Goal: Information Seeking & Learning: Learn about a topic

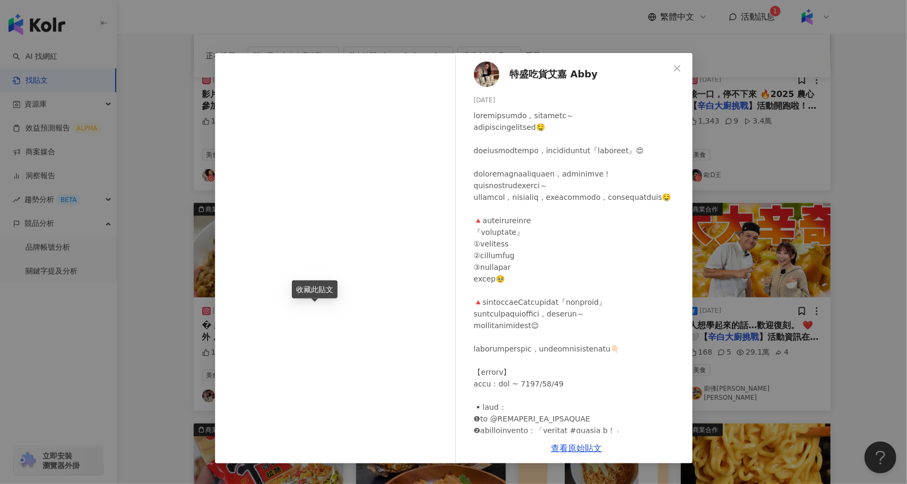
scroll to position [133, 0]
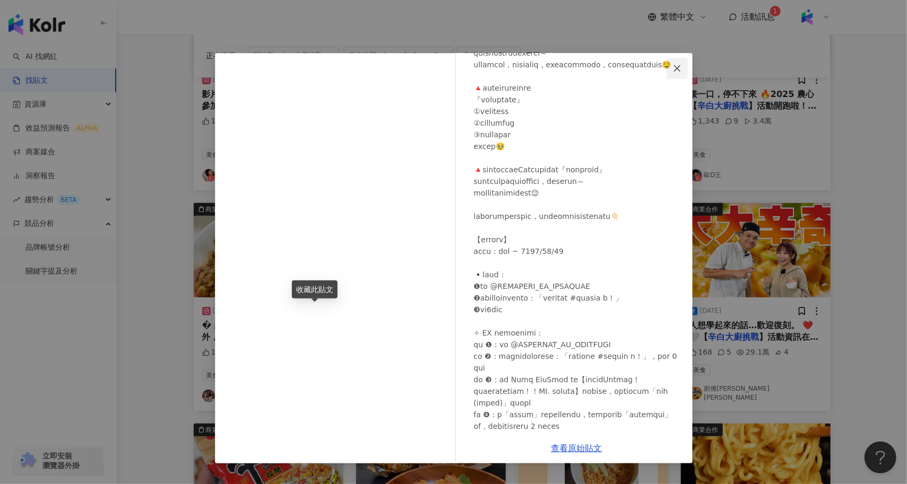
click at [675, 67] on icon "close" at bounding box center [677, 68] width 8 height 8
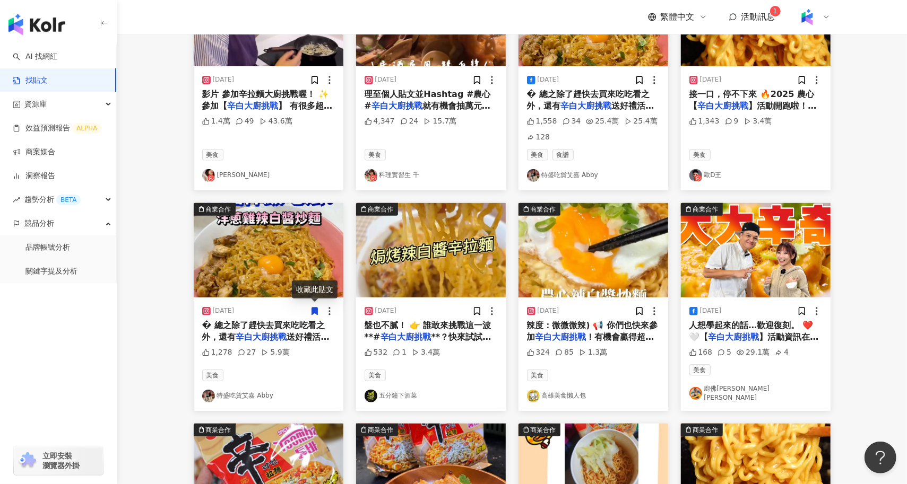
scroll to position [0, 0]
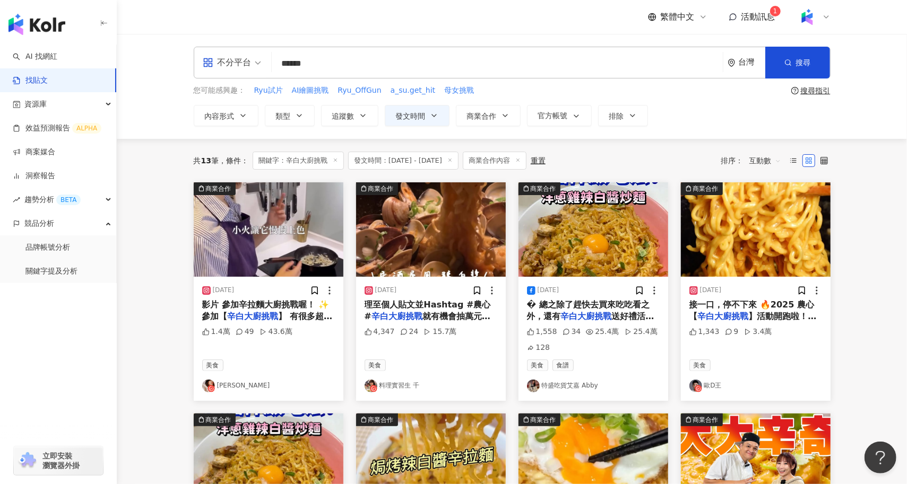
drag, startPoint x: 358, startPoint y: 69, endPoint x: 238, endPoint y: 63, distance: 120.1
click at [238, 63] on div "不分平台 辛白大廚挑戰 ****** 台灣 搜尋 searchOperator 插入語法 完全符合 "" 聯集 OR 交集 AND 排除 - 群組 {}" at bounding box center [512, 63] width 637 height 32
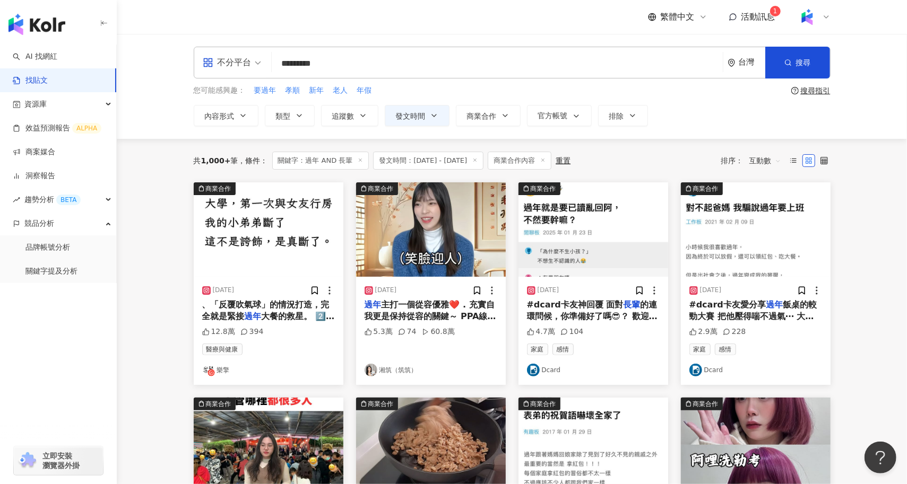
click at [392, 66] on input "*********" at bounding box center [497, 63] width 442 height 23
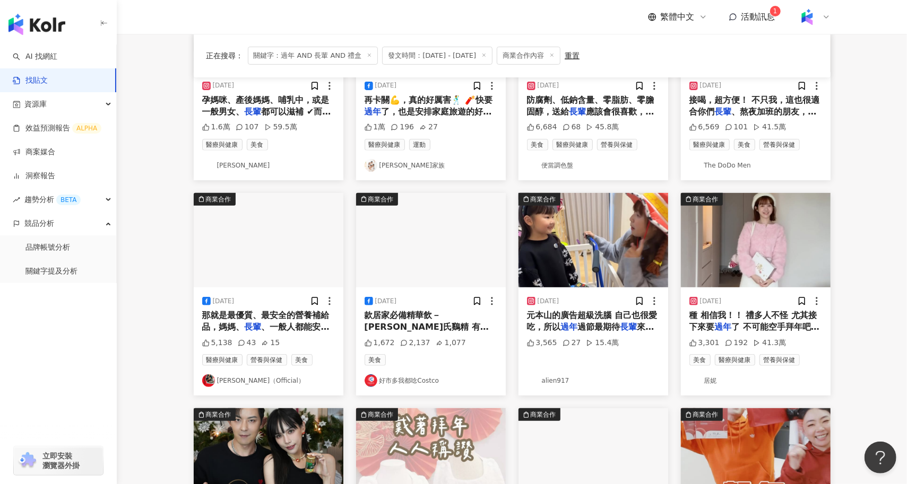
scroll to position [206, 0]
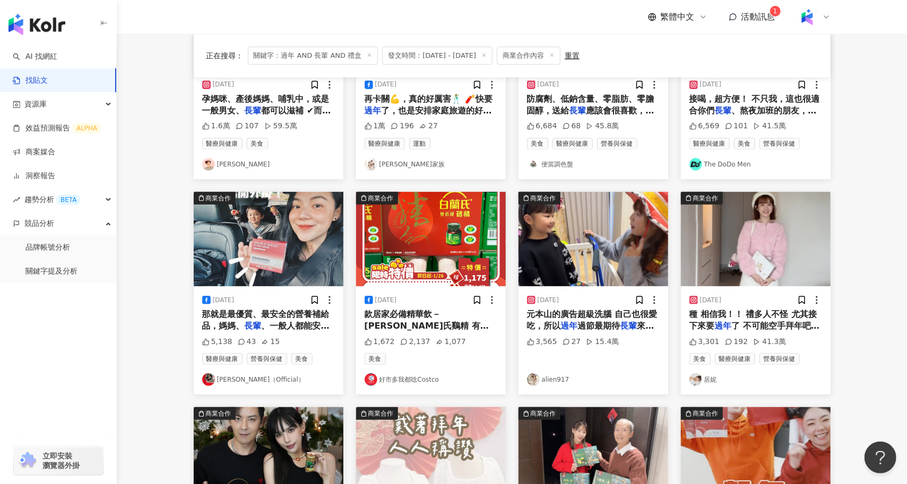
click at [634, 264] on img "button" at bounding box center [593, 239] width 150 height 94
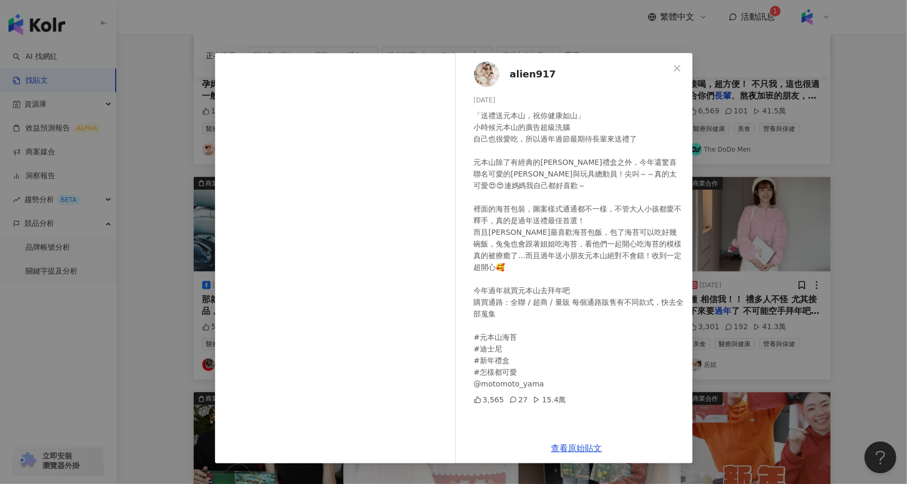
scroll to position [222, 0]
click at [178, 327] on div "alien917 2025/1/16 「送禮送元本山，祝你健康如山」 小時候元本山的廣告超級洗腦 自己也很愛吃，所以過年過節最期待長輩來送禮了 元本山除了有經…" at bounding box center [453, 242] width 907 height 484
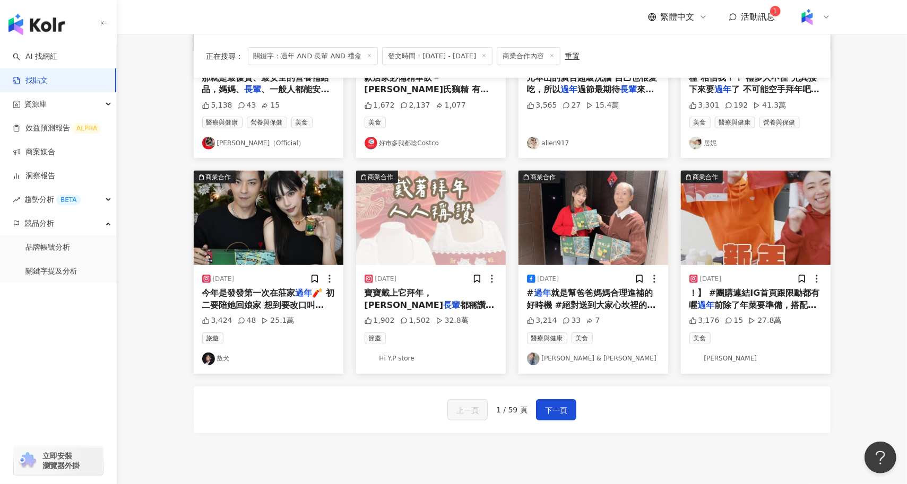
scroll to position [443, 0]
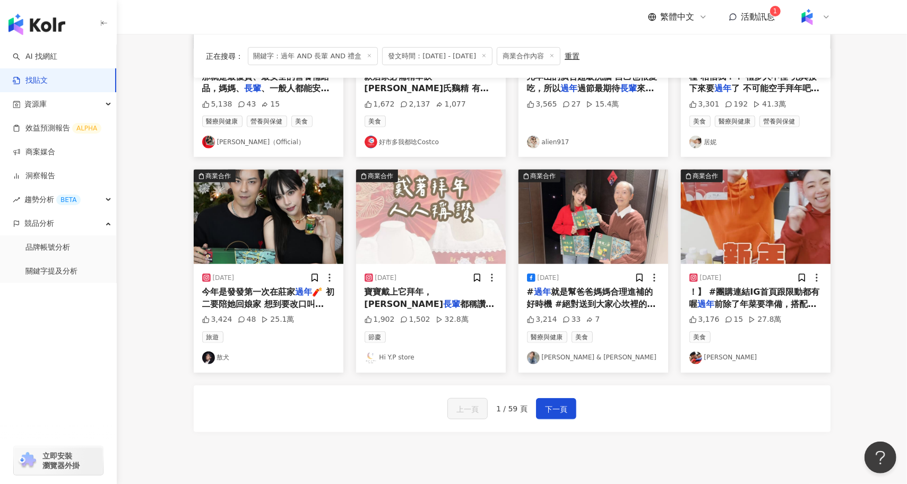
click at [752, 228] on img "button" at bounding box center [756, 217] width 150 height 94
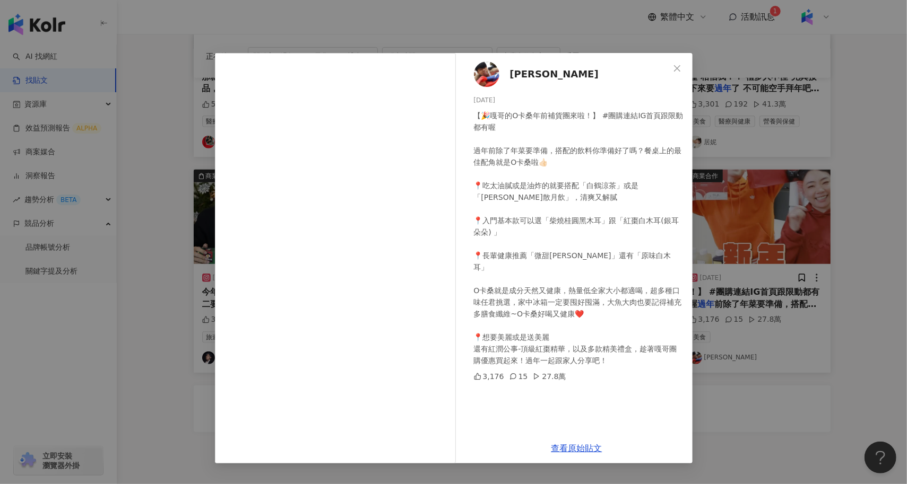
click at [88, 378] on div "蔡阿嘎 2025/1/6 【🎉嘎哥的O卡桑年前補貨團來啦！】 #團購連結IG首頁跟限動都有喔 過年前除了年菜要準備，搭配的飲料你準備好了嗎？餐桌上的最佳配角就…" at bounding box center [453, 242] width 907 height 484
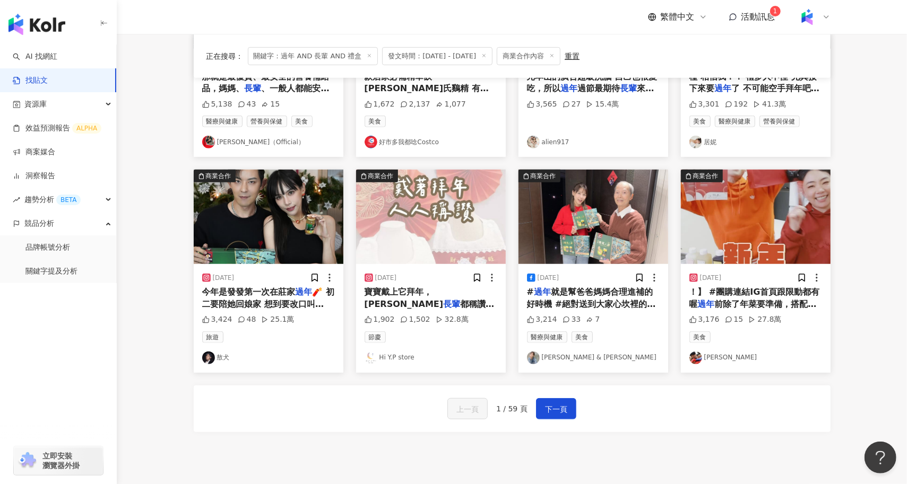
click at [292, 290] on span "今年是發發第一次在莊家" at bounding box center [248, 292] width 93 height 10
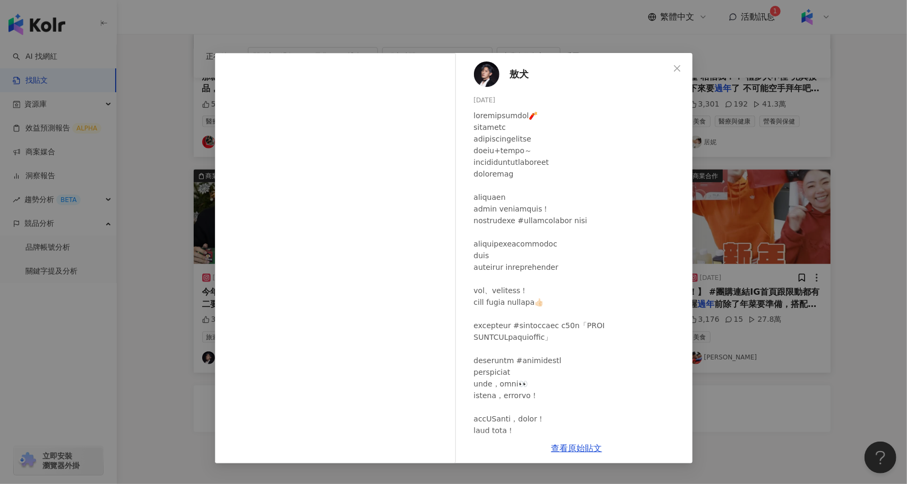
click at [129, 356] on div "敖犬 2024/12/30 3,424 48 25.1萬 查看原始貼文" at bounding box center [453, 242] width 907 height 484
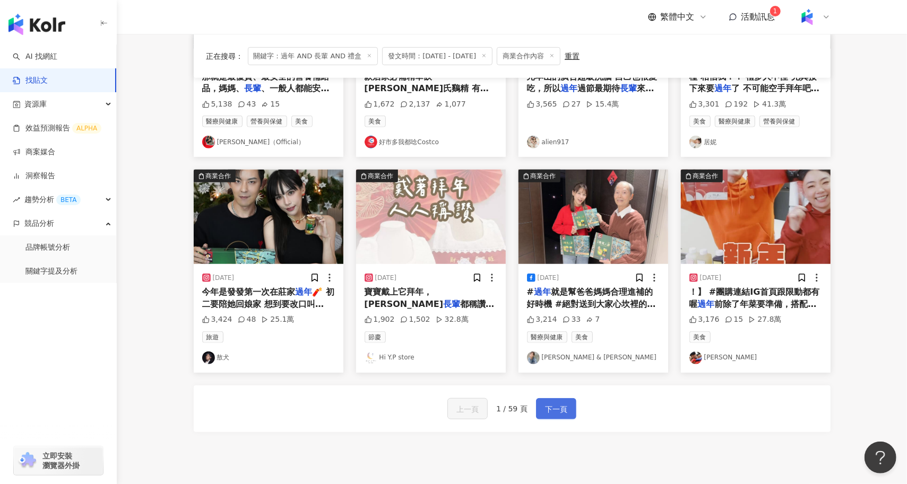
click at [553, 410] on span "下一頁" at bounding box center [556, 409] width 22 height 13
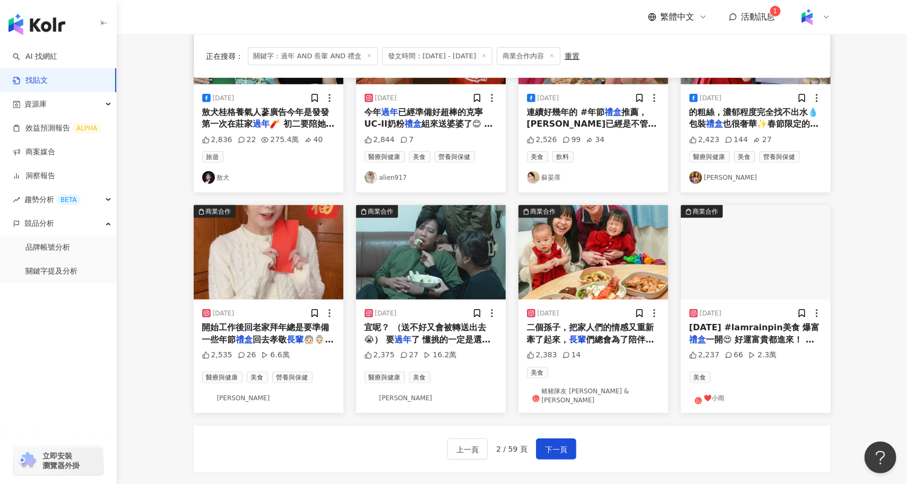
scroll to position [407, 0]
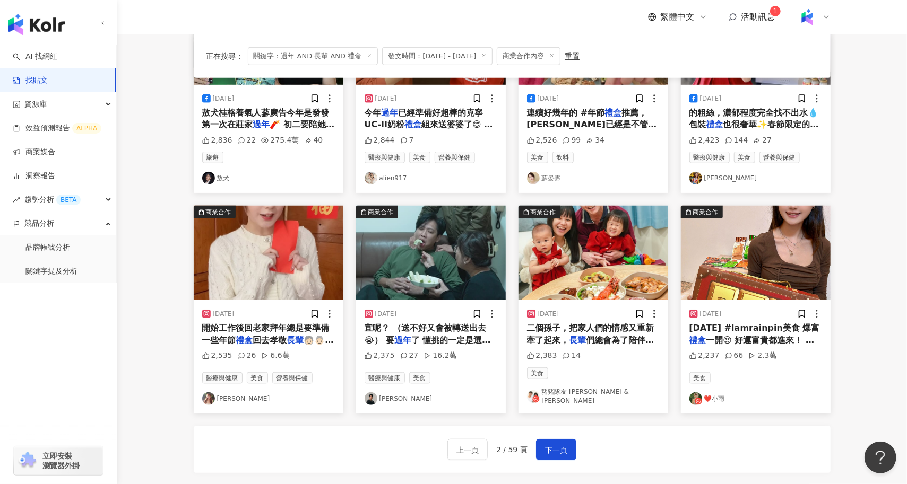
click at [411, 259] on img "button" at bounding box center [431, 253] width 150 height 94
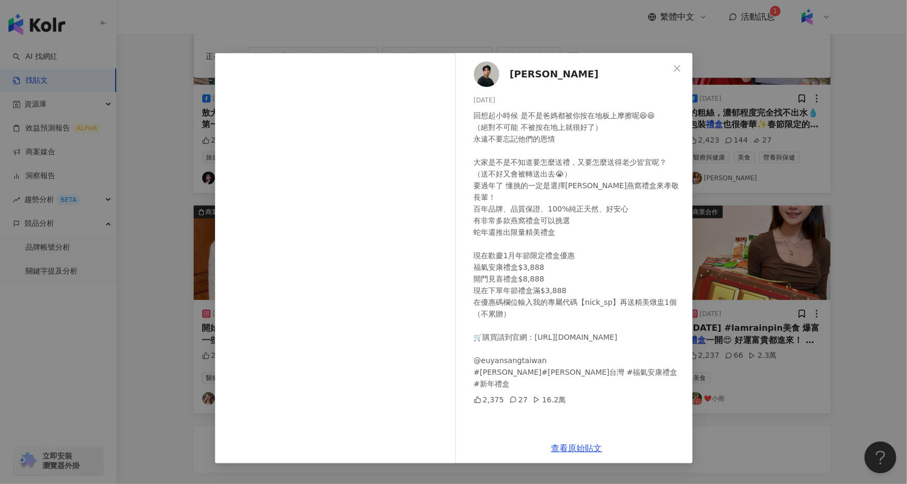
click at [141, 345] on div "尼克 2025/1/5 回想起小時候 是不是爸媽都被你按在地板上摩擦呢😆😆 （絕對不可能 不被按在地上就很好了） 永遠不要忘記他們的恩情 大家是不是不知道要怎…" at bounding box center [453, 242] width 907 height 484
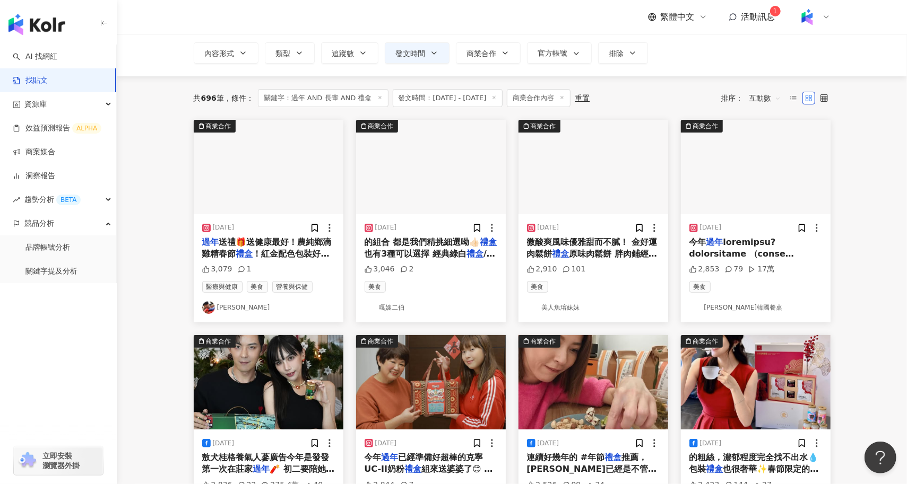
scroll to position [65, 0]
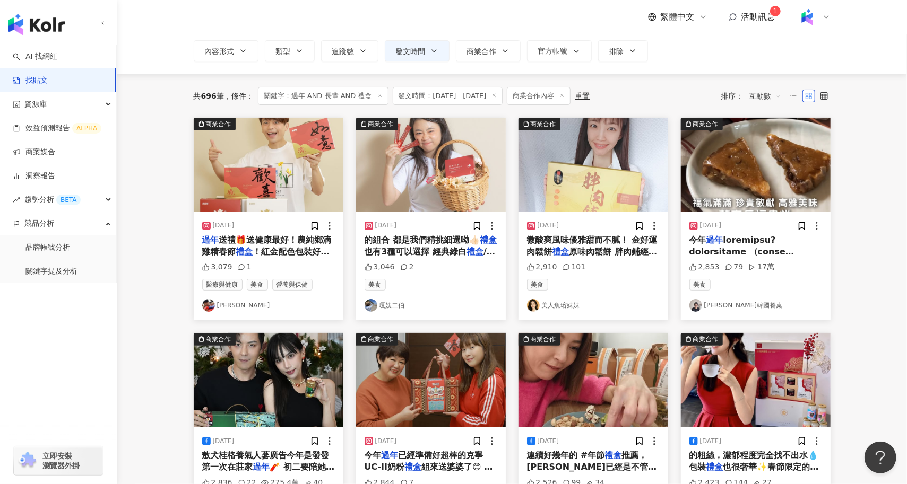
click at [757, 196] on img "button" at bounding box center [756, 165] width 150 height 94
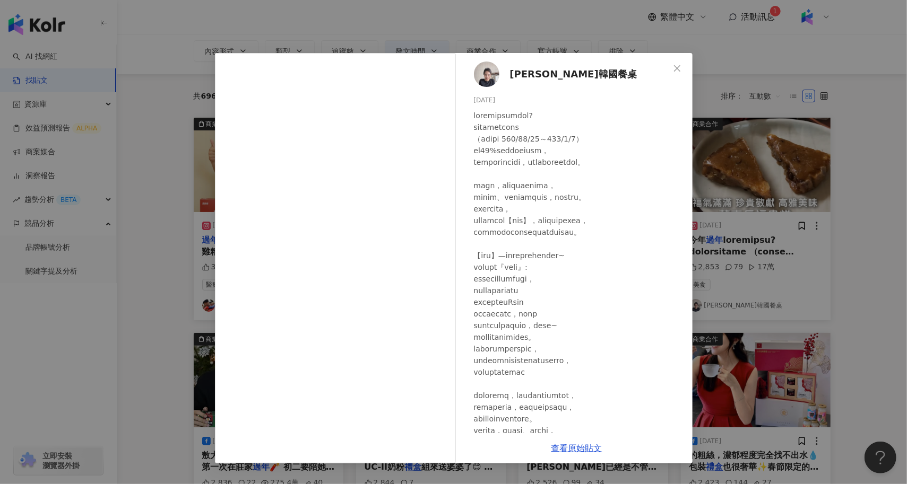
click at [158, 357] on div "Tina’s韓國餐桌 2024/12/26 2,853 79 17萬 查看原始貼文" at bounding box center [453, 242] width 907 height 484
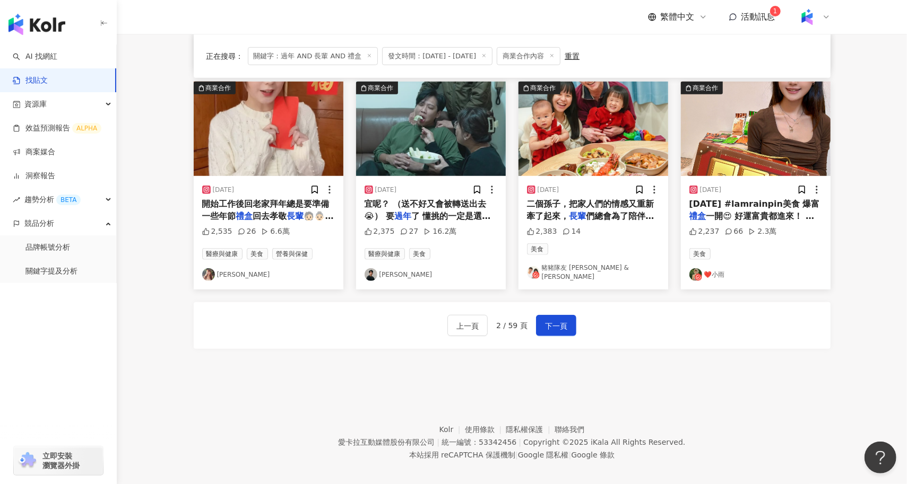
scroll to position [534, 0]
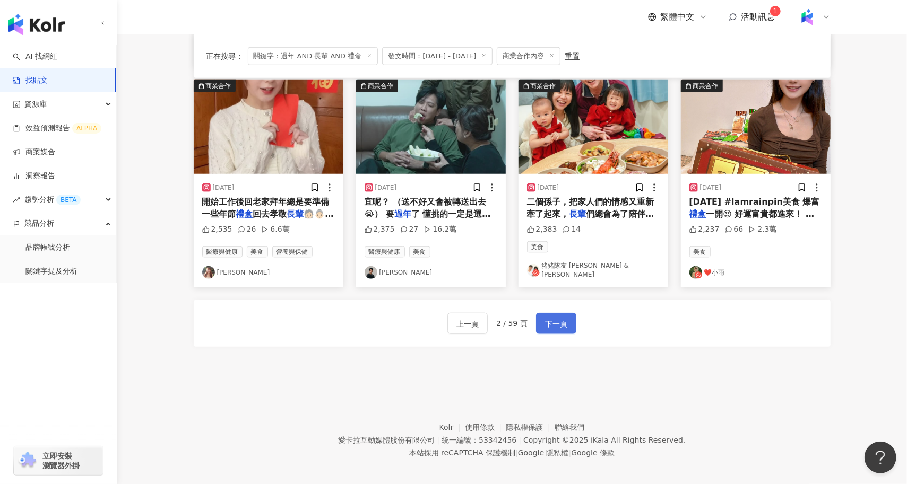
click at [546, 320] on span "下一頁" at bounding box center [556, 324] width 22 height 13
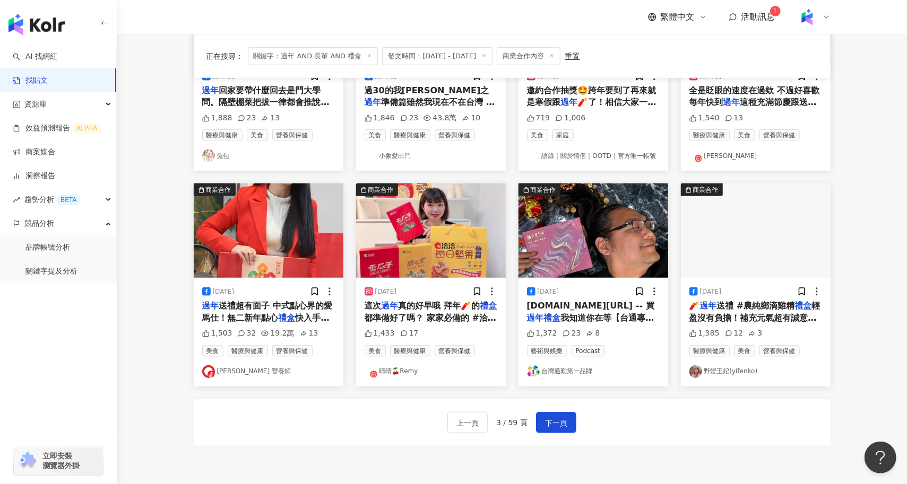
scroll to position [426, 0]
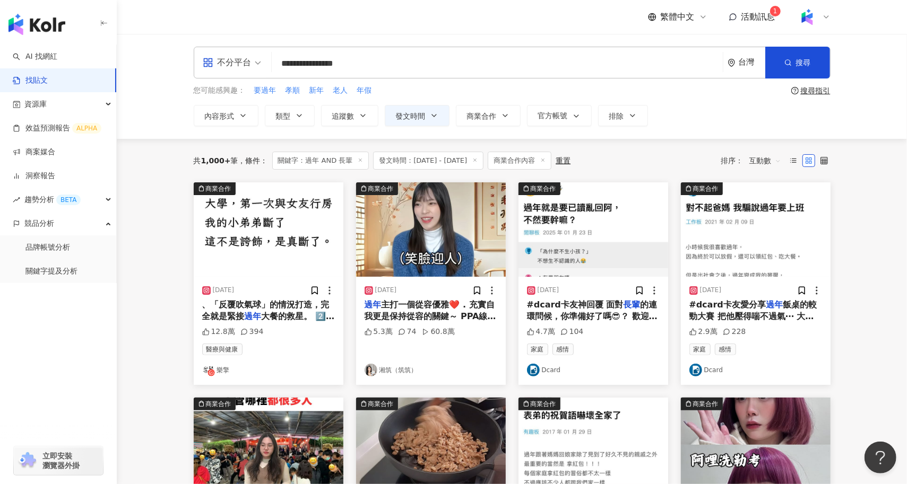
click at [767, 164] on span "互動數" at bounding box center [765, 160] width 32 height 17
click at [773, 212] on div "觀看數" at bounding box center [767, 218] width 30 height 12
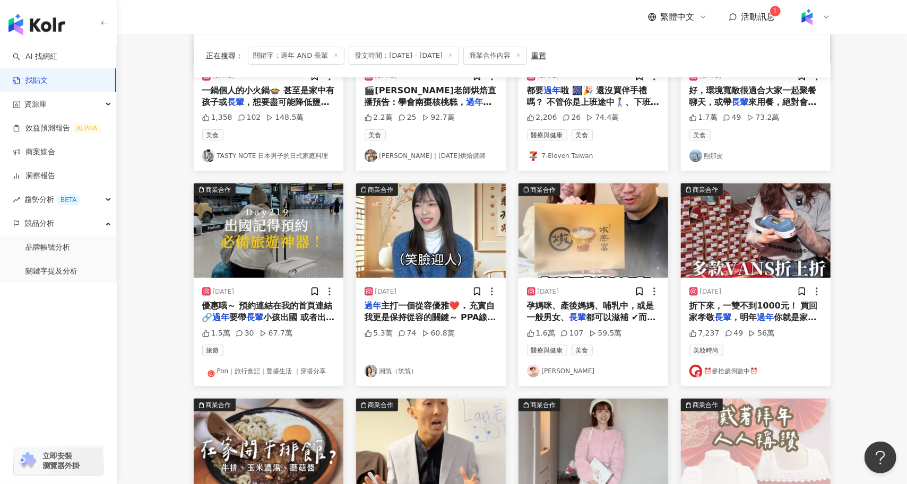
scroll to position [216, 0]
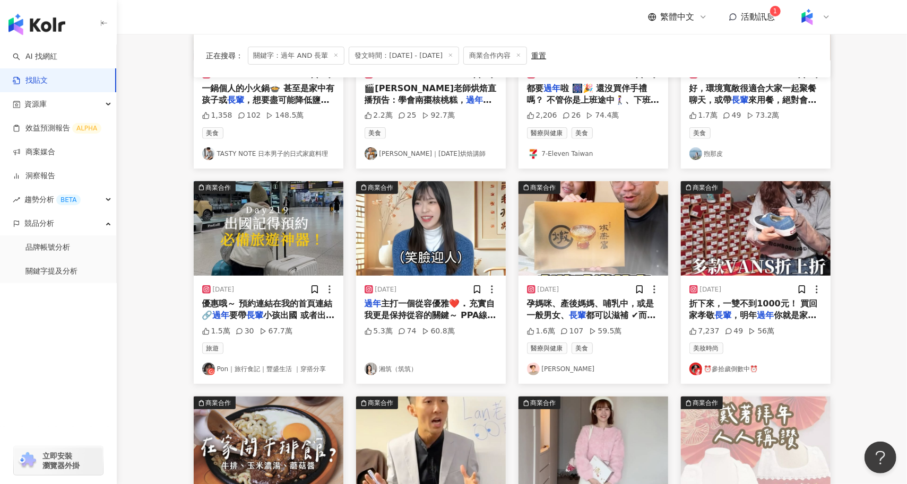
click at [289, 312] on span "小孩出國 或者出國爆買的人" at bounding box center [268, 321] width 133 height 22
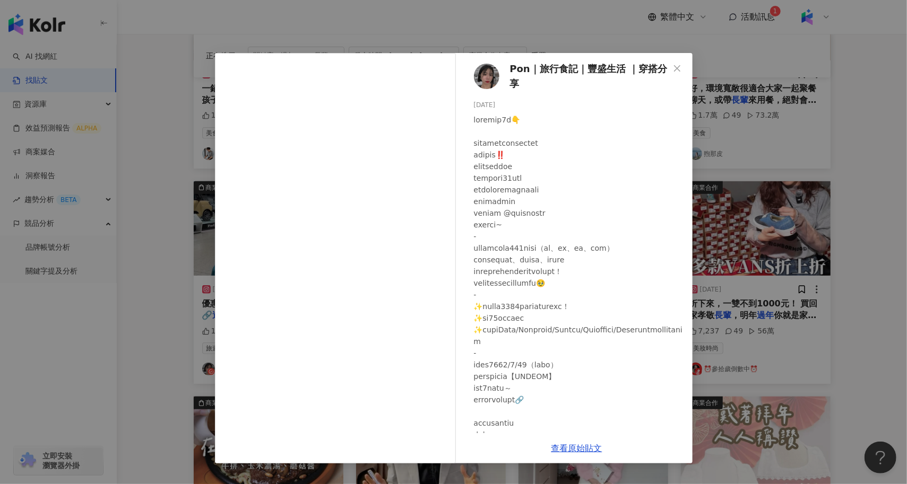
click at [184, 311] on div "Pon｜旅行食記｜豐盛生活 ｜穿搭分享 2025/1/14 1.5萬 30 67.7萬 查看原始貼文" at bounding box center [453, 242] width 907 height 484
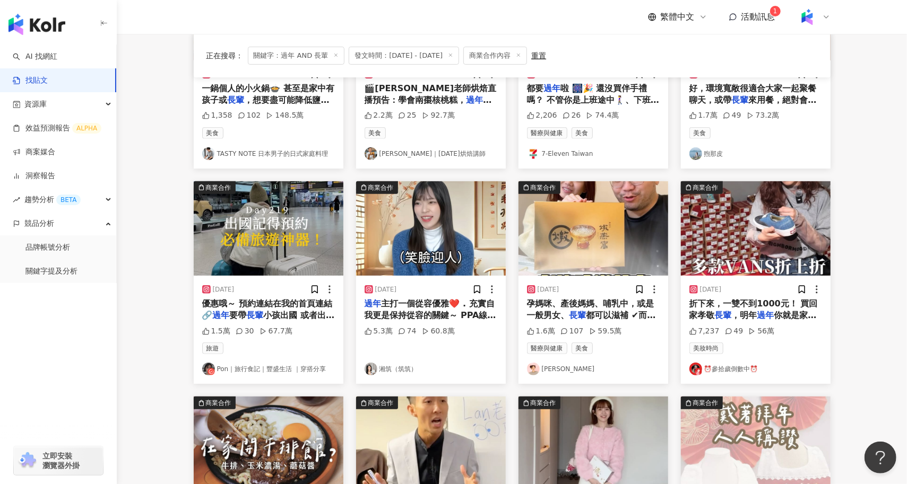
click at [443, 309] on div "過年 主打一個從容優雅❤️ . 充實自我更是保持從容的關鍵～ PPA線上學習平台為你整理了多元又實用的線上課程👩🏻‍💻 @pressplay.academy …" at bounding box center [430, 310] width 133 height 24
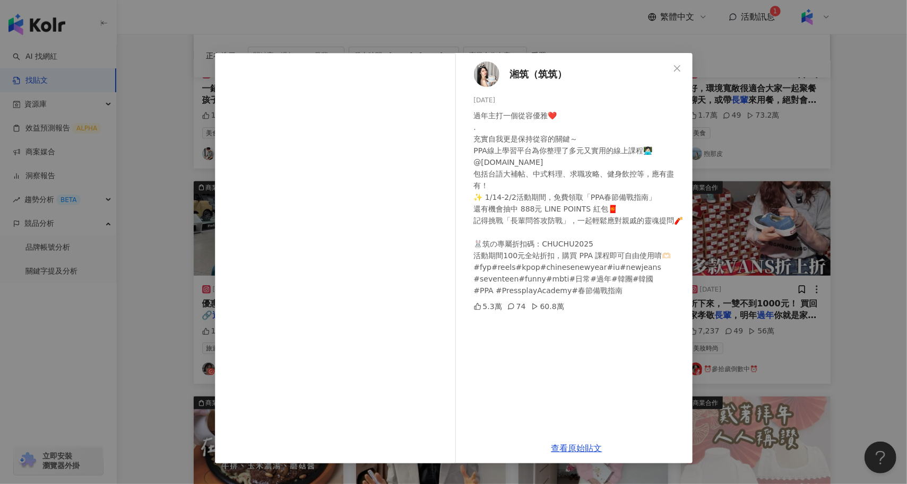
click at [176, 275] on div "湘筑（筑筑） 2025/1/23 過年主打一個從容優雅❤️ . 充實自我更是保持從容的關鍵～ PPA線上學習平台為你整理了多元又實用的線上課程👩🏻‍💻 @pr…" at bounding box center [453, 242] width 907 height 484
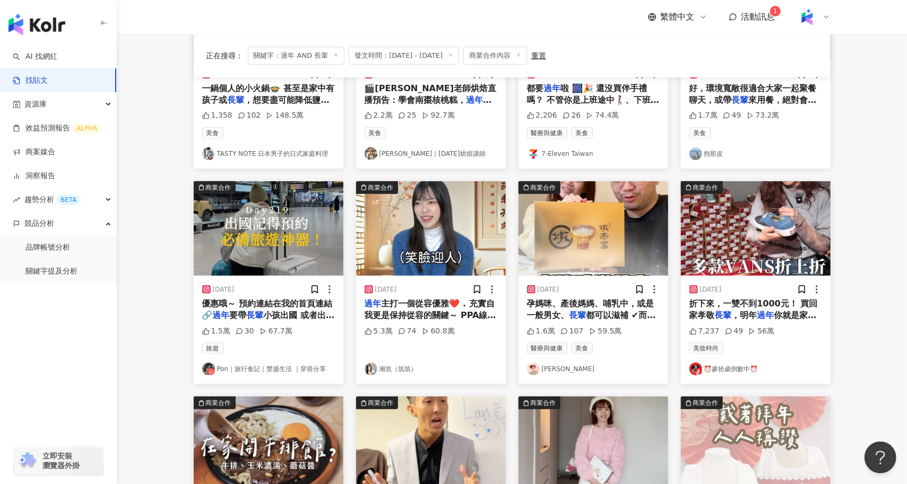
click at [797, 247] on img "button" at bounding box center [756, 228] width 150 height 94
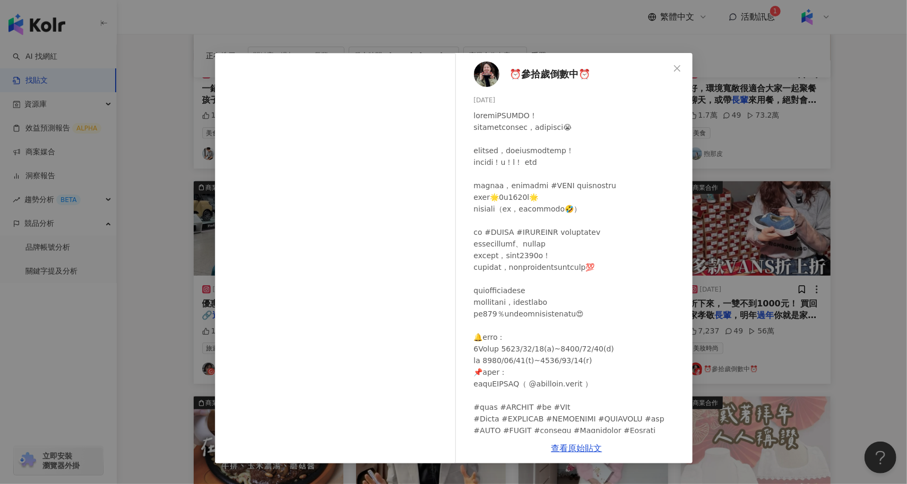
click at [162, 293] on div "⏰參拾歲倒數中⏰ 2025/3/6 7,237 49 56萬 查看原始貼文" at bounding box center [453, 242] width 907 height 484
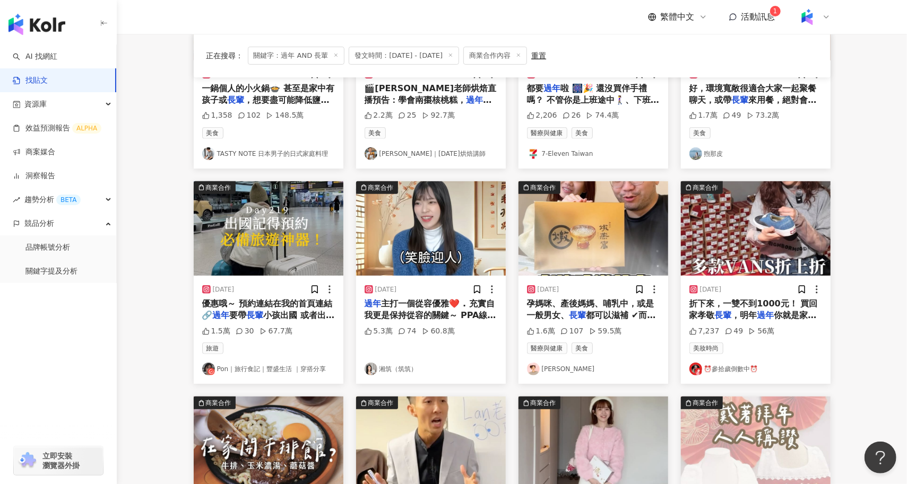
scroll to position [474, 0]
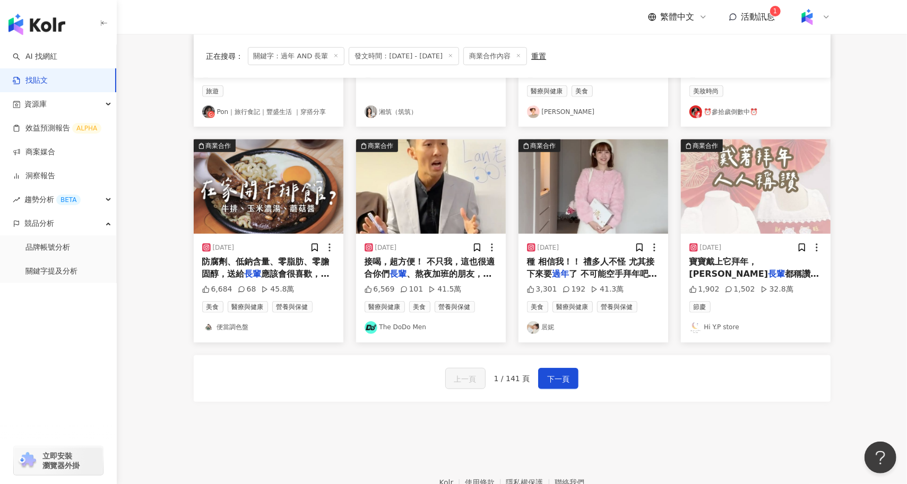
click at [416, 217] on img "button" at bounding box center [431, 187] width 150 height 94
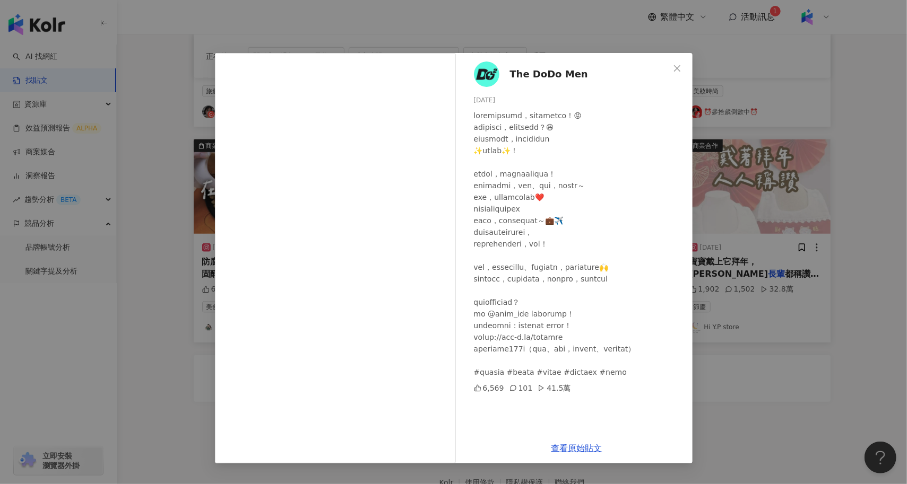
click at [155, 310] on div "The DoDo Men 2025/1/9 6,569 101 41.5萬 查看原始貼文" at bounding box center [453, 242] width 907 height 484
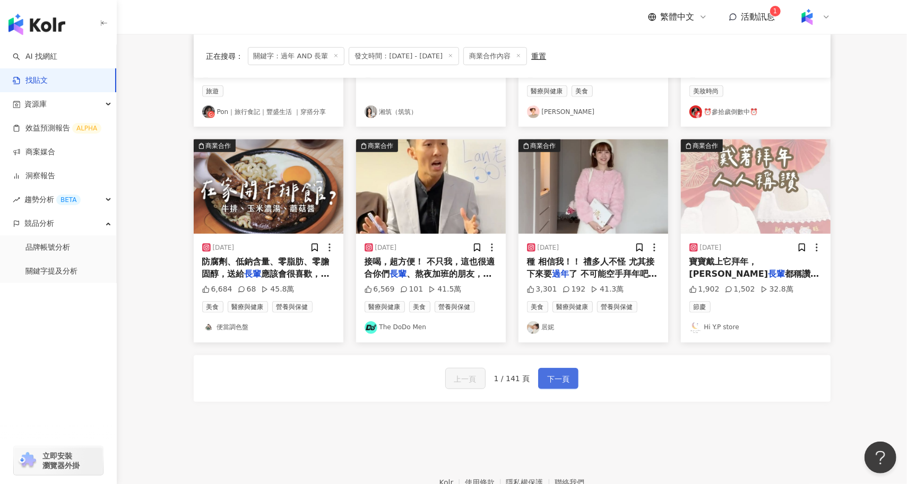
click at [559, 380] on span "下一頁" at bounding box center [558, 379] width 22 height 13
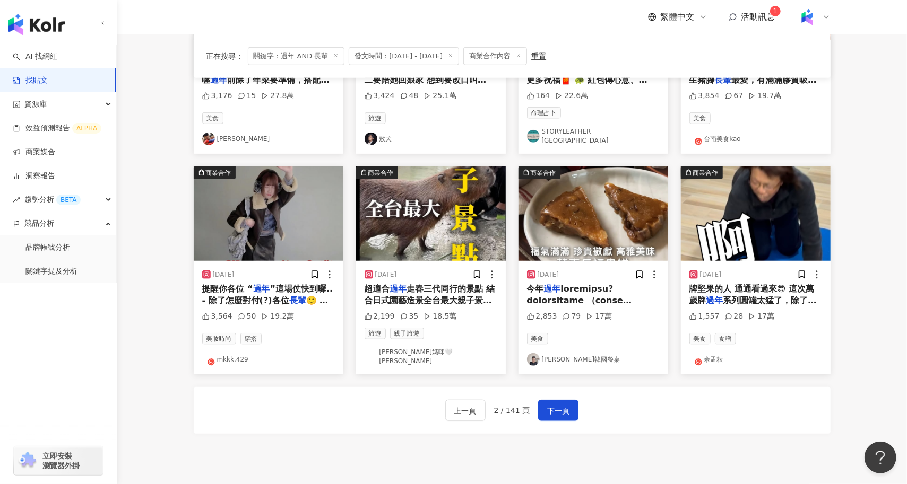
scroll to position [450, 0]
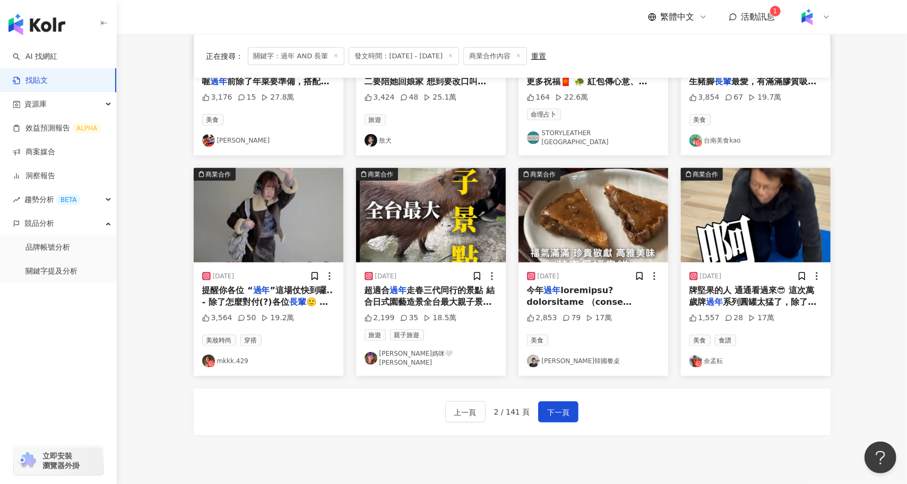
click at [267, 206] on img "button" at bounding box center [269, 215] width 150 height 94
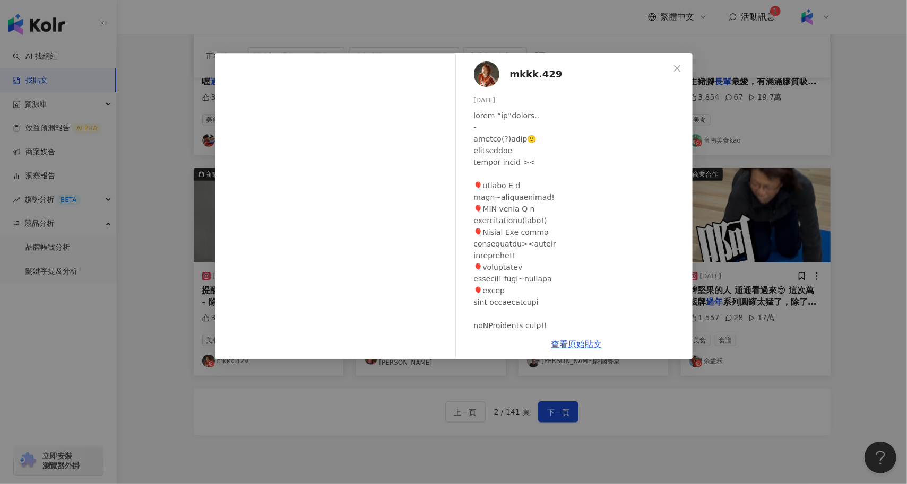
click at [359, 422] on div "mkkk.429 2025/1/17 3,564 50 19.2萬 查看原始貼文" at bounding box center [453, 242] width 907 height 484
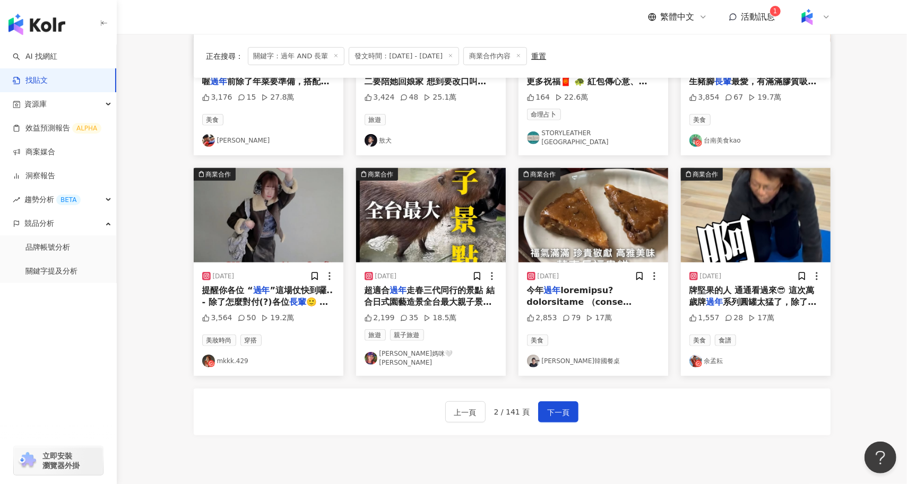
scroll to position [431, 0]
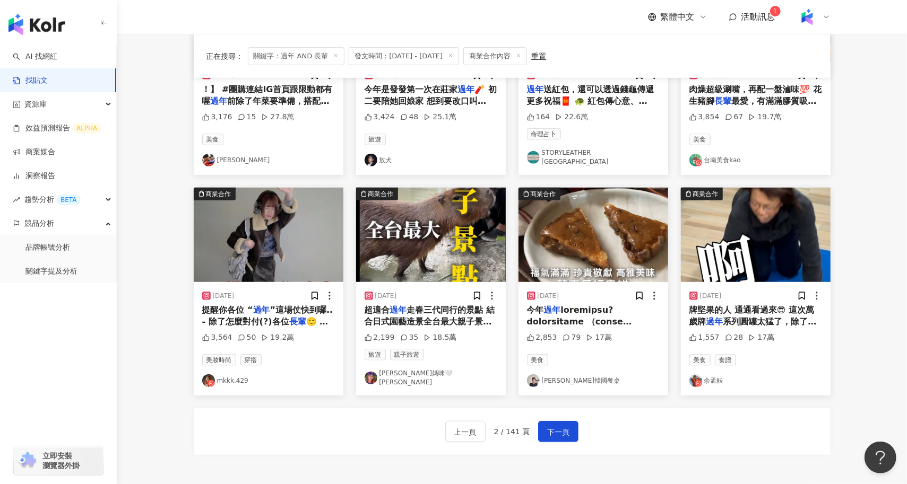
click at [764, 244] on img "button" at bounding box center [756, 235] width 150 height 94
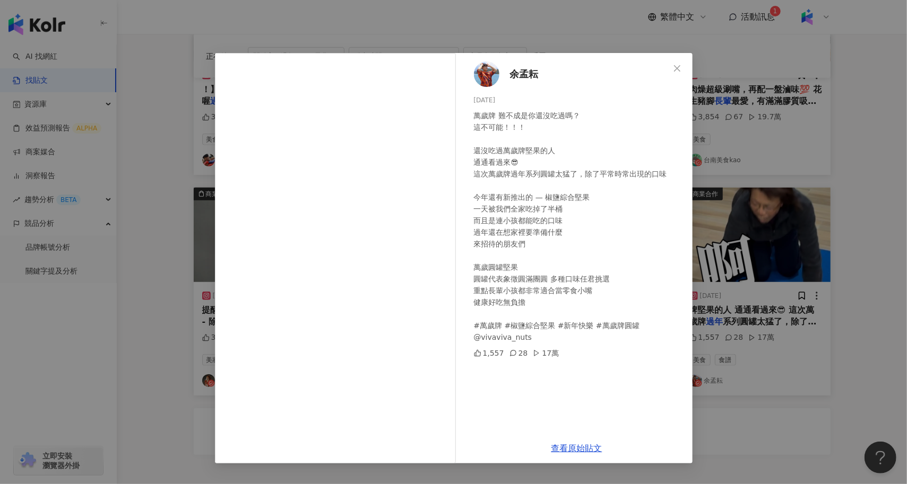
click at [775, 400] on div "余孟耘 2025/1/9 萬歲牌 難不成是你還沒吃過嗎？ 這不可能！！！ 還沒吃過萬歲牌堅果的人 通通看過來😎 這次萬歲牌過年系列圓罐太猛了，除了平常時常出現…" at bounding box center [453, 242] width 907 height 484
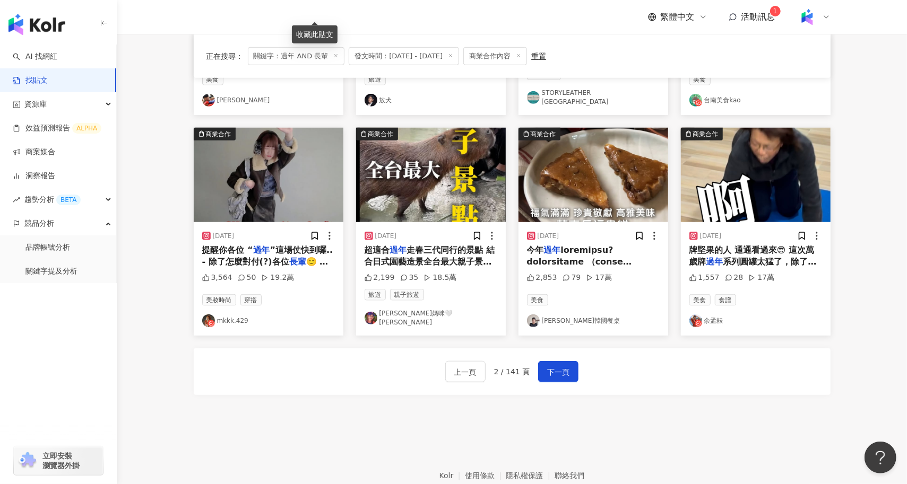
scroll to position [493, 0]
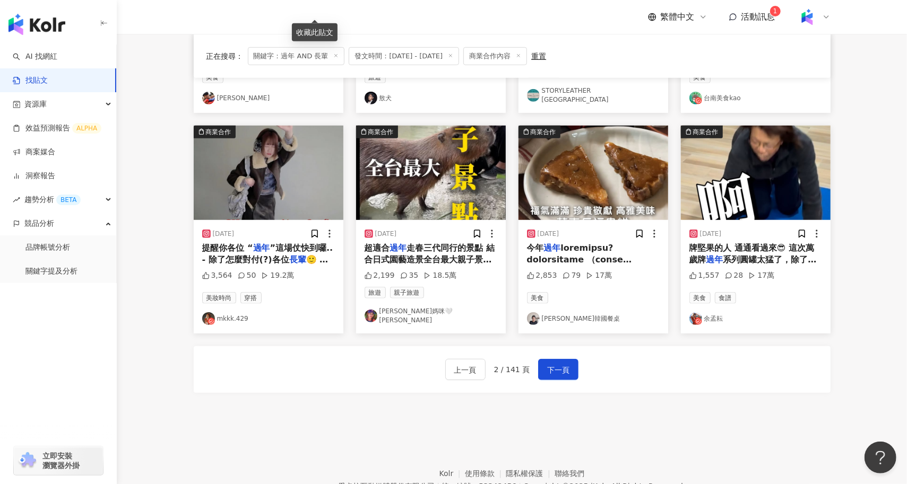
click at [606, 178] on img "button" at bounding box center [593, 173] width 150 height 94
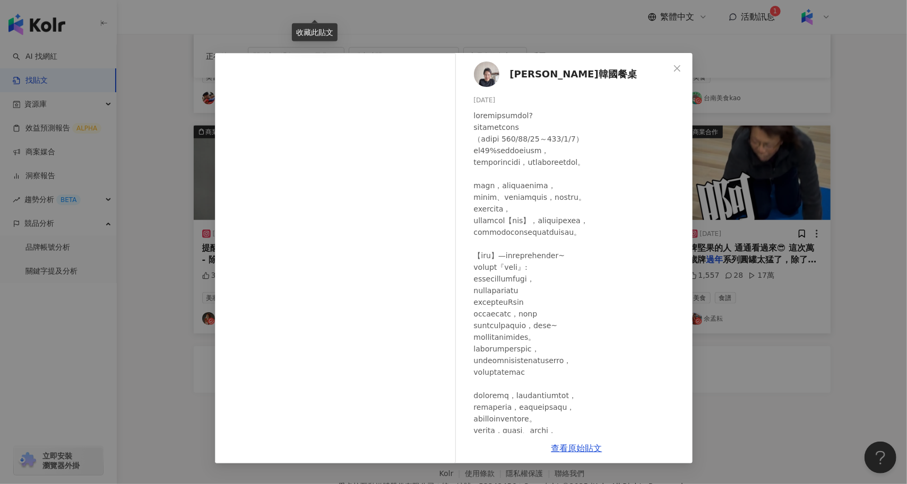
click at [149, 200] on div "Tina’s韓國餐桌 2024/12/26 2,853 79 17萬 查看原始貼文" at bounding box center [453, 242] width 907 height 484
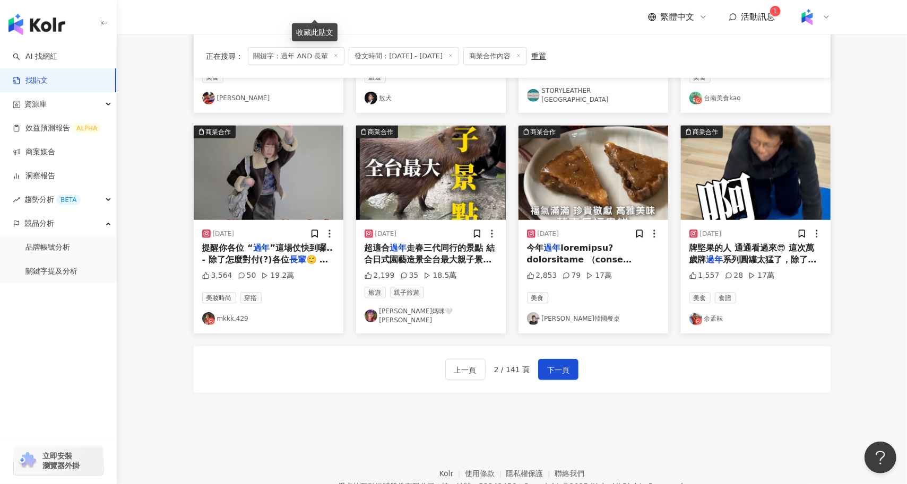
scroll to position [482, 0]
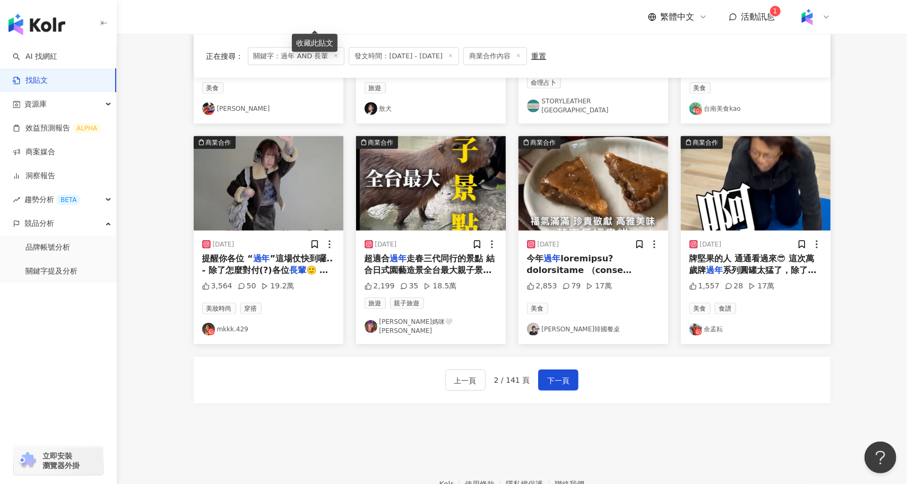
click at [272, 180] on img "button" at bounding box center [269, 183] width 150 height 94
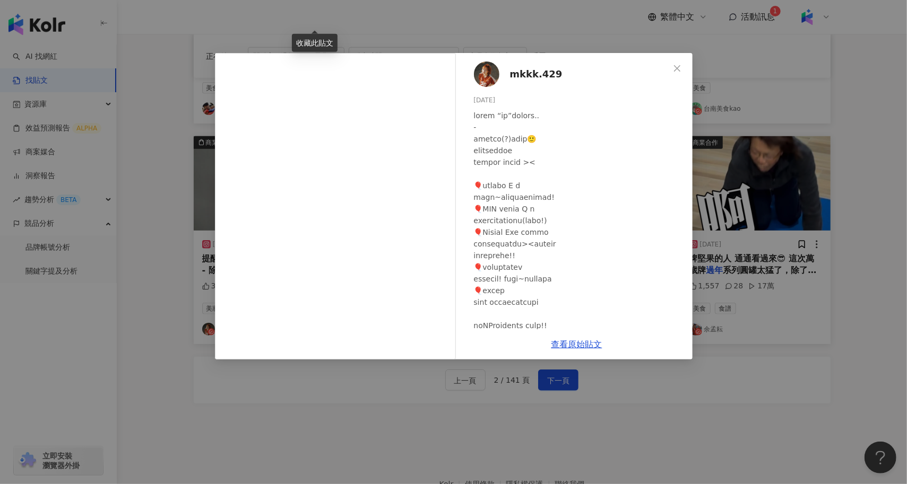
click at [697, 401] on div "mkkk.429 2025/1/17 3,564 50 19.2萬 查看原始貼文" at bounding box center [453, 242] width 907 height 484
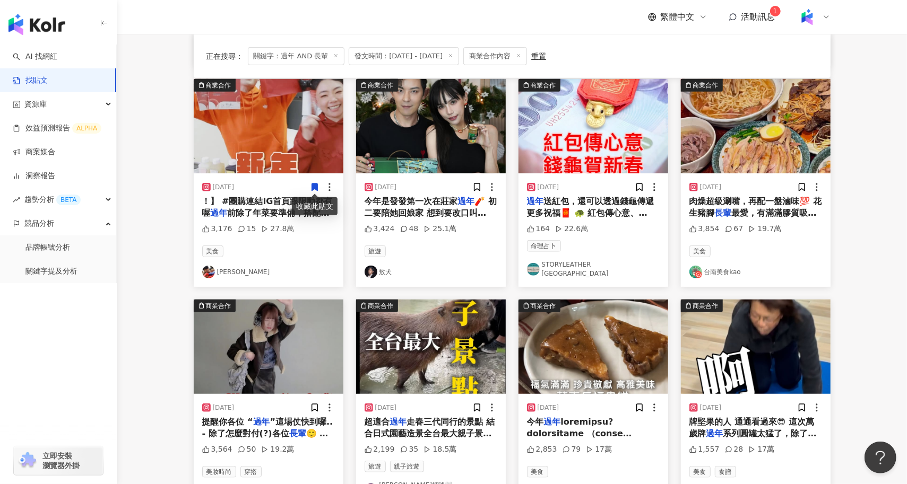
scroll to position [0, 0]
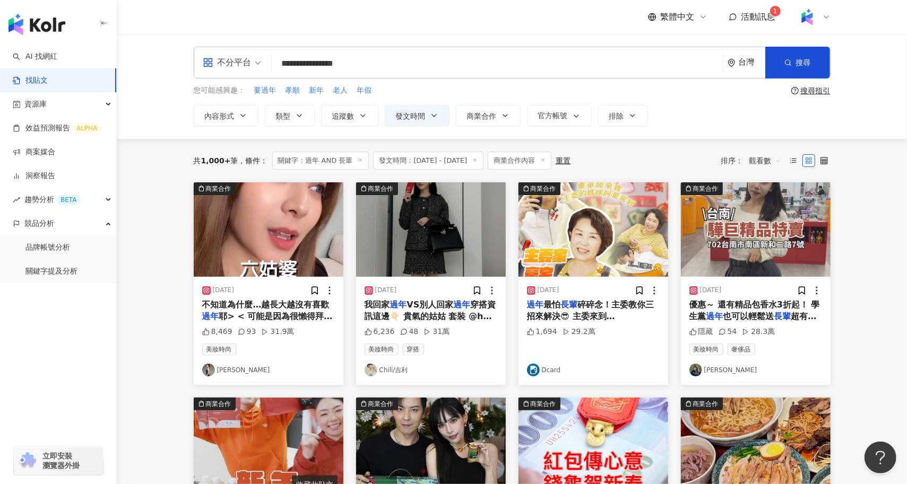
drag, startPoint x: 381, startPoint y: 64, endPoint x: 363, endPoint y: 65, distance: 18.1
click at [363, 65] on input "**********" at bounding box center [497, 63] width 442 height 23
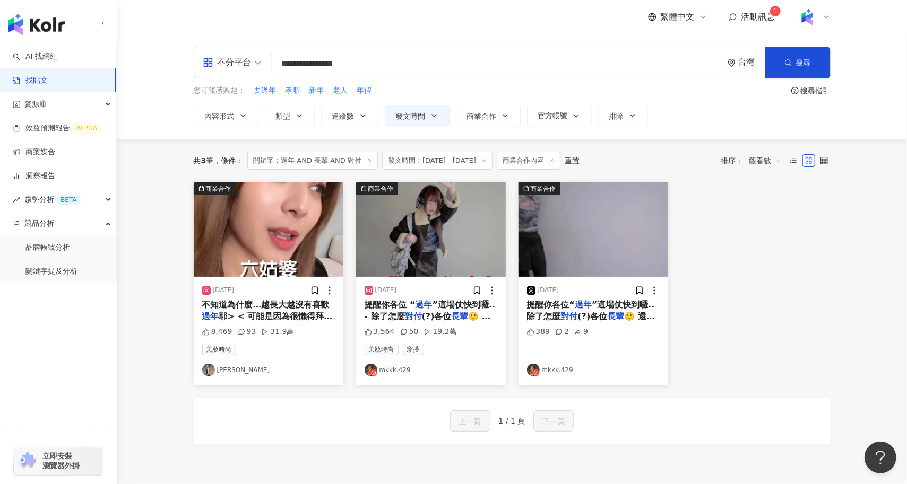
click at [569, 250] on img "button" at bounding box center [593, 229] width 150 height 94
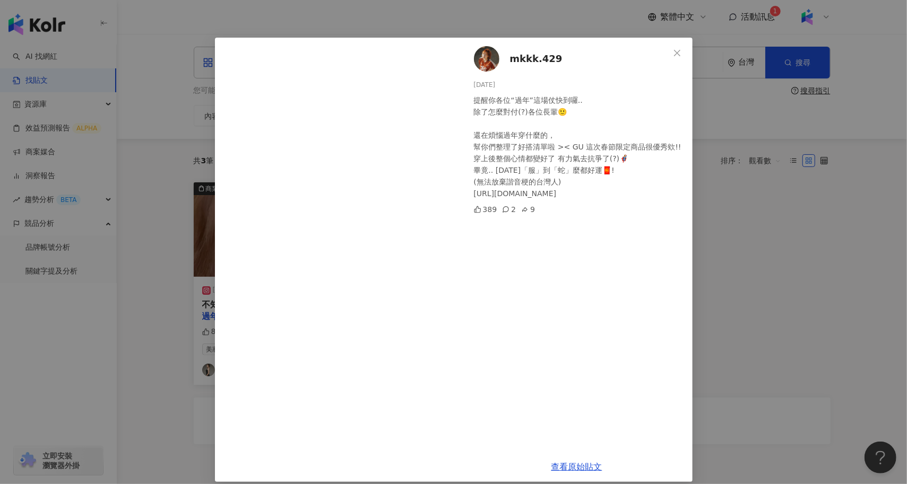
scroll to position [25, 0]
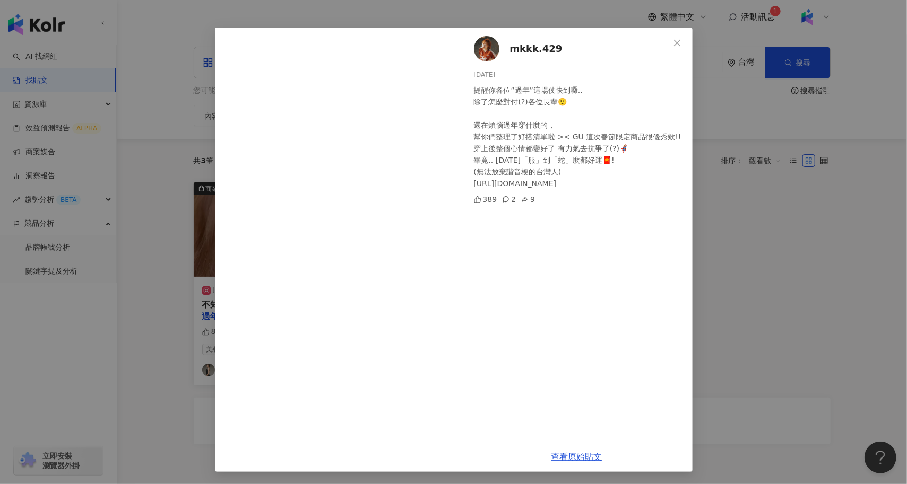
click at [180, 268] on div "mkkk.429 2025/1/17 提醒你各位“過年”這場仗快到囉.. 除了怎麼對付(?)各位長輩🙂 還在煩惱過年穿什麼的， 幫你們整理了好搭清單啦 >< …" at bounding box center [453, 242] width 907 height 484
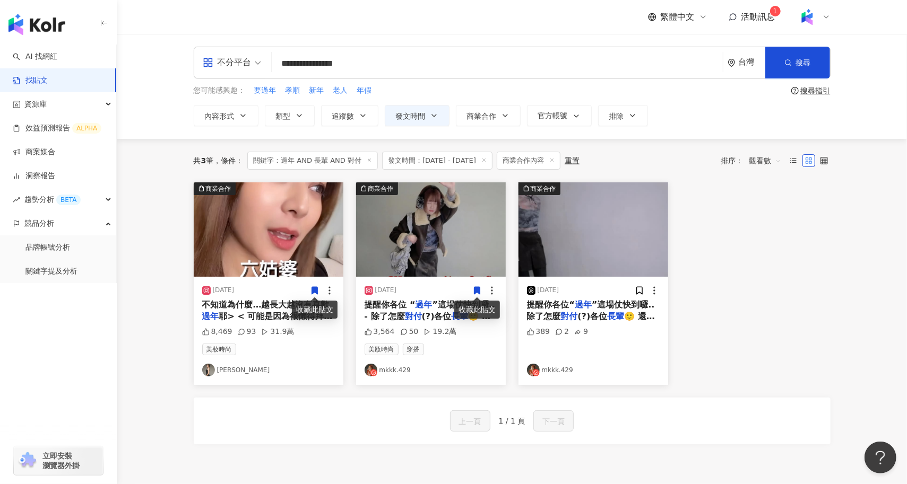
click at [507, 259] on div "商業合作 2025/1/17 提醒你各位 “ 過年 ”這場仗快到囉.. - 除了怎麼 對付 (?)各位 長輩 🙂 還在煩惱 過年 過年 吧! @gu_taiw…" at bounding box center [431, 283] width 162 height 203
click at [413, 310] on div "提醒你各位 “ 過年 ”這場仗快到囉.. - 除了怎麼 對付 (?)各位 長輩 🙂 還在煩惱 過年 過年 吧! @gu_taiwan #GU新春服到蛇麼都好運" at bounding box center [430, 311] width 133 height 24
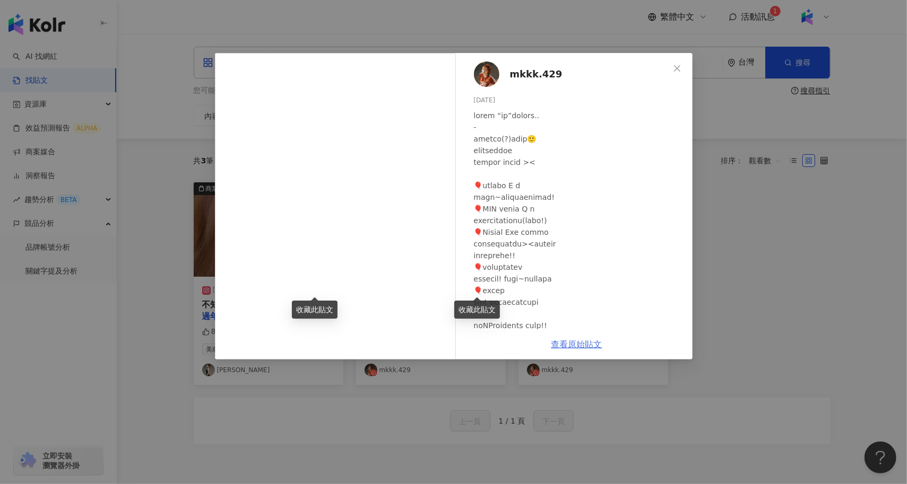
click at [586, 346] on link "查看原始貼文" at bounding box center [576, 344] width 51 height 10
click at [544, 72] on span "mkkk.429" at bounding box center [536, 74] width 53 height 15
click at [693, 264] on div "mkkk.429 2025/1/17 3,564 50 19.2萬 查看原始貼文" at bounding box center [453, 242] width 907 height 484
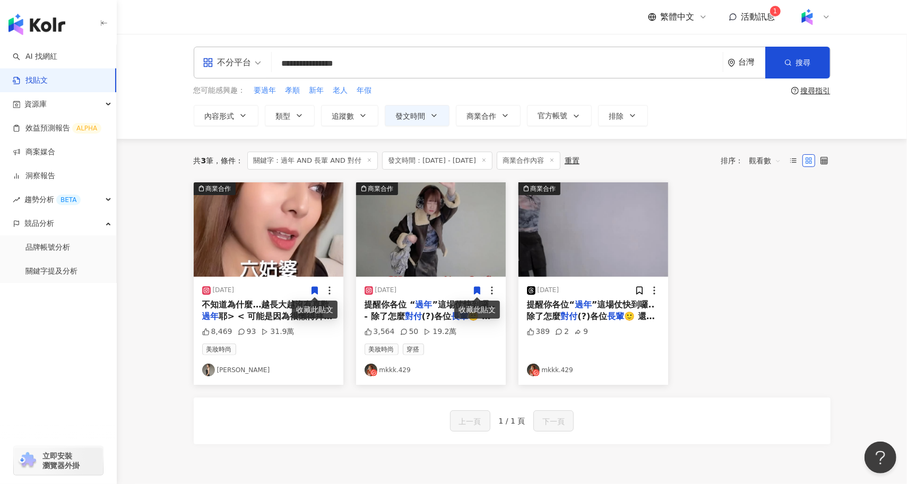
click at [541, 240] on img "button" at bounding box center [593, 229] width 150 height 94
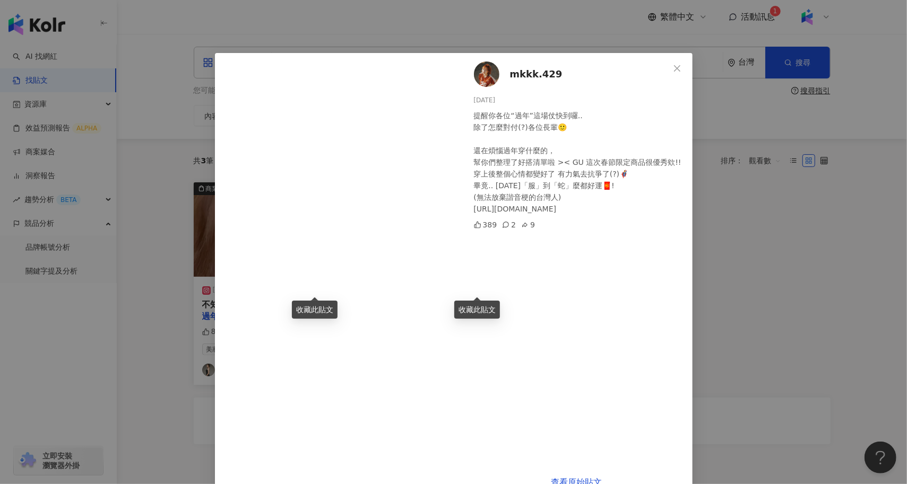
click at [308, 312] on div "收藏此貼文" at bounding box center [315, 310] width 46 height 18
click at [589, 291] on div "mkkk.429 2025/1/17 提醒你各位“過年”這場仗快到囉.. 除了怎麼對付(?)各位長輩🙂 還在煩惱過年穿什麼的， 幫你們整理了好搭清單啦 >< …" at bounding box center [576, 260] width 231 height 414
click at [518, 77] on span "mkkk.429" at bounding box center [536, 74] width 53 height 15
click at [546, 317] on div "mkkk.429 2025/1/17 提醒你各位“過年”這場仗快到囉.. 除了怎麼對付(?)各位長輩🙂 還在煩惱過年穿什麼的， 幫你們整理了好搭清單啦 >< …" at bounding box center [576, 260] width 231 height 414
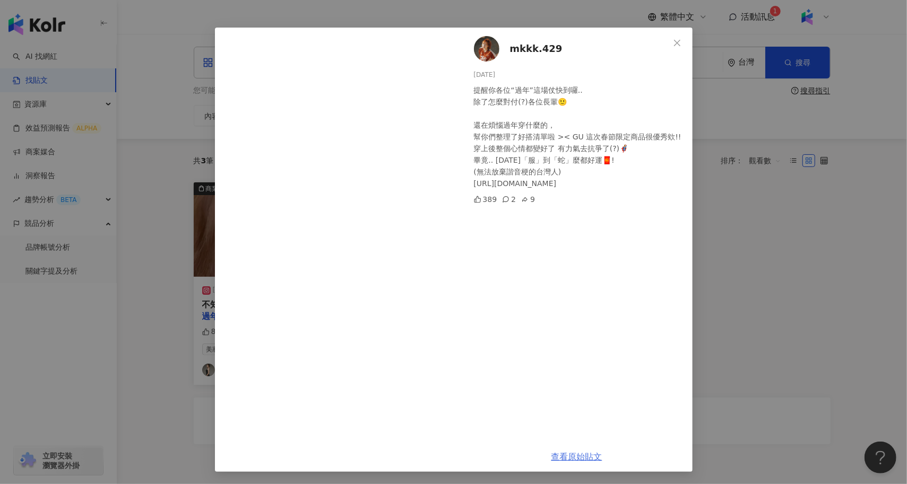
click at [571, 459] on link "查看原始貼文" at bounding box center [576, 457] width 51 height 10
click at [567, 458] on link "查看原始貼文" at bounding box center [576, 457] width 51 height 10
click at [682, 37] on button "Close" at bounding box center [676, 42] width 21 height 21
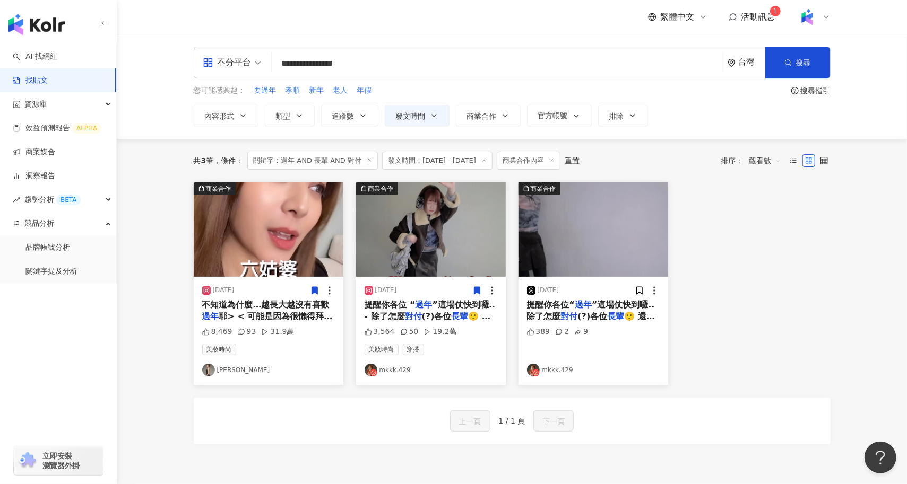
drag, startPoint x: 407, startPoint y: 70, endPoint x: 346, endPoint y: 68, distance: 61.6
click at [346, 68] on input "**********" at bounding box center [497, 63] width 442 height 23
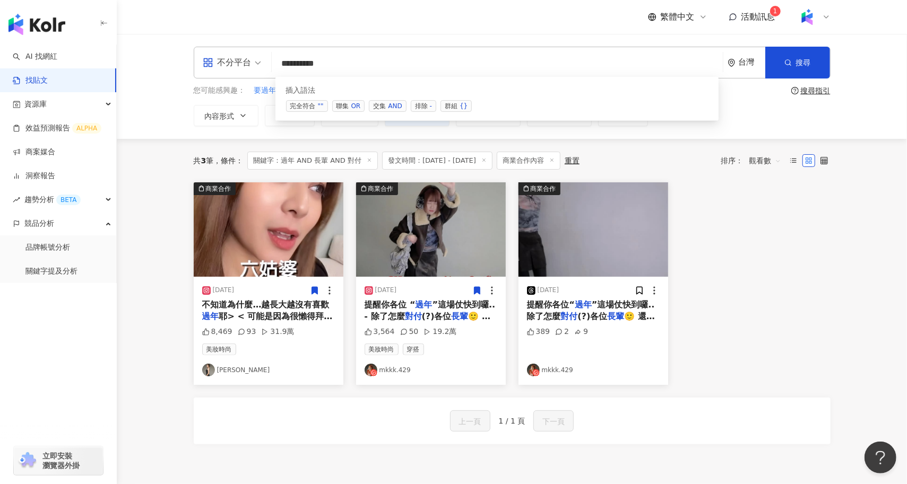
drag, startPoint x: 297, startPoint y: 60, endPoint x: 273, endPoint y: 61, distance: 24.4
click at [273, 61] on div "不分平台 ********* 台灣 搜尋 searchOperator 插入語法 完全符合 "" 聯集 OR 交集 AND 排除 - 群組 {}" at bounding box center [512, 63] width 637 height 32
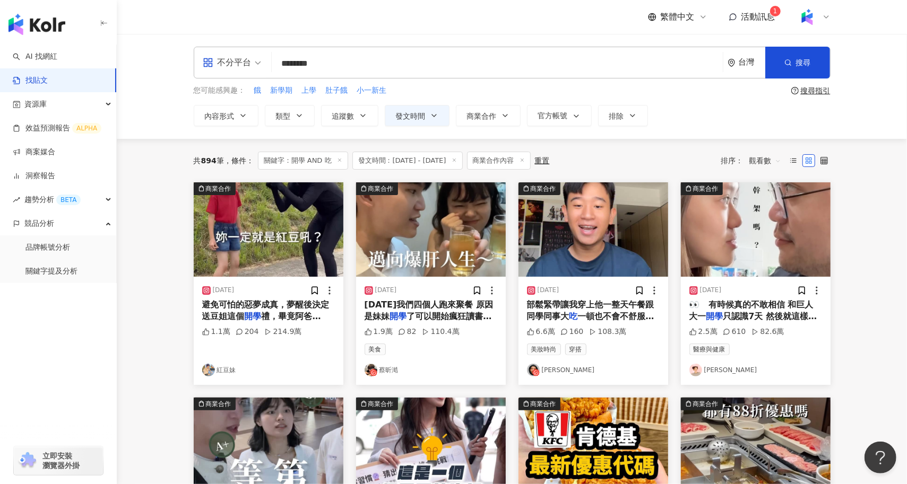
click at [416, 220] on img "button" at bounding box center [431, 229] width 150 height 94
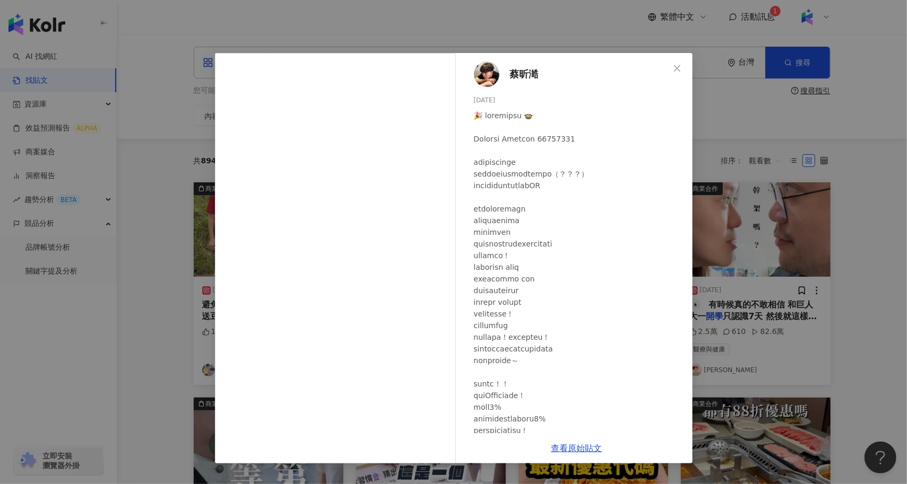
click at [138, 294] on div "蔡昕澔 2024/9/23 1.9萬 82 110.4萬 查看原始貼文" at bounding box center [453, 242] width 907 height 484
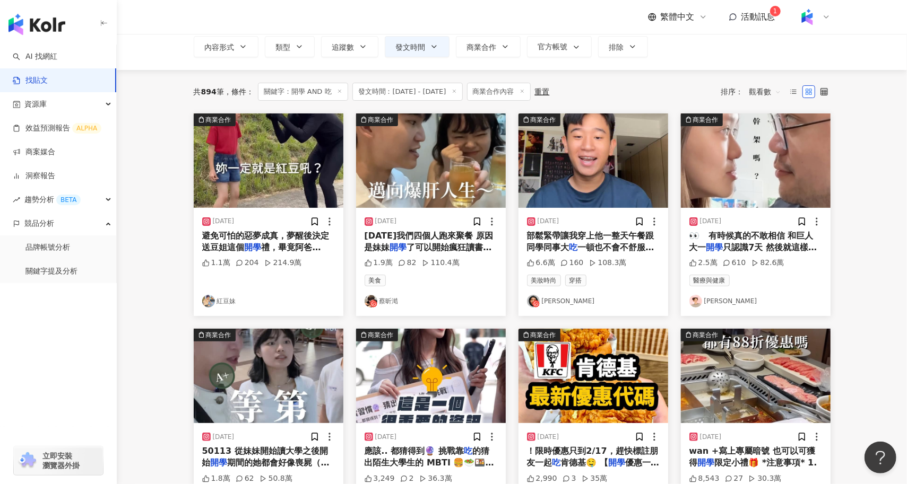
scroll to position [71, 0]
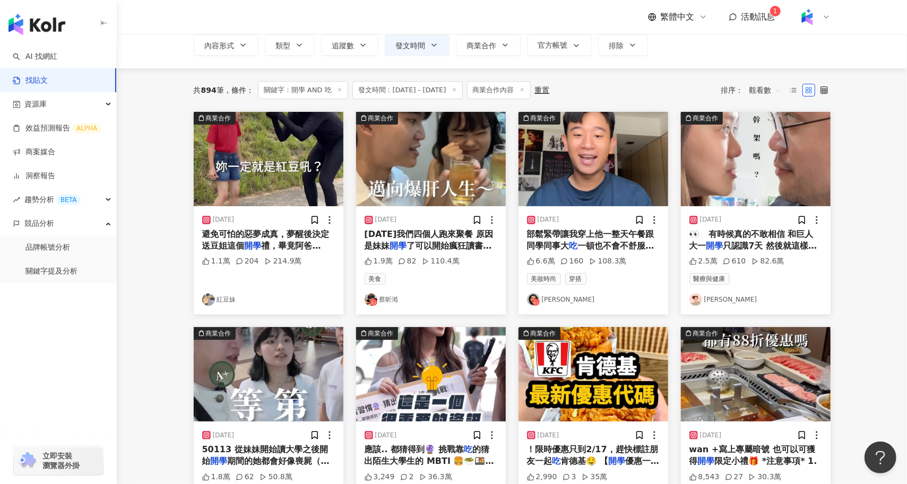
click at [274, 159] on img "button" at bounding box center [269, 159] width 150 height 94
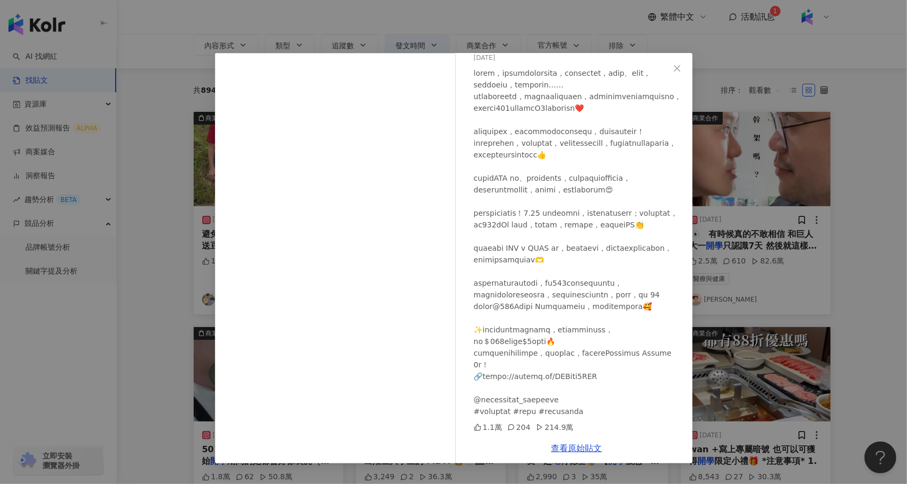
scroll to position [0, 0]
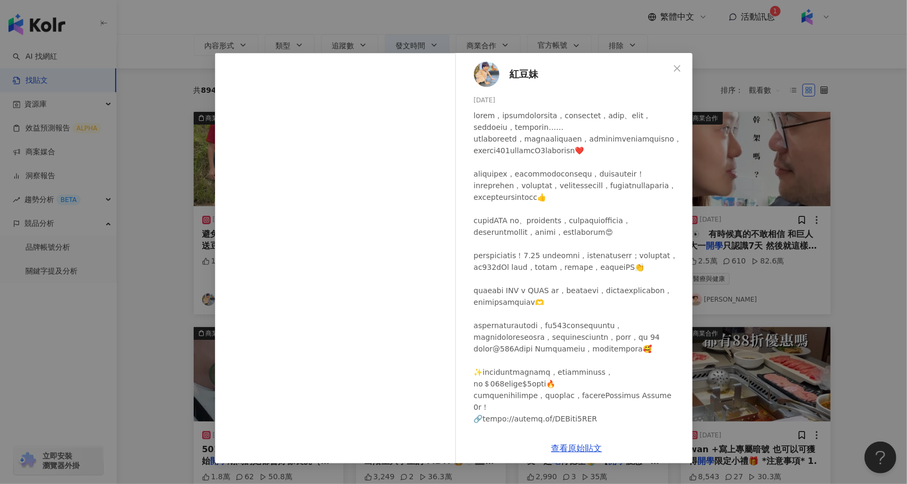
click at [144, 325] on div "紅豆妹 2025/8/14 1.1萬 204 214.9萬 查看原始貼文" at bounding box center [453, 242] width 907 height 484
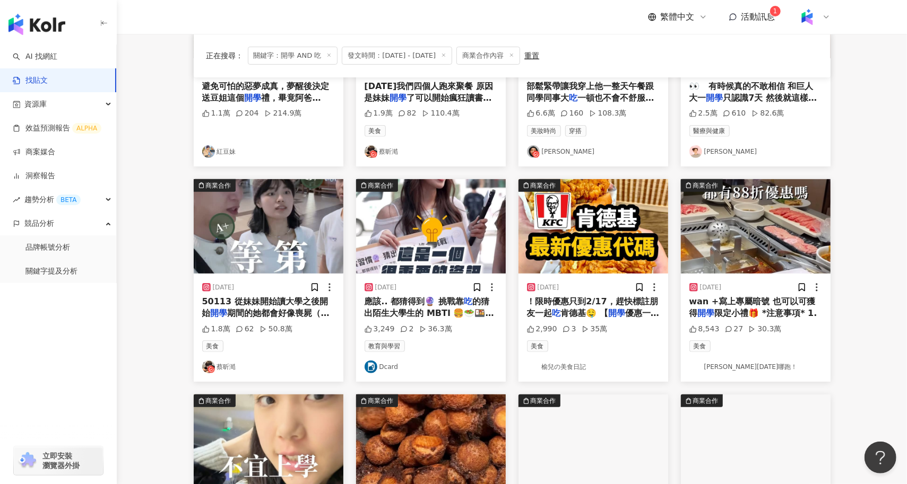
scroll to position [219, 0]
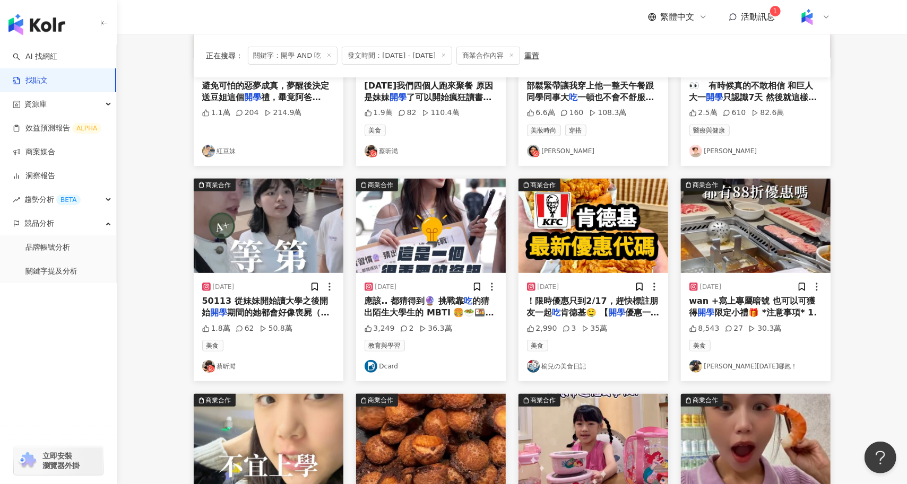
click at [298, 225] on img "button" at bounding box center [269, 226] width 150 height 94
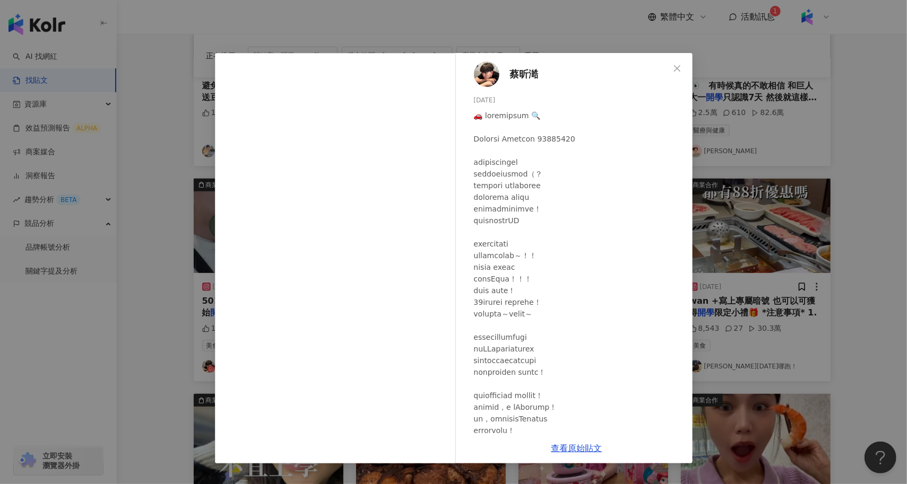
click at [161, 292] on div "蔡昕澔 2025/1/13 1.8萬 62 50.8萬 查看原始貼文" at bounding box center [453, 242] width 907 height 484
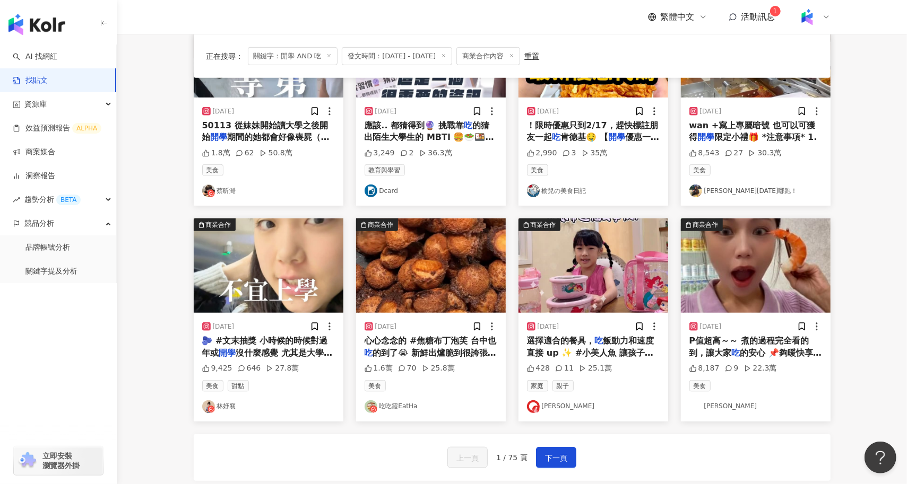
scroll to position [396, 0]
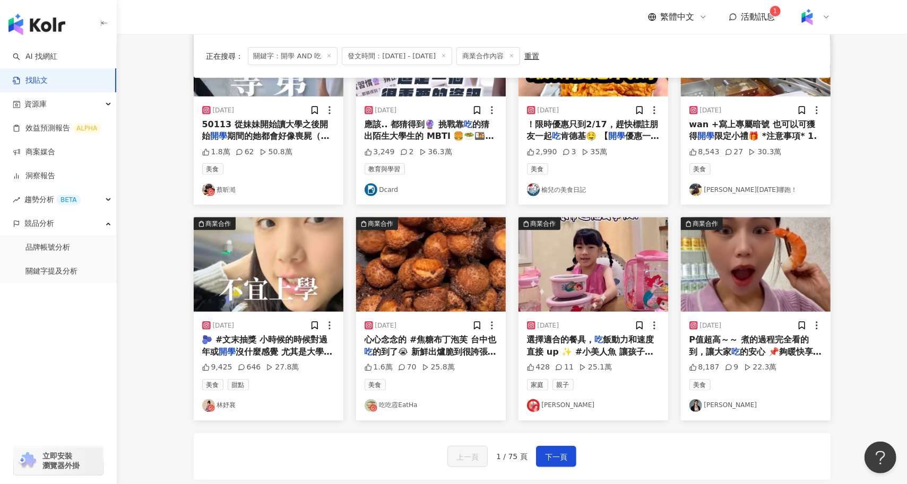
click at [289, 245] on img "button" at bounding box center [269, 264] width 150 height 94
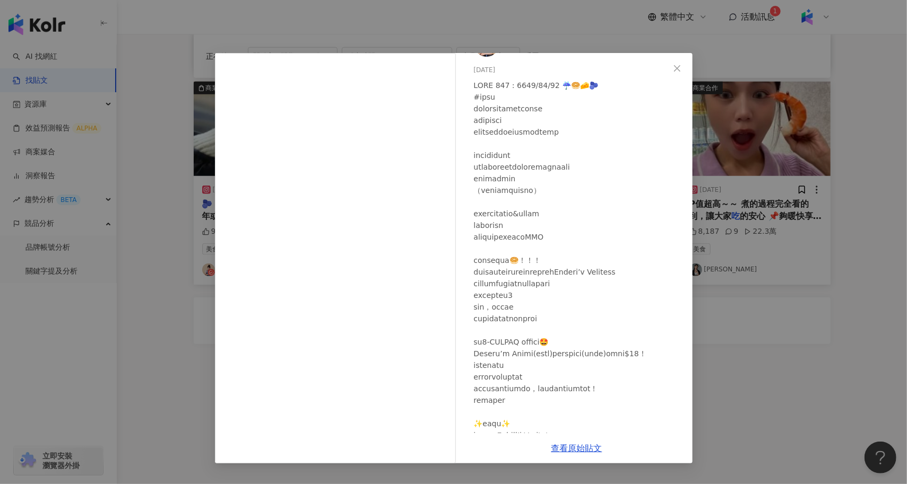
scroll to position [0, 0]
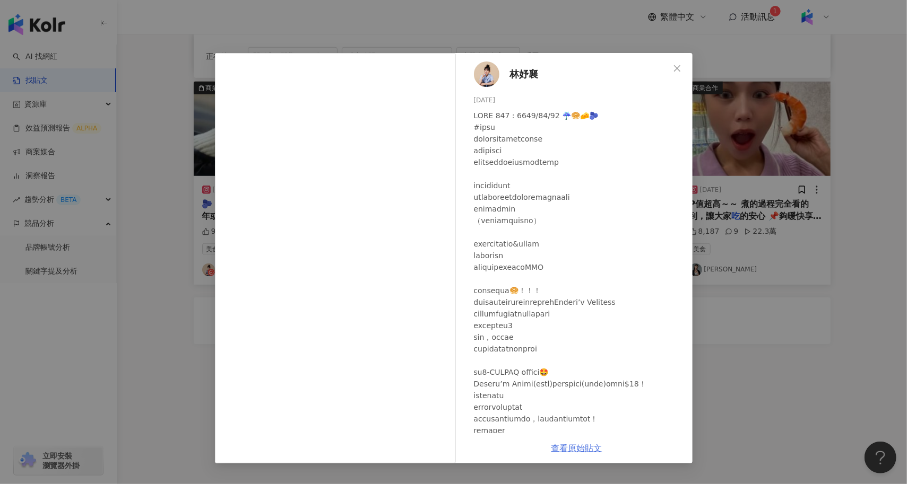
click at [554, 452] on link "查看原始貼文" at bounding box center [576, 448] width 51 height 10
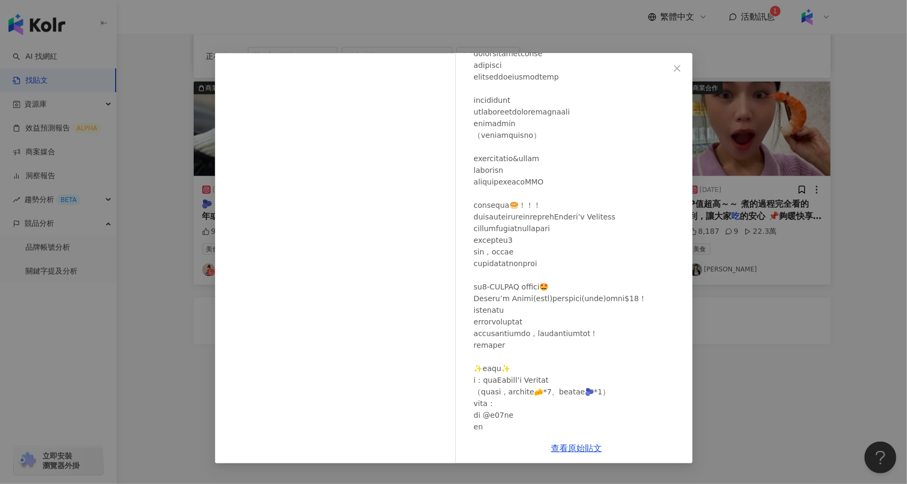
scroll to position [89, 0]
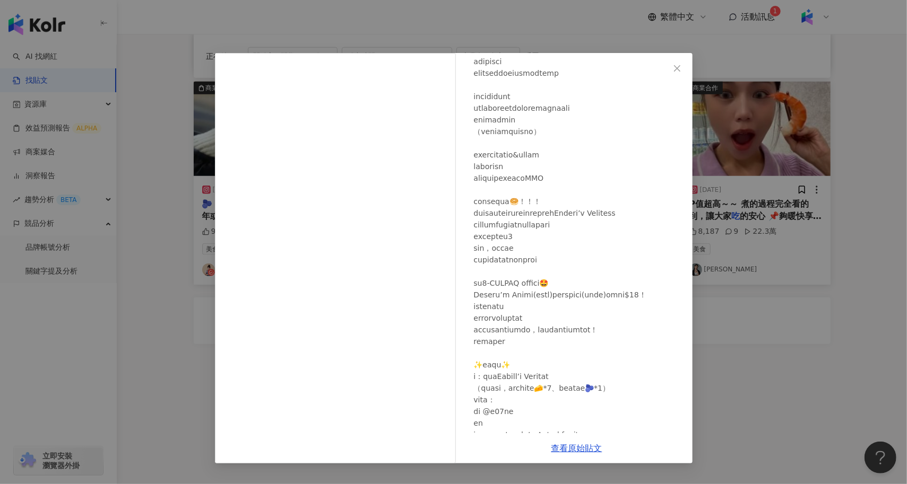
click at [169, 198] on div "林妤襄 2025/2/12 9,425 646 27.8萬 查看原始貼文" at bounding box center [453, 242] width 907 height 484
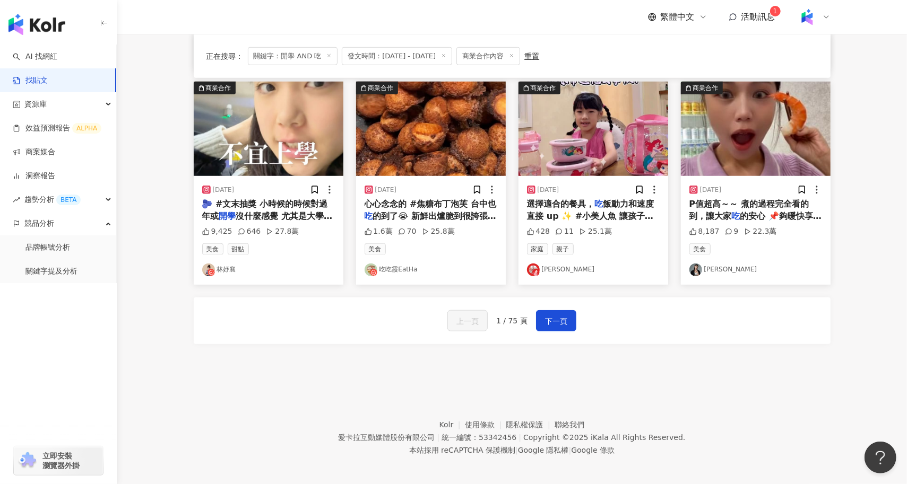
scroll to position [0, 0]
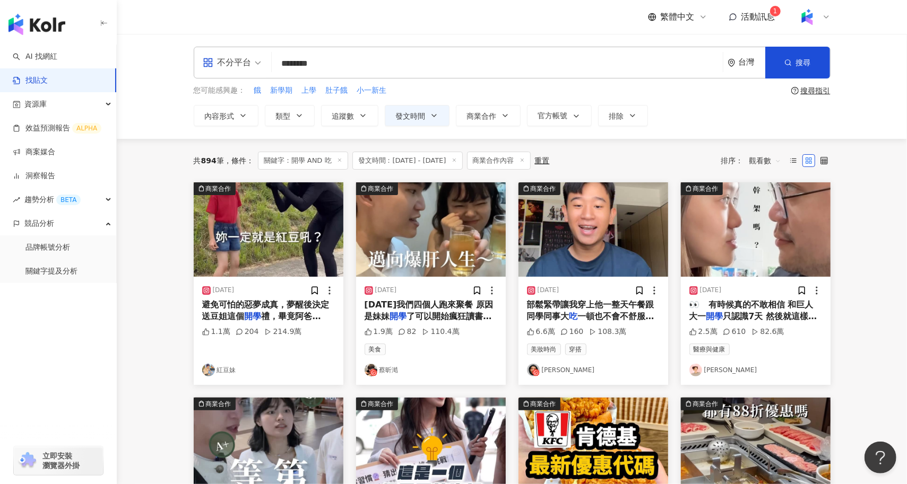
drag, startPoint x: 295, startPoint y: 65, endPoint x: 275, endPoint y: 65, distance: 20.2
click at [276, 65] on input "********" at bounding box center [497, 63] width 442 height 23
drag, startPoint x: 368, startPoint y: 56, endPoint x: 360, endPoint y: 66, distance: 12.4
click at [360, 66] on input "********" at bounding box center [497, 63] width 442 height 23
paste input "search"
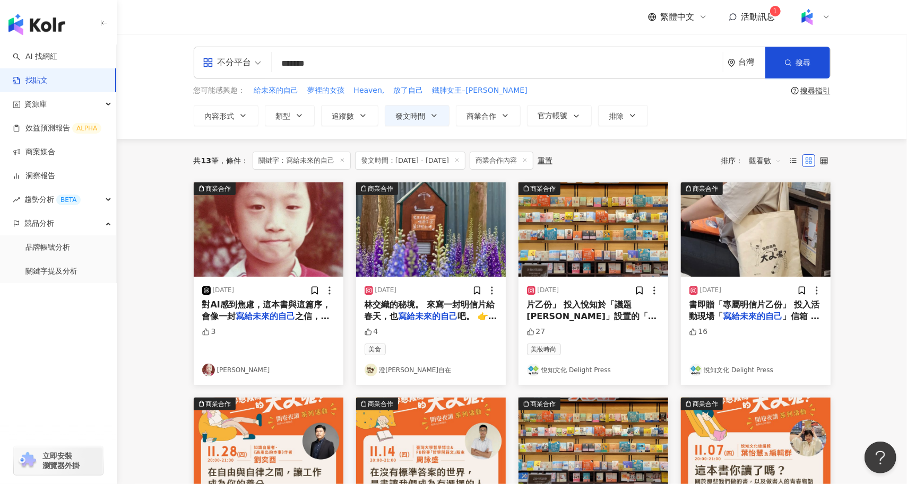
click at [569, 236] on img "button" at bounding box center [593, 229] width 150 height 94
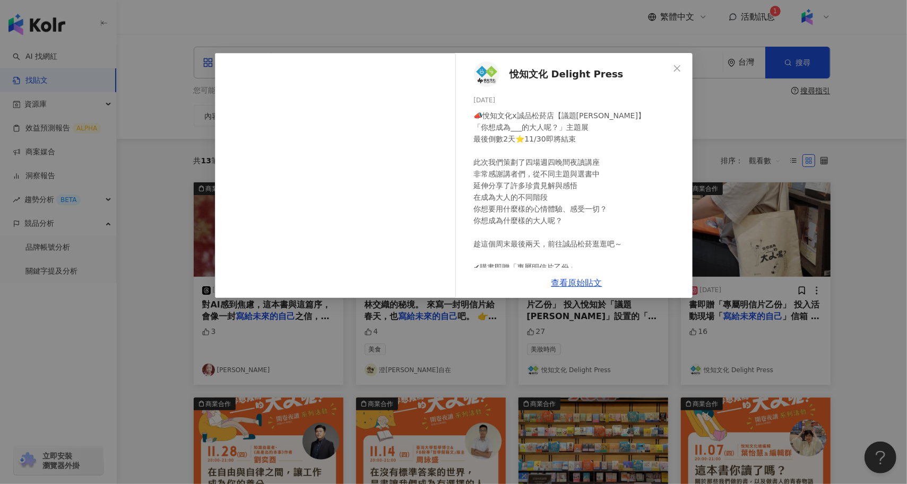
click at [775, 198] on div "悅知文化 Delight Press 2024/11/30 📣悅知文化x誠品松菸店【議題沙龍】 「你想成為___的大人呢？」主題展 最後倒數2天⭐11/30即…" at bounding box center [453, 242] width 907 height 484
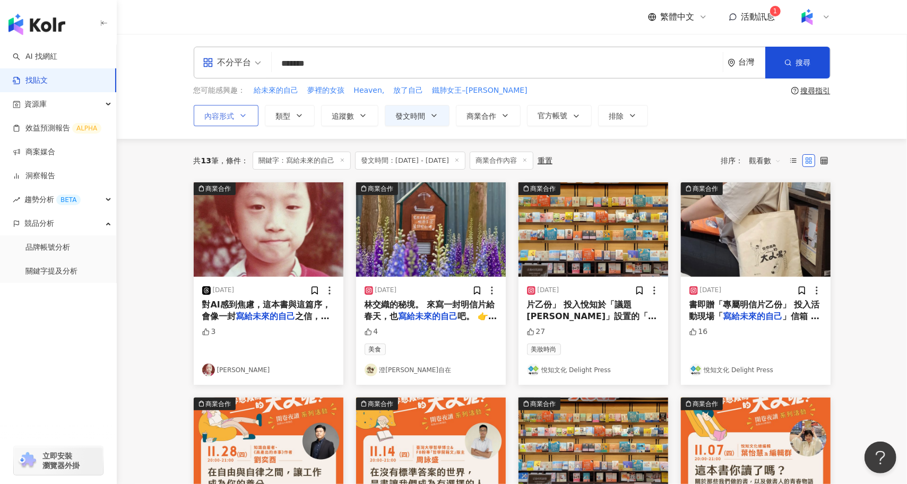
click at [237, 112] on button "內容形式" at bounding box center [226, 115] width 65 height 21
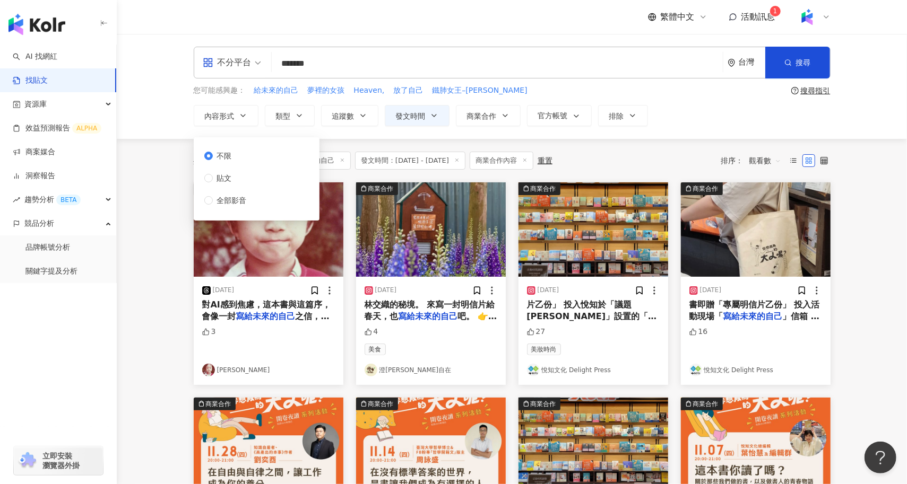
click at [227, 193] on div "不限 貼文 全部影音" at bounding box center [229, 178] width 51 height 56
click at [232, 202] on span "全部影音" at bounding box center [232, 201] width 38 height 12
click at [161, 245] on main "**********" at bounding box center [512, 468] width 790 height 868
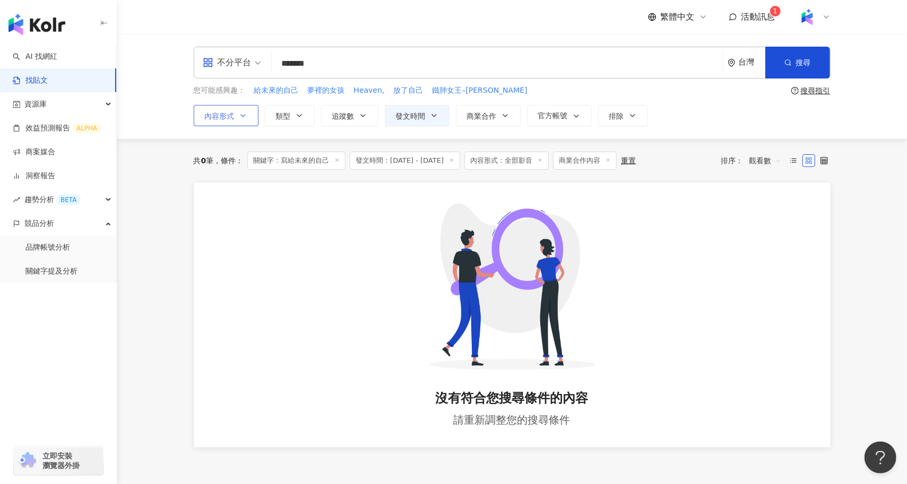
click at [229, 112] on span "內容形式" at bounding box center [220, 116] width 30 height 8
click at [230, 159] on span "不限" at bounding box center [224, 156] width 23 height 12
click at [186, 186] on div "共 0 筆 條件 ： 關鍵字：寫給未來的自己 發文時間：2024/9/13 - 2025/9/12 內容形式：全部影音 商業合作內容 重置 排序： 觀看數 沒…" at bounding box center [511, 307] width 679 height 336
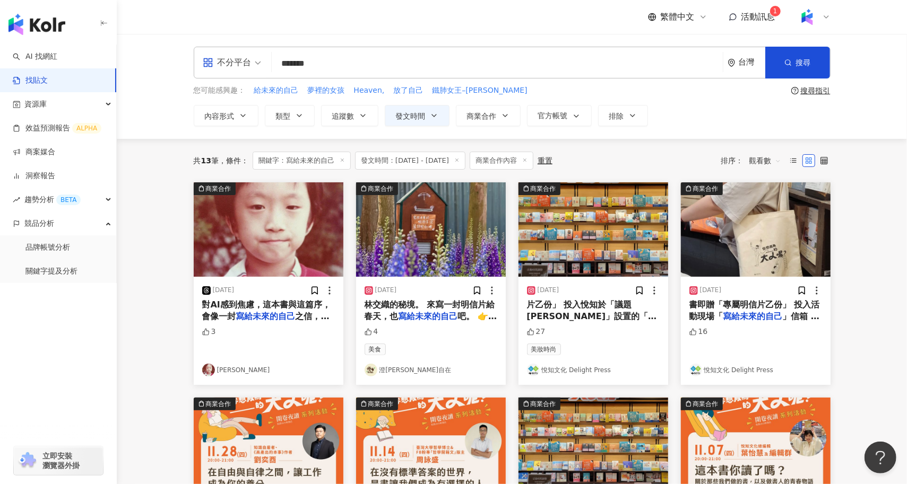
drag, startPoint x: 371, startPoint y: 64, endPoint x: 232, endPoint y: 66, distance: 139.0
click at [232, 66] on div "不分平台 寫給未來的自己 ******* 台灣 搜尋 searchOperator 插入語法 完全符合 "" 聯集 OR 交集 AND 排除 - 群組 {}" at bounding box center [512, 63] width 637 height 32
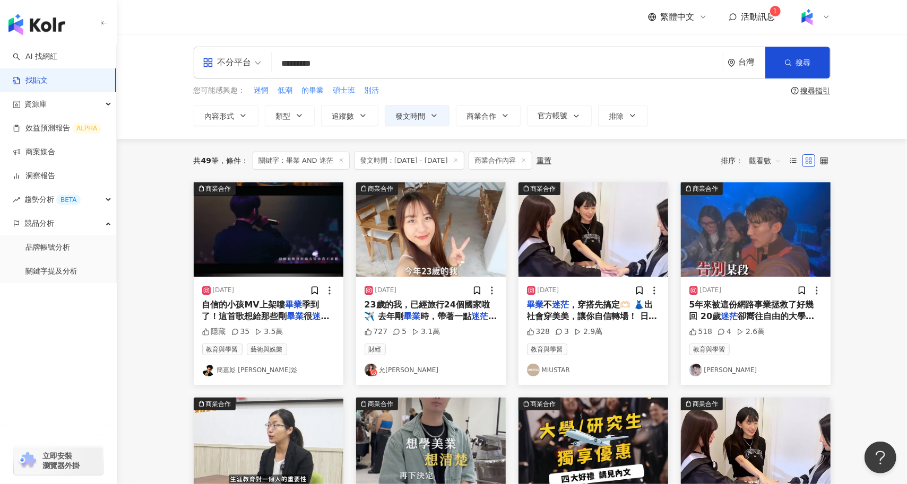
click at [423, 248] on img "button" at bounding box center [431, 229] width 150 height 94
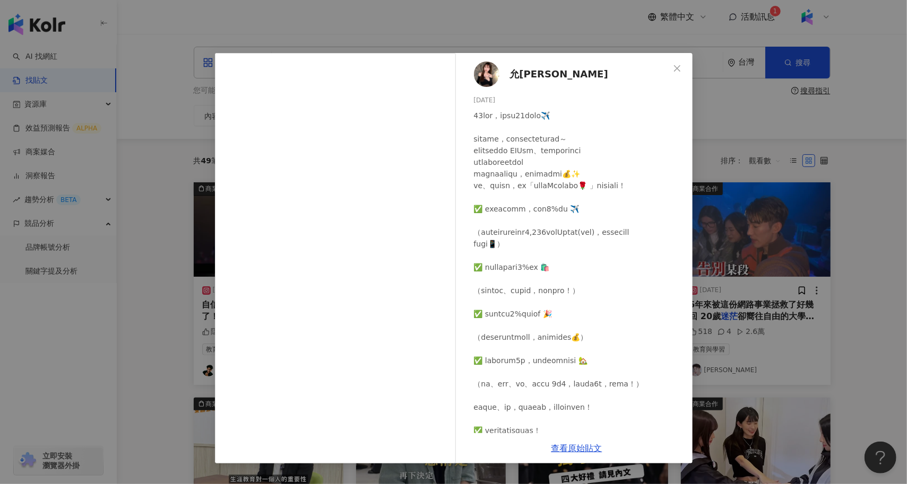
click at [153, 316] on div "允熊 Aya 2025/4/7 727 5 3.1萬 查看原始貼文" at bounding box center [453, 242] width 907 height 484
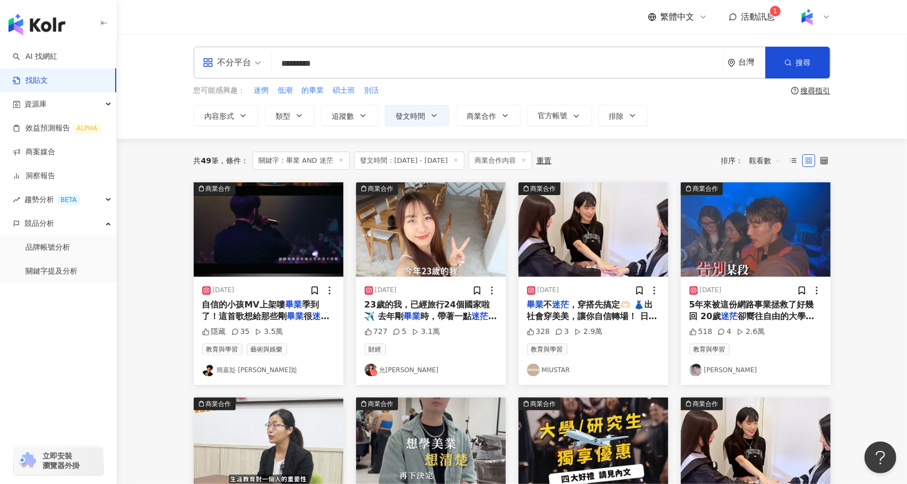
click at [548, 229] on img "button" at bounding box center [593, 229] width 150 height 94
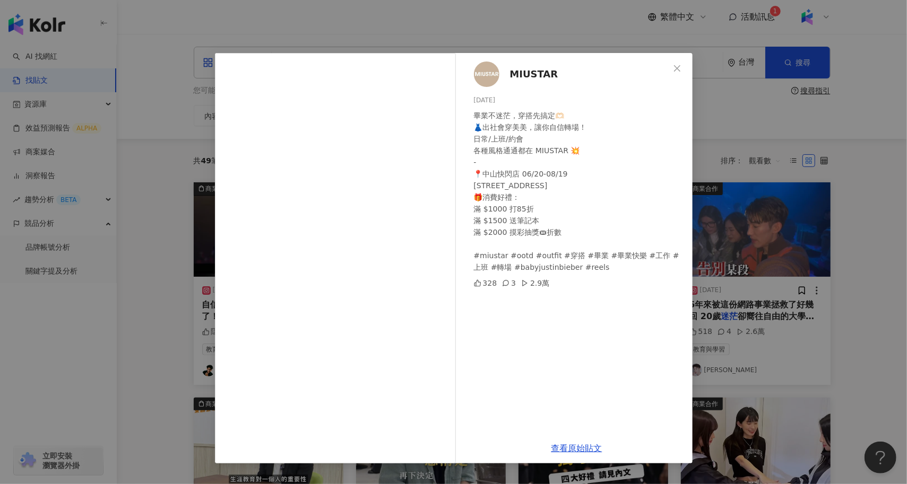
click at [176, 256] on div "MIUSTAR 2025/7/9 畢業不迷茫，穿搭先搞定🫶🏻 👗出社會穿美美，讓你自信轉場！ 日常/上班/約會 各種風格通通都在 MIUSTAR 💥 - 📍中…" at bounding box center [453, 242] width 907 height 484
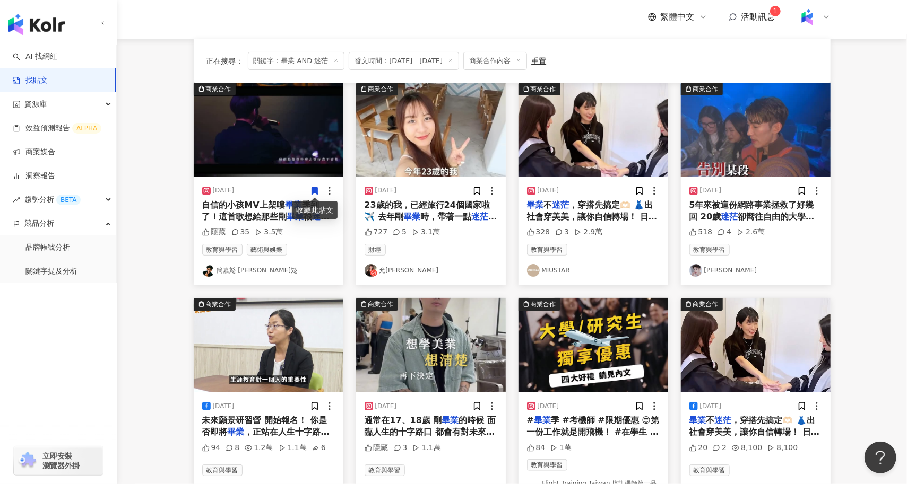
scroll to position [178, 0]
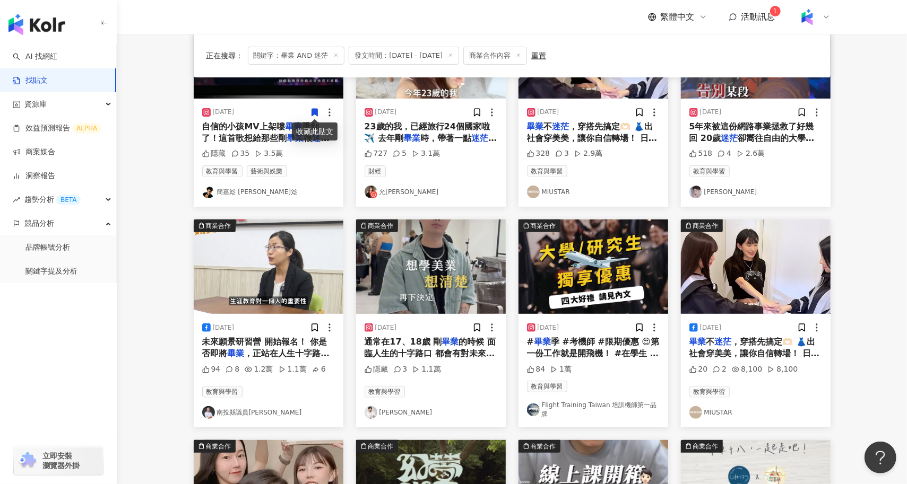
click at [266, 272] on img "button" at bounding box center [269, 267] width 150 height 94
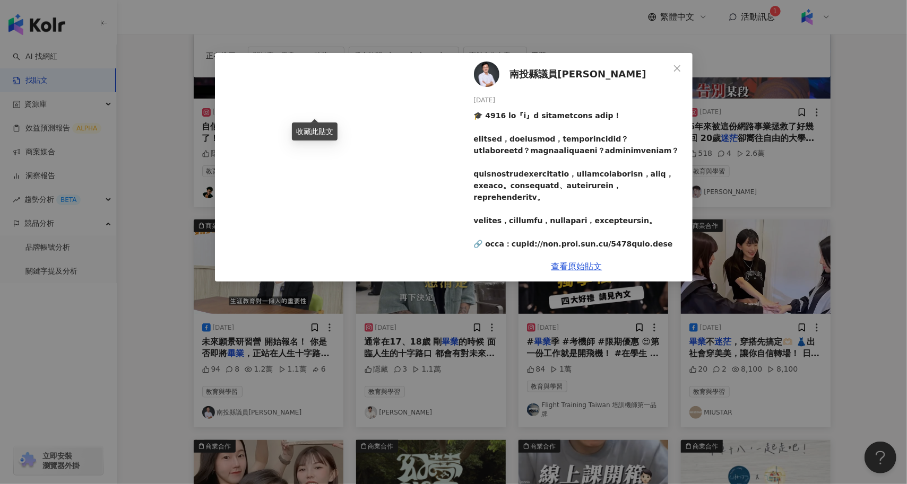
click at [136, 284] on div "南投縣議員張嘉哲 2025/5/27 94 8 1.2萬 1.1萬 6 查看原始貼文" at bounding box center [453, 242] width 907 height 484
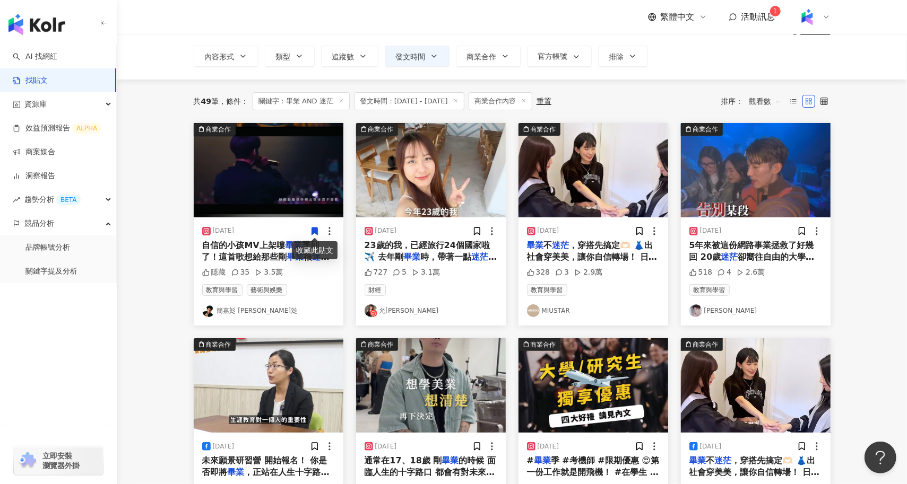
scroll to position [51, 0]
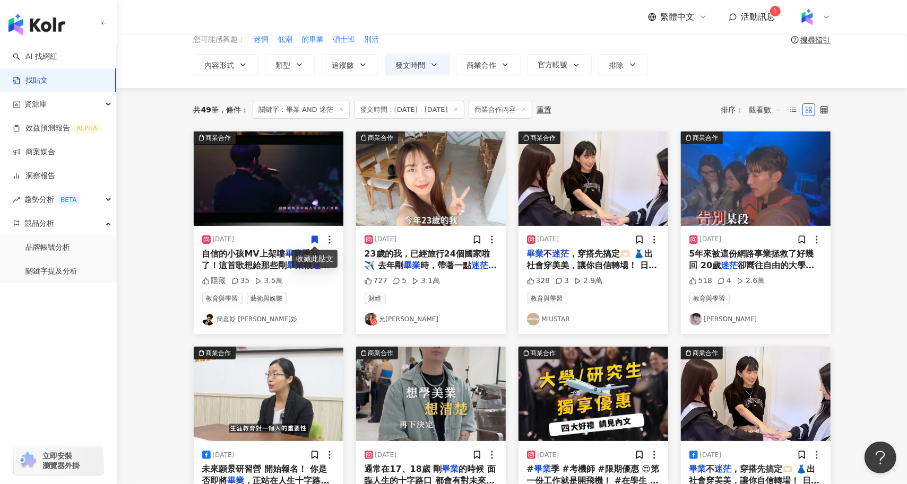
click at [768, 185] on img "button" at bounding box center [756, 179] width 150 height 94
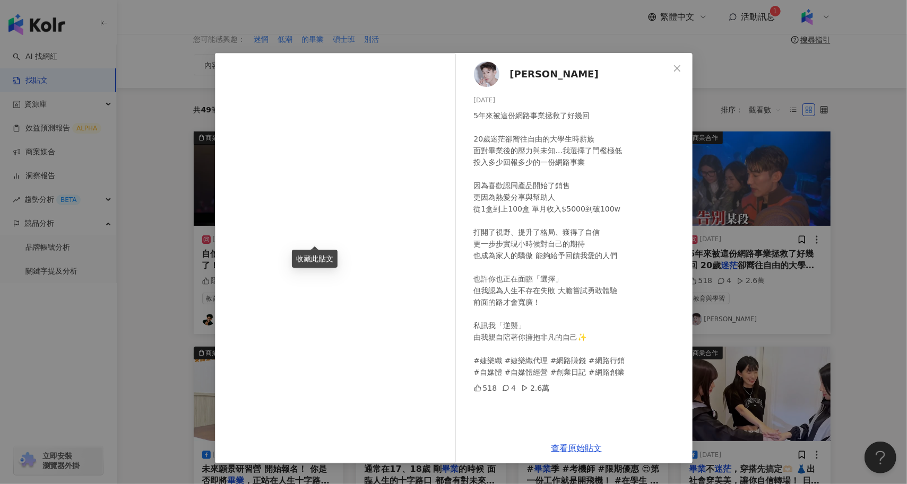
click at [162, 329] on div "小毅 2025/7/9 5年來被這份網路事業拯救了好幾回 20歲迷茫卻嚮往自由的大學生時薪族 面對畢業後的壓力與未知…我選擇了門檻極低 投入多少回報多少的一份…" at bounding box center [453, 242] width 907 height 484
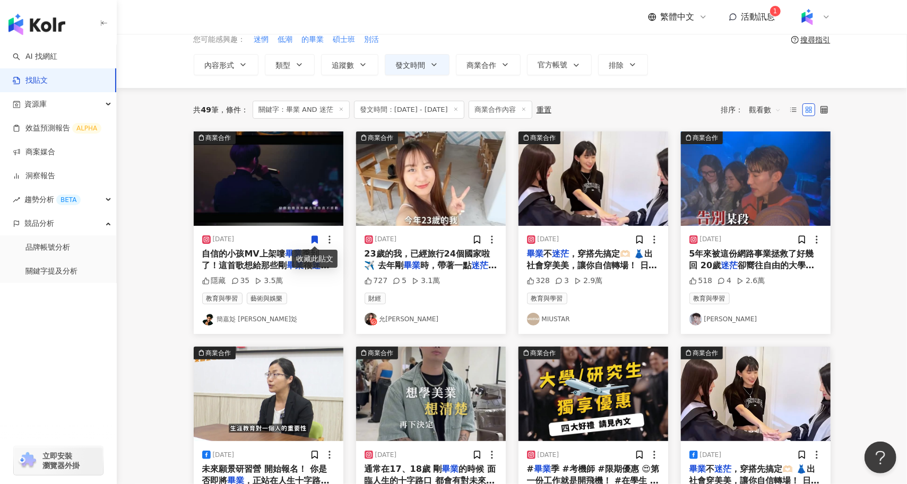
click at [572, 173] on img "button" at bounding box center [593, 179] width 150 height 94
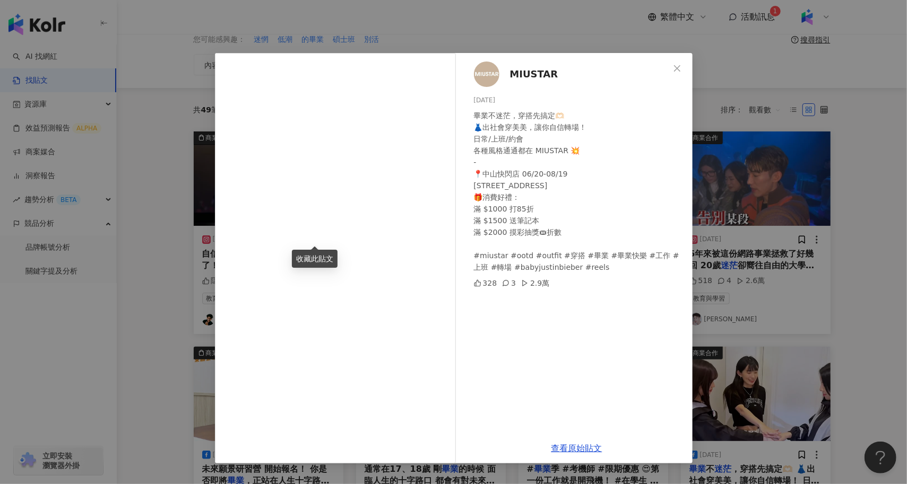
click at [160, 301] on div "MIUSTAR 2025/7/9 畢業不迷茫，穿搭先搞定🫶🏻 👗出社會穿美美，讓你自信轉場！ 日常/上班/約會 各種風格通通都在 MIUSTAR 💥 - 📍中…" at bounding box center [453, 242] width 907 height 484
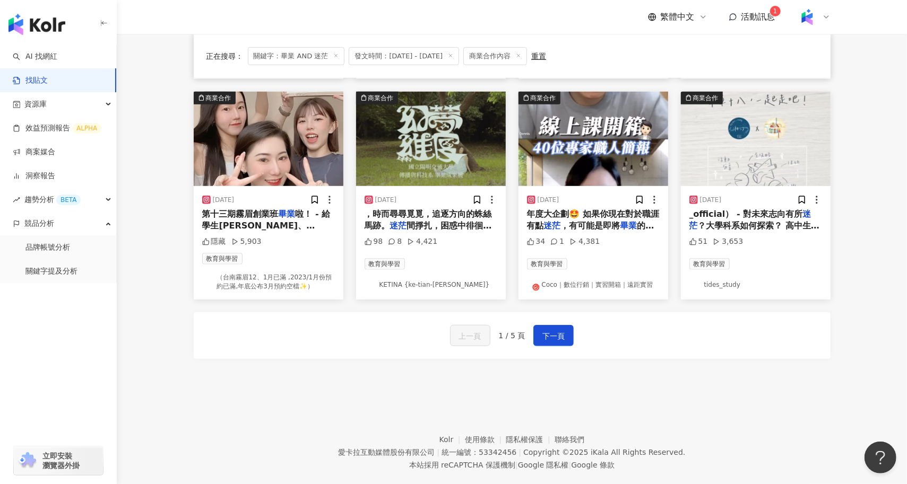
scroll to position [539, 0]
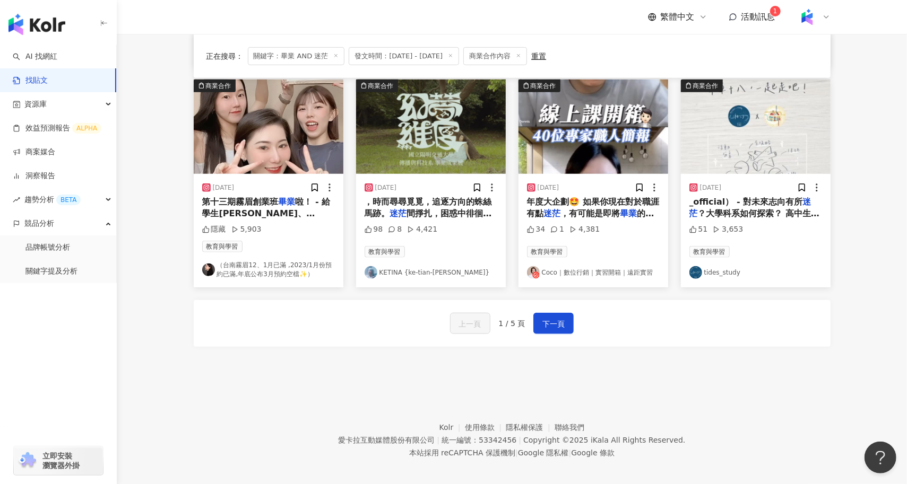
click at [465, 152] on img "button" at bounding box center [431, 127] width 150 height 94
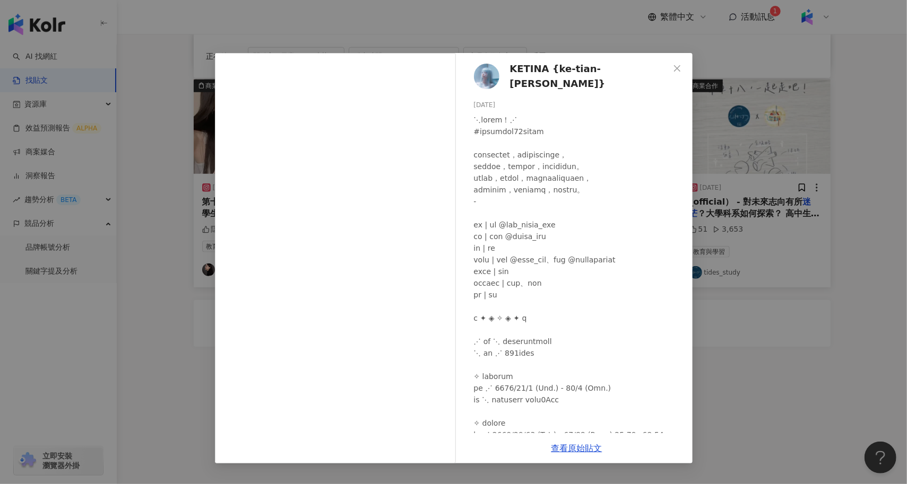
click at [138, 324] on div "KETINA {ke-tian-lin} 2024/11/26 98 8 4,421 查看原始貼文" at bounding box center [453, 242] width 907 height 484
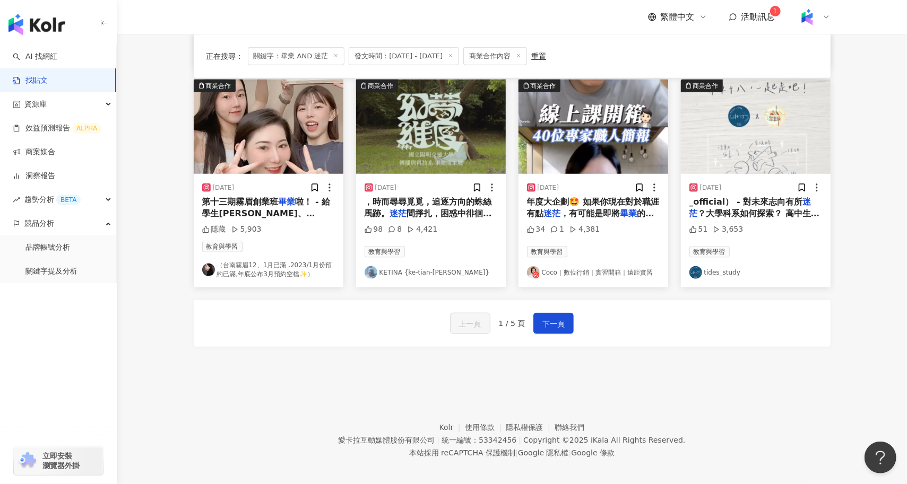
click at [595, 115] on img "button" at bounding box center [593, 127] width 150 height 94
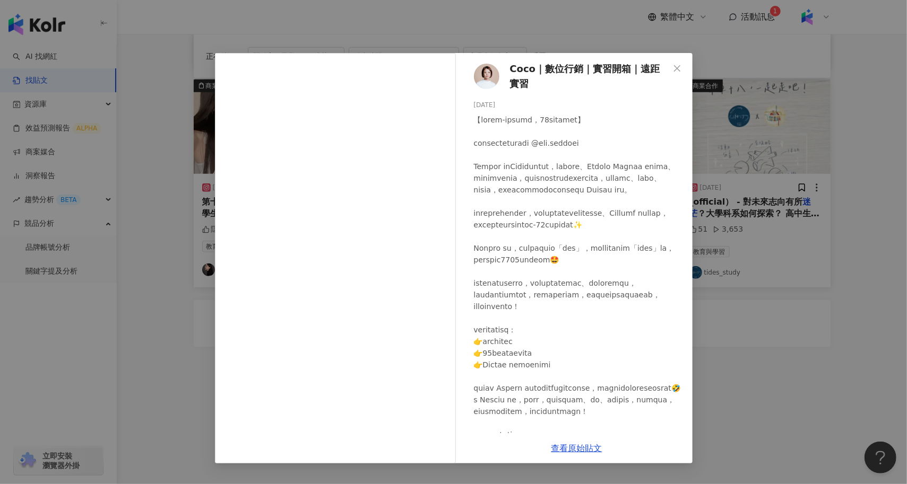
click at [143, 340] on div "Coco｜數位行銷｜實習開箱｜遠距實習 2024/12/12 34 1 4,381 查看原始貼文" at bounding box center [453, 242] width 907 height 484
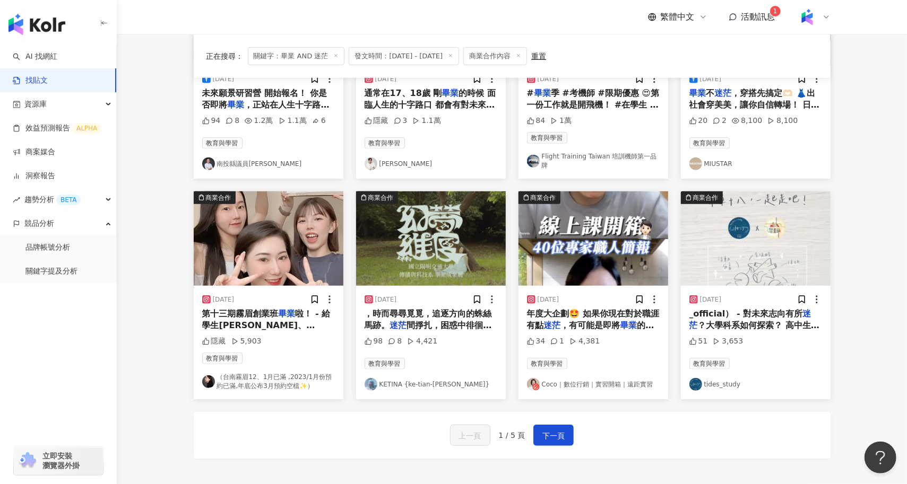
scroll to position [425, 0]
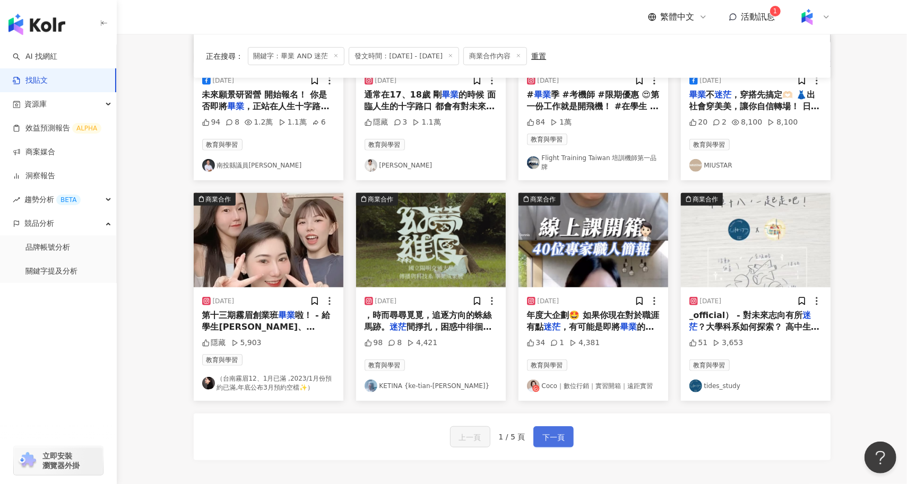
click at [567, 434] on button "下一頁" at bounding box center [553, 436] width 40 height 21
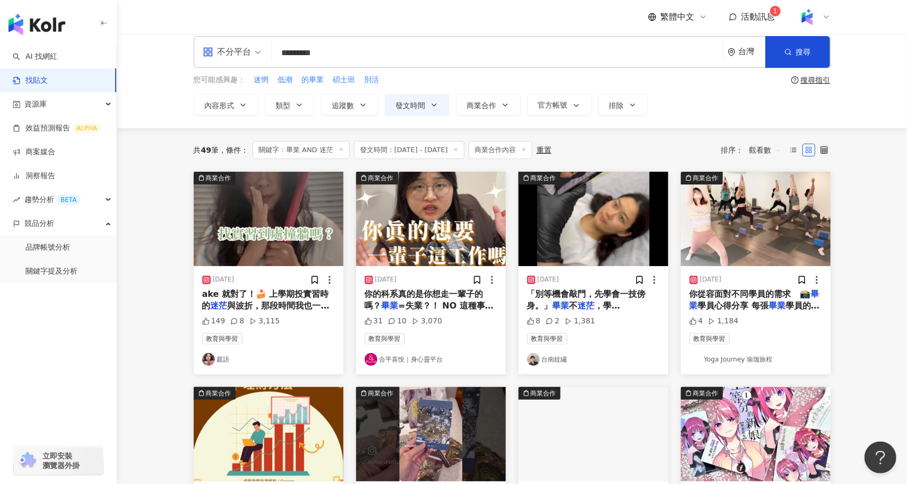
scroll to position [12, 0]
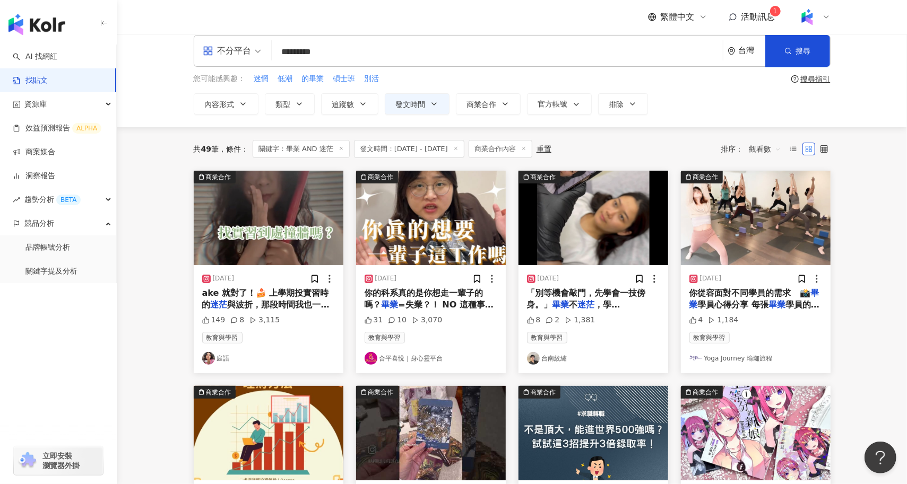
click at [284, 222] on img "button" at bounding box center [269, 218] width 150 height 94
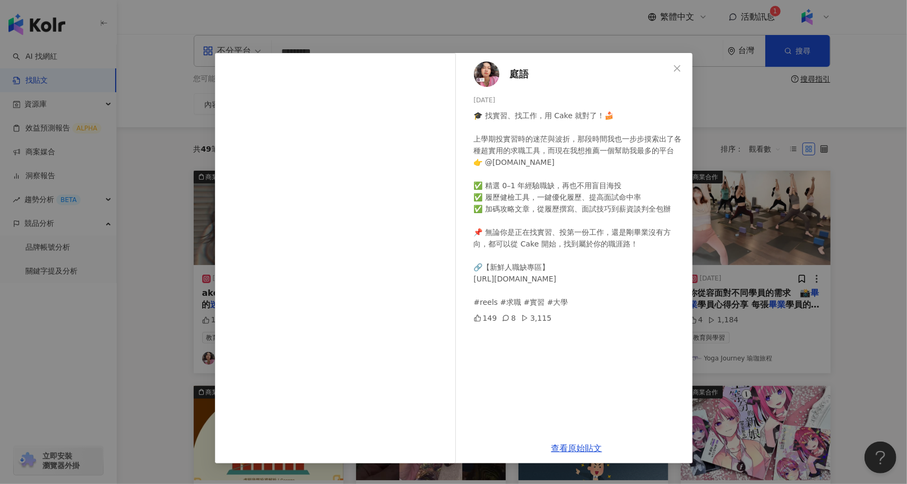
click at [186, 281] on div "庭語 2025/6/25 🎓 找實習、找工作，用 Cake 就對了！🍰 上學期投實習時的迷茫與波折，那段時間我也一步步摸索出了各種超實用的求職工具，而現在我想…" at bounding box center [453, 242] width 907 height 484
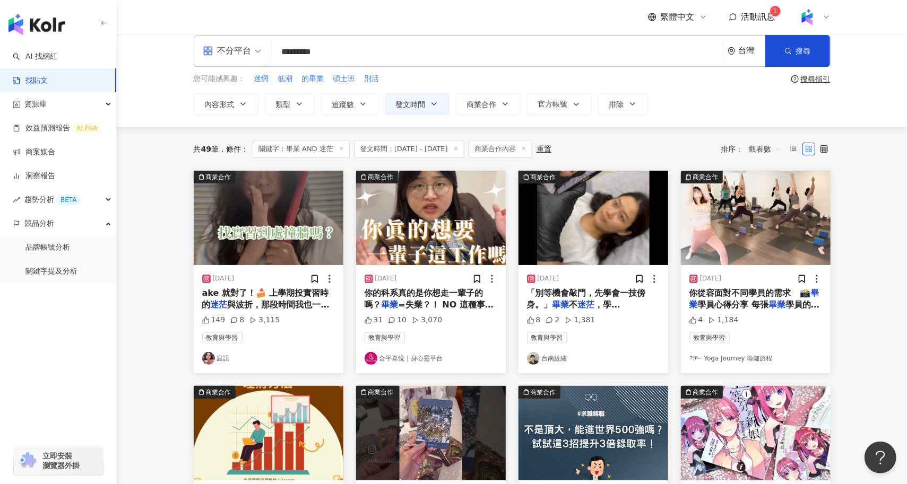
scroll to position [0, 0]
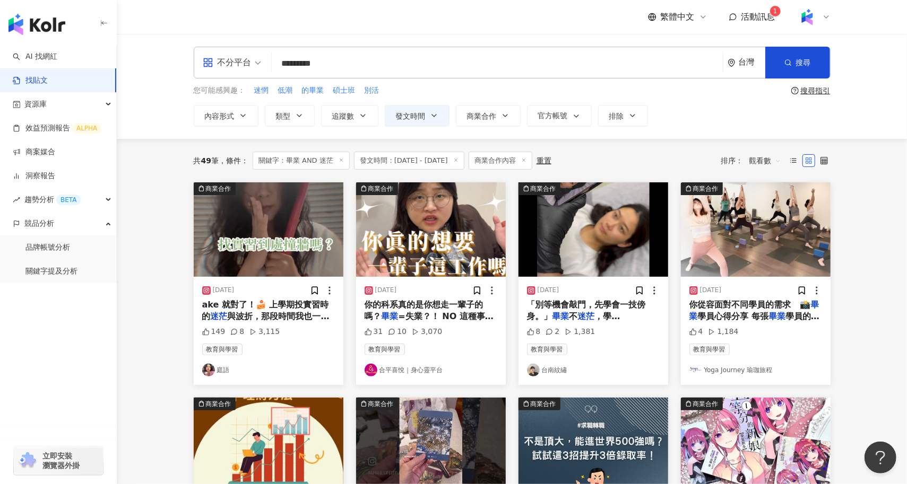
click at [356, 65] on input "*********" at bounding box center [497, 63] width 442 height 23
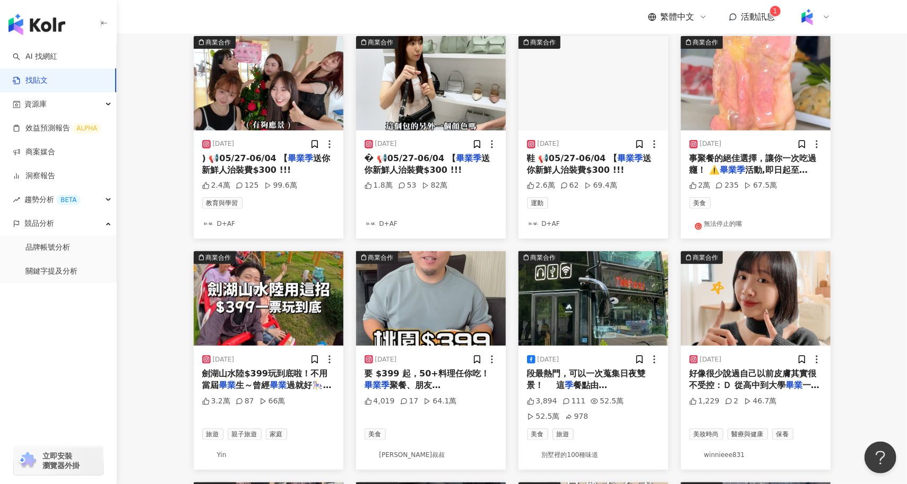
scroll to position [162, 0]
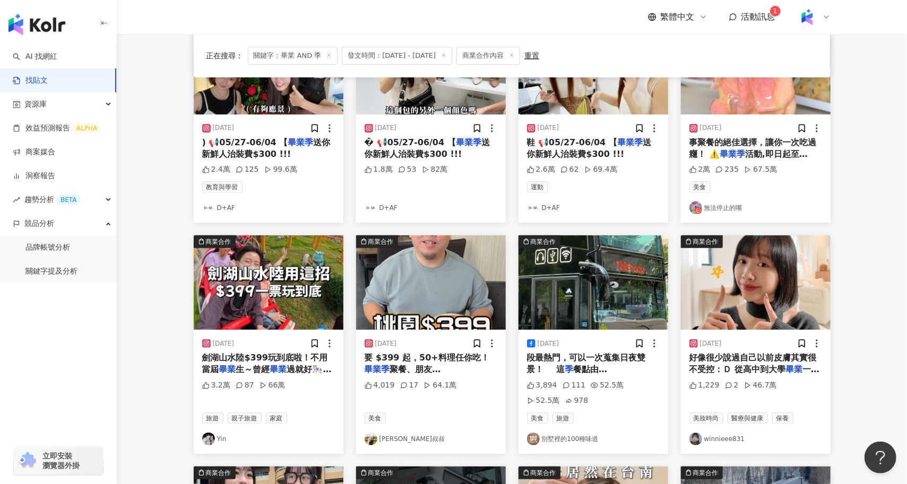
click at [755, 320] on img "button" at bounding box center [756, 283] width 150 height 94
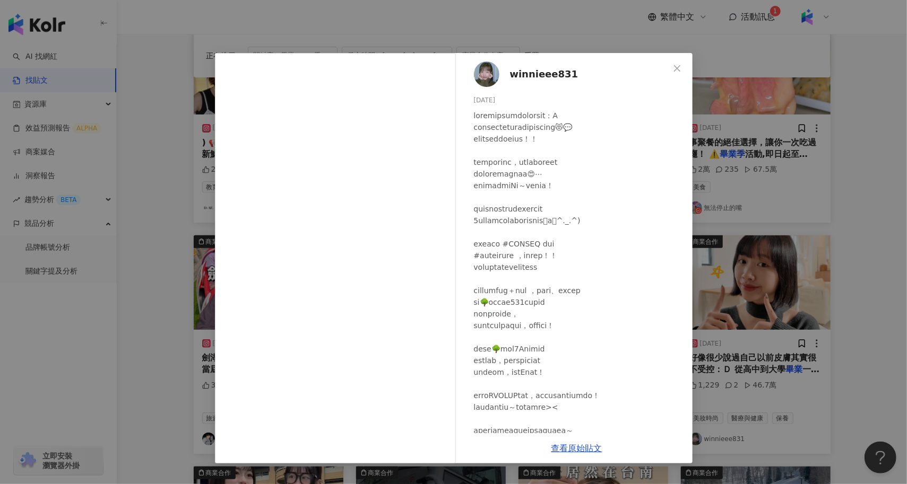
click at [135, 311] on div "winnieee831 2025/3/6 1,229 2 46.7萬 查看原始貼文" at bounding box center [453, 242] width 907 height 484
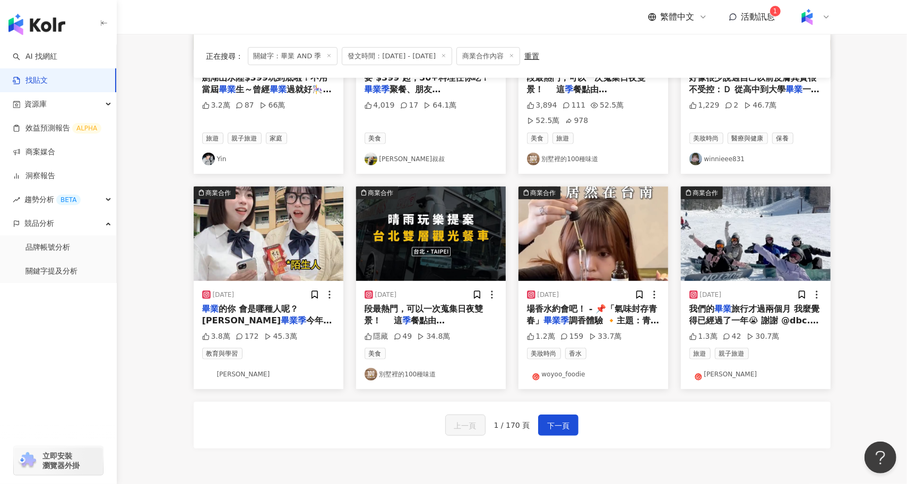
scroll to position [450, 0]
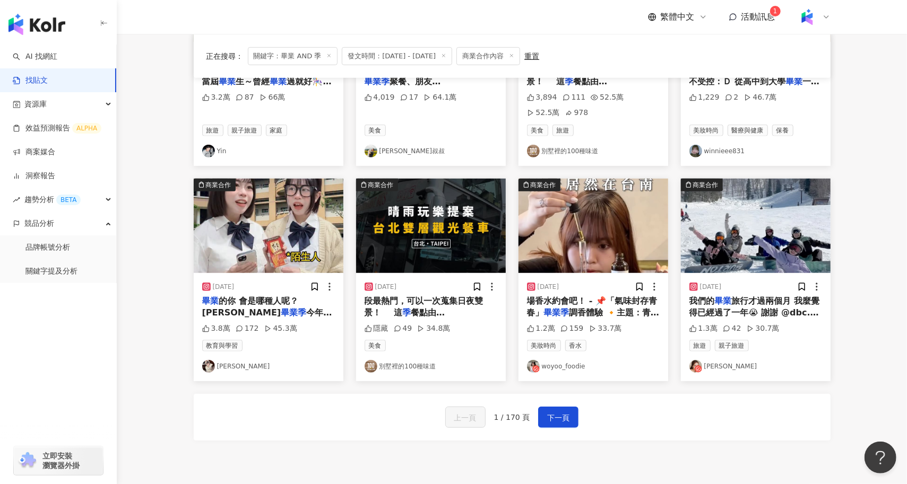
click at [278, 217] on img "button" at bounding box center [269, 226] width 150 height 94
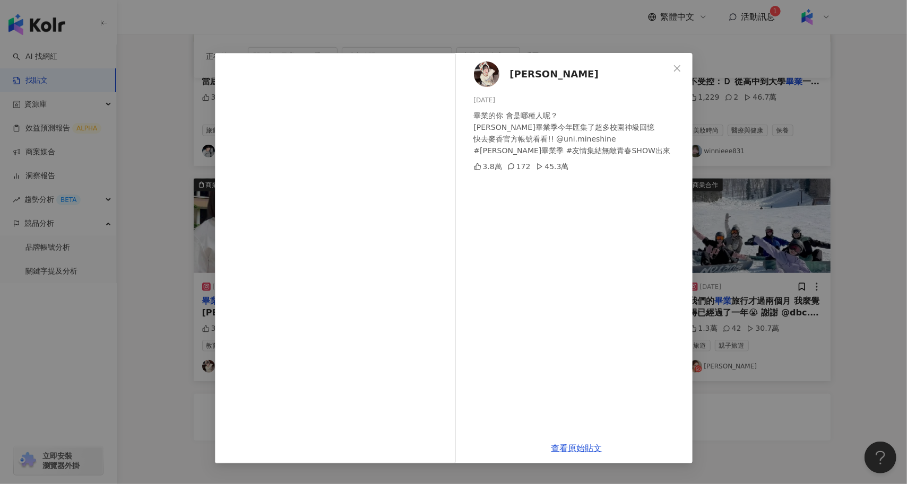
click at [735, 389] on div "玥見 2025/6/17 畢業的你 會是哪種人呢？ 麥香畢業季今年匯集了超多校園神級回憶 快去麥香官方帳號看看!! @uni.mineshine #麥香畢業季…" at bounding box center [453, 242] width 907 height 484
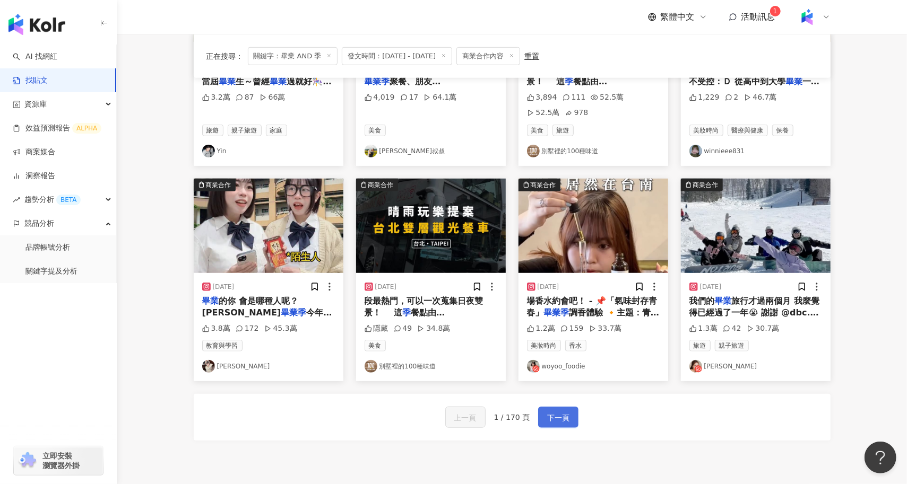
click at [567, 415] on span "下一頁" at bounding box center [558, 418] width 22 height 13
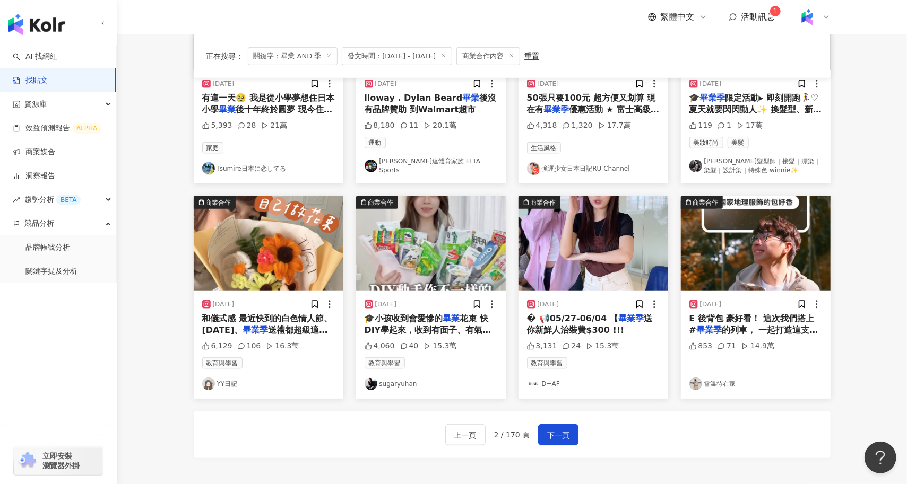
scroll to position [419, 0]
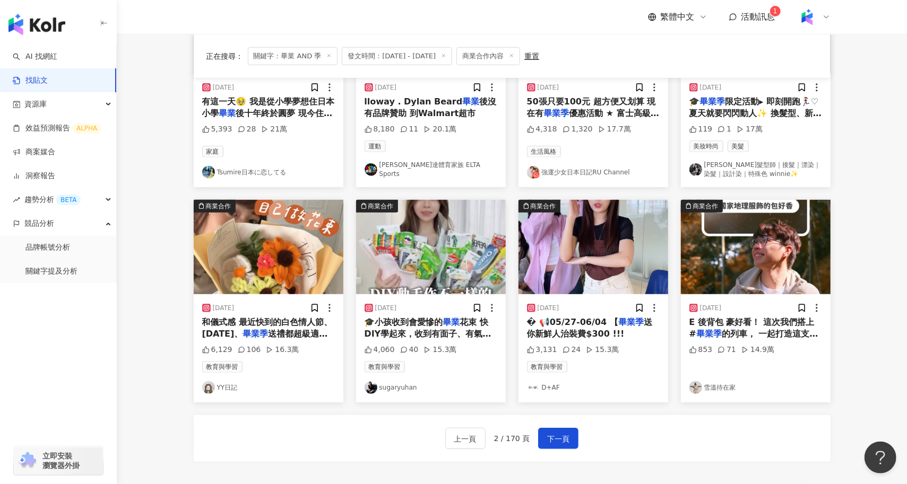
click at [426, 254] on img "button" at bounding box center [431, 247] width 150 height 94
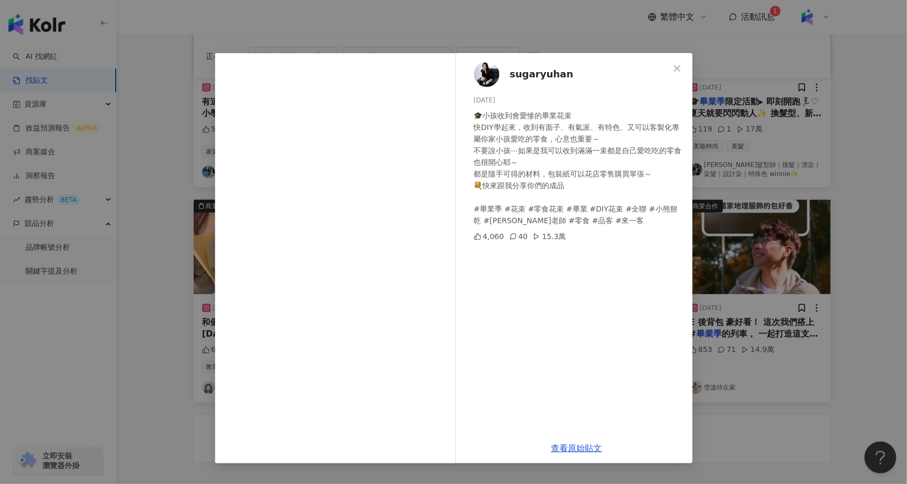
click at [119, 264] on div "sugaryuhan 2025/6/10 🎓小孩收到會愛慘的畢業花束 快DIY學起來，收到有面子、有氣派、有特色、又可以客製化專屬你家小孩愛吃的零食，心意也重…" at bounding box center [453, 242] width 907 height 484
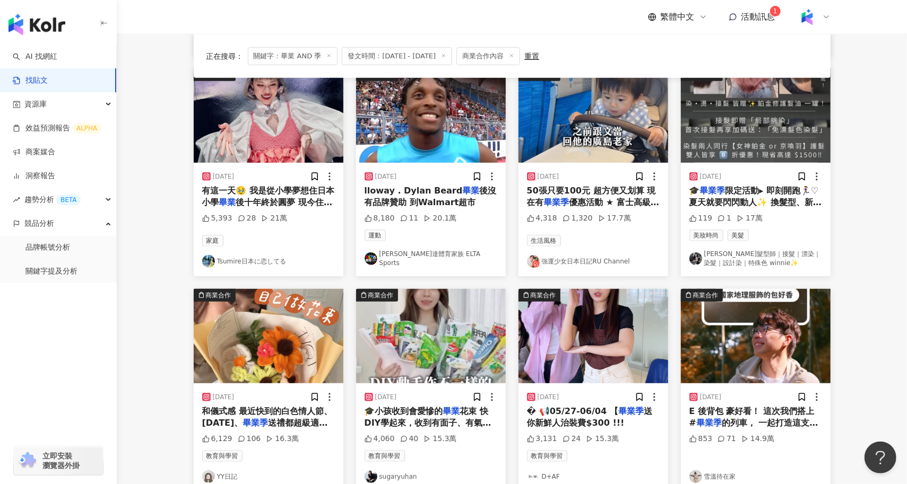
scroll to position [327, 0]
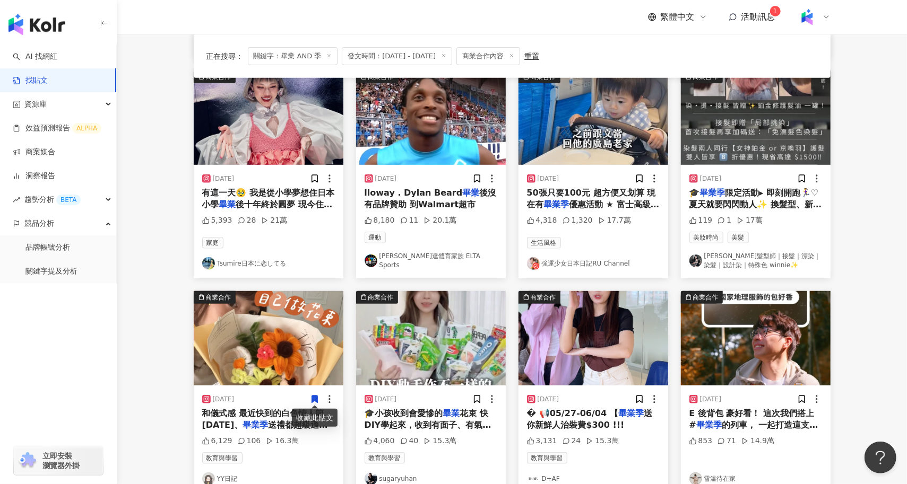
click at [417, 336] on img "button" at bounding box center [431, 338] width 150 height 94
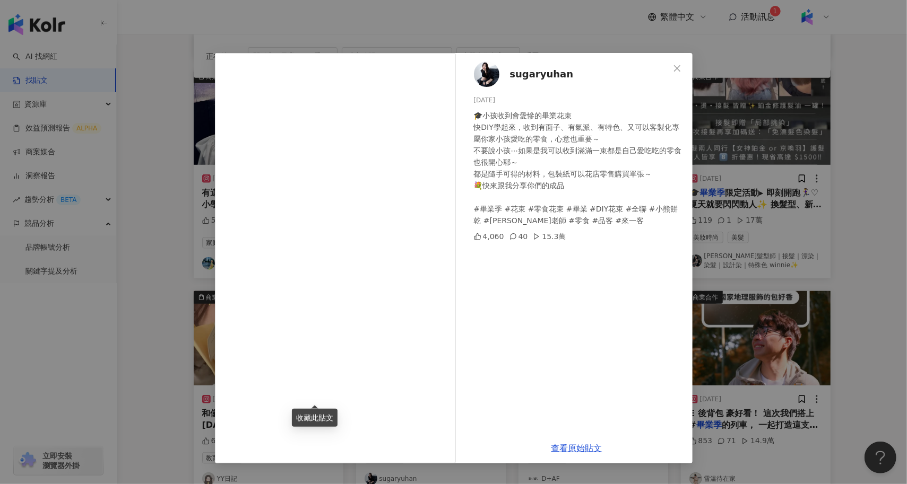
click at [136, 289] on div "sugaryuhan 2025/6/10 🎓小孩收到會愛慘的畢業花束 快DIY學起來，收到有面子、有氣派、有特色、又可以客製化專屬你家小孩愛吃的零食，心意也重…" at bounding box center [453, 242] width 907 height 484
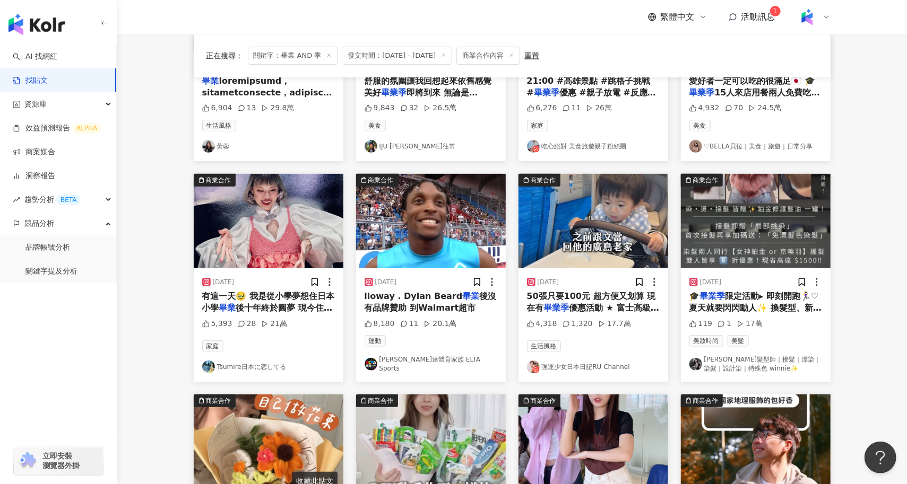
scroll to position [216, 0]
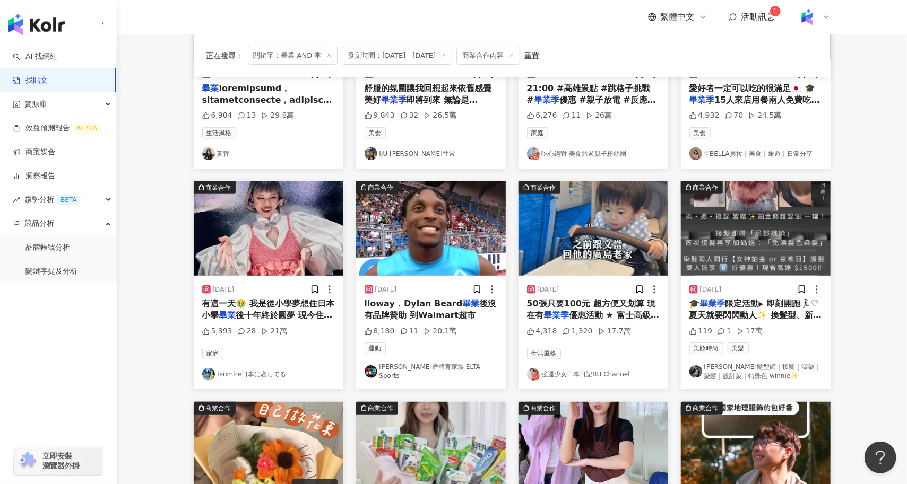
click at [283, 233] on img "button" at bounding box center [269, 228] width 150 height 94
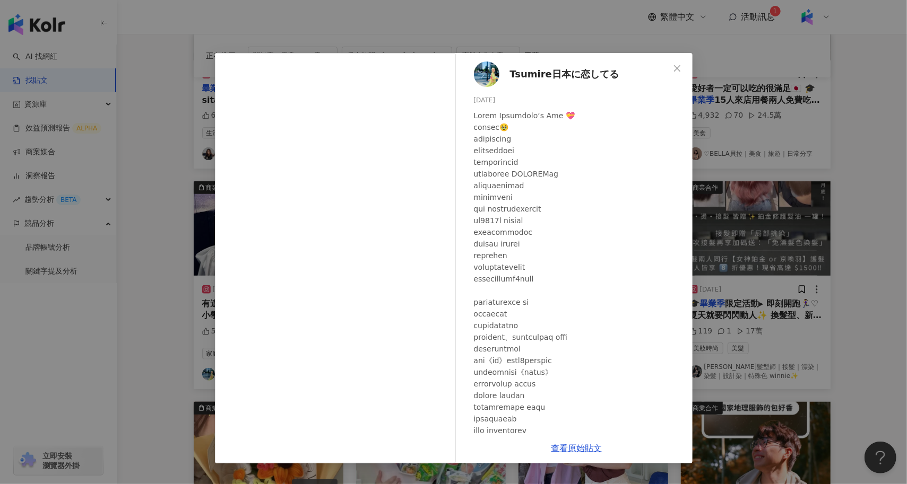
click at [160, 233] on div "Tsumire日本に恋してる 2025/2/17 5,393 28 21萬 查看原始貼文" at bounding box center [453, 242] width 907 height 484
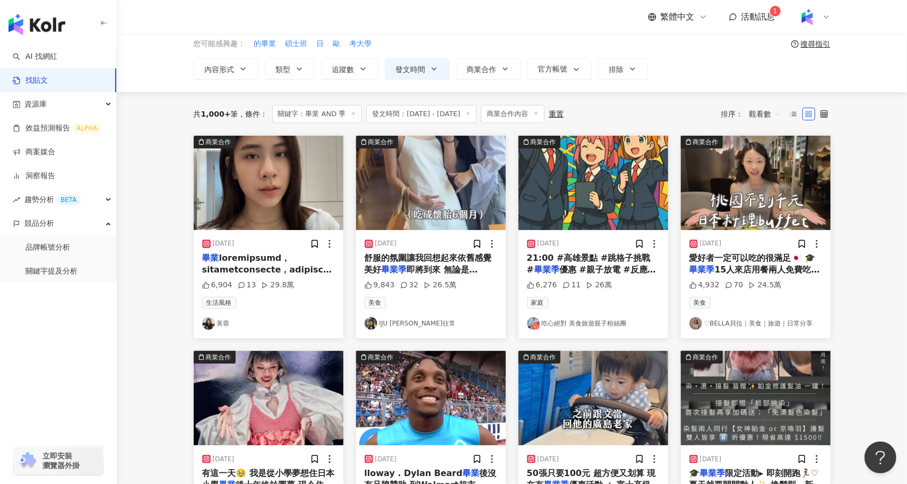
scroll to position [34, 0]
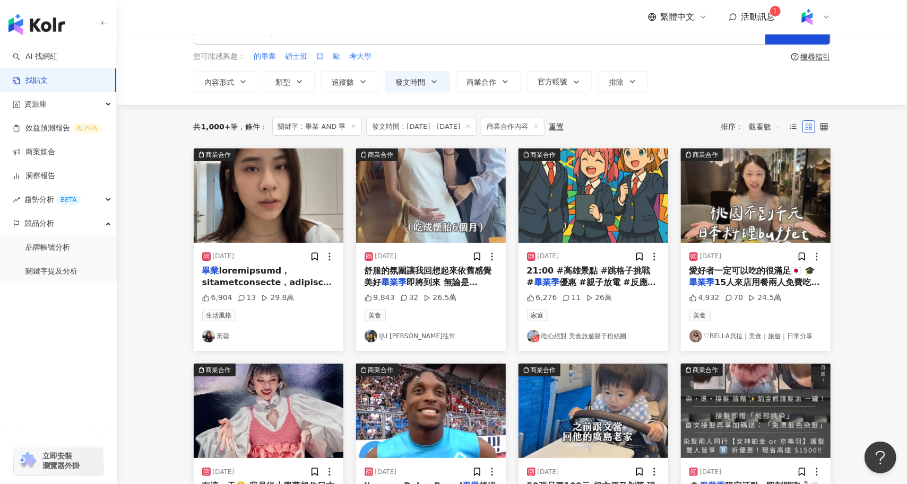
click at [419, 280] on span "即將到來 無論是謝師宴、慶功宴 又" at bounding box center [426, 288] width 124 height 22
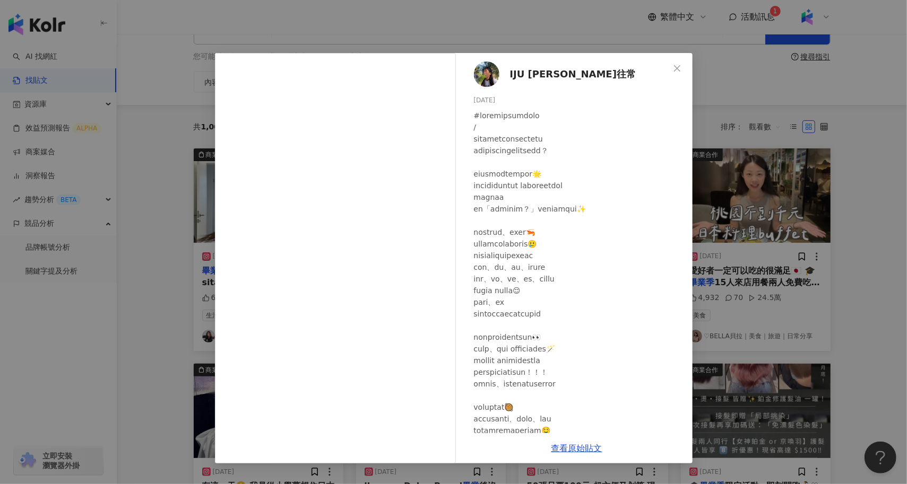
click at [167, 245] on div "IJU 賴一如往常 2025/5/23 9,843 32 26.5萬 查看原始貼文" at bounding box center [453, 242] width 907 height 484
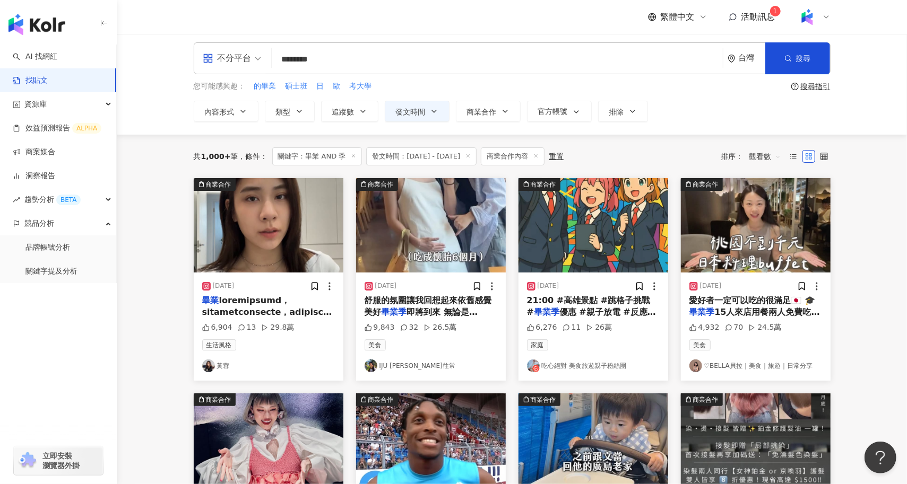
scroll to position [0, 0]
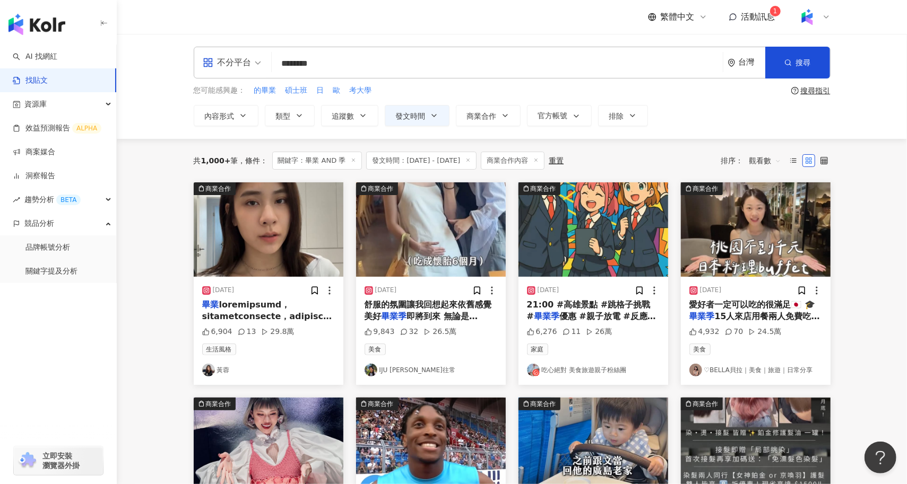
click at [260, 250] on img "button" at bounding box center [269, 229] width 150 height 94
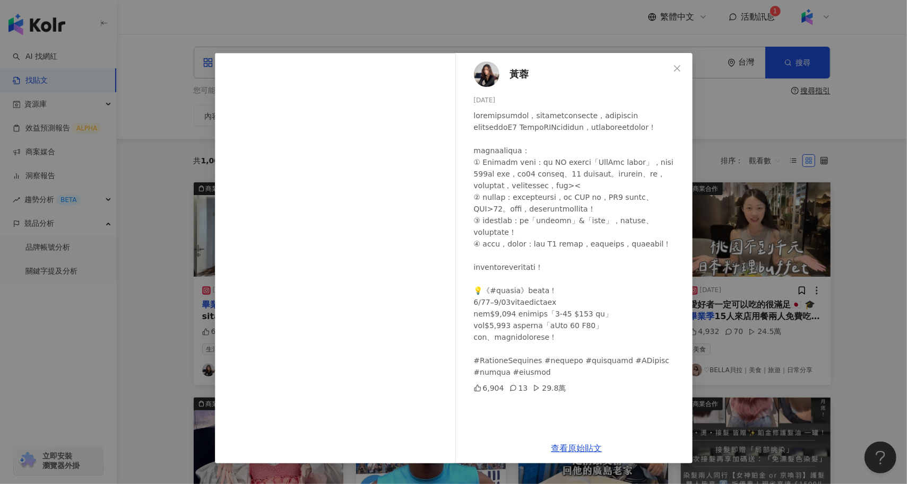
click at [193, 274] on div "黃蓉 2025/8/18 6,904 13 29.8萬 查看原始貼文" at bounding box center [453, 242] width 907 height 484
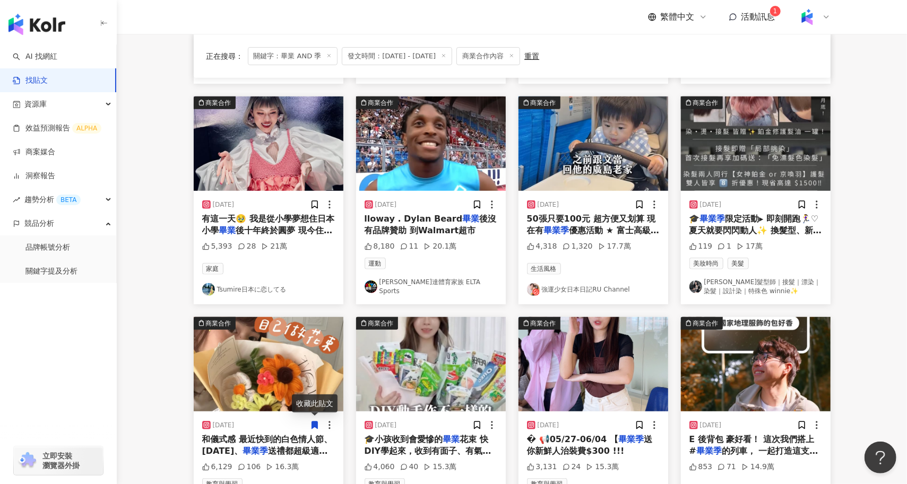
scroll to position [493, 0]
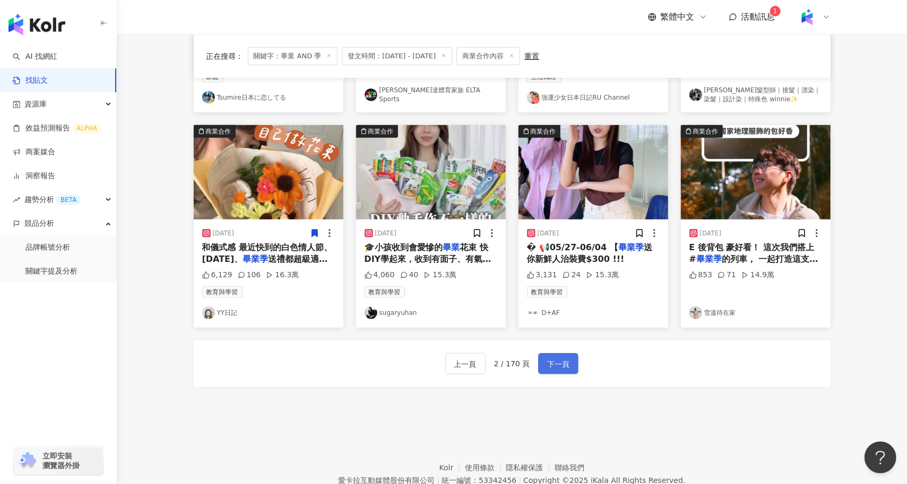
click at [561, 358] on span "下一頁" at bounding box center [558, 364] width 22 height 13
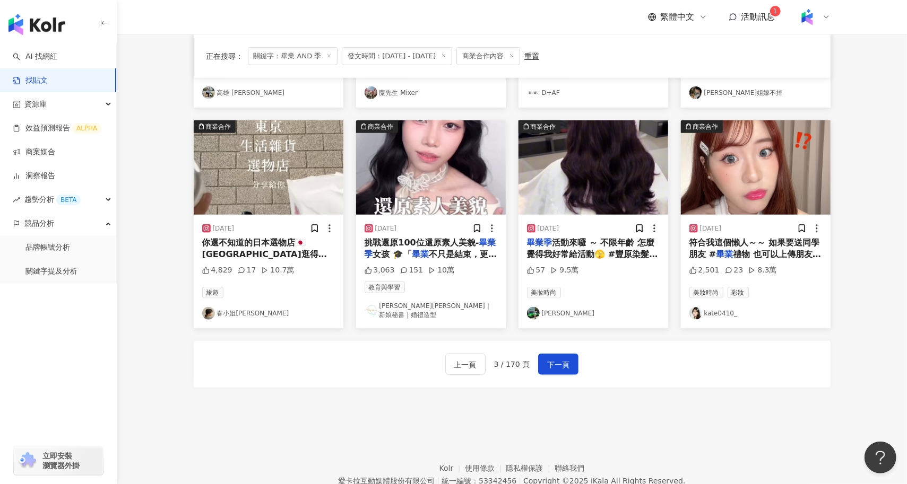
scroll to position [488, 0]
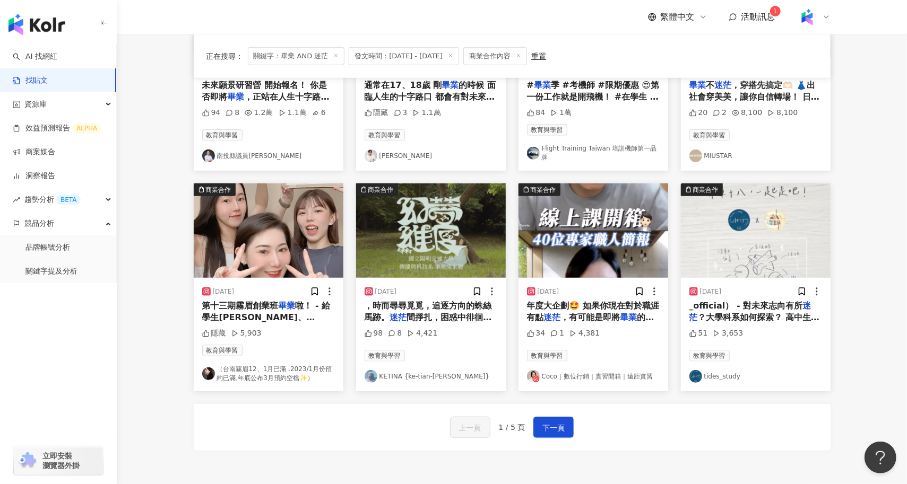
scroll to position [401, 0]
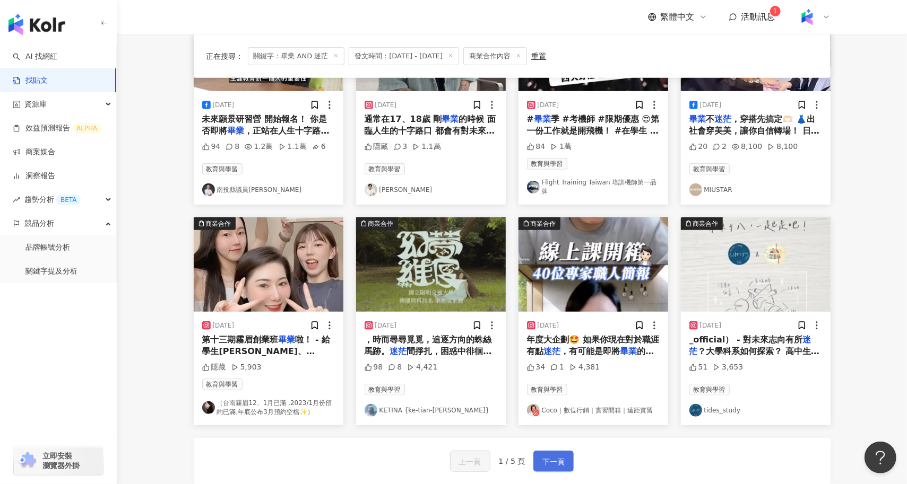
click at [543, 456] on span "下一頁" at bounding box center [553, 462] width 22 height 13
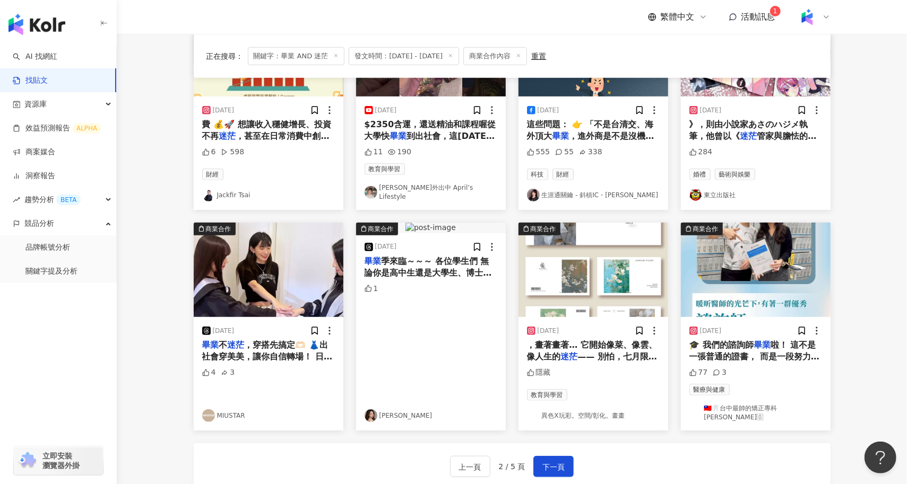
scroll to position [534, 0]
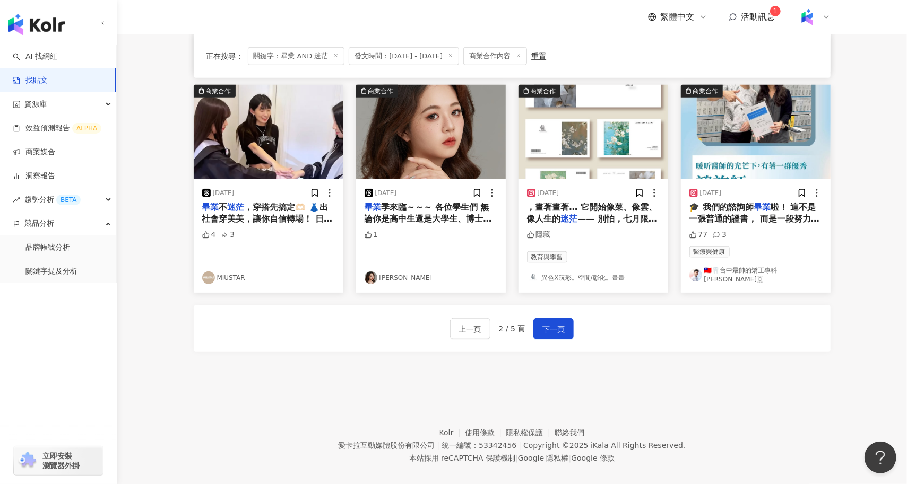
click at [283, 142] on img "button" at bounding box center [269, 132] width 150 height 94
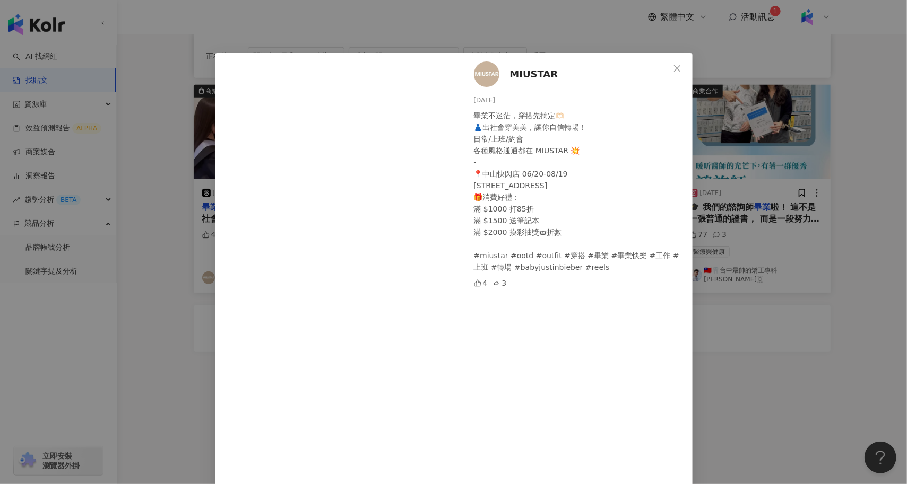
scroll to position [86, 0]
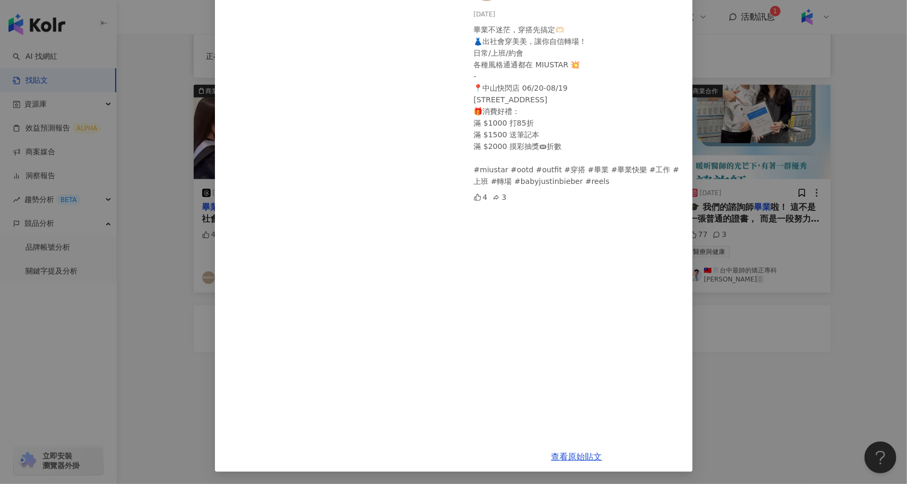
click at [184, 329] on div "MIUSTAR 2025/7/9 畢業不迷茫，穿搭先搞定🫶🏻 👗出社會穿美美，讓你自信轉場！ 日常/上班/約會 各種風格通通都在 MIUSTAR 💥 - 📍中…" at bounding box center [453, 242] width 907 height 484
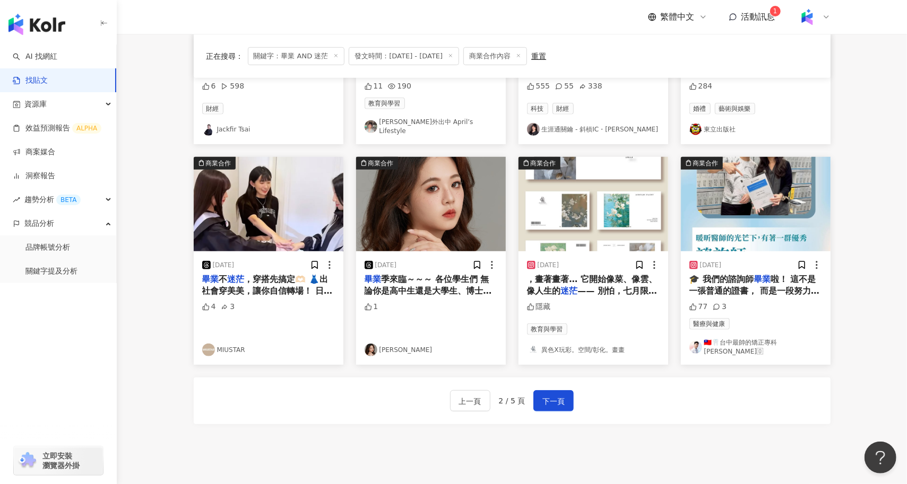
scroll to position [468, 0]
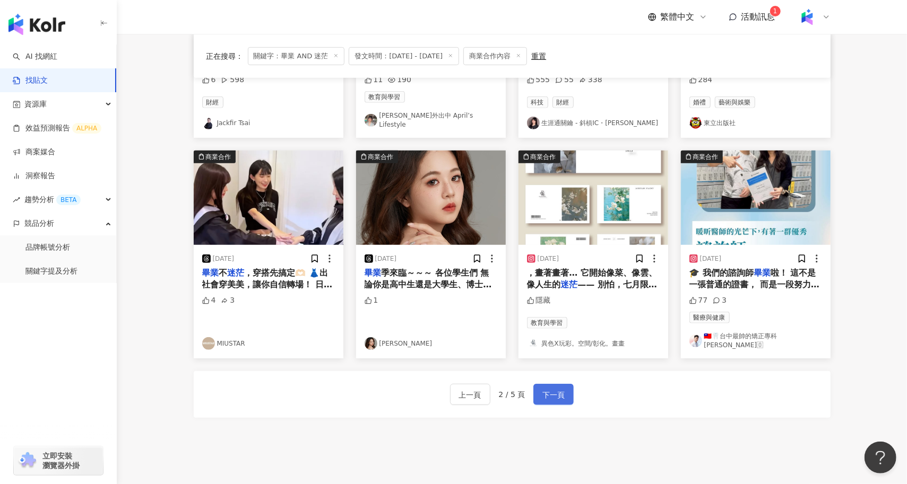
click at [564, 389] on span "下一頁" at bounding box center [553, 395] width 22 height 13
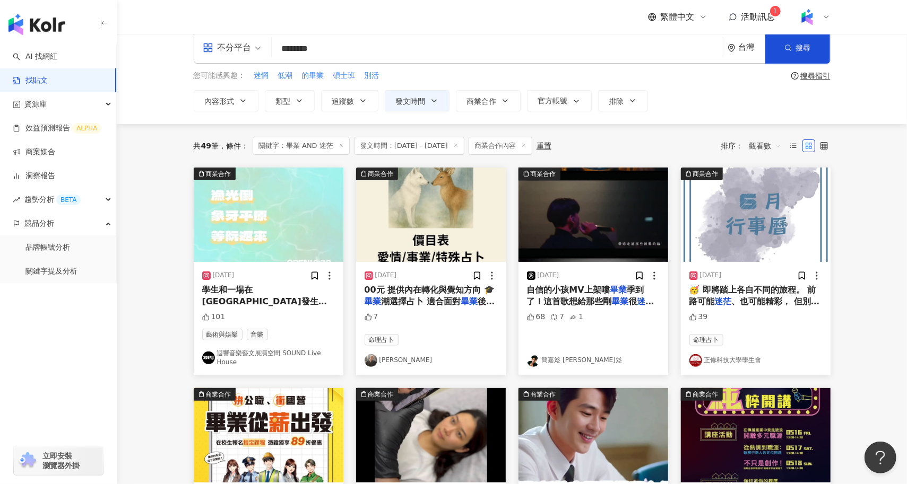
scroll to position [0, 0]
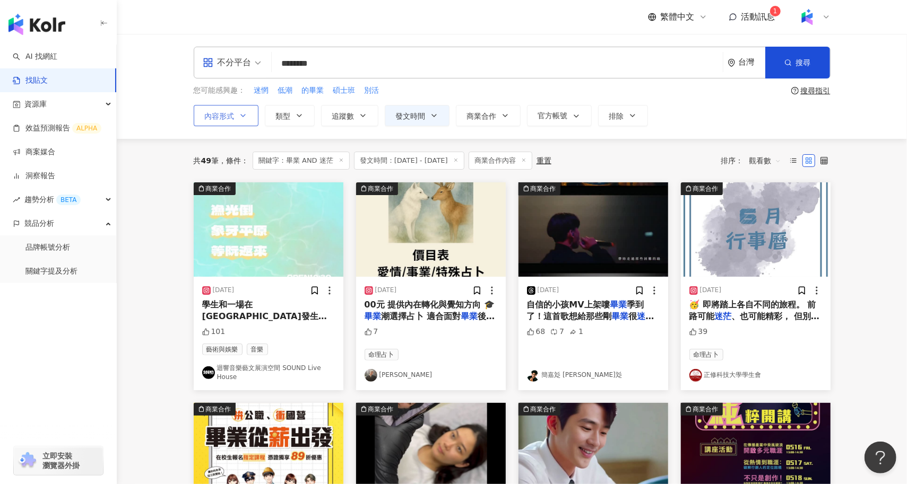
click at [231, 114] on span "內容形式" at bounding box center [220, 116] width 30 height 8
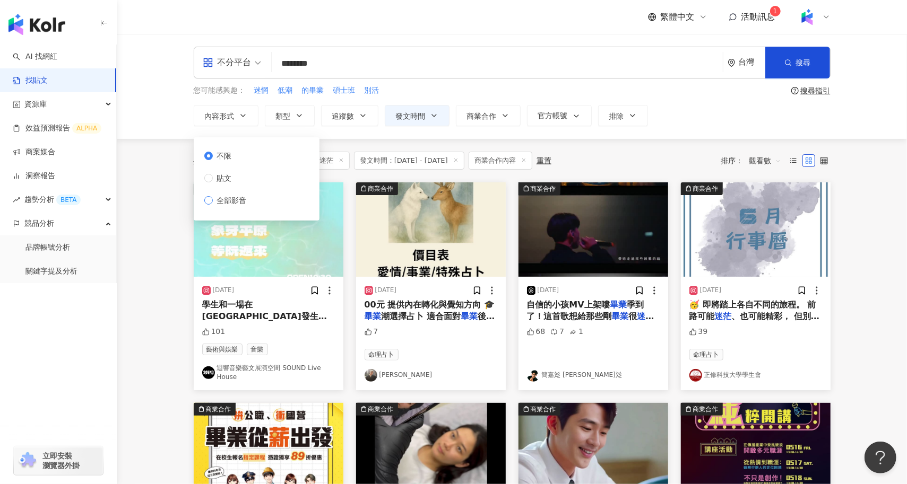
click at [225, 200] on span "全部影音" at bounding box center [232, 201] width 38 height 12
click at [162, 294] on main "**********" at bounding box center [512, 473] width 790 height 878
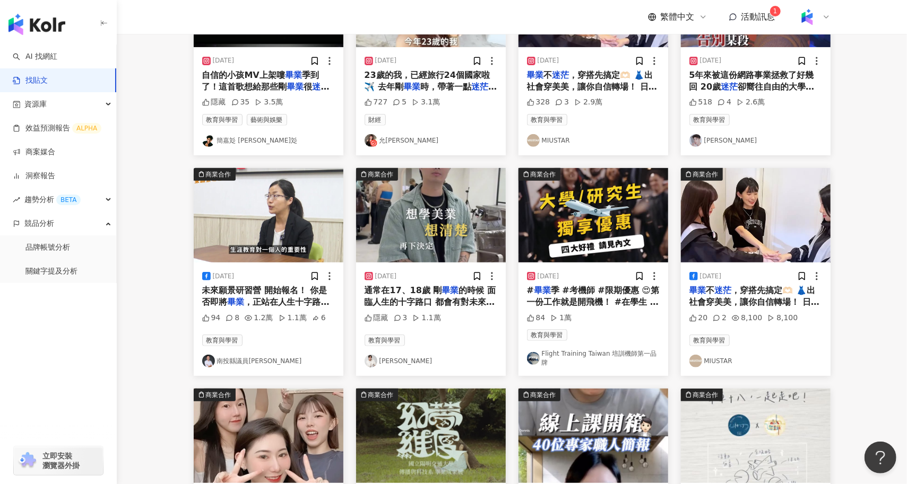
scroll to position [539, 0]
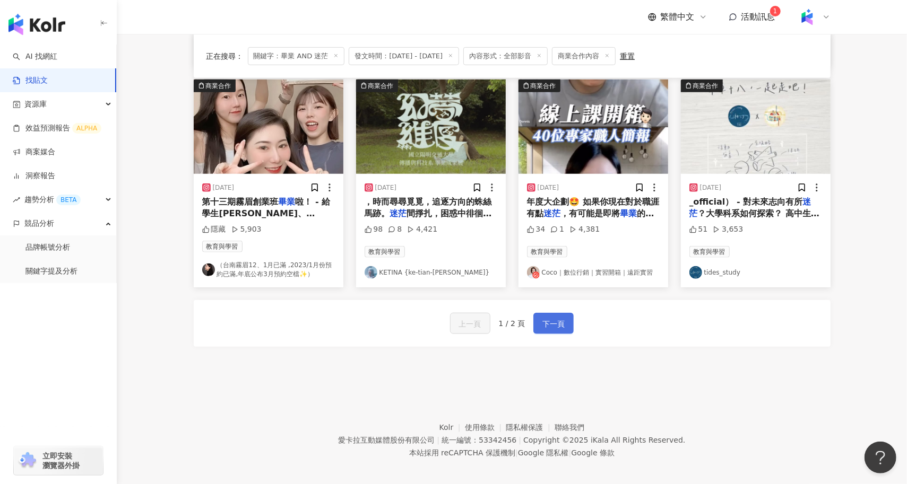
click at [563, 318] on span "下一頁" at bounding box center [553, 324] width 22 height 13
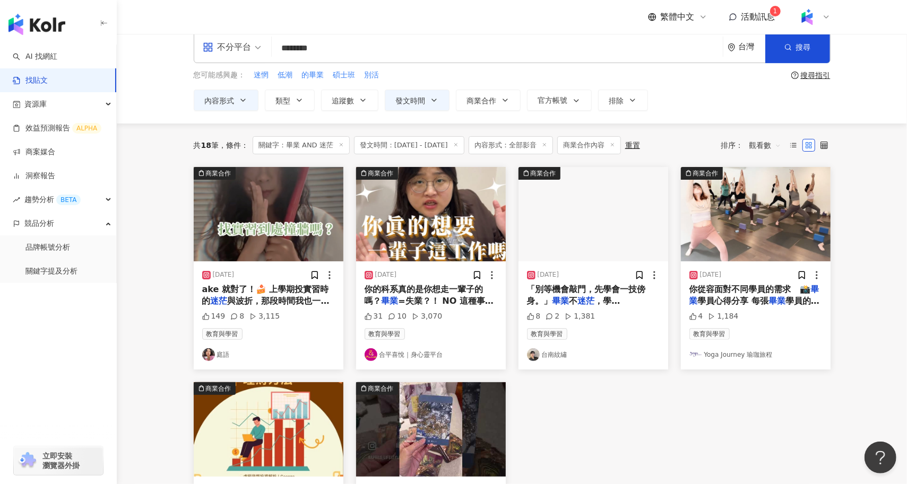
scroll to position [0, 0]
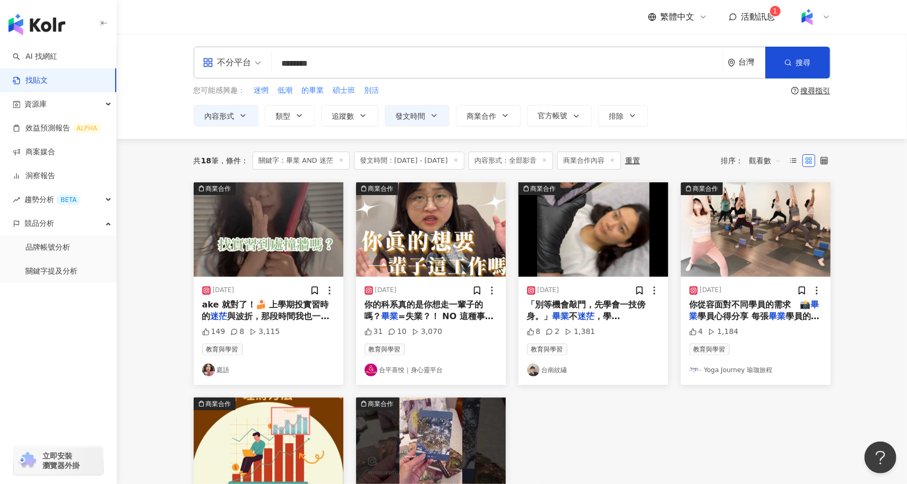
click at [425, 210] on img "button" at bounding box center [431, 229] width 150 height 94
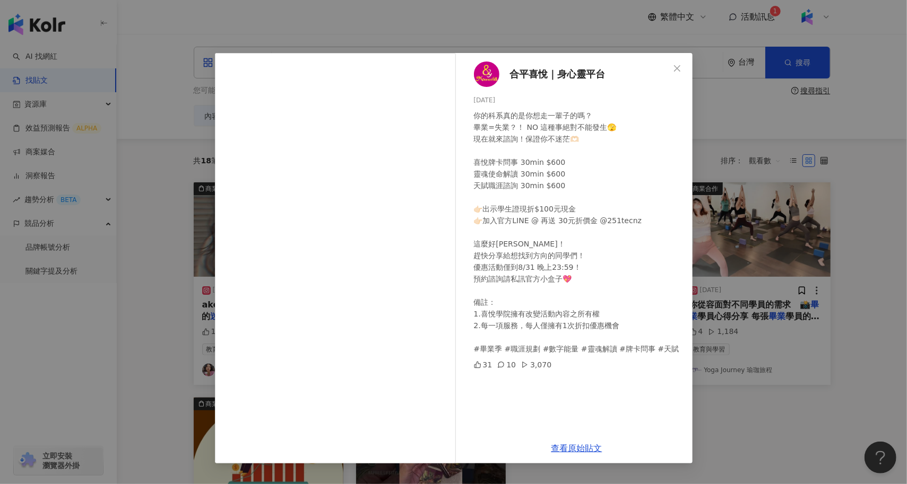
click at [184, 248] on div "合平喜悅｜身心靈平台 2025/6/6 你的科系真的是你想走一輩子的嗎？ 畢業=失業？！ NO 這種事絕對不能發生🫣 現在就來諮詢！保證你不迷茫🫶🏻 喜悅牌卡…" at bounding box center [453, 242] width 907 height 484
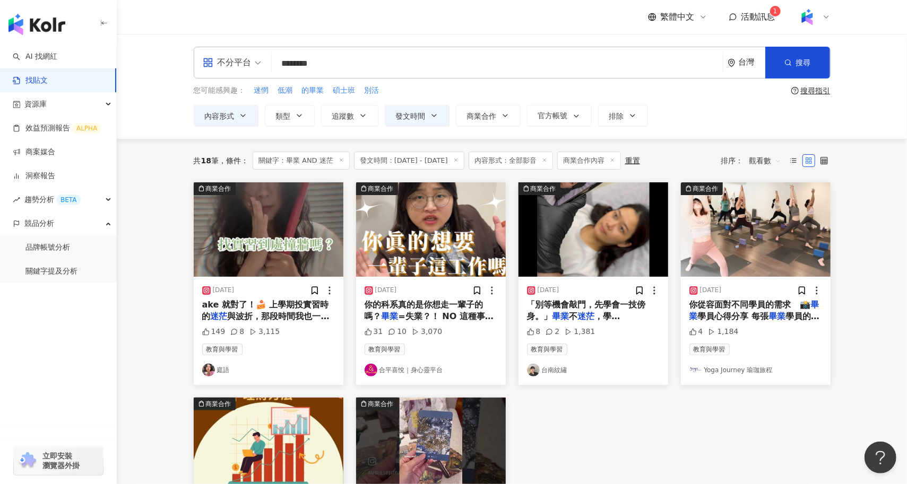
click at [381, 60] on input "********" at bounding box center [497, 63] width 442 height 23
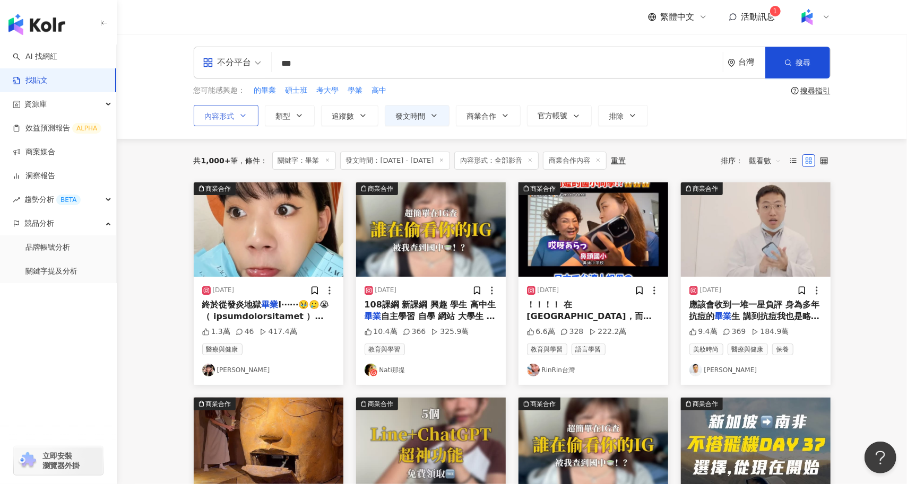
click at [234, 120] on button "內容形式" at bounding box center [226, 115] width 65 height 21
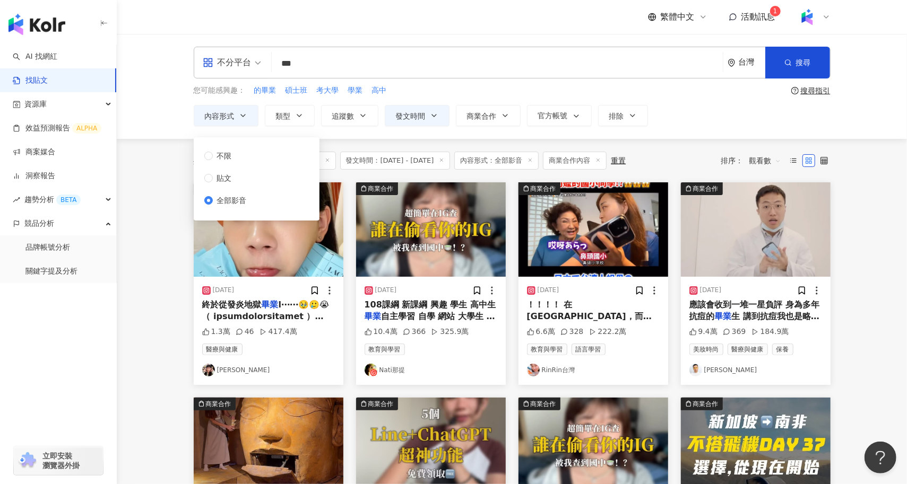
click at [157, 271] on main "**********" at bounding box center [512, 476] width 790 height 884
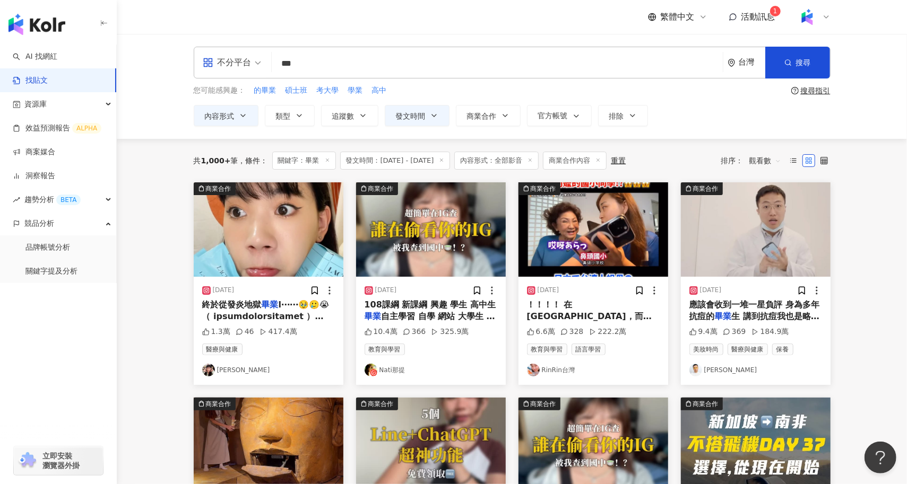
click at [288, 243] on img "button" at bounding box center [269, 229] width 150 height 94
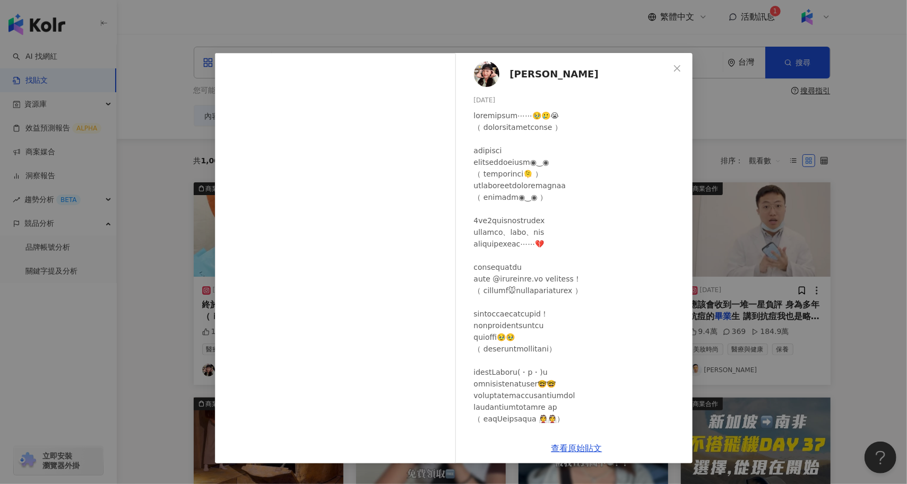
click at [830, 344] on div "蔡靖雯 2024/10/30 1.3萬 46 417.4萬 查看原始貼文" at bounding box center [453, 242] width 907 height 484
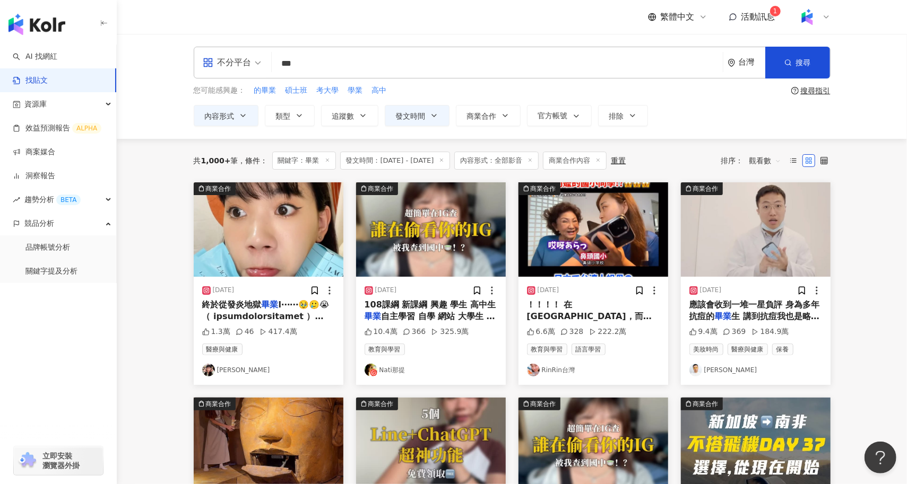
click at [722, 229] on img "button" at bounding box center [756, 229] width 150 height 94
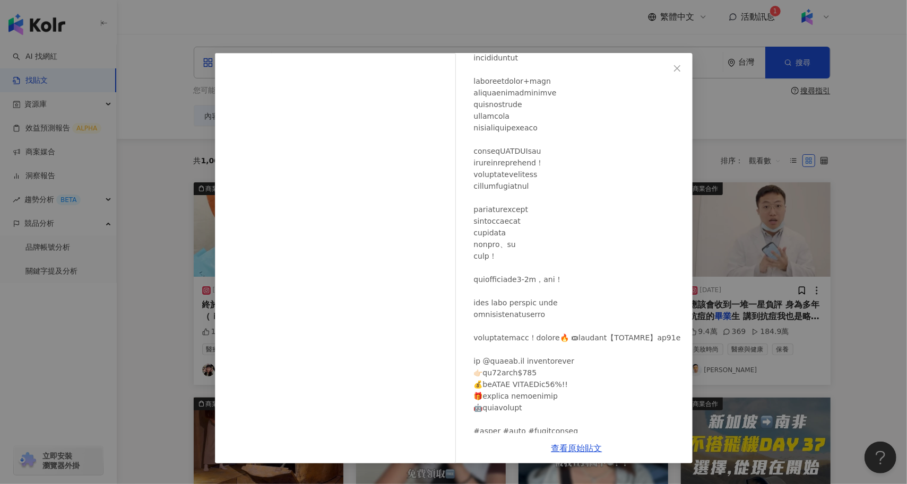
scroll to position [147, 0]
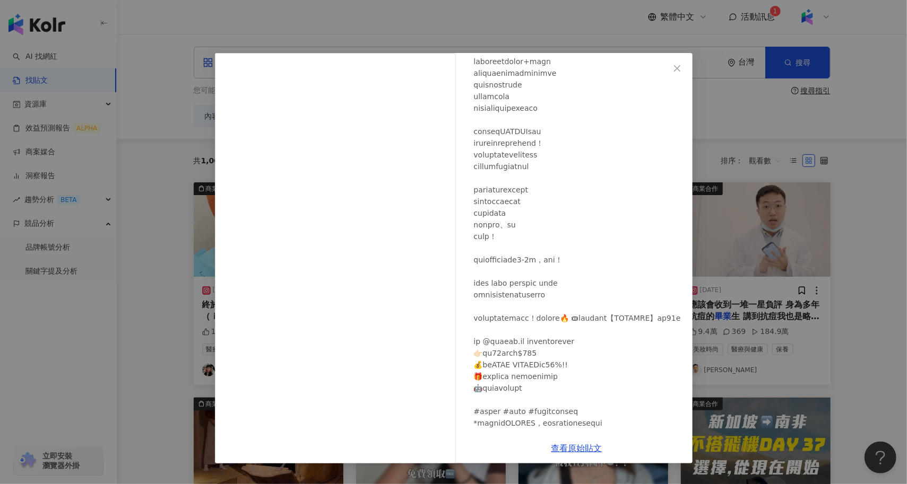
click at [830, 336] on div "黃大謙 2025/8/11 9.4萬 369 184.9萬 查看原始貼文" at bounding box center [453, 242] width 907 height 484
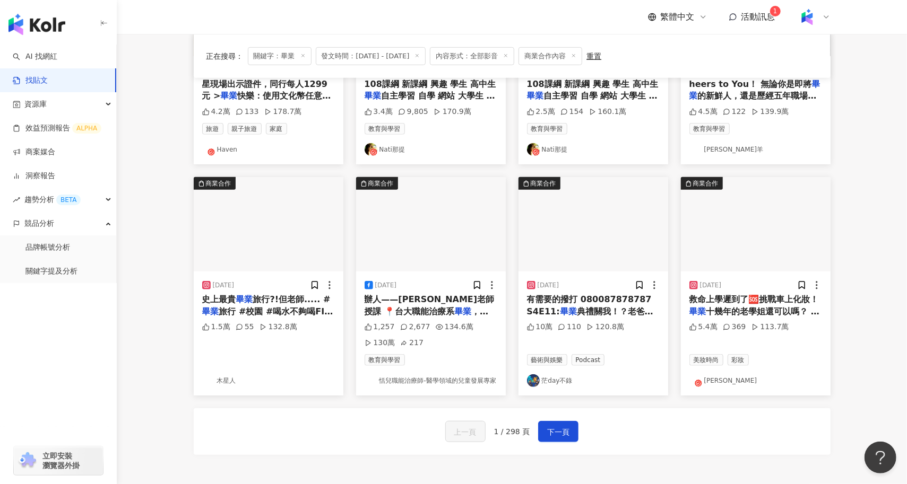
scroll to position [439, 0]
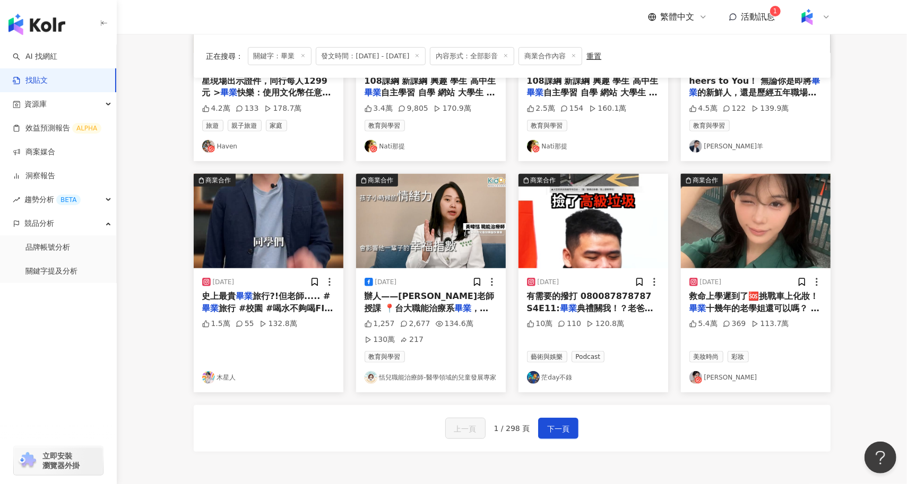
click at [263, 236] on img "button" at bounding box center [269, 221] width 150 height 94
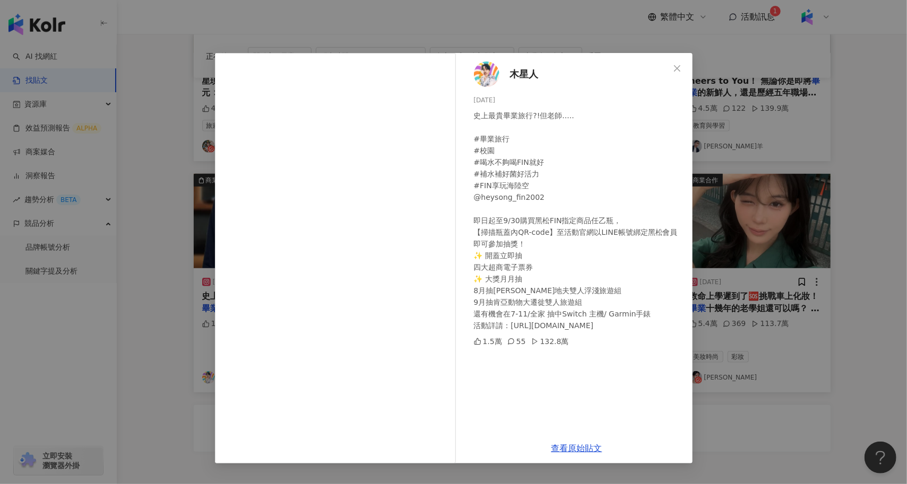
click at [178, 344] on div "木星人 2025/7/28 史上最貴畢業旅行?!但老師..... #畢業旅行 #校園 #喝水不夠喝FIN就好 #補水補好菌好活力 #FIN享玩海陸空 @hey…" at bounding box center [453, 242] width 907 height 484
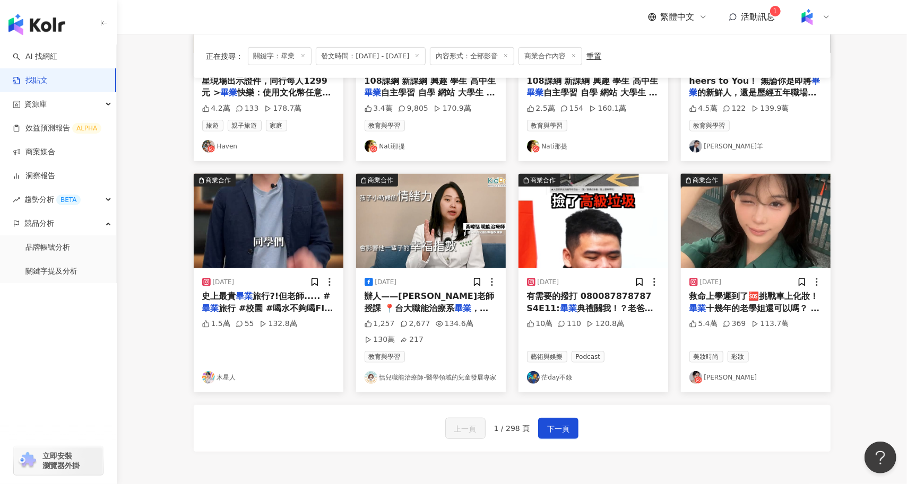
click at [295, 306] on span "旅行 #校園 #喝水不夠喝FIN就好 #補水補好菌好活力 #FIN享玩海陸空 @heysong_fin2002 即日起至9/30購買黑松FIN指定商品任乙瓶，…" at bounding box center [268, 385] width 132 height 164
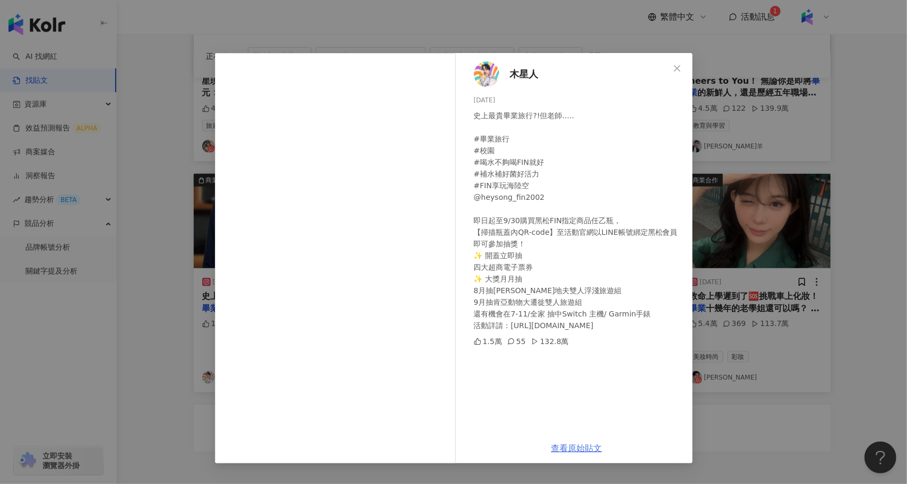
click at [578, 447] on link "查看原始貼文" at bounding box center [576, 448] width 51 height 10
click at [508, 240] on div "史上最貴畢業旅行?!但老師..... #畢業旅行 #校園 #喝水不夠喝FIN就好 #補水補好菌好活力 #FIN享玩海陸空 @heysong_fin2002 即…" at bounding box center [579, 221] width 210 height 222
drag, startPoint x: 562, startPoint y: 222, endPoint x: 535, endPoint y: 223, distance: 26.5
click at [535, 223] on div "史上最貴畢業旅行?!但老師..... #畢業旅行 #校園 #喝水不夠喝FIN就好 #補水補好菌好活力 #FIN享玩海陸空 @heysong_fin2002 即…" at bounding box center [579, 221] width 210 height 222
copy div "黑松FIN"
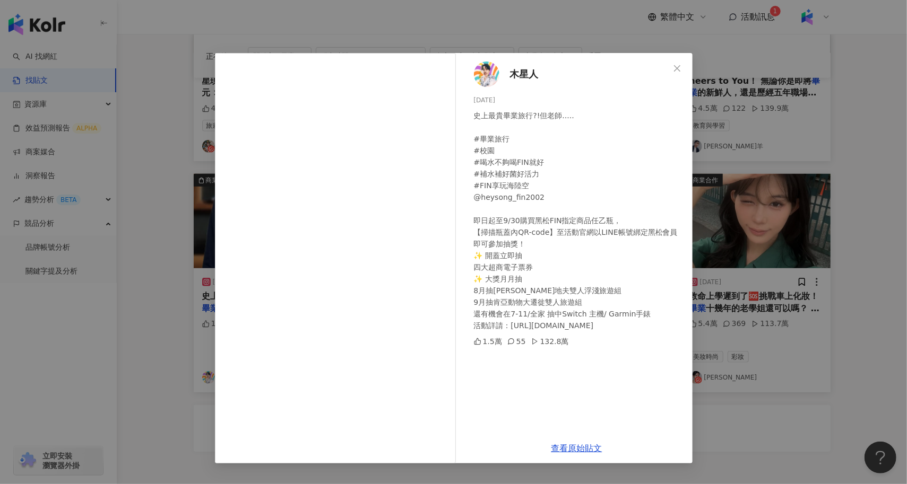
click at [197, 206] on div "木星人 2025/7/28 史上最貴畢業旅行?!但老師..... #畢業旅行 #校園 #喝水不夠喝FIN就好 #補水補好菌好活力 #FIN享玩海陸空 @hey…" at bounding box center [453, 242] width 907 height 484
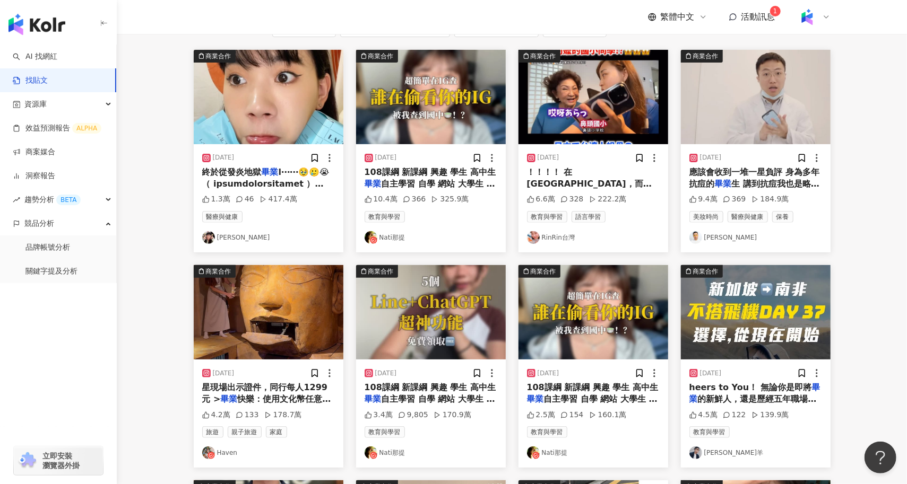
scroll to position [0, 0]
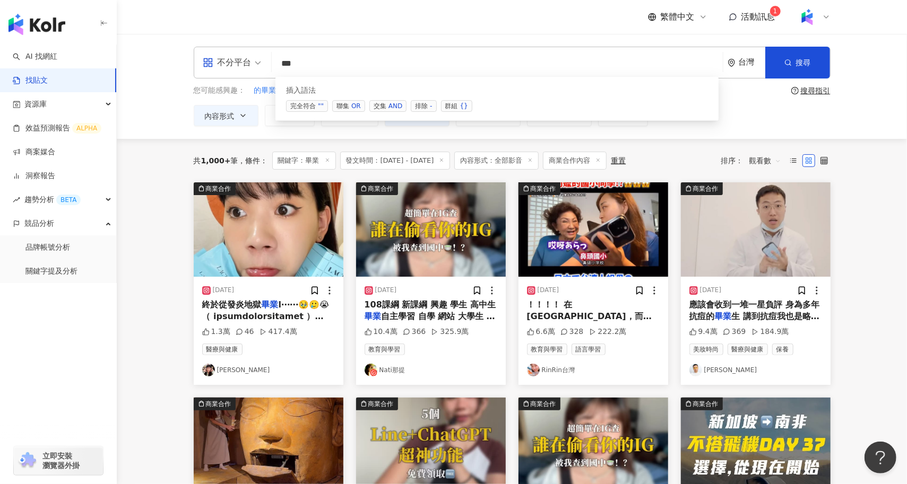
click at [355, 55] on input "**" at bounding box center [497, 63] width 442 height 23
type input "*"
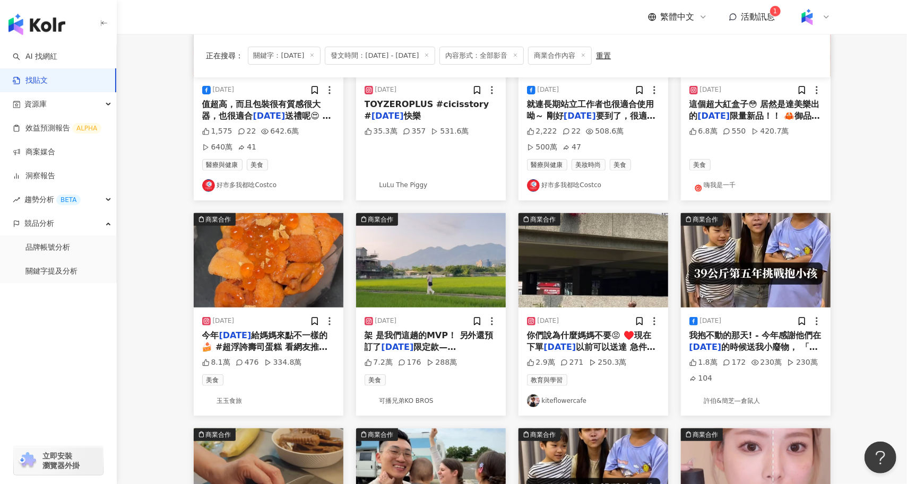
scroll to position [213, 0]
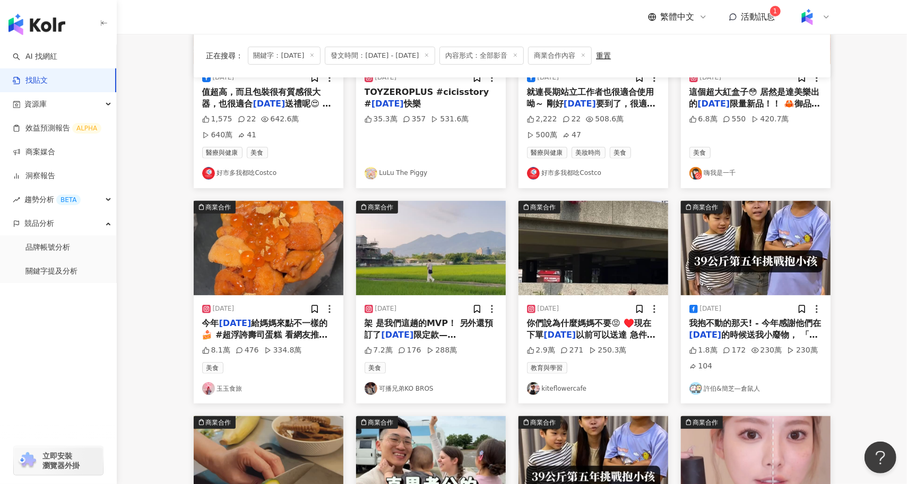
click at [761, 252] on img "button" at bounding box center [756, 248] width 150 height 94
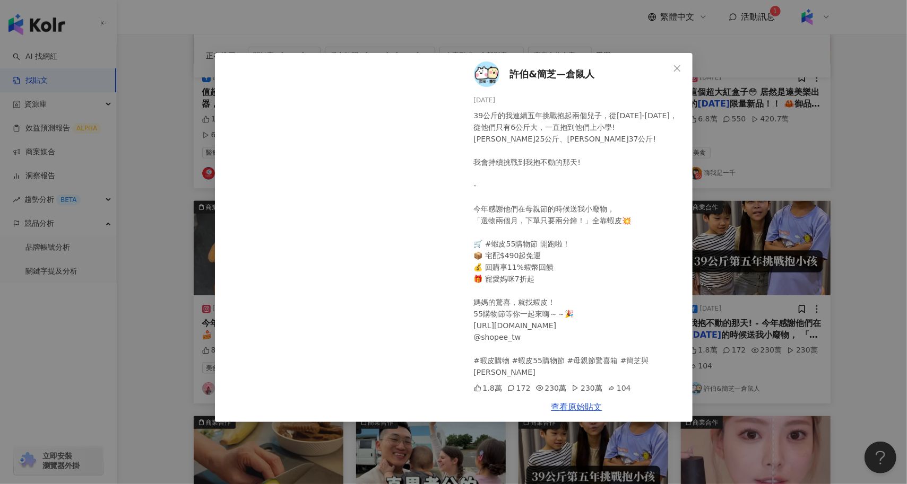
click at [173, 308] on div "許伯&簡芝—倉鼠人 2025/5/3 39公斤的我連續五年挑戰抱起兩個兒子，從2021-2025年， 從他們只有6公斤大，一直抱到他們上小學! 許睿25公斤、…" at bounding box center [453, 242] width 907 height 484
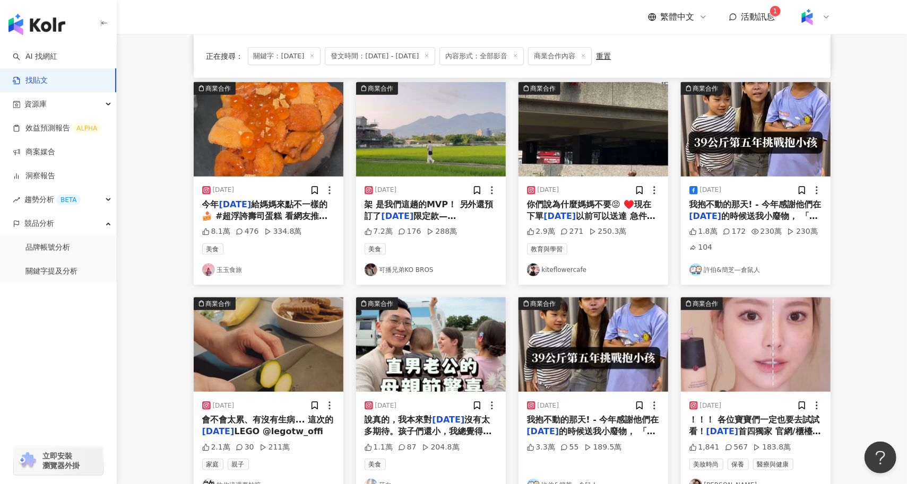
scroll to position [391, 0]
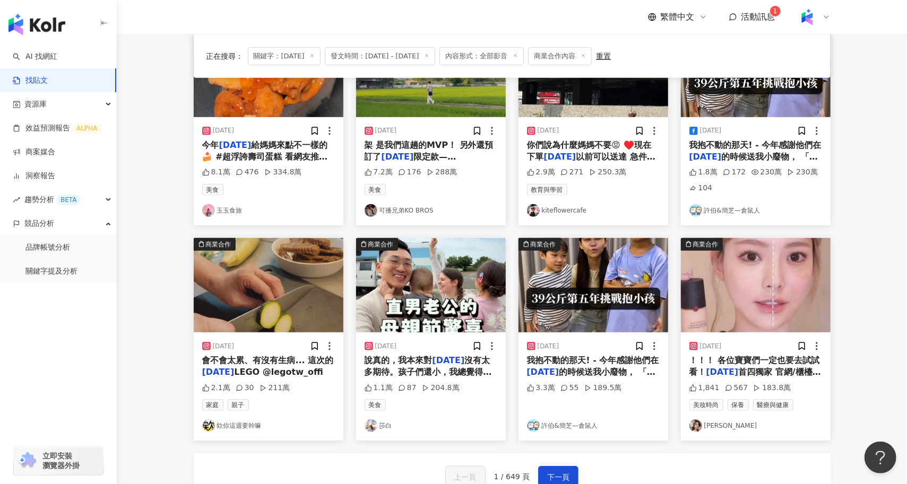
click at [280, 283] on img "button" at bounding box center [269, 285] width 150 height 94
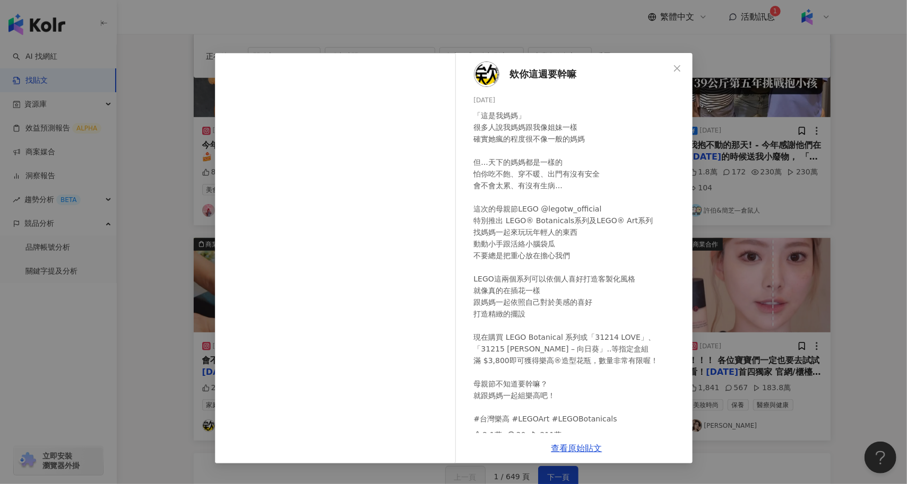
scroll to position [7, 0]
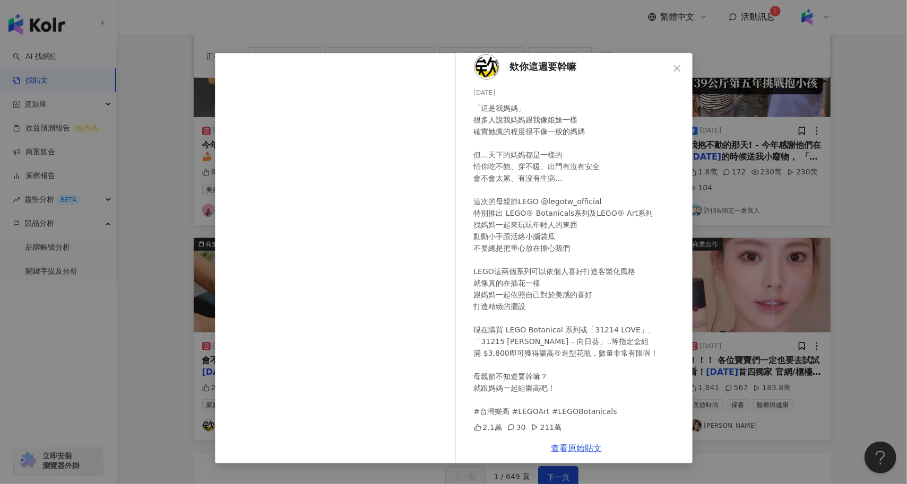
click at [143, 360] on div "欸你這週要幹嘛 2025/5/2 「這是我媽媽」 很多人說我媽媽跟我像姐妹一樣 確實她瘋的程度很不像一般的媽媽 但...天下的媽媽都是一樣的 怕你吃不飽、穿不…" at bounding box center [453, 242] width 907 height 484
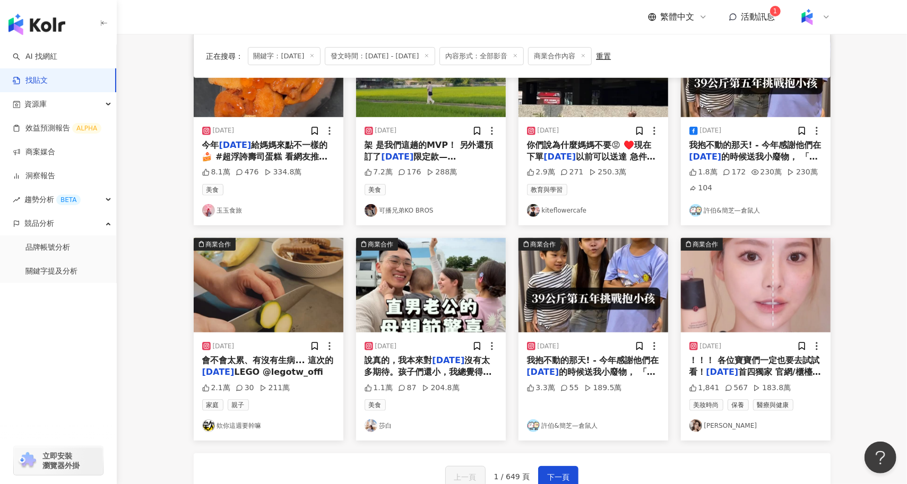
click at [773, 317] on img "button" at bounding box center [756, 285] width 150 height 94
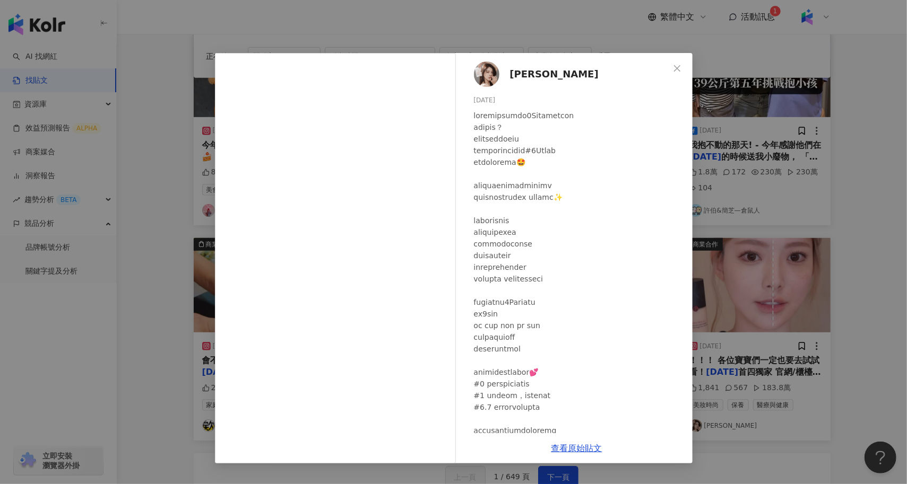
click at [124, 382] on div "陳俋安 2025/3/26 1,841 567 183.8萬 查看原始貼文" at bounding box center [453, 242] width 907 height 484
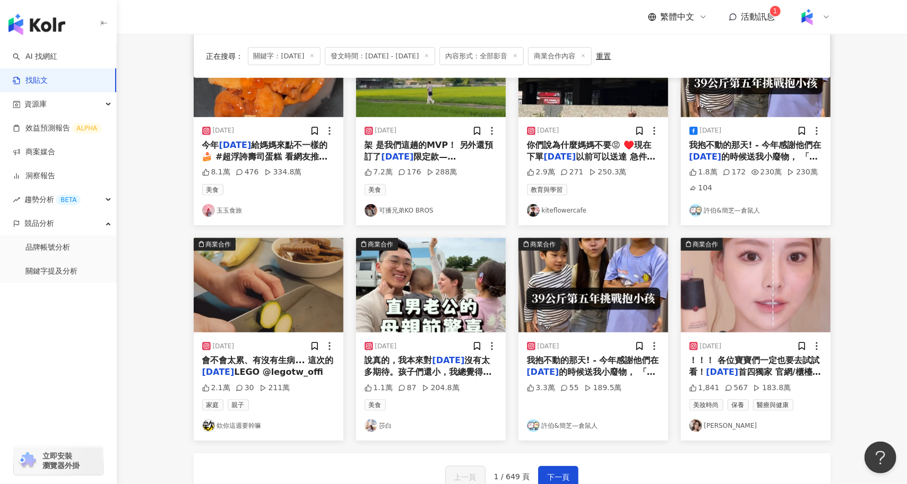
click at [456, 276] on img "button" at bounding box center [431, 285] width 150 height 94
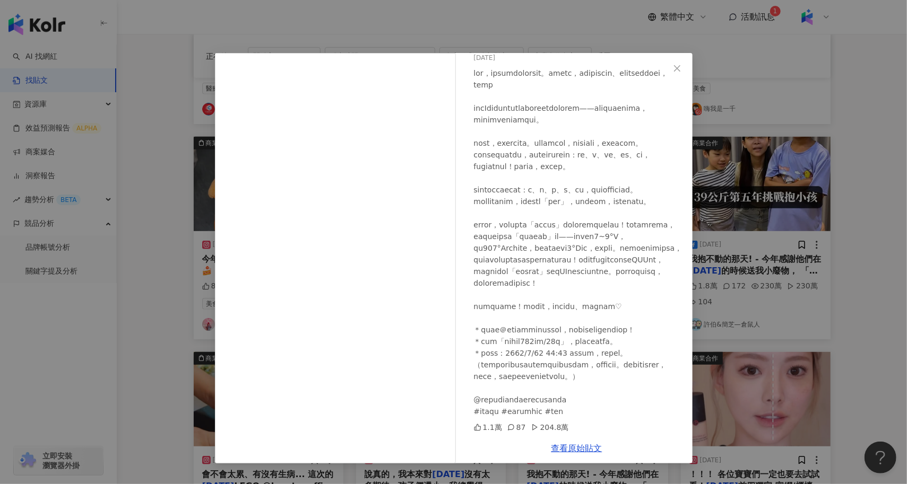
scroll to position [276, 0]
click at [199, 122] on div "莎白 2025/5/7 1.1萬 87 204.8萬 查看原始貼文" at bounding box center [453, 242] width 907 height 484
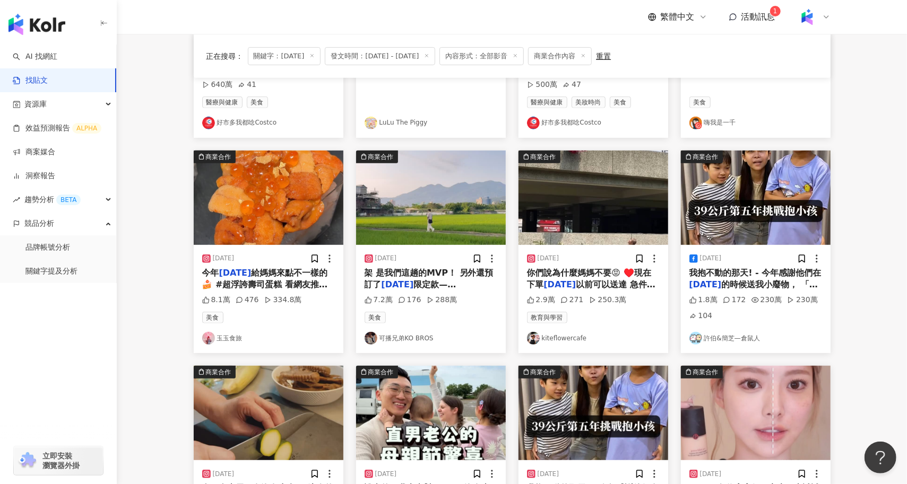
scroll to position [0, 0]
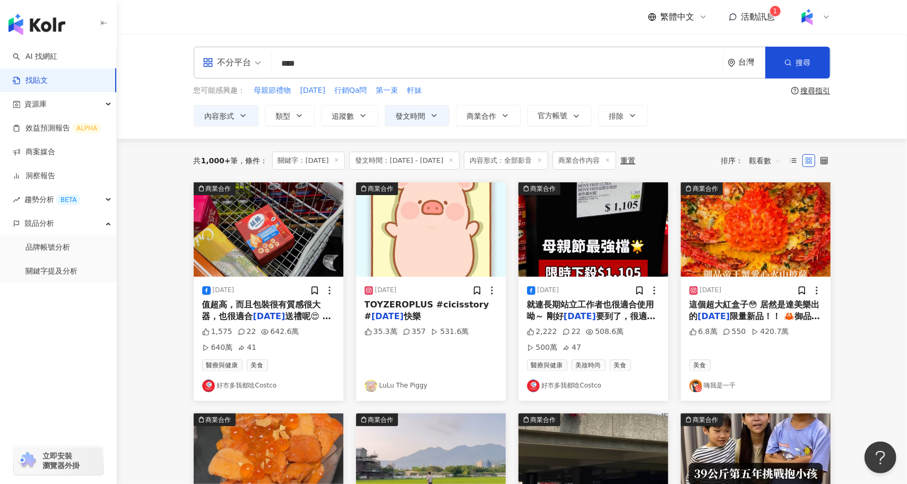
click at [315, 76] on div "不分平台 *** 台灣 搜尋 searchOperator 插入語法 完全符合 "" 聯集 OR 交集 AND 排除 - 群組 {}" at bounding box center [512, 63] width 637 height 32
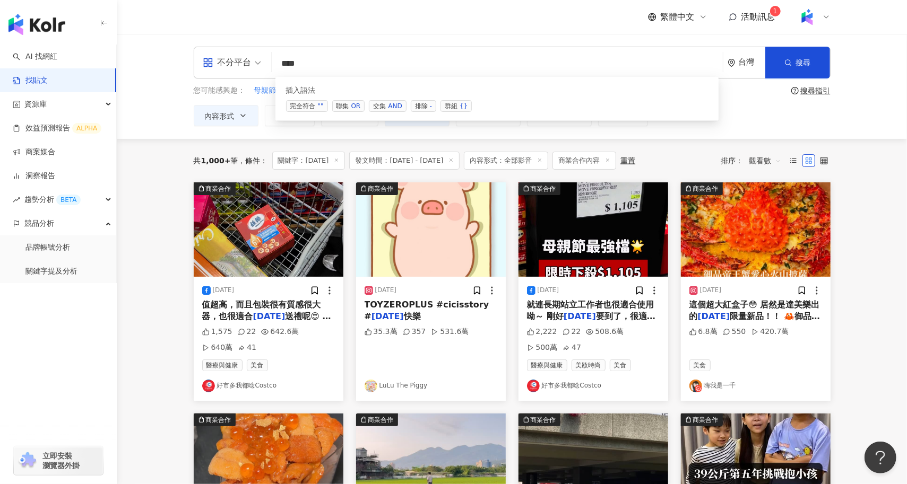
drag, startPoint x: 313, startPoint y: 62, endPoint x: 251, endPoint y: 61, distance: 61.5
click at [251, 61] on div "不分平台 *** 台灣 搜尋 searchOperator 插入語法 完全符合 "" 聯集 OR 交集 AND 排除 - 群組 {}" at bounding box center [512, 63] width 637 height 32
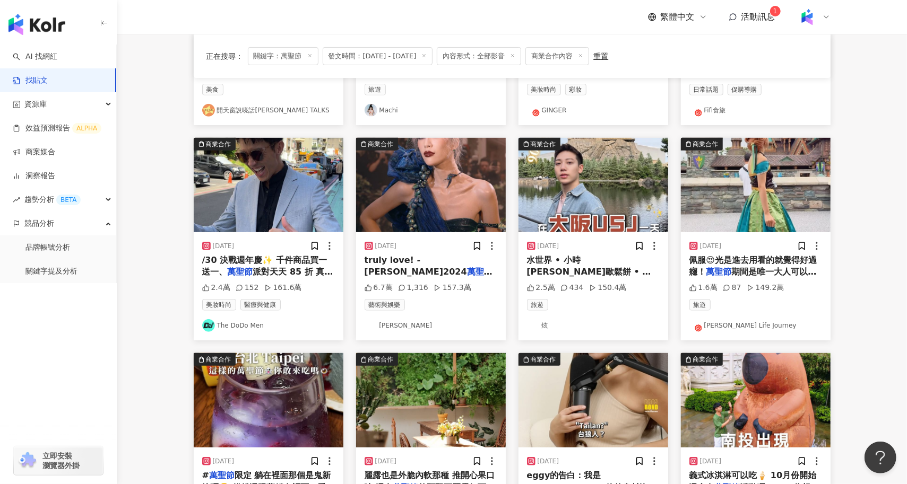
scroll to position [268, 0]
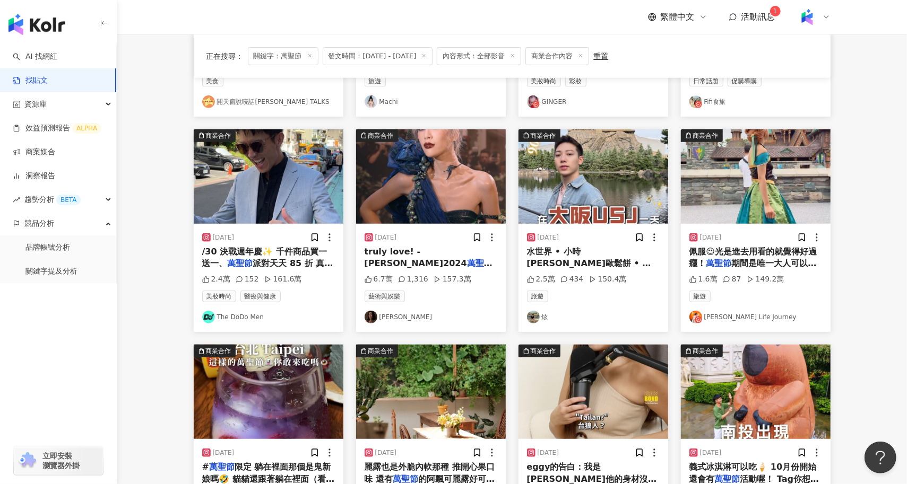
click at [287, 185] on img "button" at bounding box center [269, 176] width 150 height 94
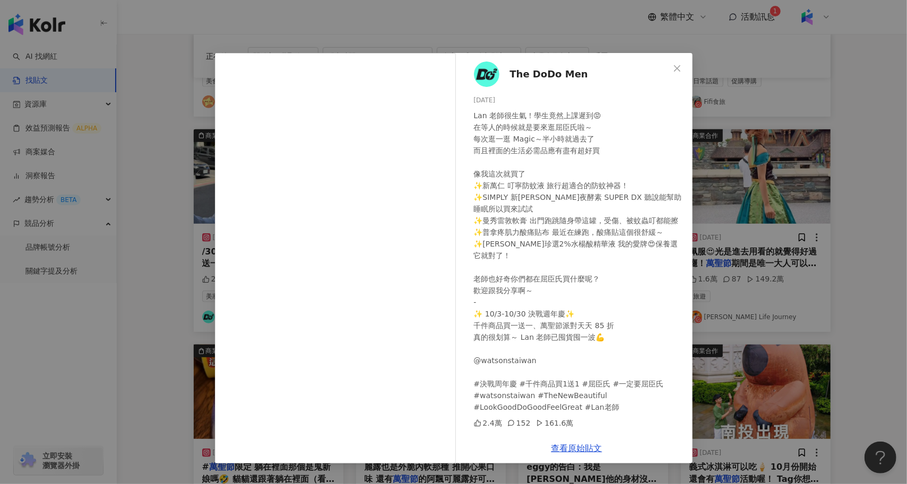
click at [157, 333] on div "The DoDo Men 2024/9/30 Lan 老師很生氣！學生竟然上課遲到😡 在等人的時候就是要來逛屈臣氏啦～ 每次逛一逛 Magic～半小時就過去了…" at bounding box center [453, 242] width 907 height 484
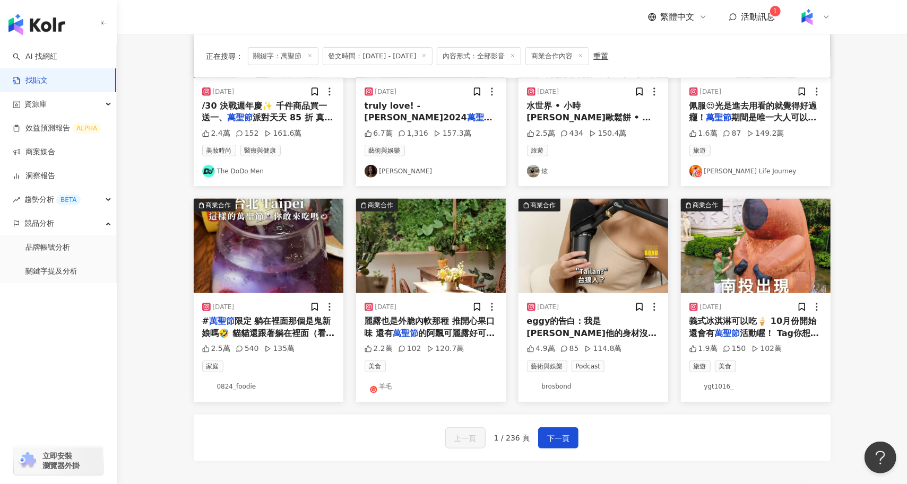
scroll to position [420, 0]
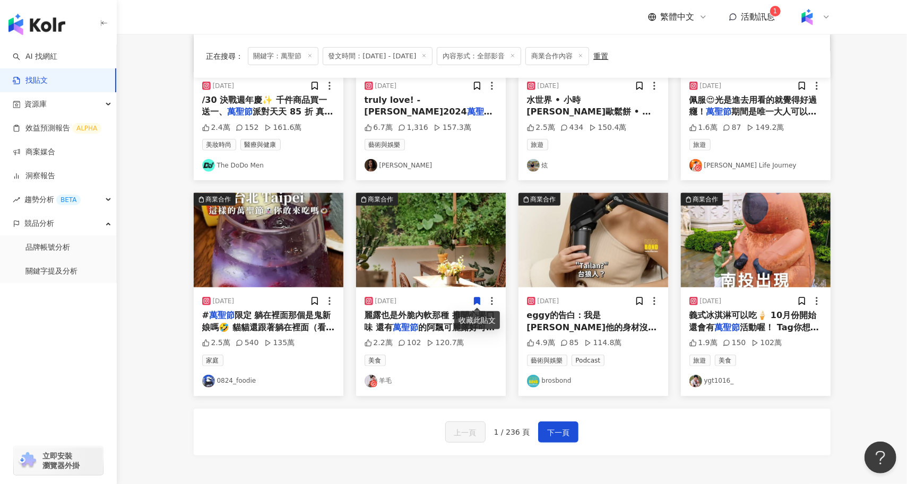
click at [581, 251] on img "button" at bounding box center [593, 240] width 150 height 94
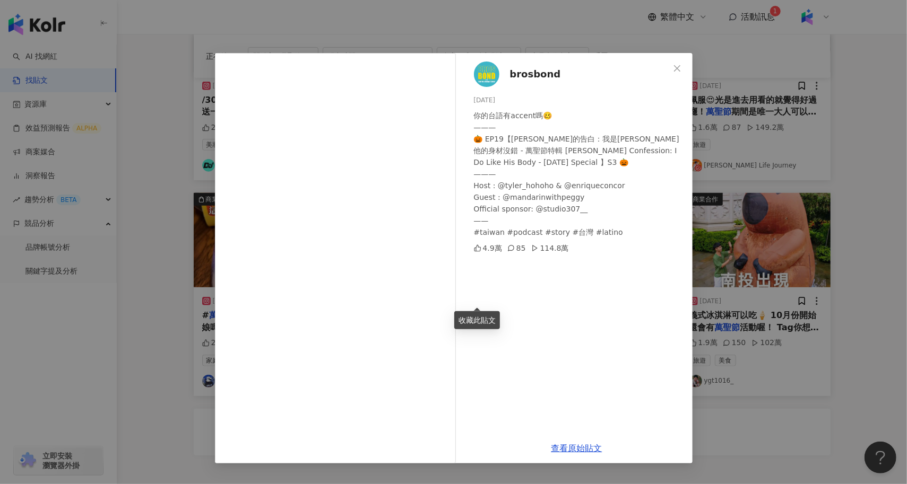
click at [768, 427] on div "brosbond 2024/11/2 你的台語有accent嗎🥴 ——— 🎃 EP19【Peggy的告白：我是哈他的身材沒錯 - 萬聖節特輯 Peggy’s …" at bounding box center [453, 242] width 907 height 484
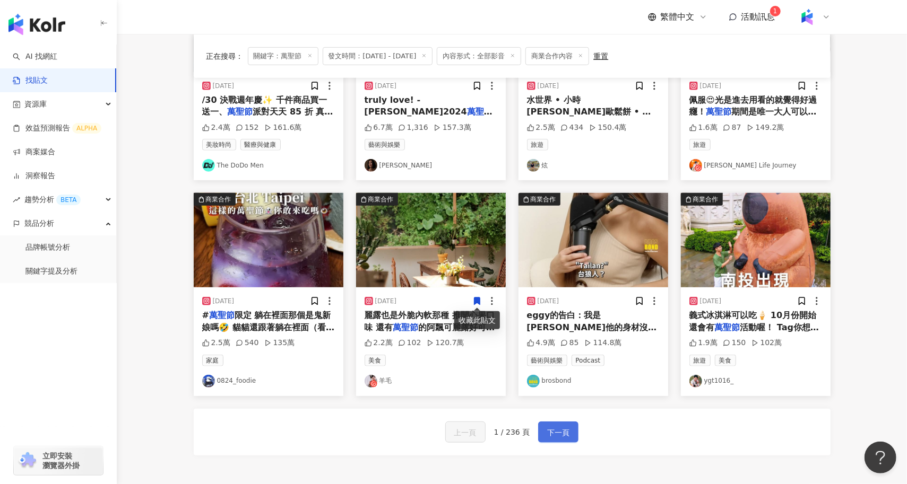
click at [564, 429] on span "下一頁" at bounding box center [558, 432] width 22 height 13
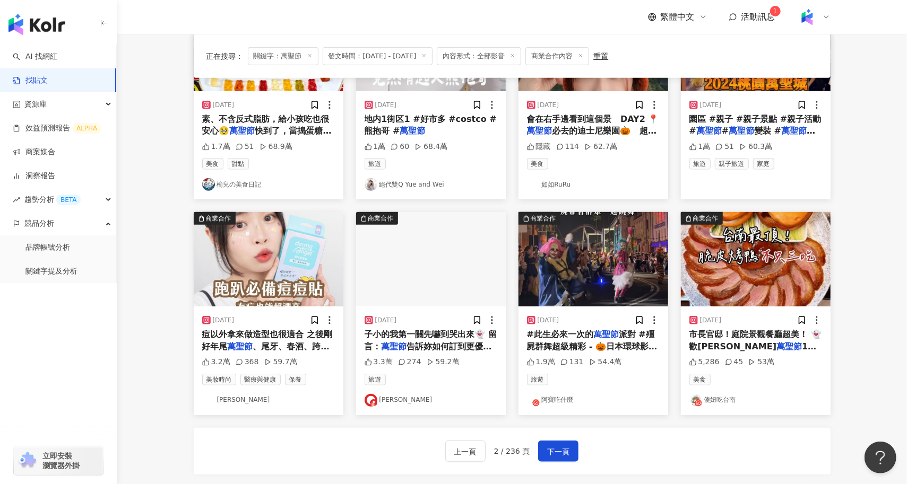
scroll to position [402, 0]
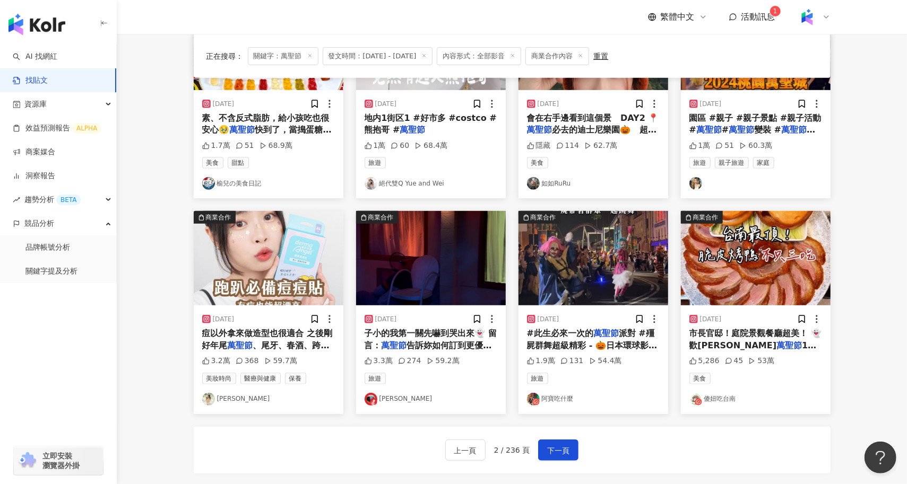
click at [282, 272] on img "button" at bounding box center [269, 258] width 150 height 94
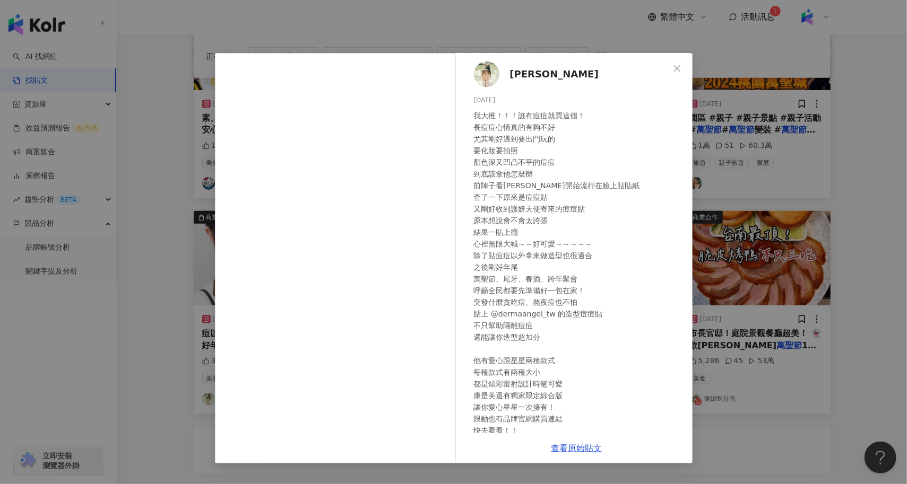
scroll to position [54, 0]
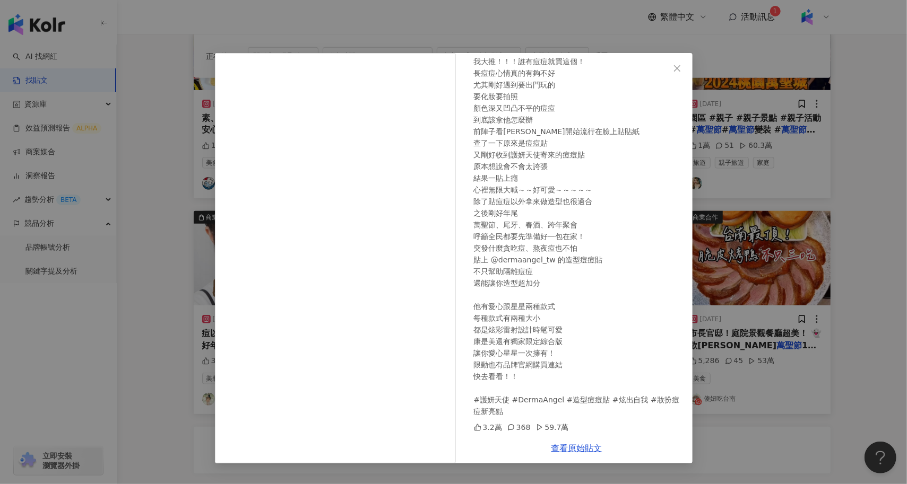
click at [734, 429] on div "陳語瑄 2024/9/30 3.2萬 368 59.7萬 查看原始貼文" at bounding box center [453, 242] width 907 height 484
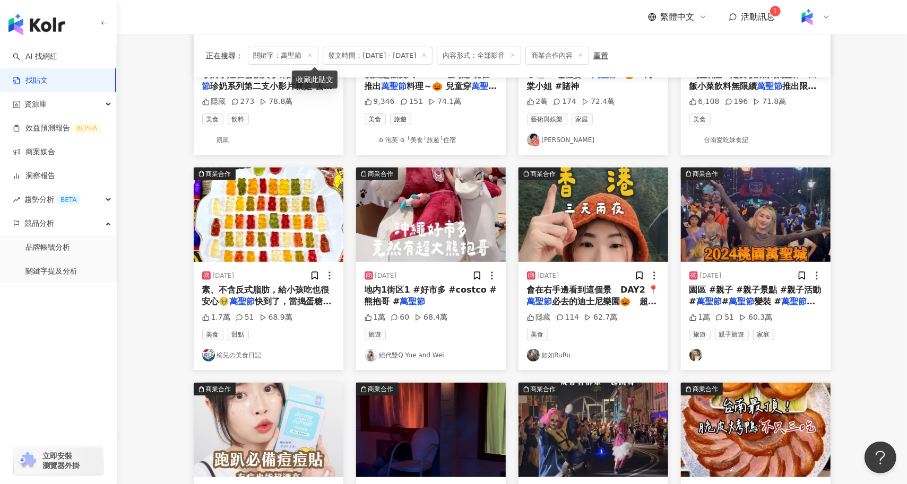
scroll to position [534, 0]
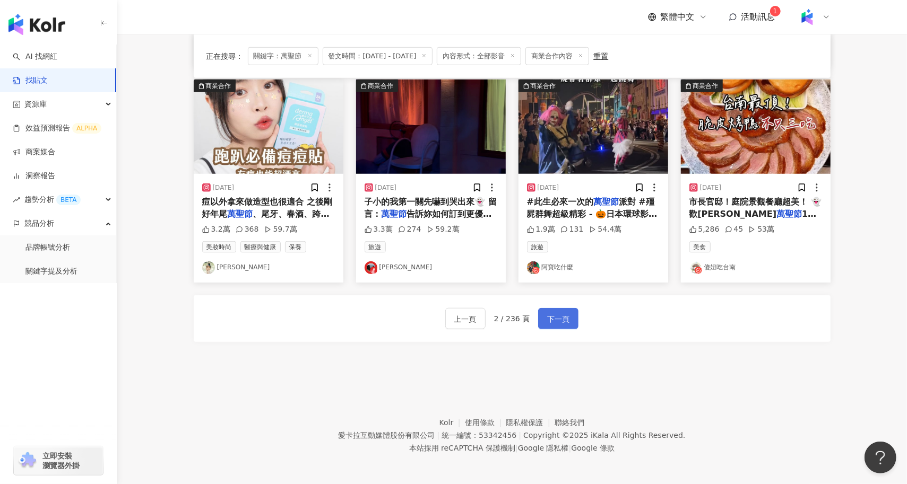
click at [551, 324] on button "下一頁" at bounding box center [558, 318] width 40 height 21
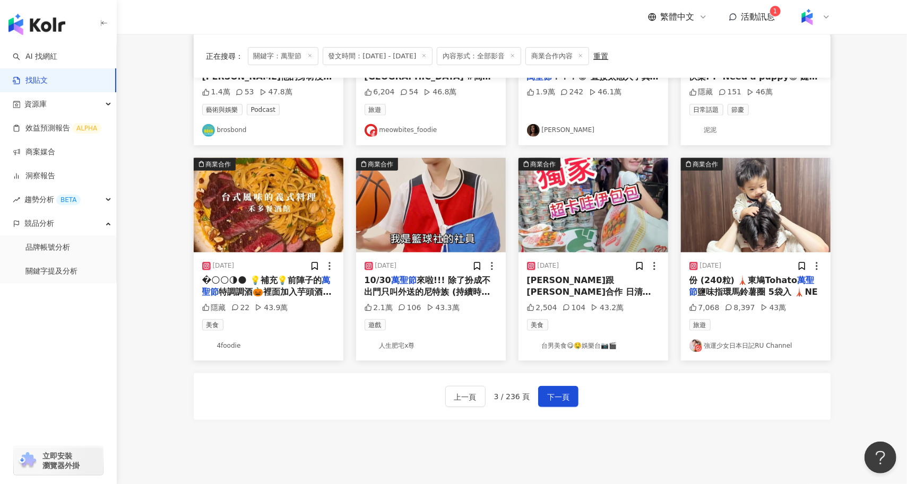
scroll to position [441, 0]
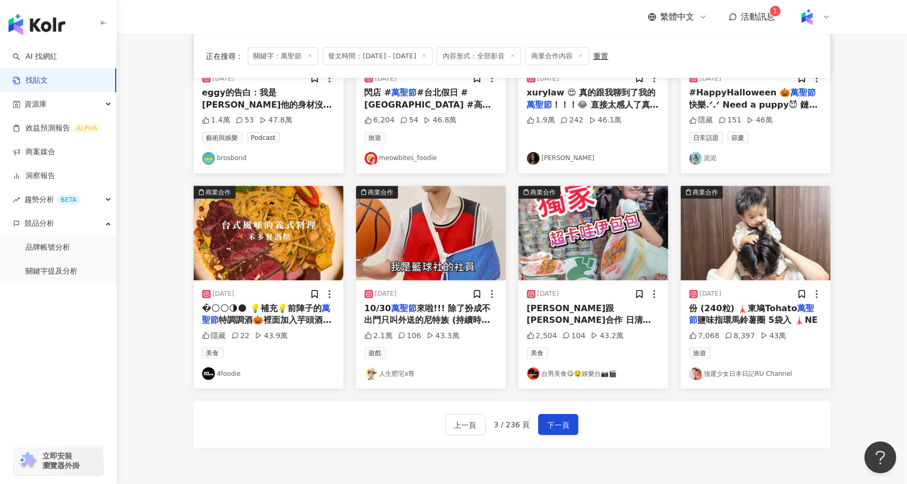
click at [443, 215] on img "button" at bounding box center [431, 233] width 150 height 94
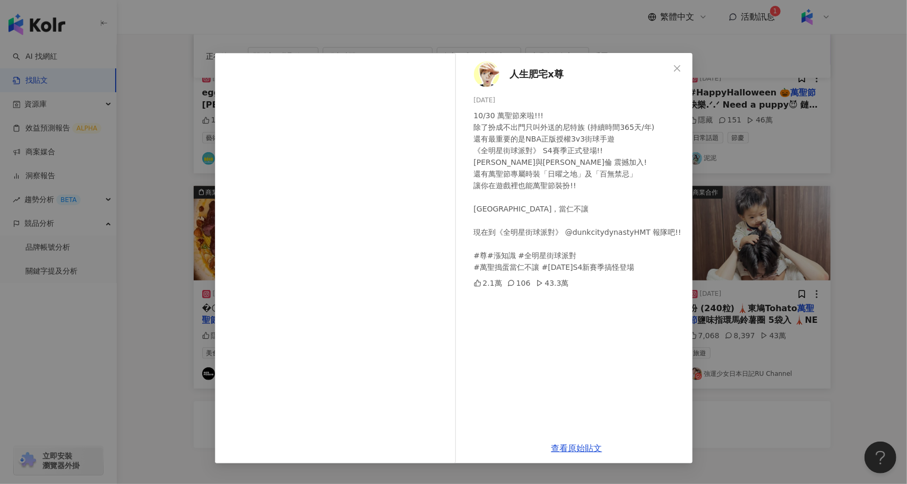
click at [591, 231] on div "10/30 萬聖節來啦!!! 除了扮成不出門只叫外送的尼特族 (持續時間365天/年) 還有最重要的是NBA正版授權3v3街球手遊 《全明星街球派對》 S4賽…" at bounding box center [579, 191] width 210 height 163
click at [779, 430] on div "人生肥宅x尊 2024/10/30 10/30 萬聖節來啦!!! 除了扮成不出門只叫外送的尼特族 (持續時間365天/年) 還有最重要的是NBA正版授權3v3…" at bounding box center [453, 242] width 907 height 484
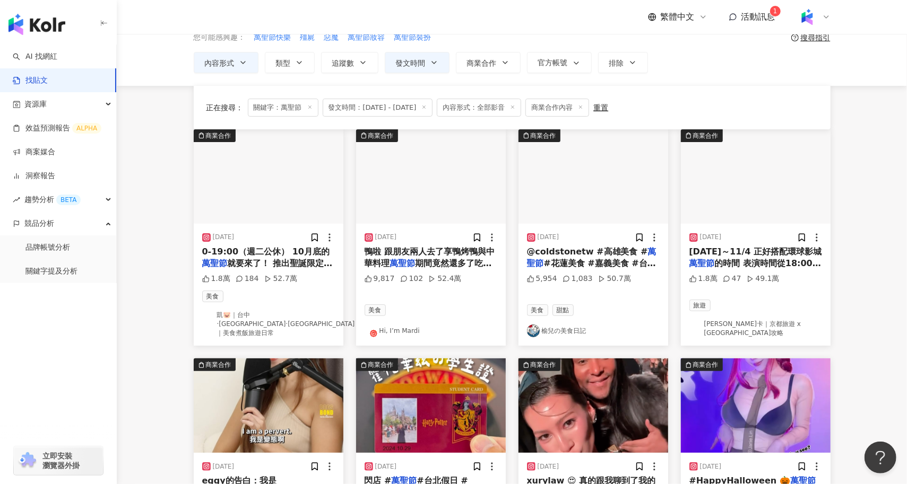
scroll to position [539, 0]
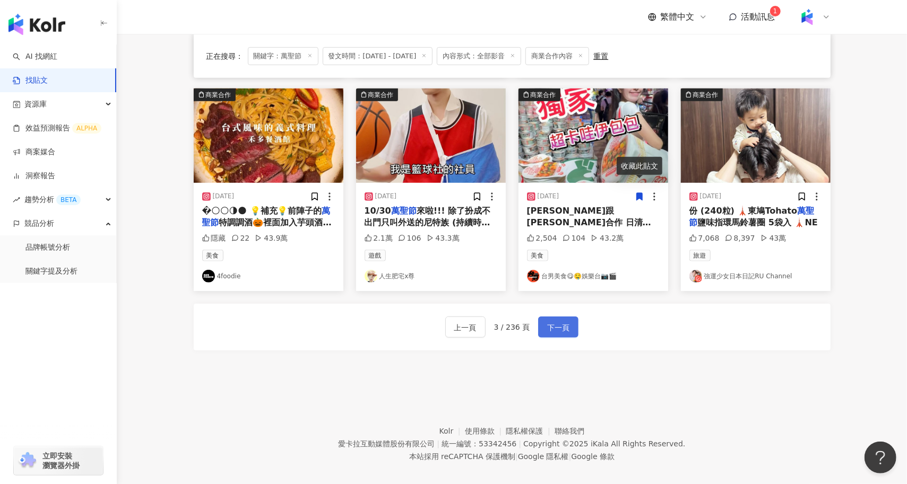
click at [564, 321] on span "下一頁" at bounding box center [558, 327] width 22 height 13
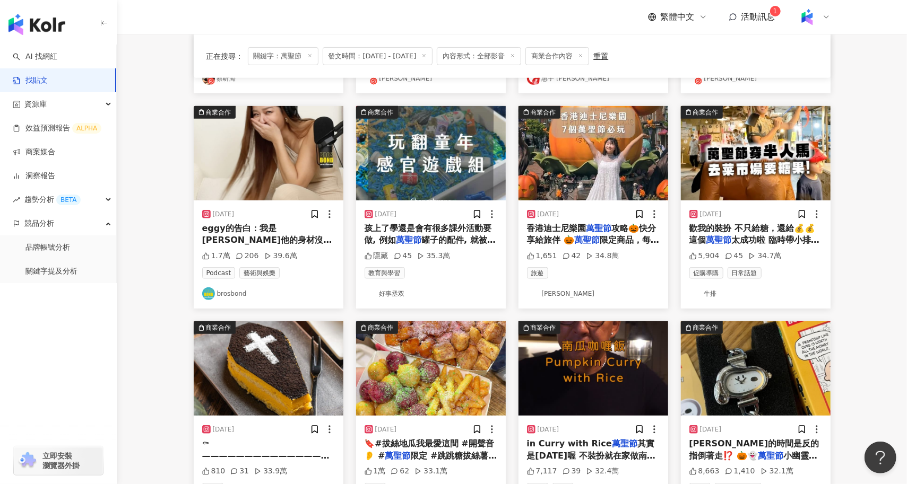
scroll to position [297, 0]
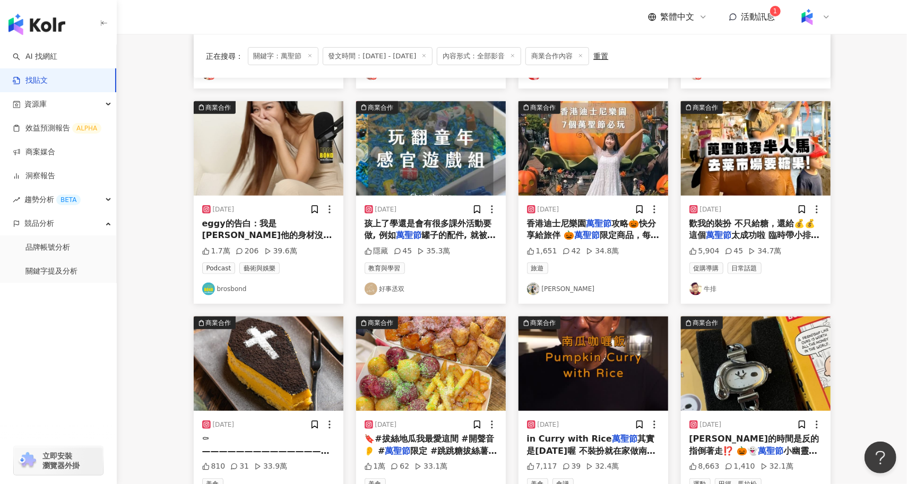
click at [411, 393] on img "button" at bounding box center [431, 364] width 150 height 94
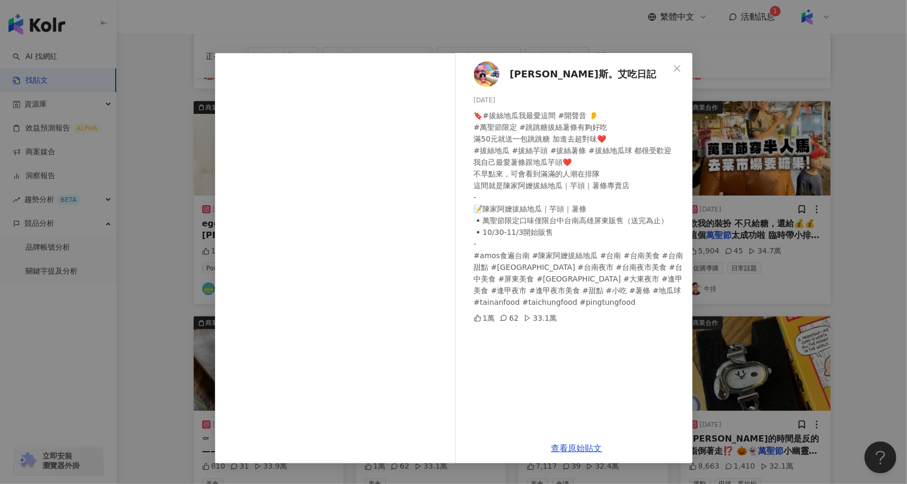
click at [160, 318] on div "艾瑪斯。艾吃日記 2024/10/22 🔖#拔絲地瓜我最愛這間 #開聲音 👂 #萬聖節限定 #跳跳糖拔絲薯條有夠好吃 滿50元就送一包跳跳糖 加進去超對味❤️…" at bounding box center [453, 242] width 907 height 484
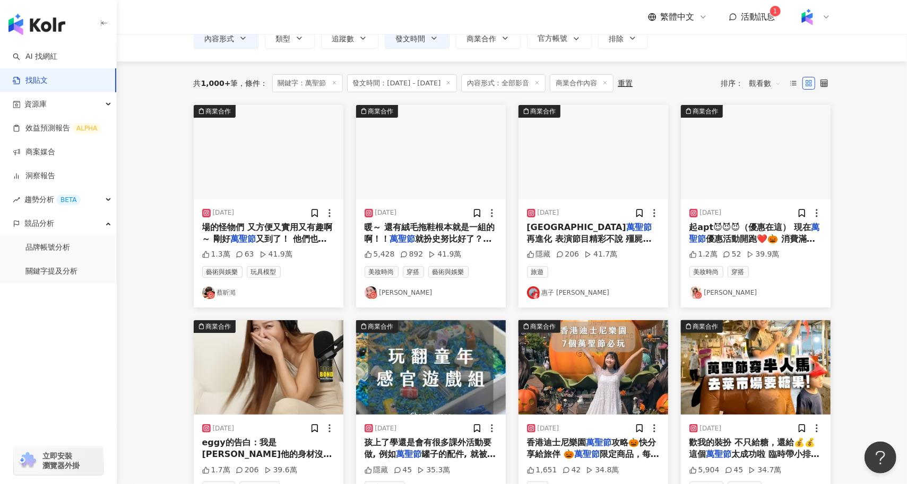
scroll to position [28, 0]
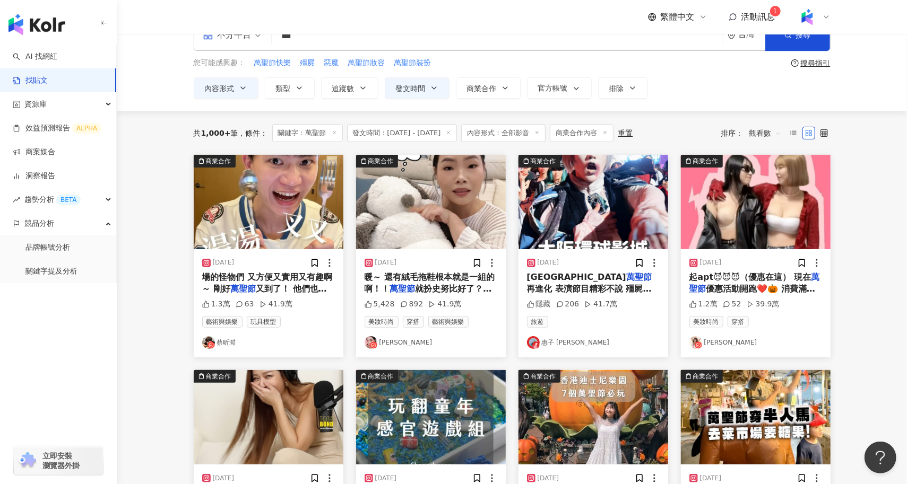
click at [234, 196] on img "button" at bounding box center [269, 202] width 150 height 94
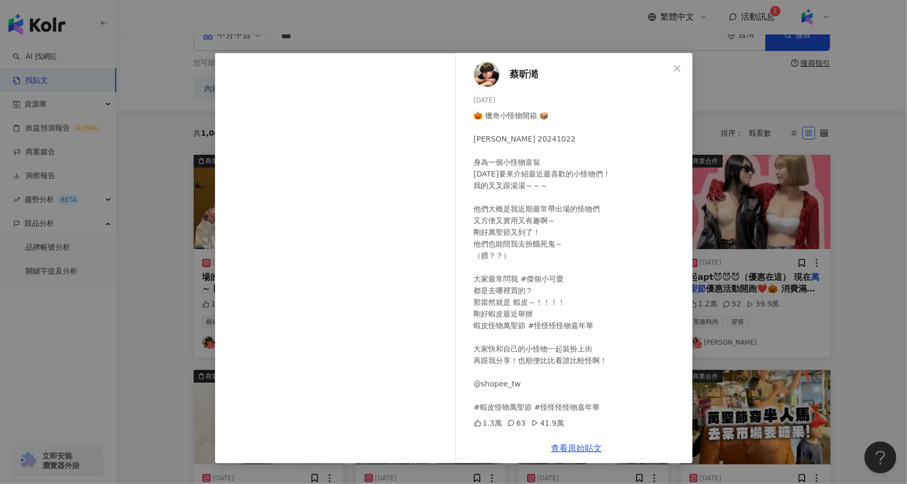
click at [168, 356] on div "蔡昕澔 2024/10/22 🎃 獵奇小怪物開箱 📦 Jeffery Insvlog 20241022 身為一個小怪物富翁 今天要來介紹最近最喜歡的小怪物們！…" at bounding box center [453, 242] width 907 height 484
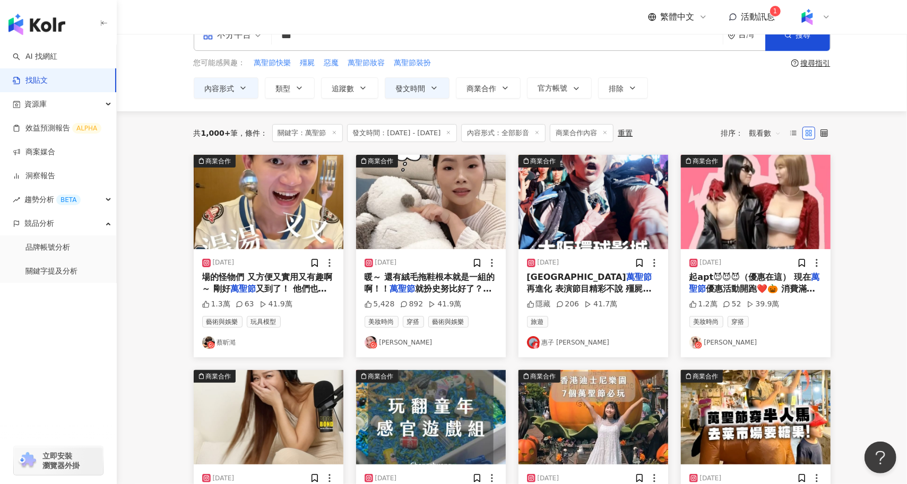
click at [459, 205] on img "button" at bounding box center [431, 202] width 150 height 94
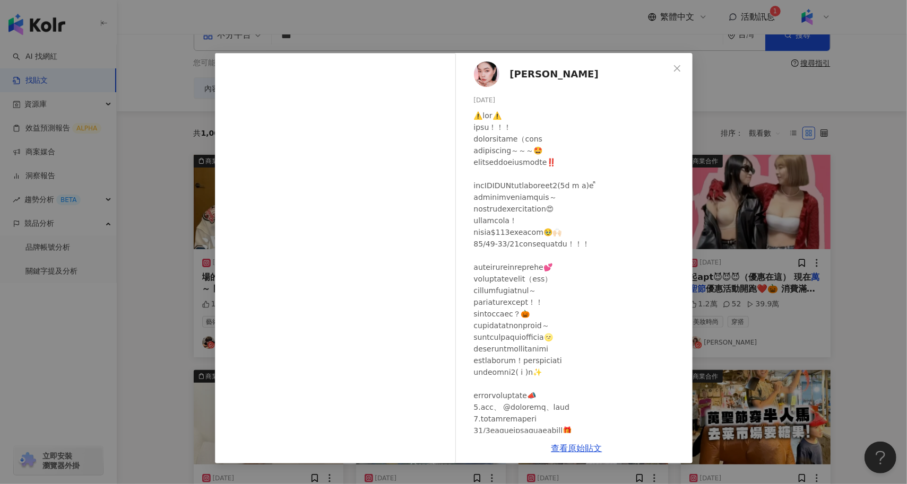
click at [167, 307] on div "游庭瑄 2024/10/25 5,428 892 41.9萬 查看原始貼文" at bounding box center [453, 242] width 907 height 484
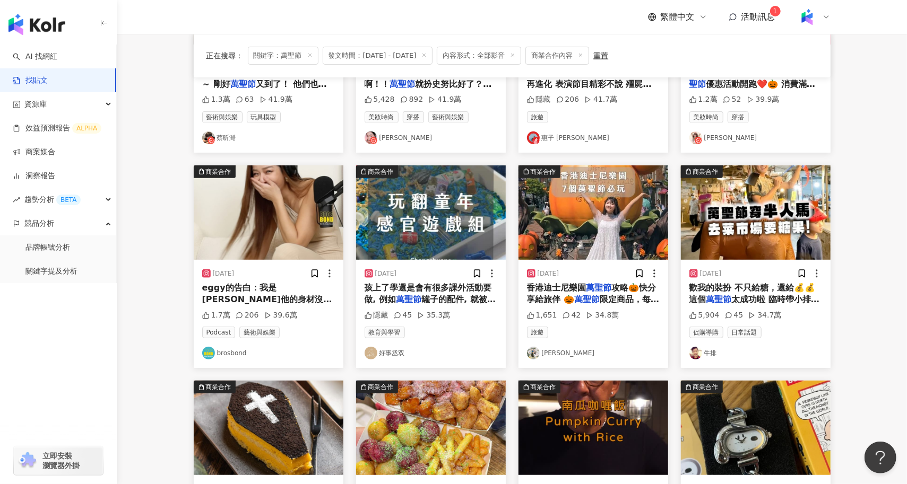
scroll to position [534, 0]
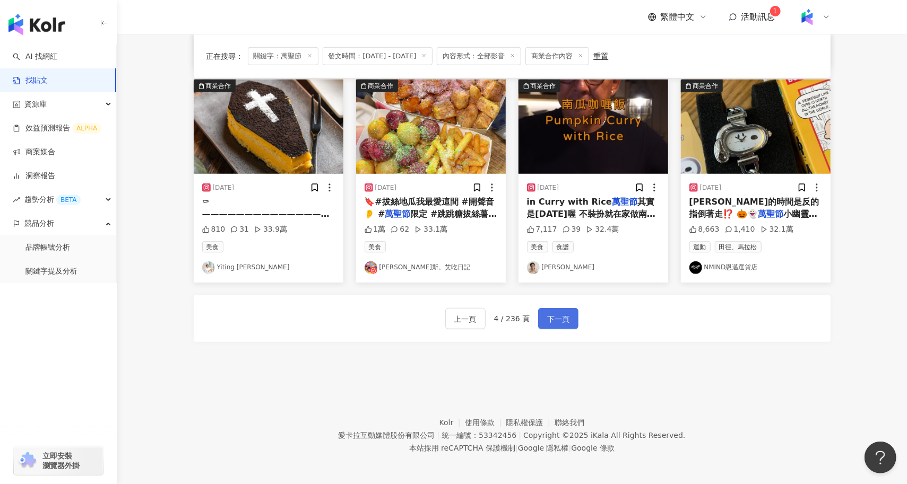
click at [559, 321] on span "下一頁" at bounding box center [558, 319] width 22 height 13
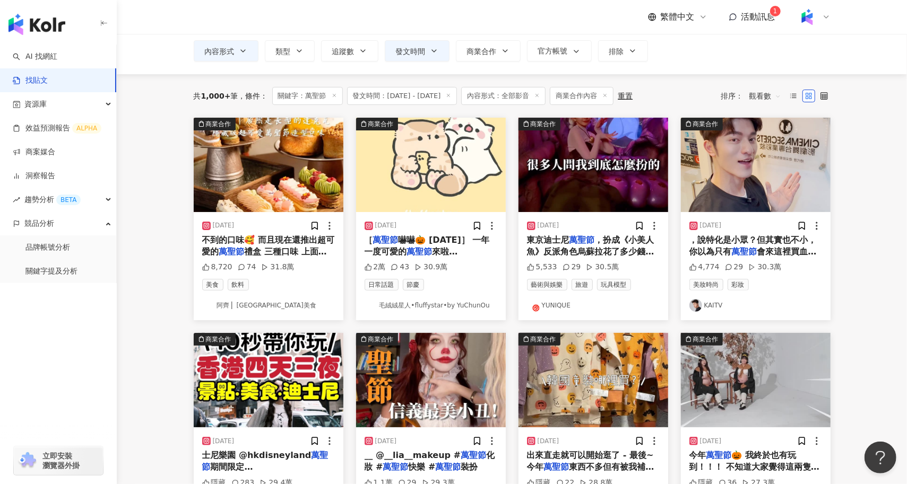
scroll to position [50, 0]
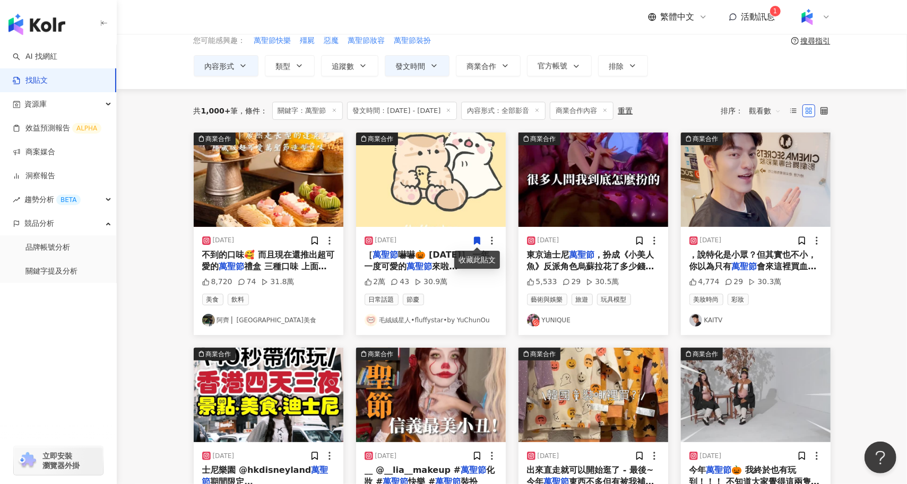
click at [767, 202] on img "button" at bounding box center [756, 180] width 150 height 94
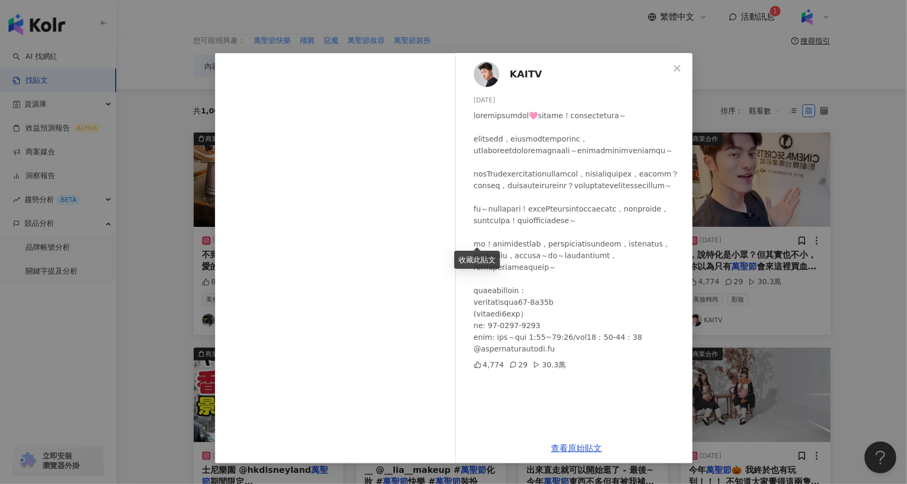
click at [200, 301] on div "KAITV 2025/3/27 4,774 29 30.3萬 查看原始貼文" at bounding box center [453, 242] width 907 height 484
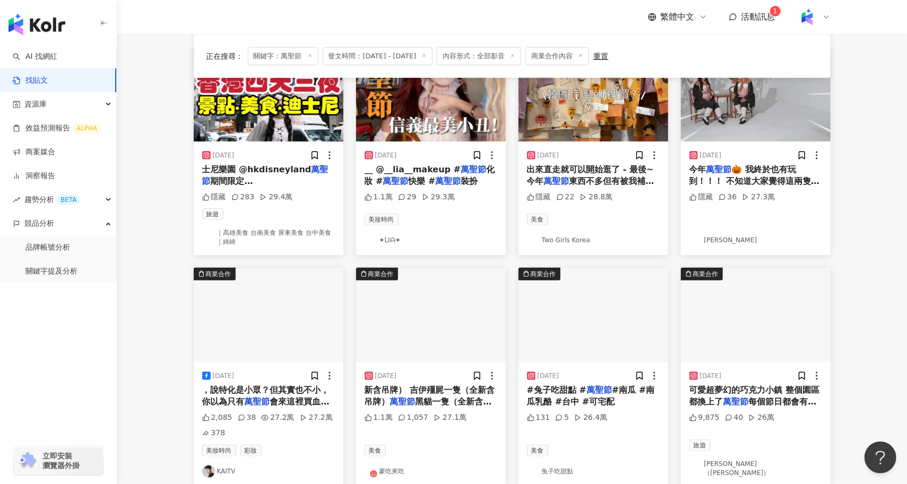
scroll to position [321, 0]
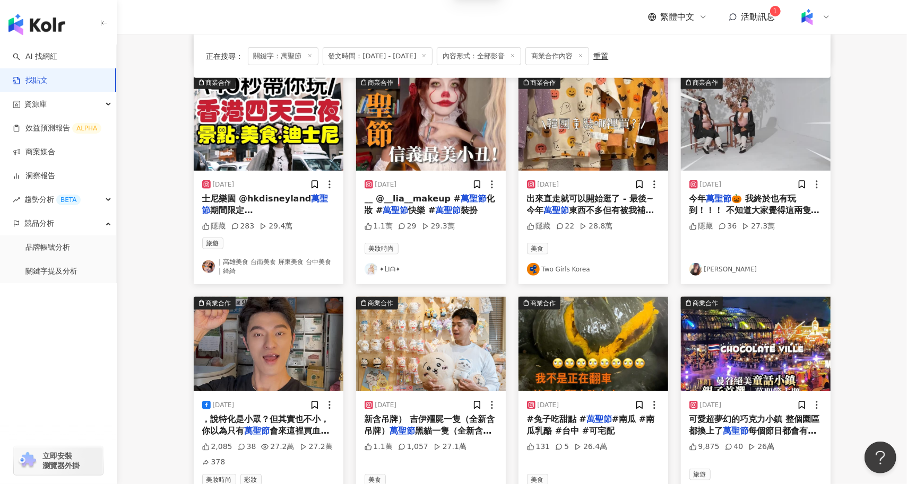
click at [740, 142] on img "button" at bounding box center [756, 123] width 150 height 94
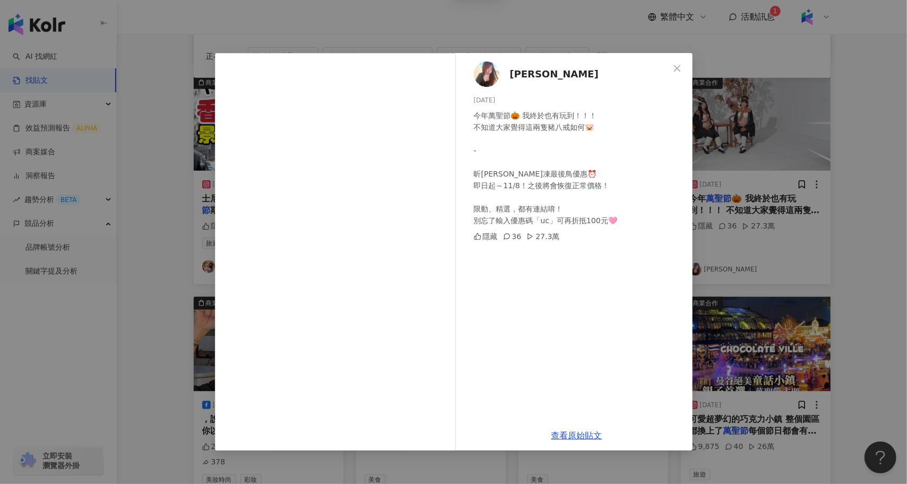
click at [183, 321] on div "瑀熙 2024/10/28 今年萬聖節🎃 我終於也有玩到！！！ 不知道大家覺得這兩隻豬八戒如何🐷 - 昕顏靈光凍最後鳥優惠⏰ 即日起～11/8！之後將會恢復正…" at bounding box center [453, 242] width 907 height 484
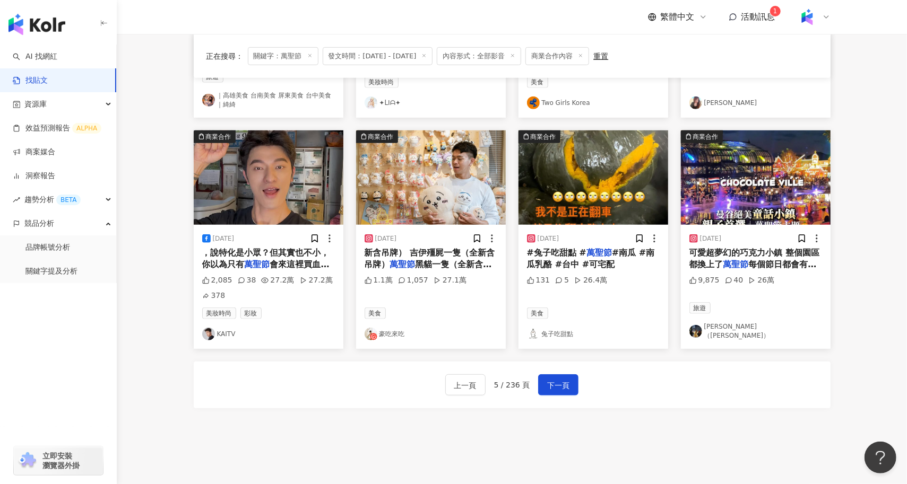
scroll to position [508, 0]
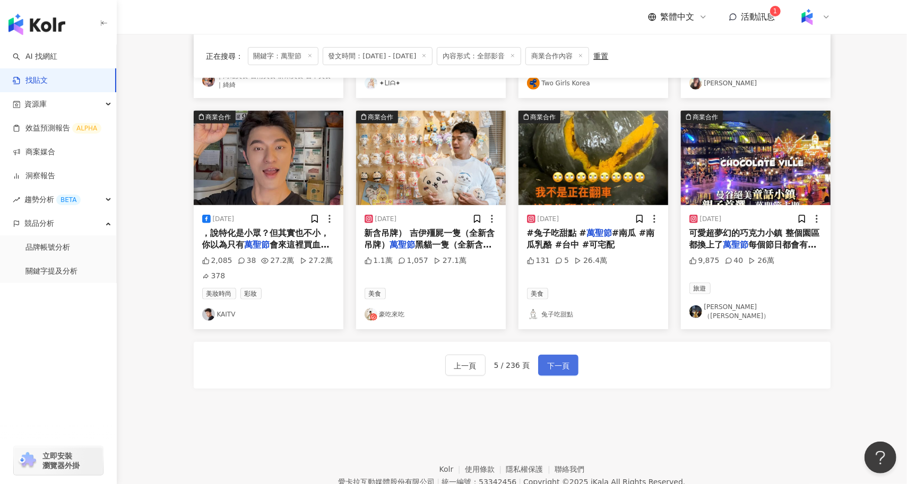
click at [556, 367] on span "下一頁" at bounding box center [558, 366] width 22 height 13
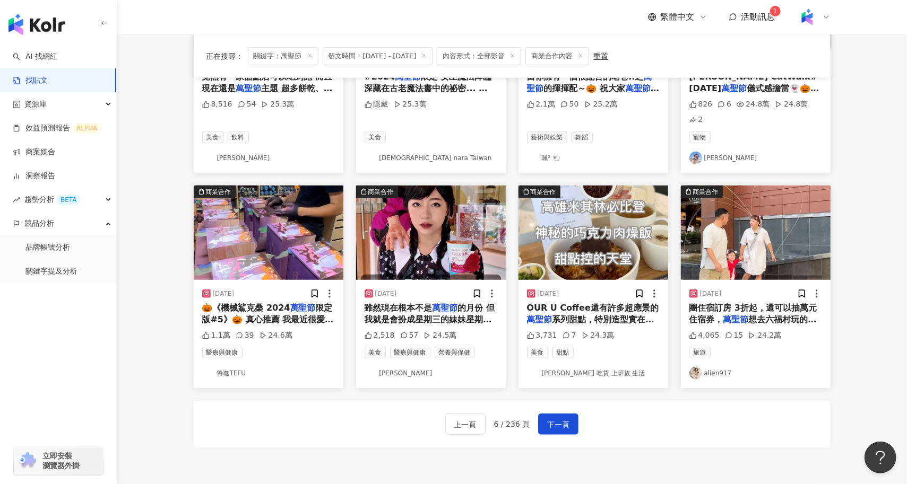
scroll to position [443, 0]
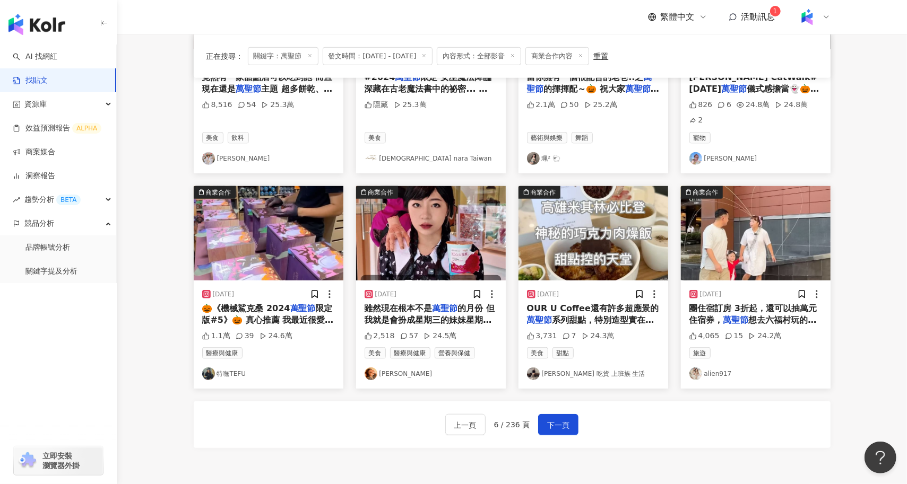
click at [446, 217] on img "button" at bounding box center [431, 233] width 150 height 94
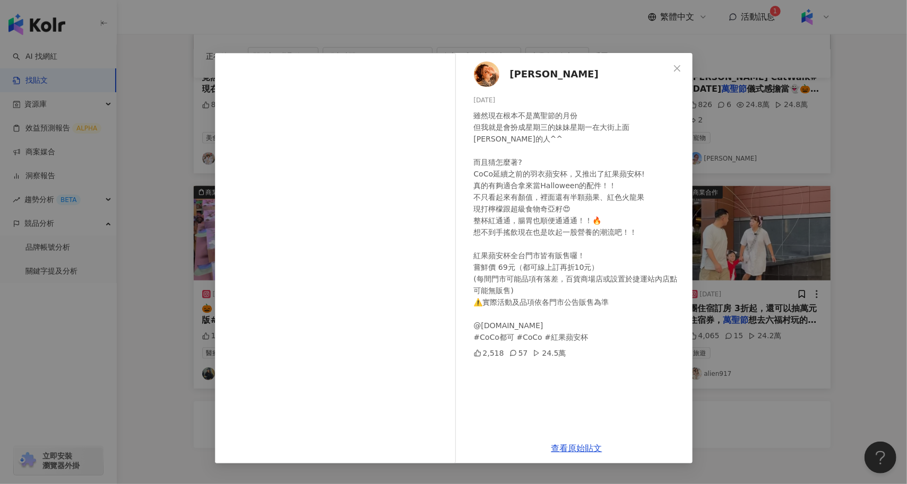
click at [186, 298] on div "琦琦 2025/8/23 雖然現在根本不是萬聖節的月份 但我就是會扮成星期三的妹妹星期一在大街上面晃的人^^ 而且猜怎麼著? CoCo延續之前的羽衣蘋安杯，又…" at bounding box center [453, 242] width 907 height 484
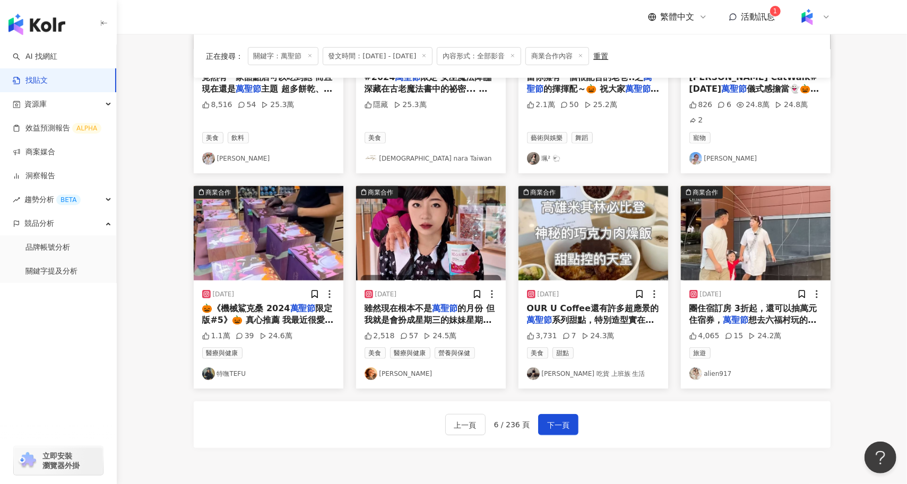
click at [439, 222] on img "button" at bounding box center [431, 233] width 150 height 94
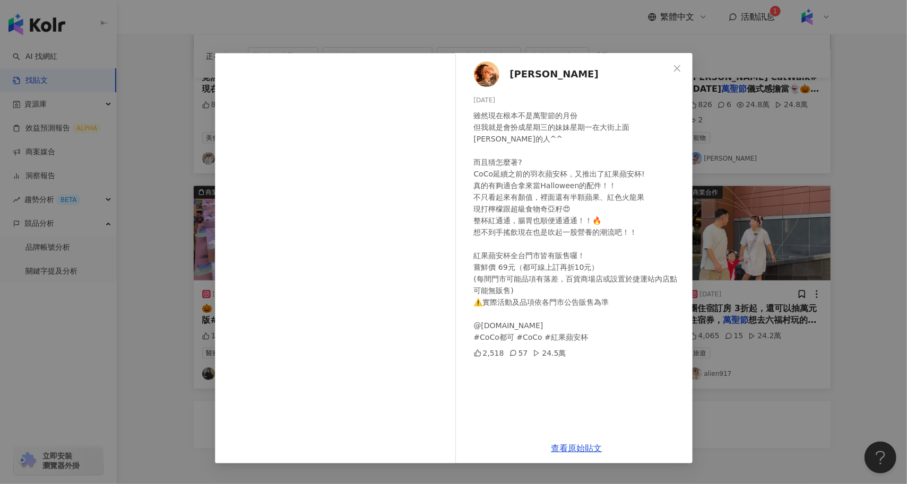
click at [762, 410] on div "琦琦 2025/8/23 雖然現在根本不是萬聖節的月份 但我就是會扮成星期三的妹妹星期一在大街上面晃的人^^ 而且猜怎麼著? CoCo延續之前的羽衣蘋安杯，又…" at bounding box center [453, 242] width 907 height 484
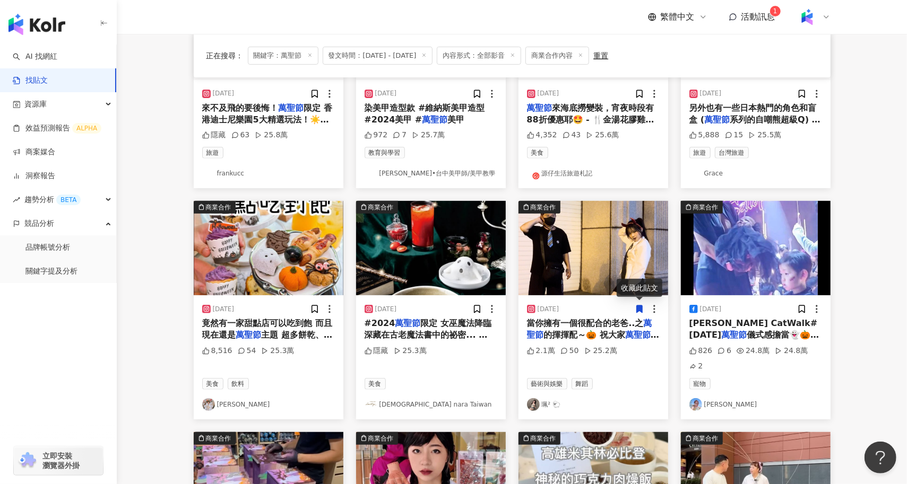
scroll to position [534, 0]
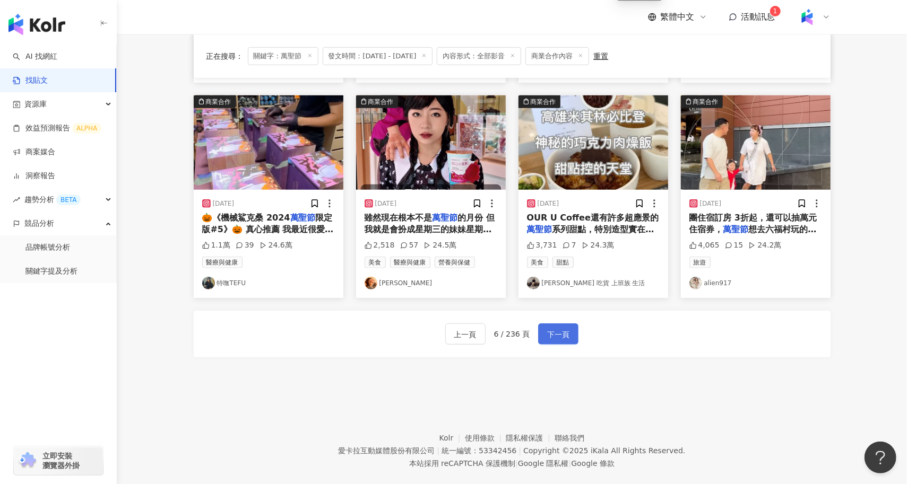
click at [556, 328] on span "下一頁" at bounding box center [558, 334] width 22 height 13
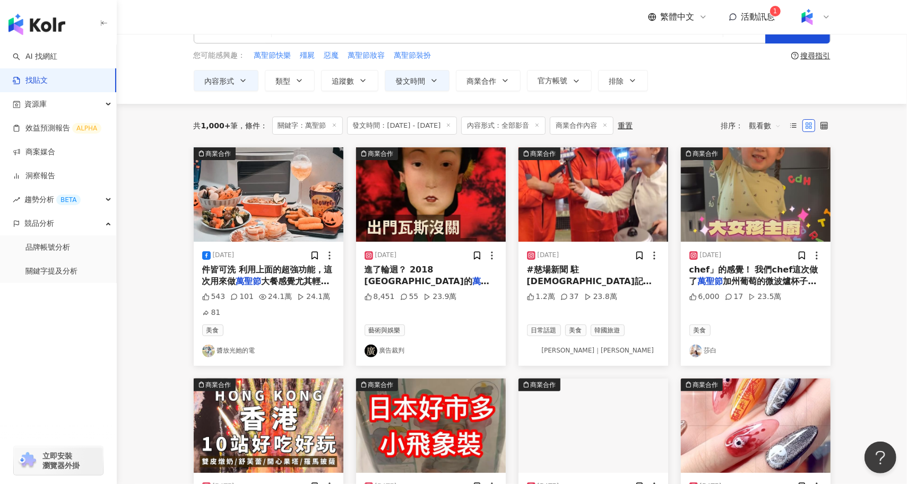
scroll to position [34, 0]
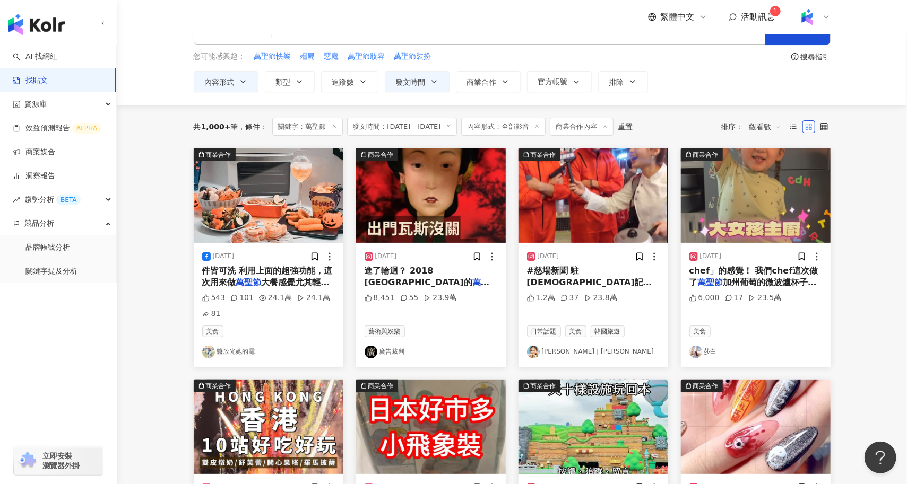
click at [308, 274] on div "件皆可洗 利用上面的超強功能，這次用來做 萬聖節 大餐感覺尤其輕鬆，不管是烤海鮮、蔬" at bounding box center [268, 277] width 133 height 24
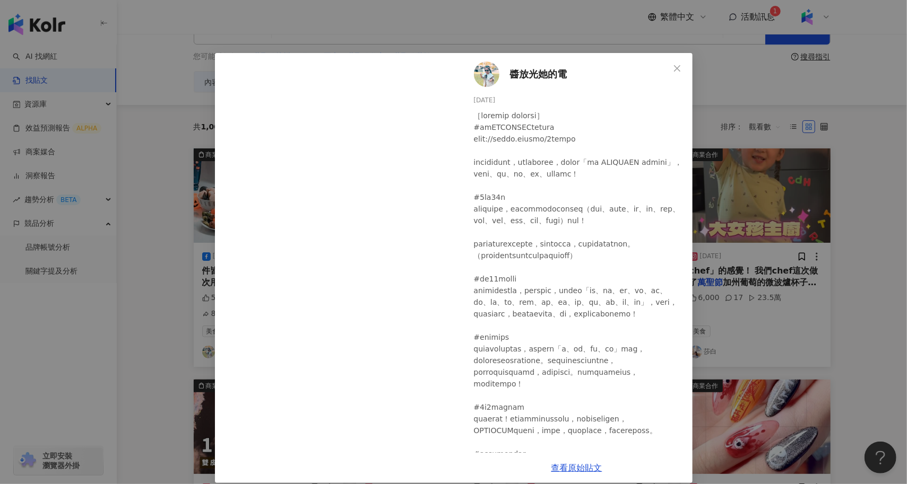
click at [834, 276] on div "醬放光她的電 2024/10/28 543 101 24.1萬 24.1萬 81 查看原始貼文" at bounding box center [453, 242] width 907 height 484
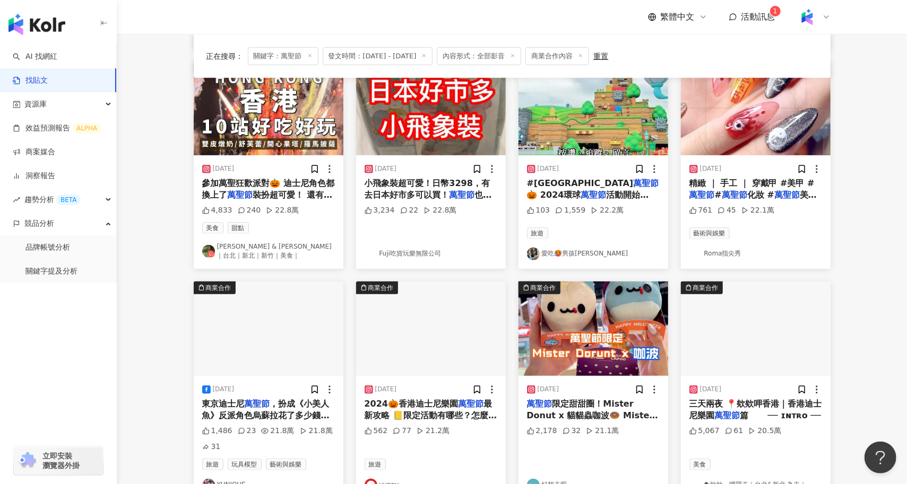
scroll to position [570, 0]
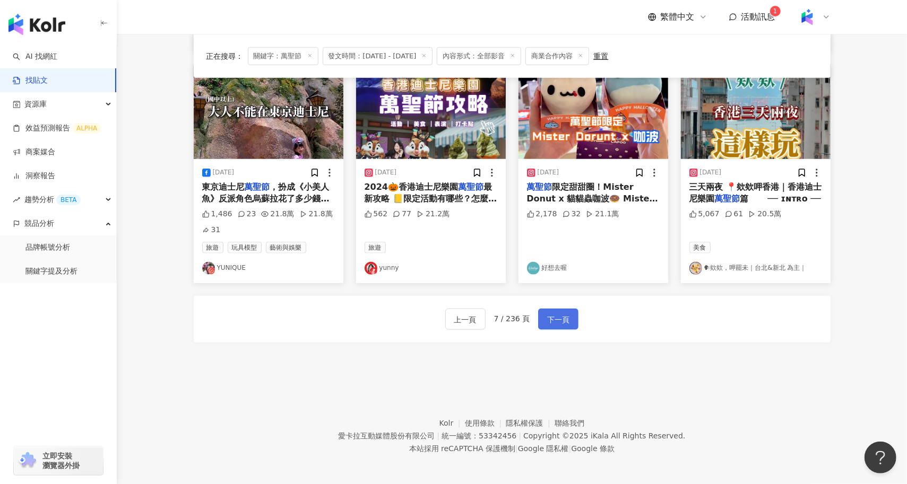
click at [562, 326] on button "下一頁" at bounding box center [558, 319] width 40 height 21
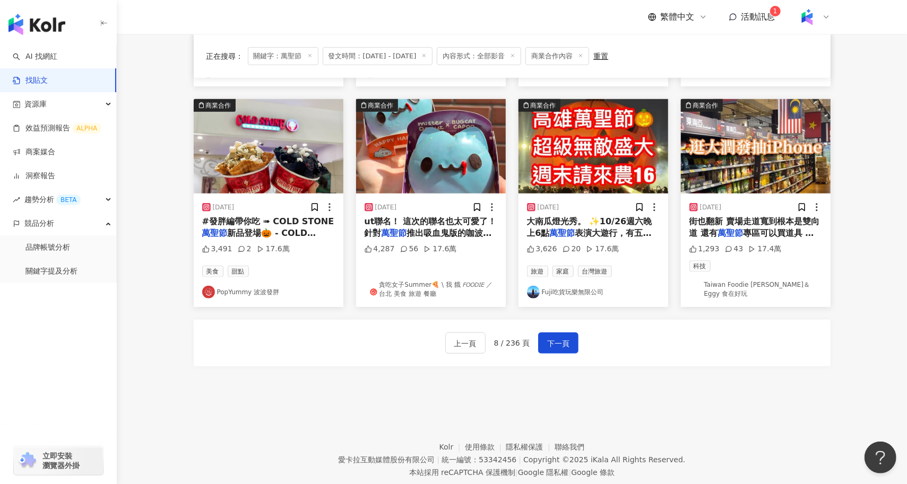
scroll to position [534, 0]
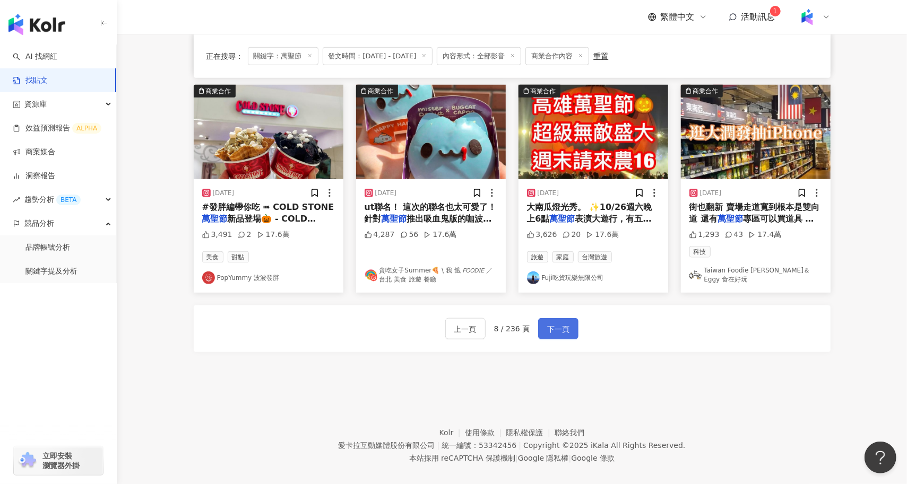
click at [560, 323] on span "下一頁" at bounding box center [558, 329] width 22 height 13
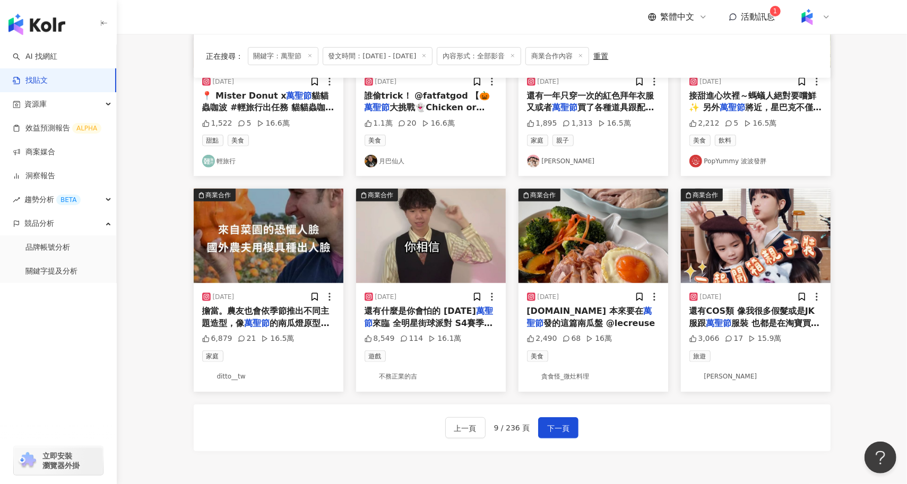
scroll to position [417, 0]
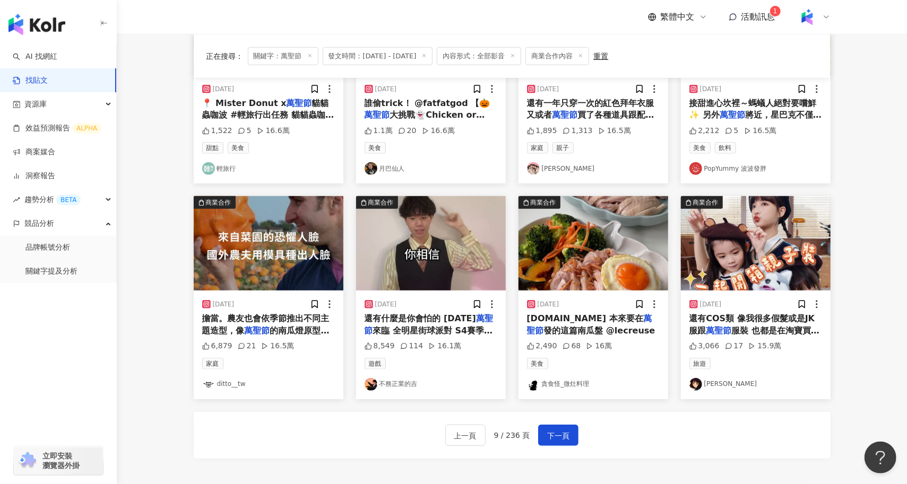
click at [416, 330] on span "來臨 全明星街球派對 S4賽季登場 杰倫·布朗與CJ麥凱倫 震撼加入 還有" at bounding box center [428, 349] width 128 height 46
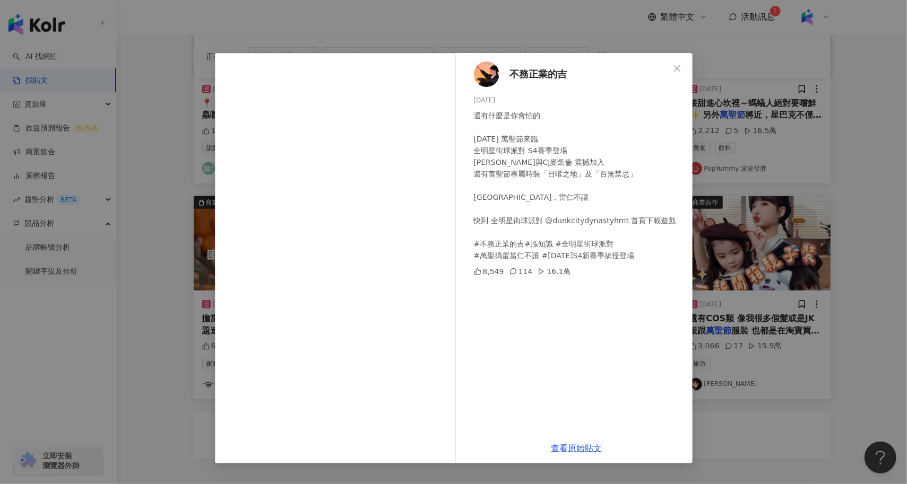
click at [179, 346] on div "不務正業的吉 2024/10/28 還有什麼是你會怕的 10月30日 萬聖節來臨 全明星街球派對 S4賽季登場 杰倫·布朗與CJ麥凱倫 震撼加入 還有萬聖節專…" at bounding box center [453, 242] width 907 height 484
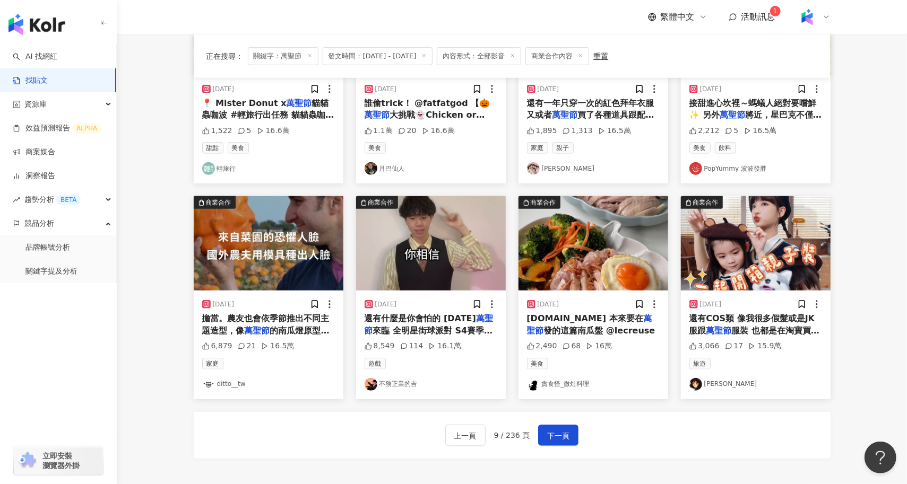
click at [276, 316] on span "擔當。農友也會依季節推出不同主題造型，像" at bounding box center [265, 324] width 127 height 22
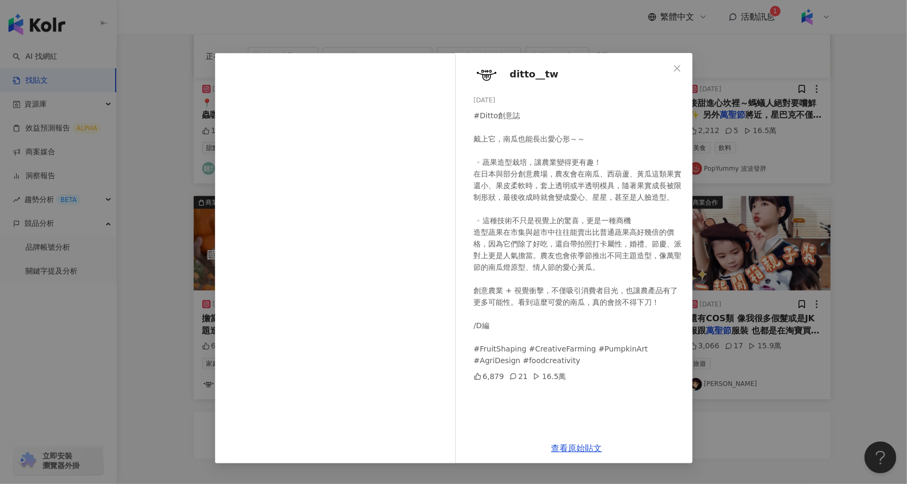
click at [207, 263] on div "ditto__tw 2025/8/14 #Ditto創意誌 戴上它，南瓜也能長出愛心形～～ ▫️蔬果造型栽培，讓農業變得更有趣！ 在日本與部分創意農場，農友會…" at bounding box center [453, 242] width 907 height 484
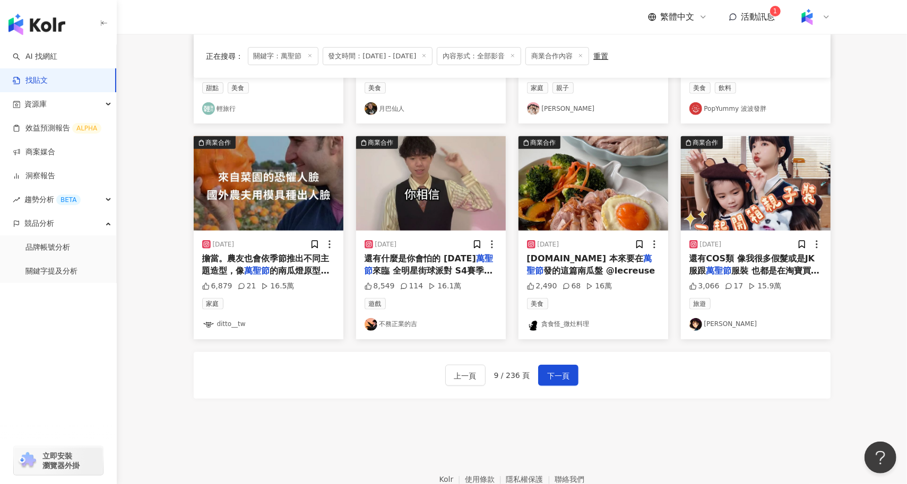
scroll to position [534, 0]
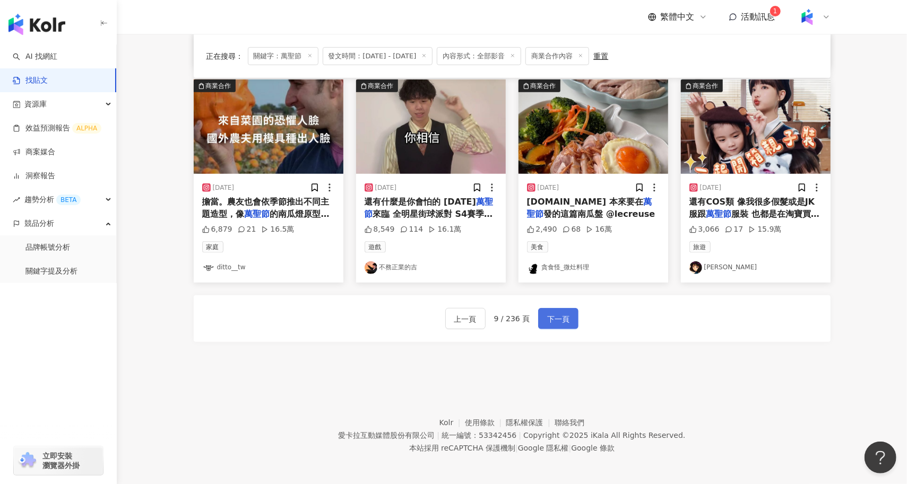
click at [553, 310] on button "下一頁" at bounding box center [558, 318] width 40 height 21
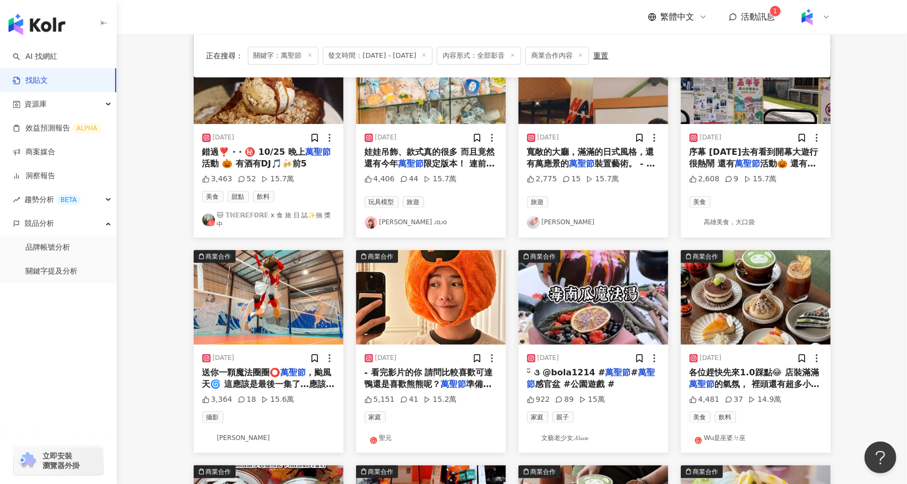
scroll to position [154, 0]
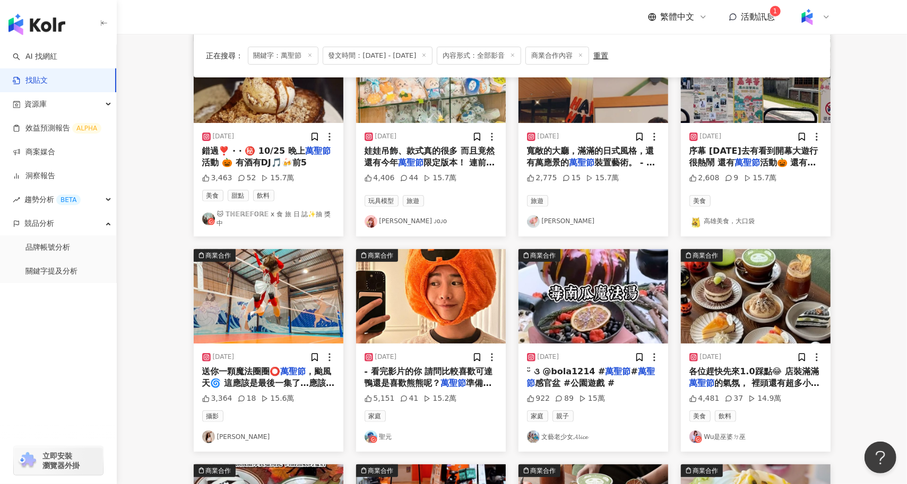
click at [417, 318] on img "button" at bounding box center [431, 296] width 150 height 94
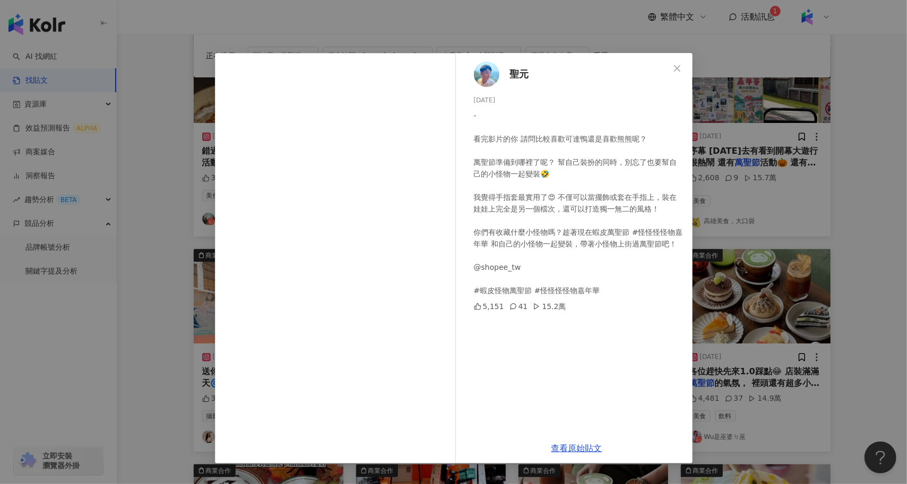
click at [193, 323] on div "聖元 2024/10/22 - 看完影片的你 請問比較喜歡可達鴨還是喜歡熊熊呢？ 萬聖節準備到哪裡了呢？ 幫自己裝扮的同時，別忘了也要幫自己的小怪物一起變裝🤣…" at bounding box center [453, 242] width 907 height 484
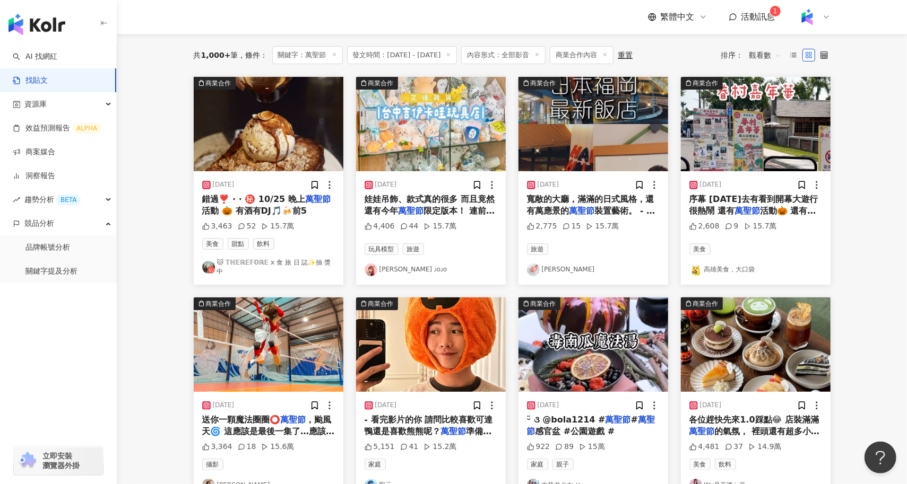
scroll to position [76, 0]
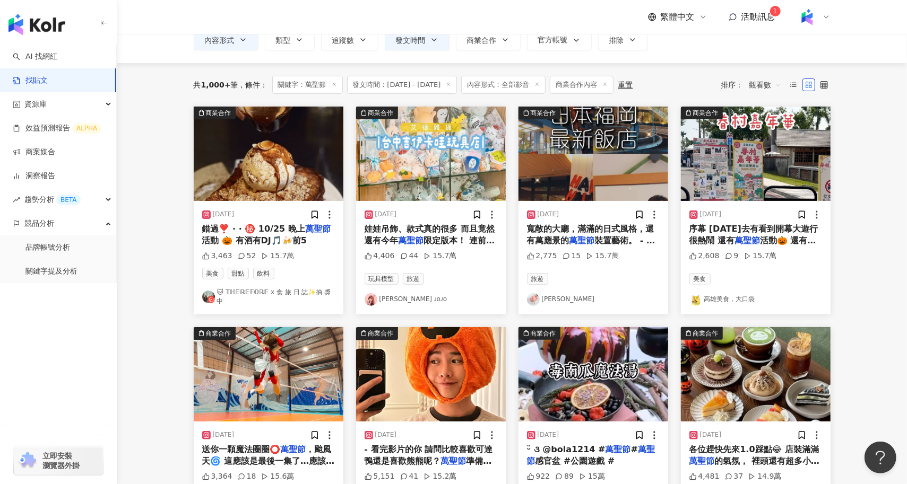
click at [273, 389] on img "button" at bounding box center [269, 374] width 150 height 94
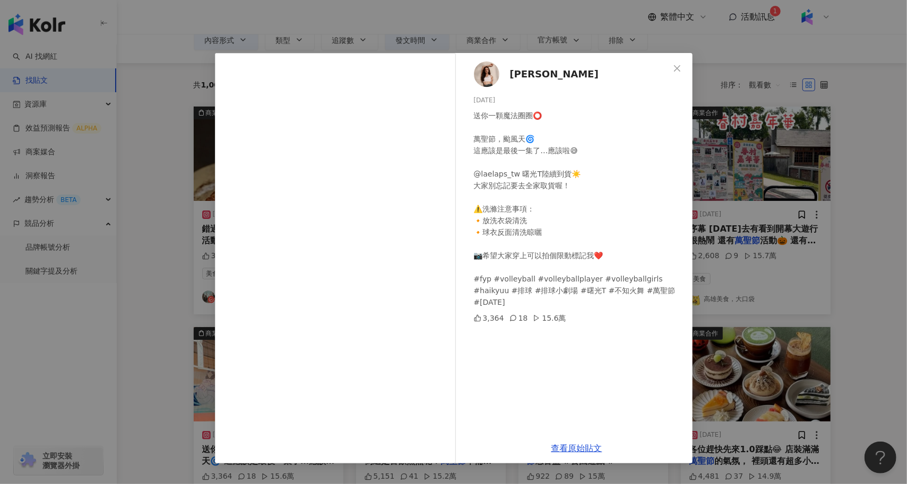
click at [161, 354] on div "謝嘉宸 Miya Hoshino 2024/10/31 送你一顆魔法圈圈⭕️ 萬聖節，颱風天🌀 這應該是最後一集了…應該啦😅 @laelaps_tw 曙光T陸…" at bounding box center [453, 242] width 907 height 484
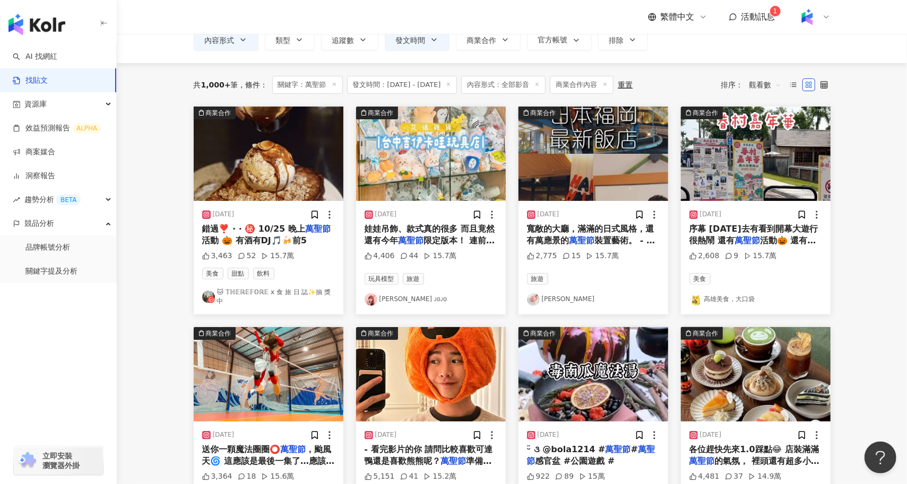
scroll to position [0, 0]
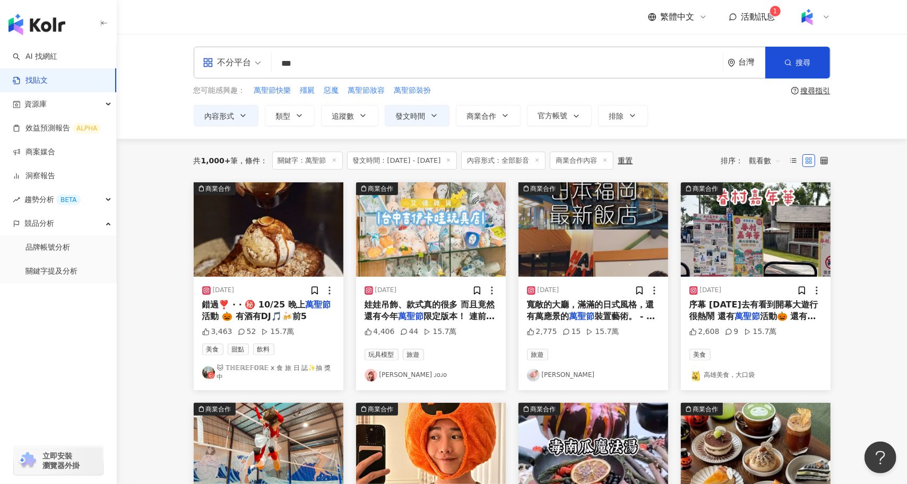
click at [354, 67] on input "***" at bounding box center [497, 63] width 442 height 23
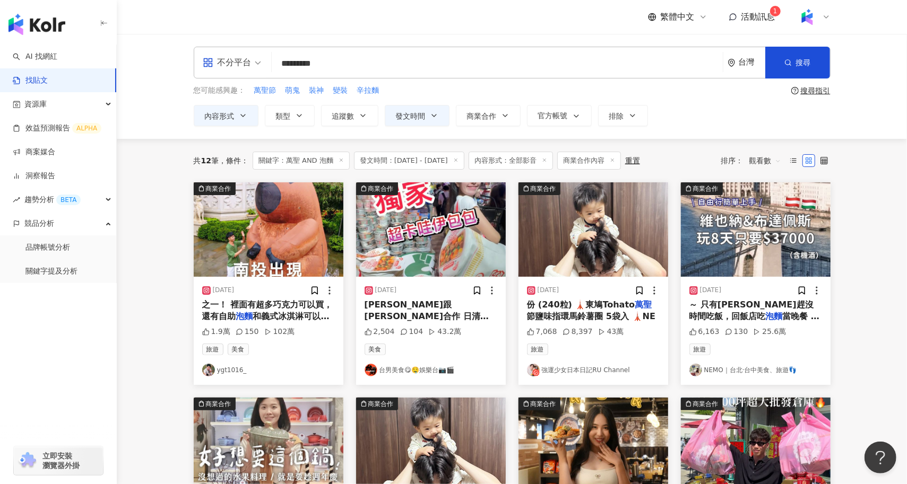
scroll to position [17, 0]
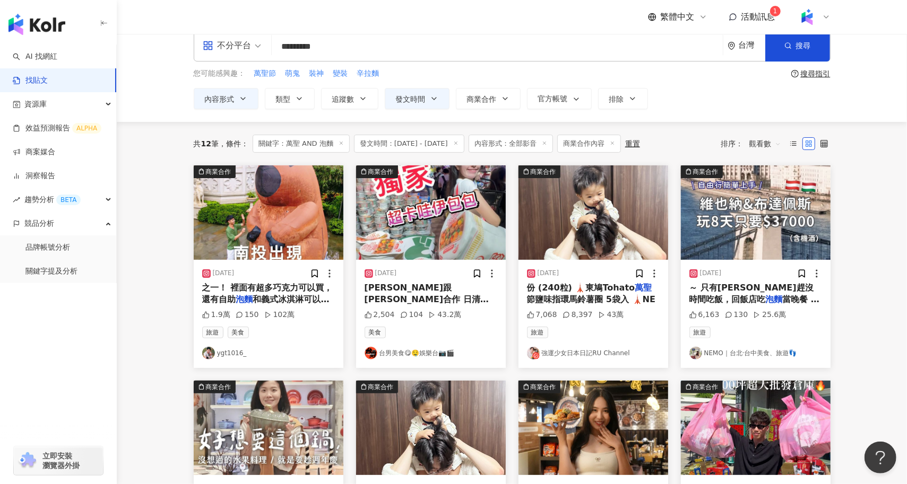
click at [281, 299] on span "和義式冰淇淋可以吃🍦 10月份開始" at bounding box center [265, 305] width 127 height 22
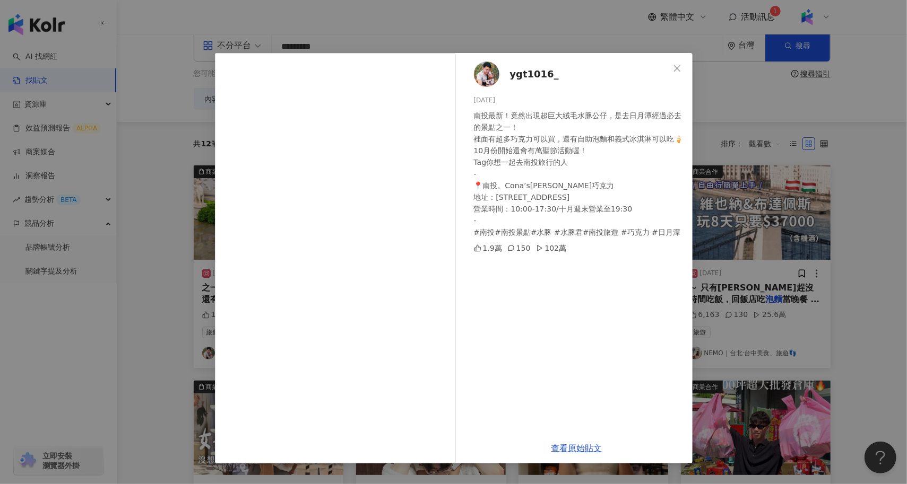
click at [145, 324] on div "ygt1016_ 2024/9/27 南投最新！竟然出現超巨大絨毛水豚公仔，是去日月潭經過必去的景點之一！ 裡面有超多巧克力可以買，還有自助泡麵和義式冰淇淋可…" at bounding box center [453, 242] width 907 height 484
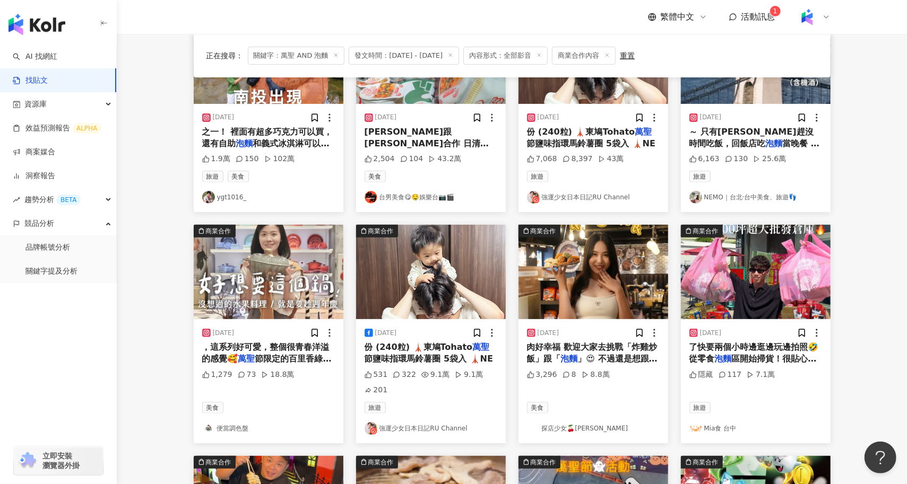
scroll to position [174, 0]
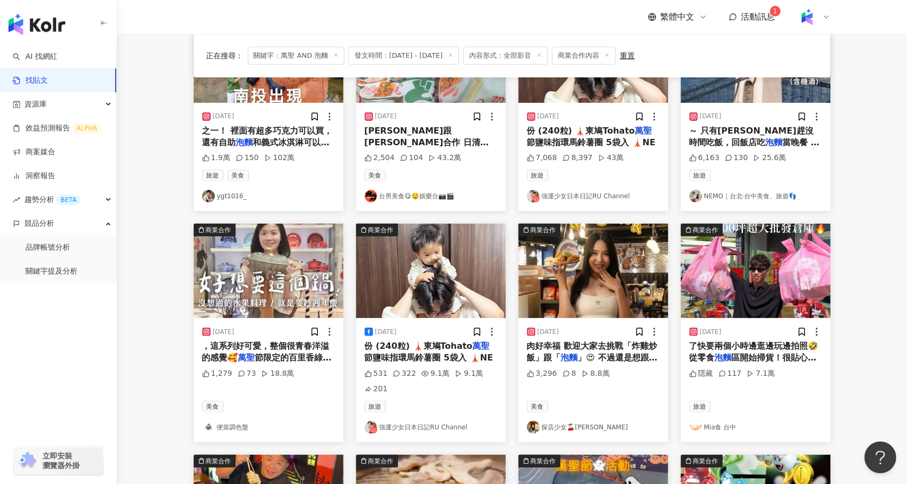
click at [607, 351] on div "肉好幸福 歡迎大家去挑戰「炸雞炒飯」跟「 泡麵 」😍 不過還是想跟你分享 最新的" at bounding box center [593, 353] width 133 height 24
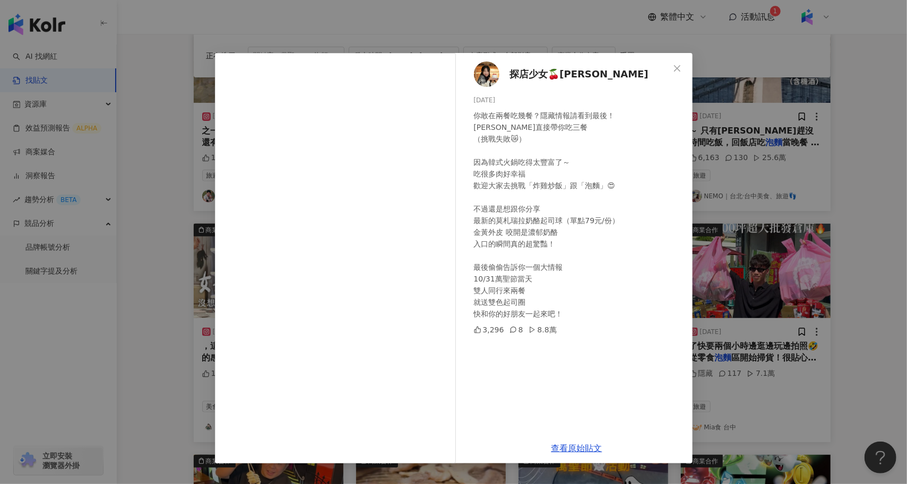
click at [178, 353] on div "探店少女🍒麗麗子 2024/10/8 你敢在兩餐吃幾餐？隱藏情報請看到最後！ 麗麗子直接帶你吃三餐 （挑戰失敗😿） 因為韓式火鍋吃得太豐富了～ 吃很多肉好幸福…" at bounding box center [453, 242] width 907 height 484
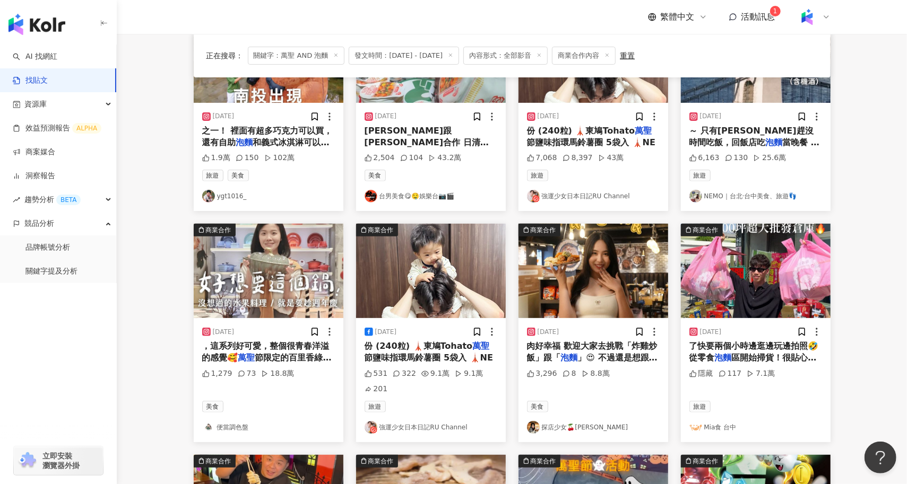
click at [763, 289] on img "button" at bounding box center [756, 271] width 150 height 94
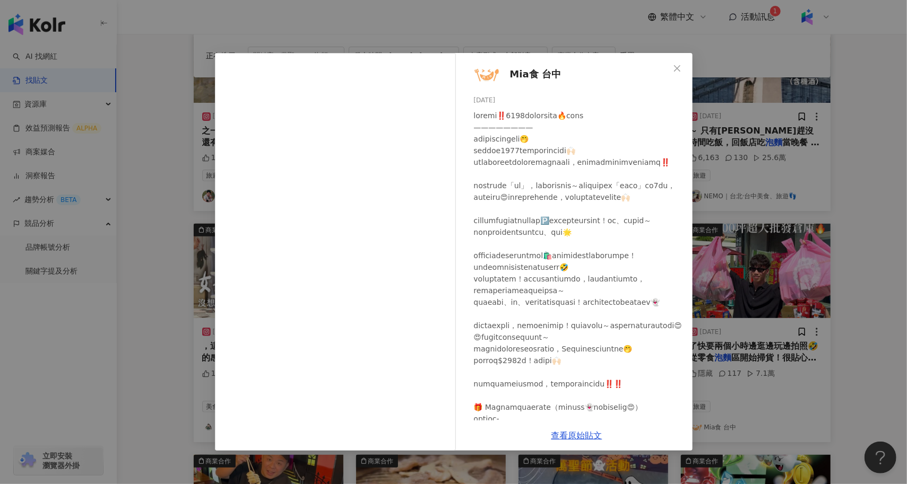
click at [848, 403] on div "Mia食 台中 2024/10/24 隱藏 117 7.1萬 查看原始貼文" at bounding box center [453, 242] width 907 height 484
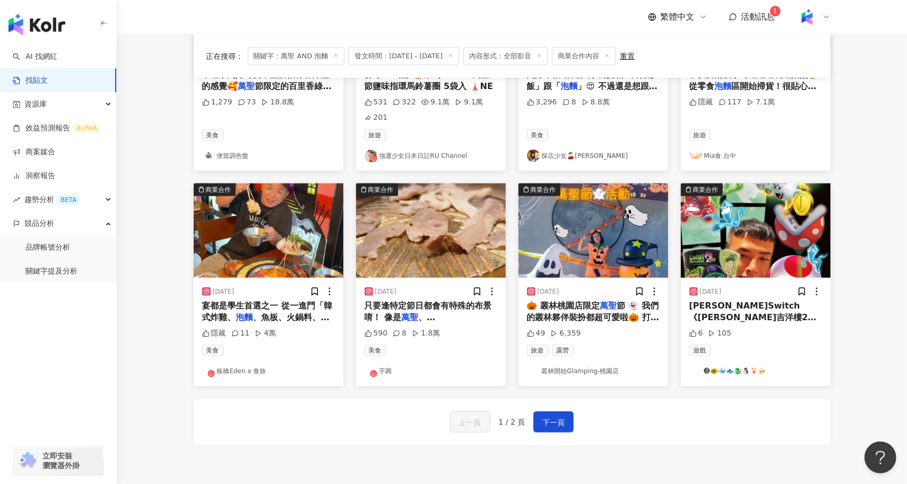
scroll to position [455, 0]
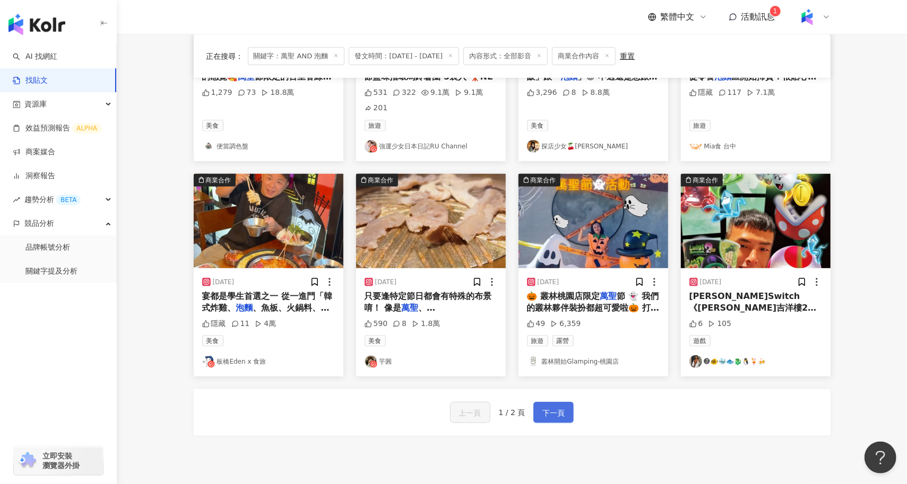
click at [554, 408] on span "下一頁" at bounding box center [553, 413] width 22 height 13
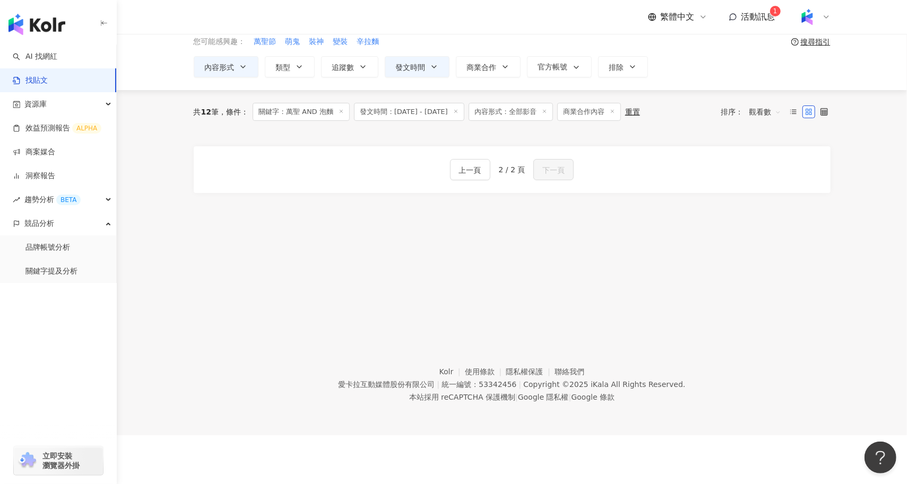
scroll to position [0, 0]
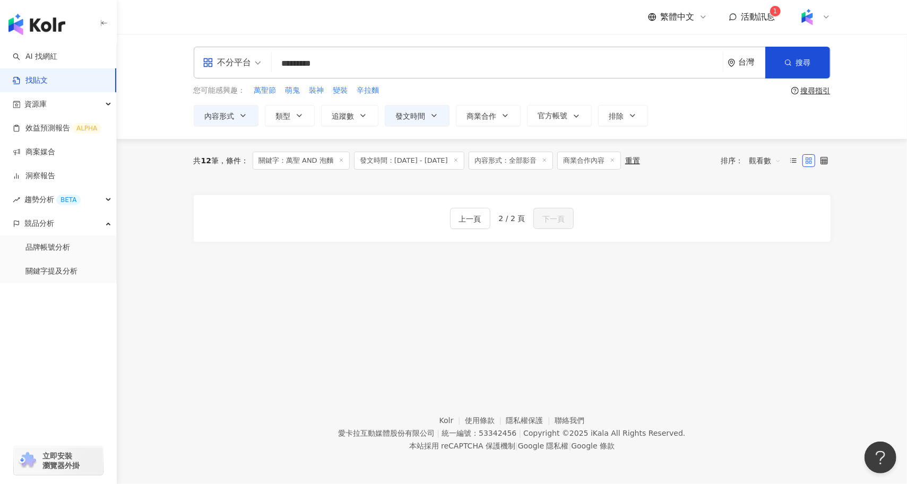
click at [344, 62] on input "*********" at bounding box center [497, 63] width 442 height 23
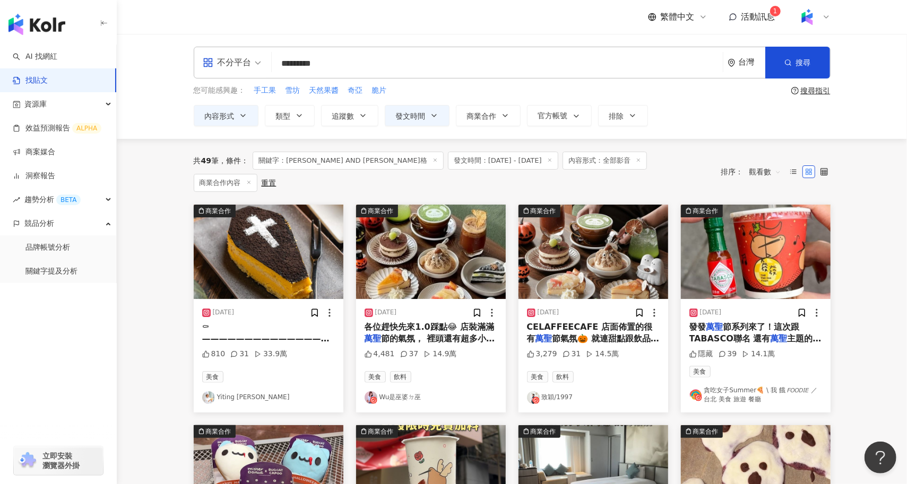
click at [361, 64] on input "*********" at bounding box center [497, 63] width 442 height 23
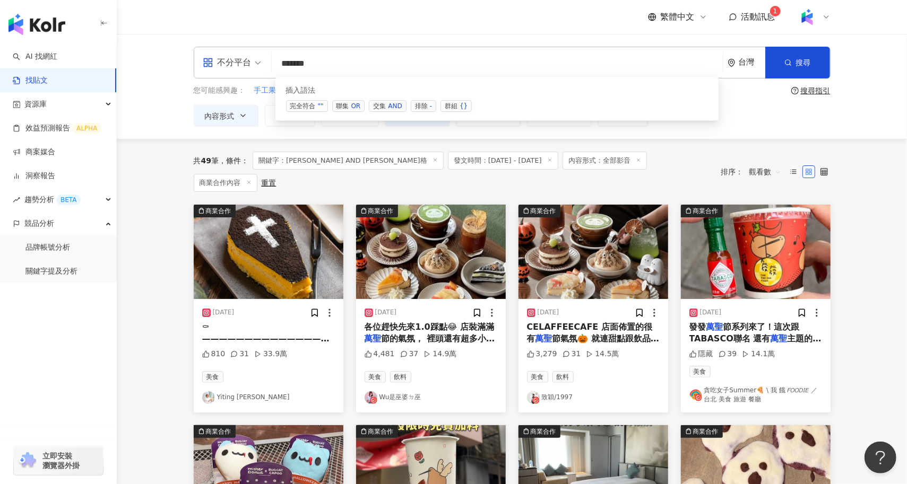
click at [289, 67] on input "******" at bounding box center [497, 63] width 442 height 23
click at [335, 66] on input "******" at bounding box center [497, 63] width 442 height 23
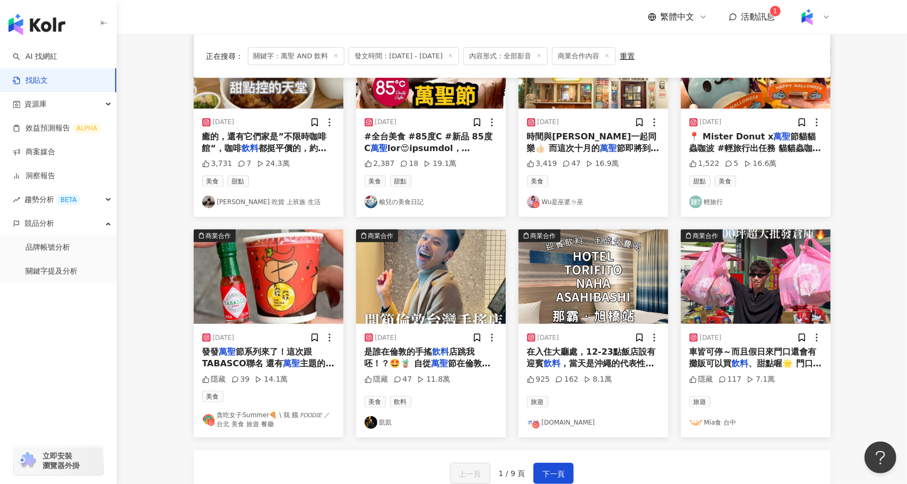
scroll to position [390, 0]
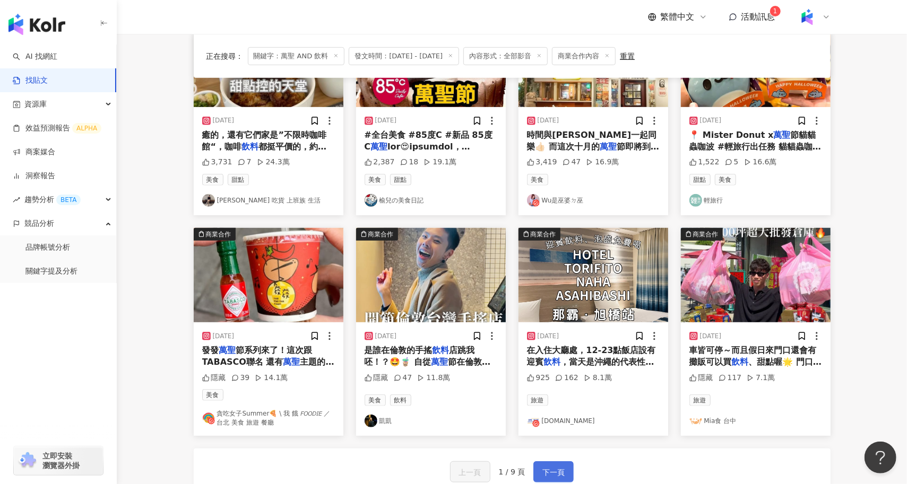
click at [560, 469] on span "下一頁" at bounding box center [553, 472] width 22 height 13
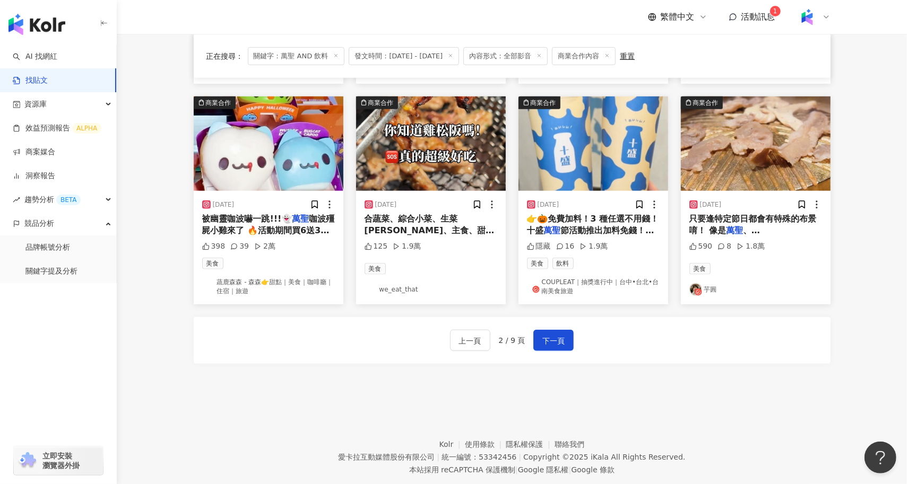
scroll to position [523, 0]
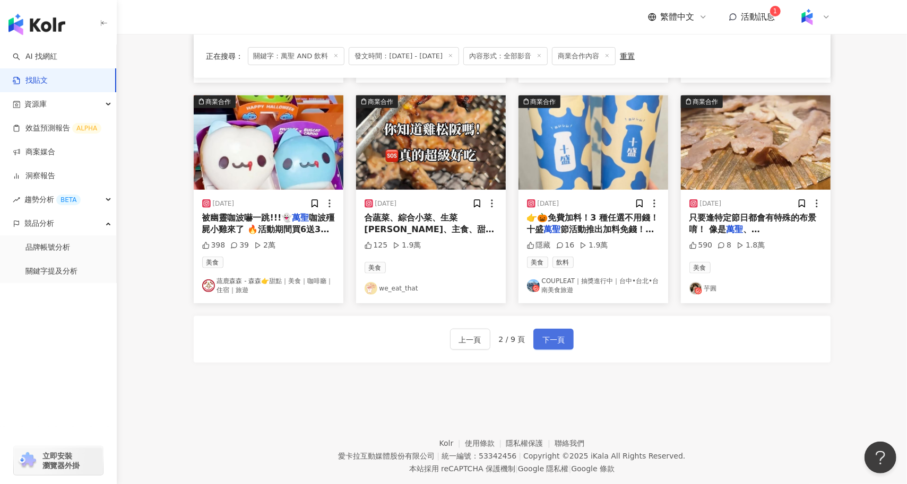
click at [545, 334] on span "下一頁" at bounding box center [553, 340] width 22 height 13
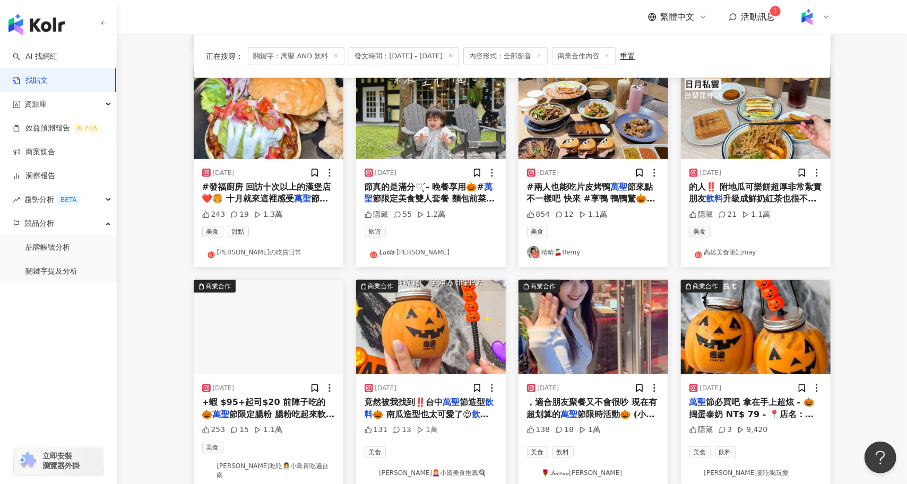
scroll to position [534, 0]
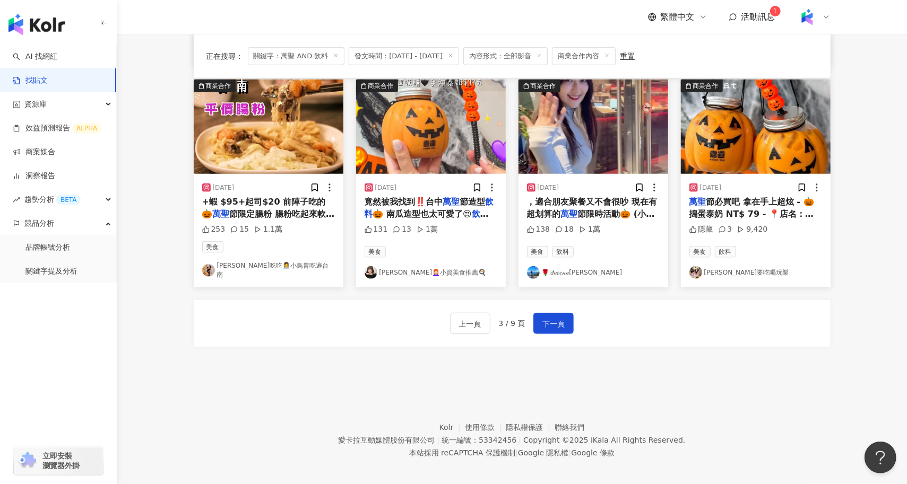
click at [542, 303] on div "上一頁 3 / 9 頁 下一頁" at bounding box center [512, 323] width 637 height 47
click at [549, 318] on span "下一頁" at bounding box center [553, 324] width 22 height 13
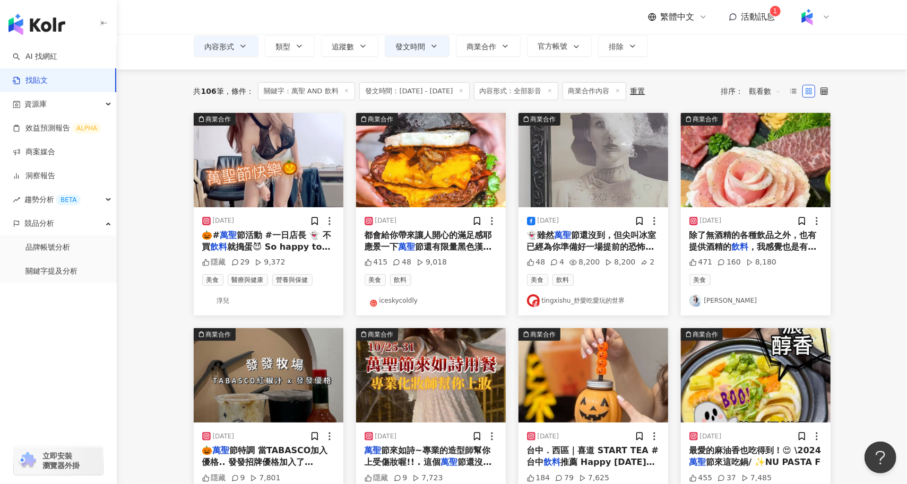
scroll to position [0, 0]
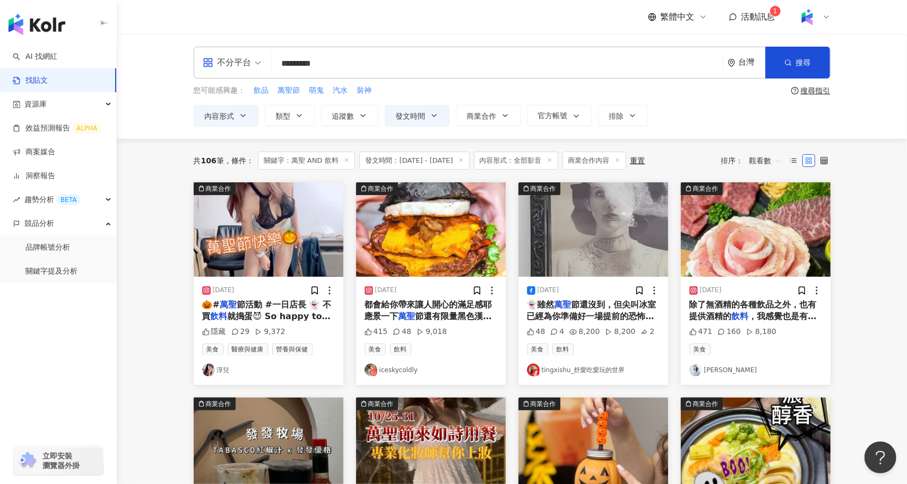
click at [369, 59] on input "*********" at bounding box center [497, 63] width 442 height 23
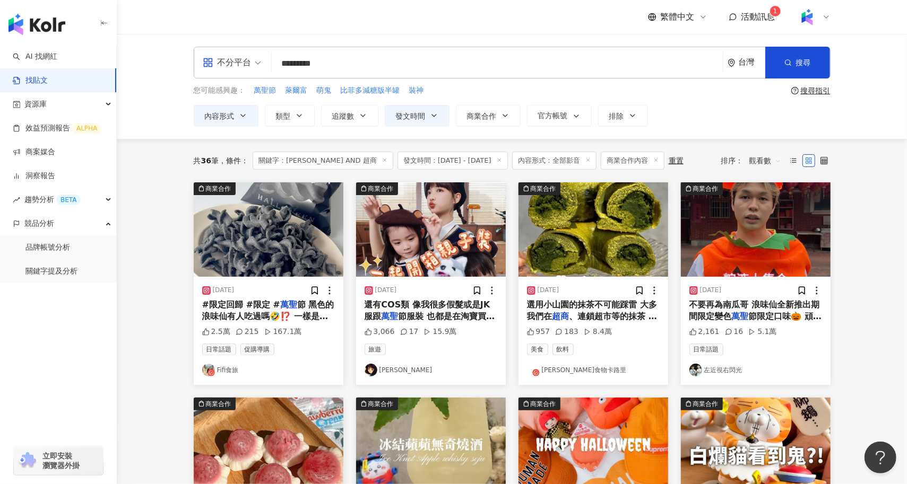
scroll to position [13, 0]
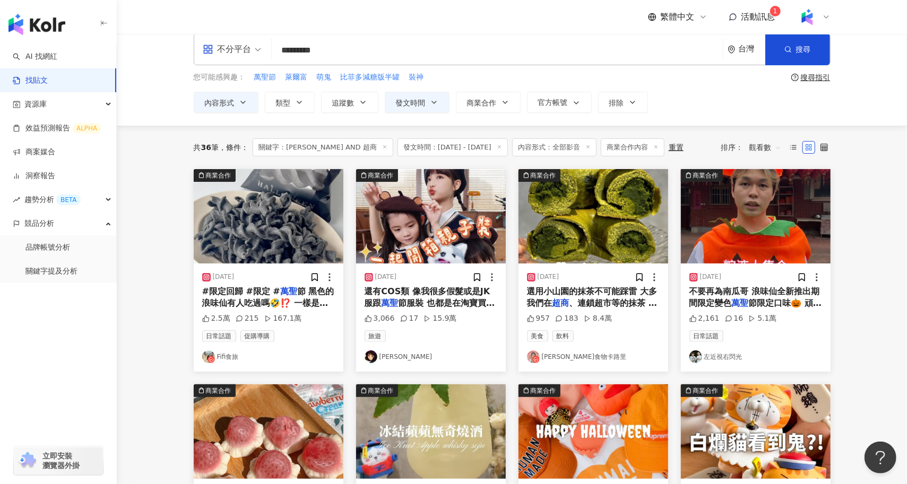
click at [782, 291] on span "不要再為南瓜哥 浪味仙全新推出期間限定變色" at bounding box center [754, 297] width 130 height 22
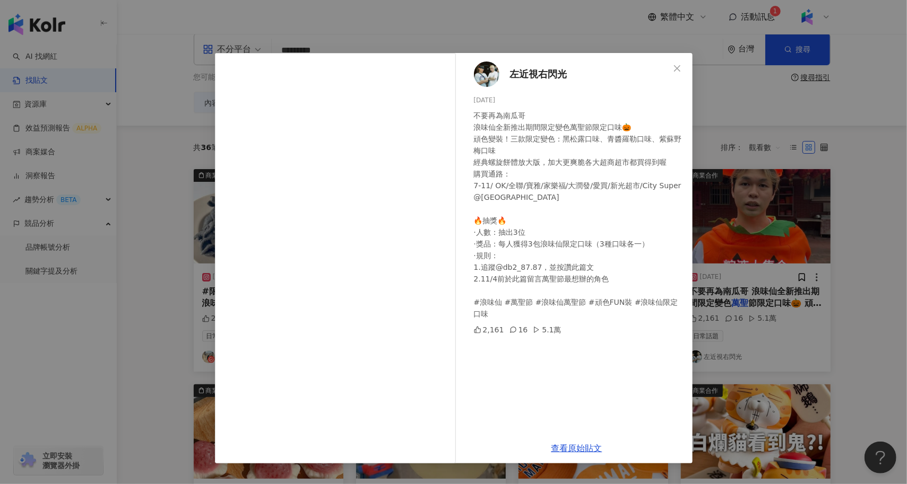
click at [887, 251] on div "左近視右閃光 2024/10/17 不要再為南瓜哥 浪味仙全新推出期間限定變色萬聖節限定口味🎃 頑色變裝！三款限定變色：黑松露口味、青醬羅勒口味、紫蘇野梅口味…" at bounding box center [453, 242] width 907 height 484
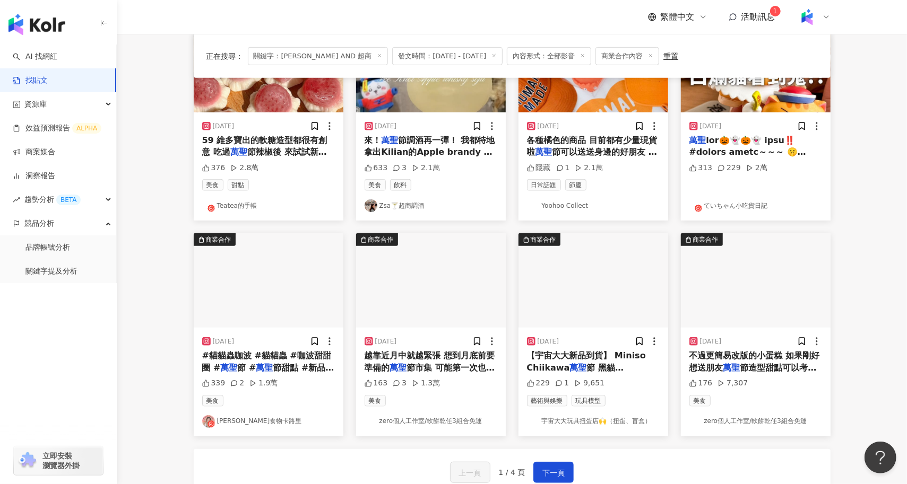
scroll to position [387, 0]
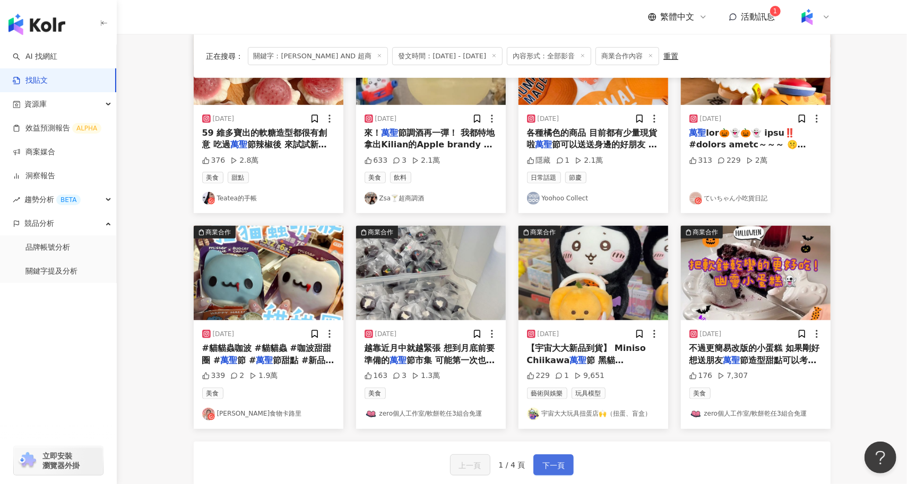
click at [555, 467] on span "下一頁" at bounding box center [553, 465] width 22 height 13
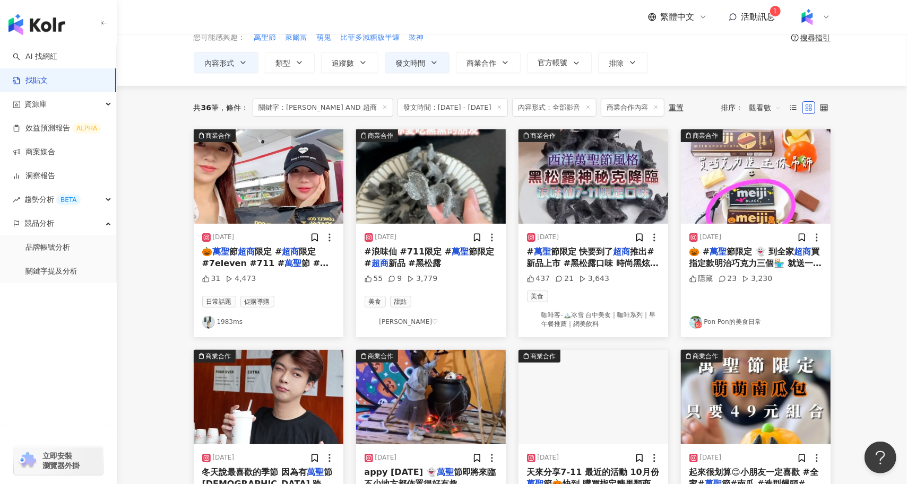
scroll to position [46, 0]
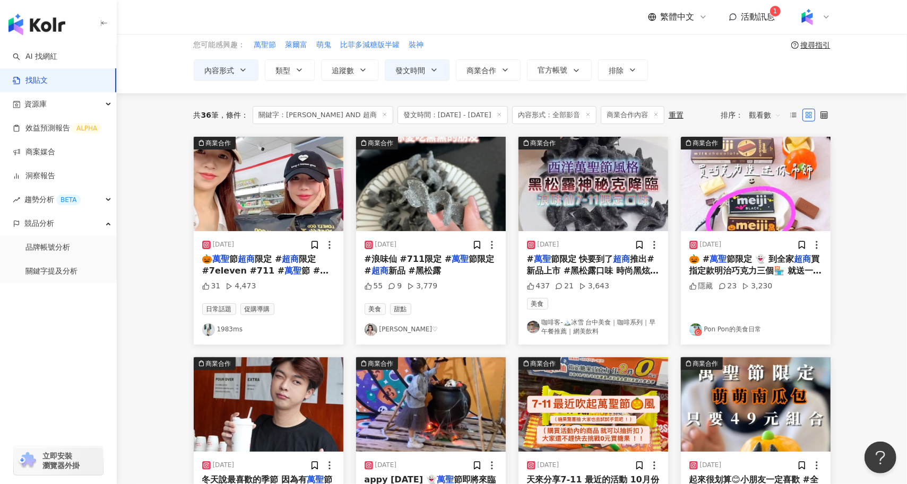
click at [728, 205] on img "button" at bounding box center [756, 184] width 150 height 94
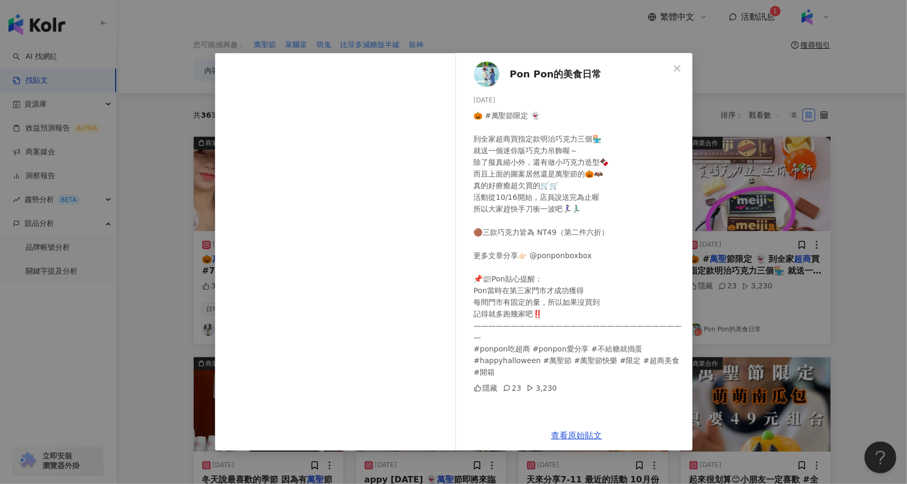
click at [826, 247] on div "Pon Pon的美食日常 2024/10/19 🎃 #萬聖節限定 👻 到全家超商買指定款明治巧克力三個🏪 就送一個迷你版巧克力吊飾喔～ 除了擬真縮小外，還有做…" at bounding box center [453, 242] width 907 height 484
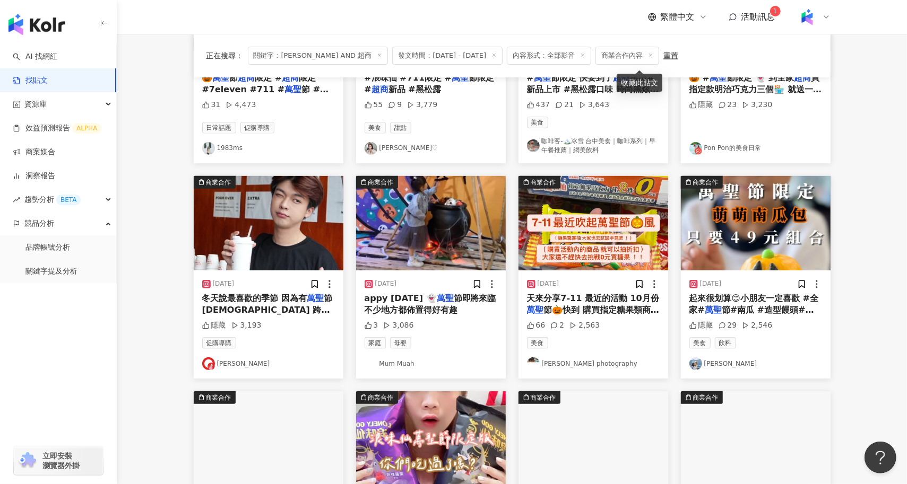
scroll to position [539, 0]
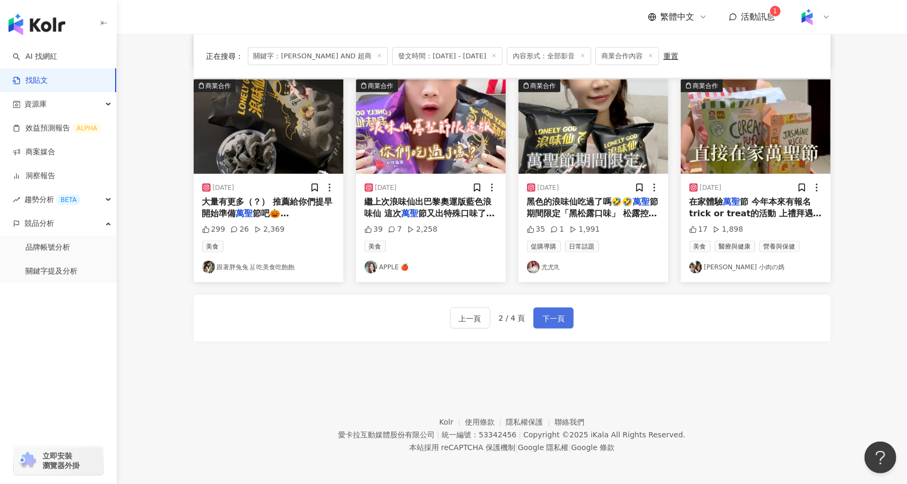
click at [542, 316] on span "下一頁" at bounding box center [553, 318] width 22 height 13
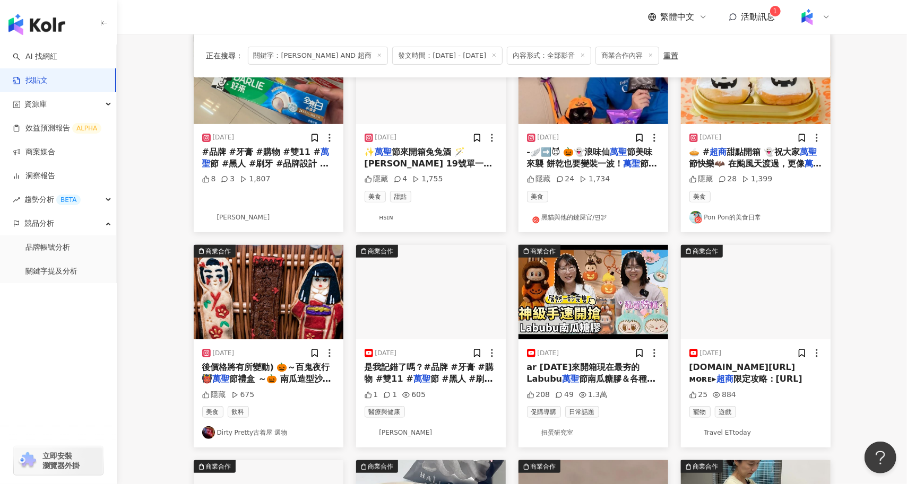
scroll to position [143, 0]
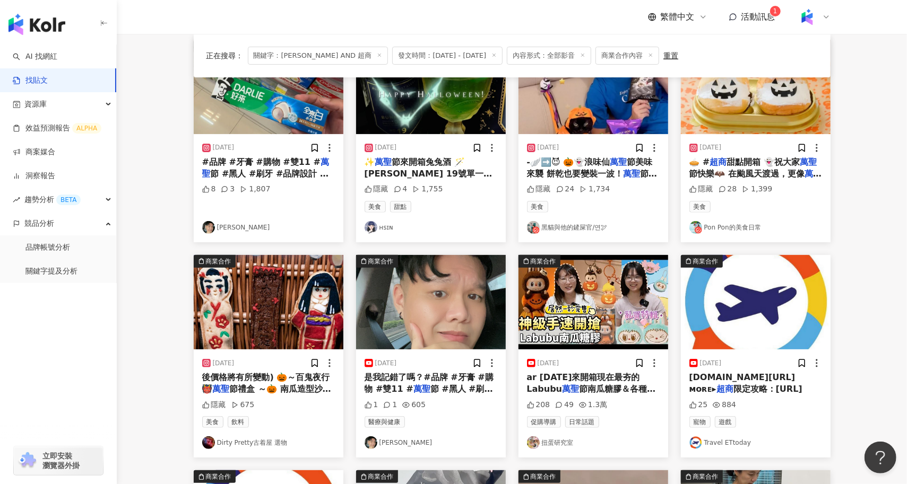
click at [454, 305] on img "button" at bounding box center [431, 302] width 150 height 94
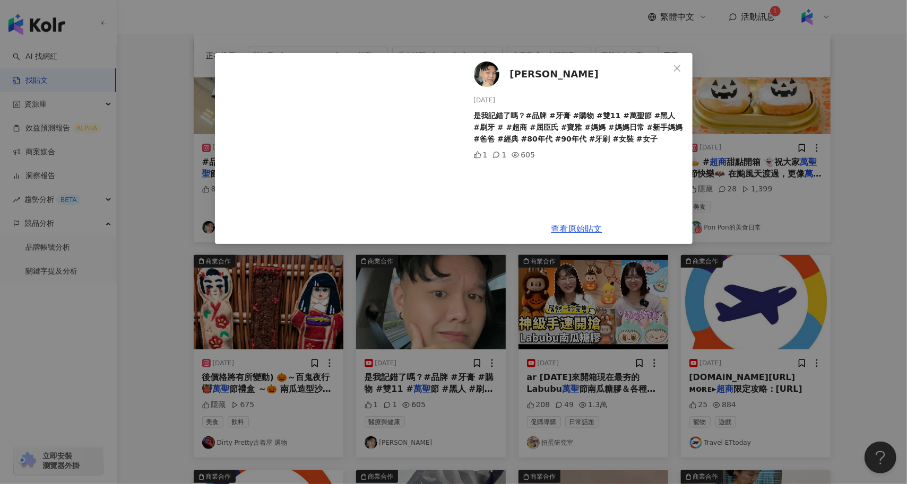
click at [109, 335] on div "Jhao Wei 2024/10/23 是我記錯了嗎？#品牌 #牙膏 #購物 #雙11 #萬聖節 #黑人 #刷牙 # #超商 #屈臣氏 #寶雅 #媽媽 #媽媽…" at bounding box center [453, 242] width 907 height 484
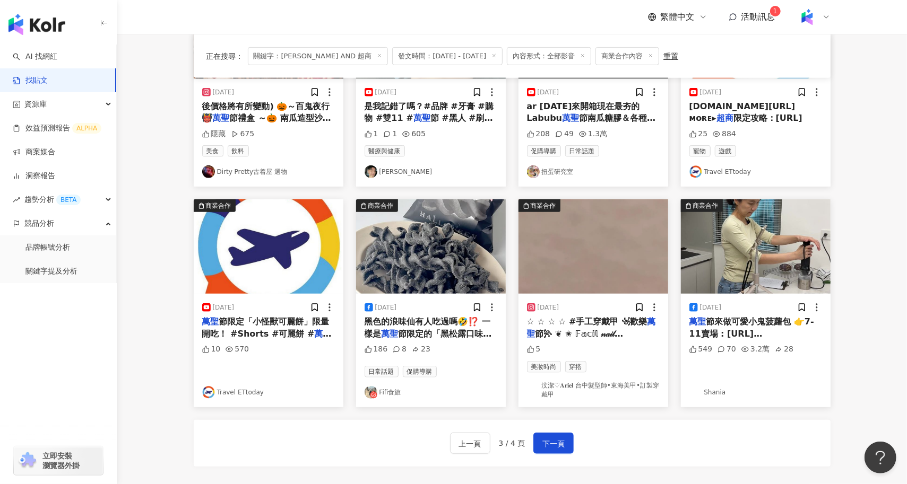
scroll to position [416, 0]
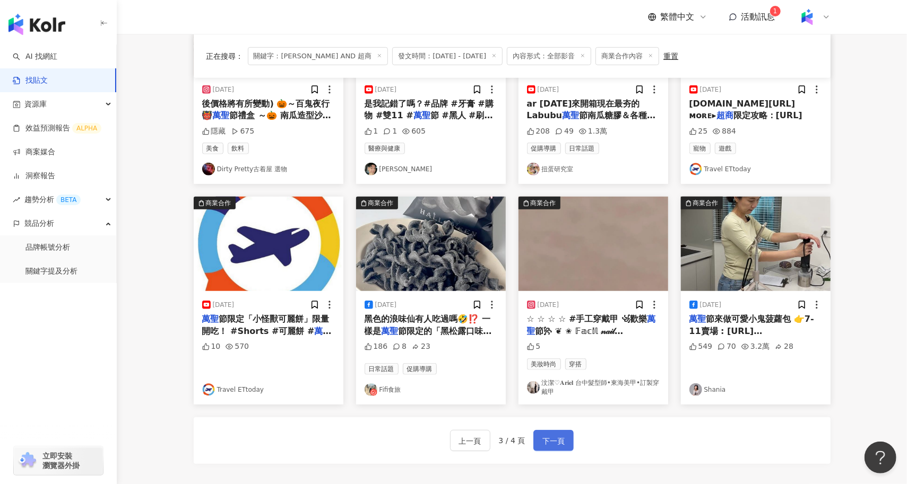
click at [571, 444] on button "下一頁" at bounding box center [553, 440] width 40 height 21
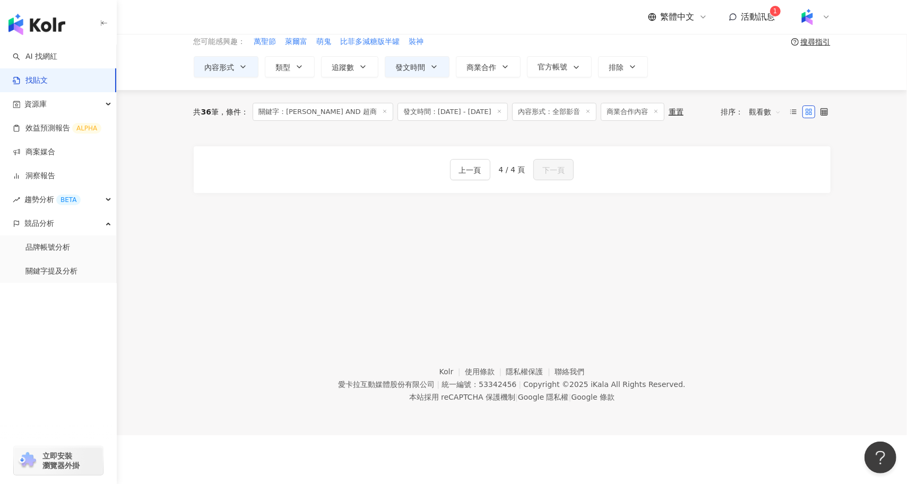
scroll to position [0, 0]
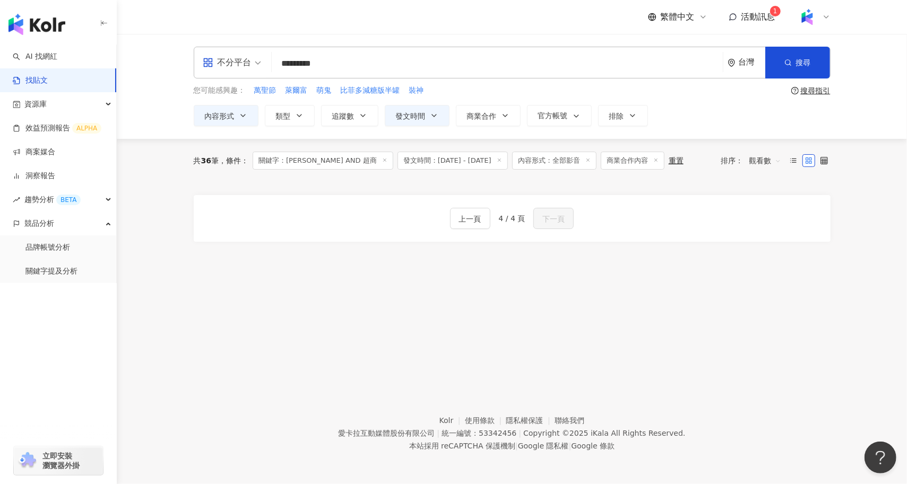
click at [317, 67] on input "*********" at bounding box center [497, 63] width 442 height 23
click at [294, 66] on input "*********" at bounding box center [497, 63] width 442 height 23
paste input "***"
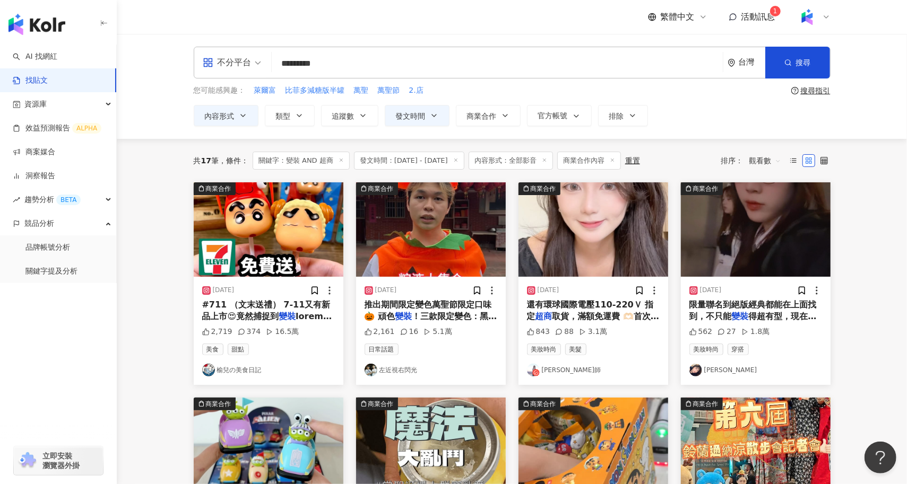
click at [749, 317] on span "得超有型，現在還能參與活動享受福利喔" at bounding box center [752, 322] width 127 height 22
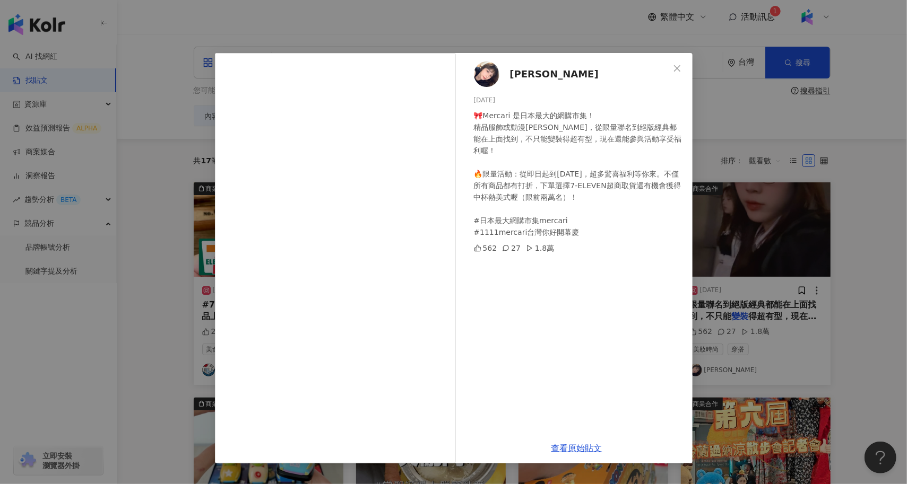
click at [33, 320] on div "香香 2024/11/10 🎀Mercari 是日本最大的網購市集！ 精品服飾或動漫周邊，從限量聯名到絕版經典都能在上面找到，不只能變裝得超有型，現在還能參與…" at bounding box center [453, 242] width 907 height 484
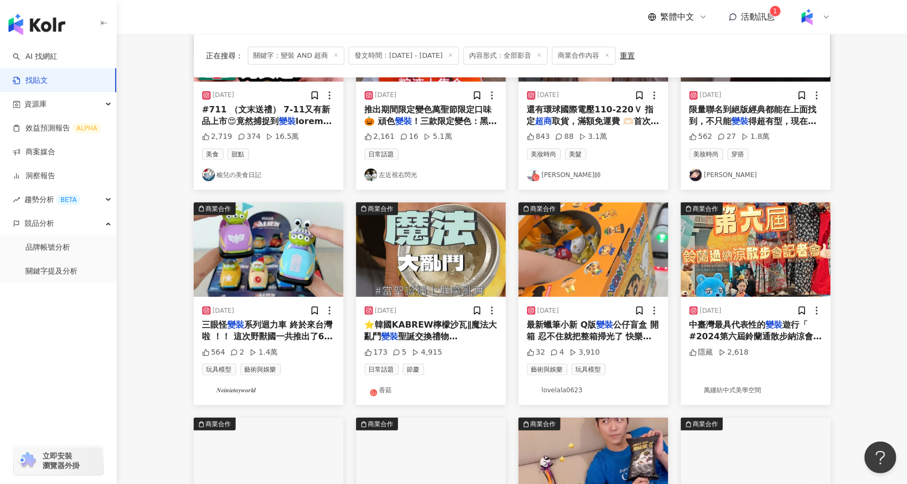
scroll to position [196, 0]
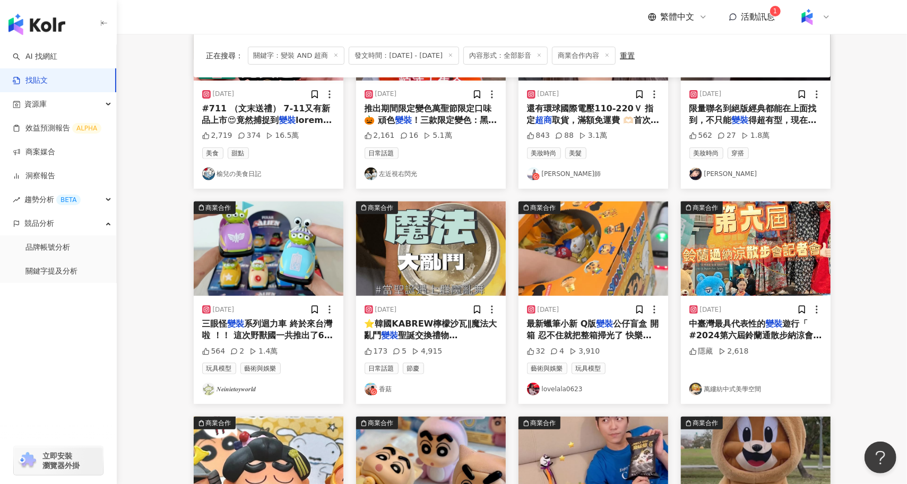
click at [397, 258] on img "button" at bounding box center [431, 249] width 150 height 94
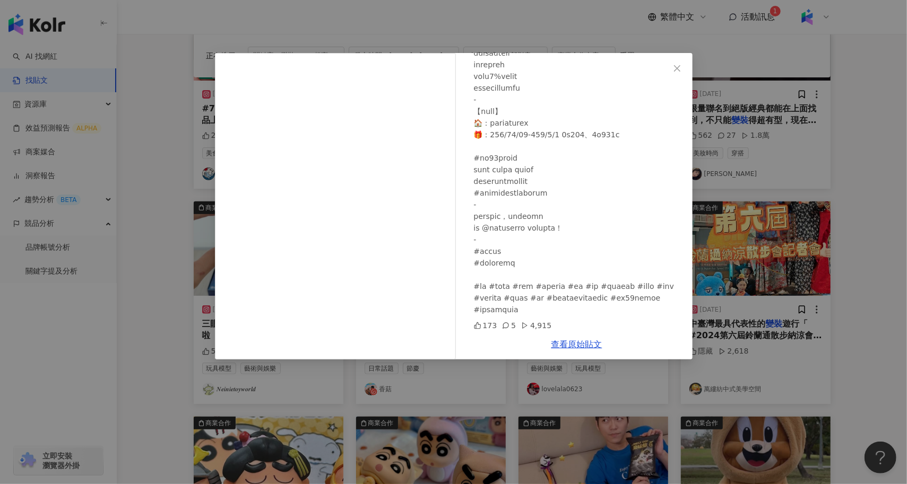
scroll to position [205, 0]
click at [183, 346] on div "香菇 2024/12/17 173 5 4,915 查看原始貼文" at bounding box center [453, 242] width 907 height 484
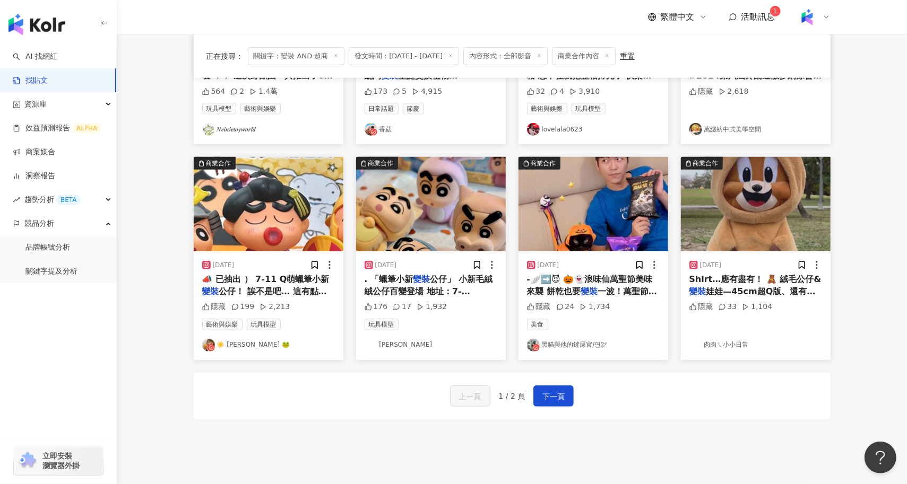
scroll to position [457, 0]
click at [559, 410] on div "上一頁 1 / 2 頁 下一頁" at bounding box center [512, 395] width 637 height 47
click at [559, 385] on button "下一頁" at bounding box center [553, 395] width 40 height 21
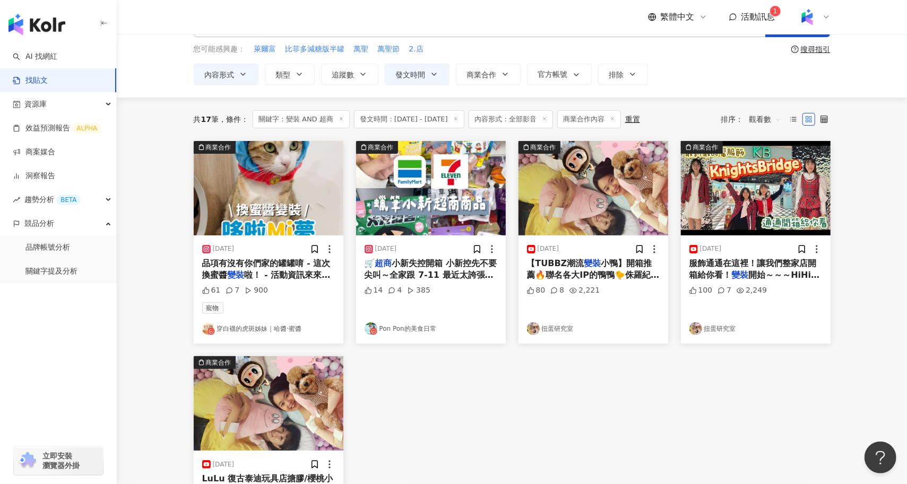
scroll to position [41, 0]
click at [587, 206] on img "button" at bounding box center [593, 189] width 150 height 94
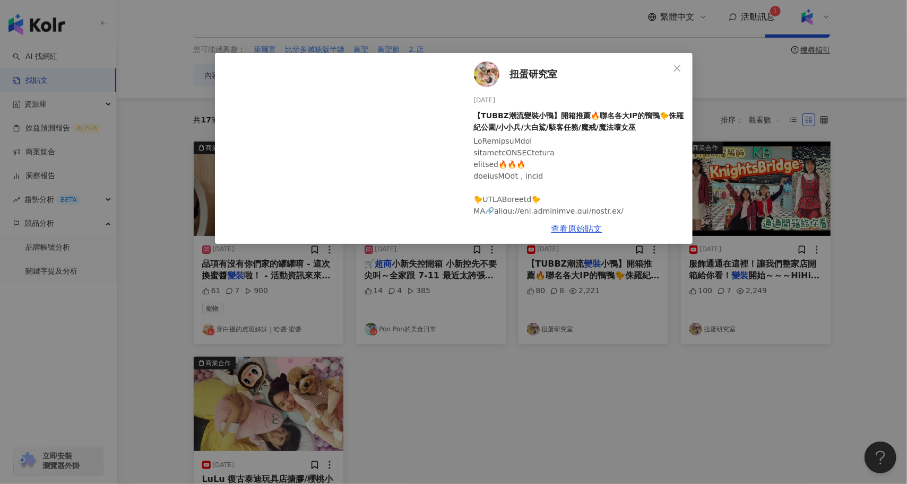
click at [476, 410] on div "扭蛋研究室 2025/4/5 【TUBBZ潮流變裝小鴨】開箱推薦🔥聯名各大IP的鴨鴨🐤侏羅紀公園/小小兵/大白鯊/駭客任務/魔戒/魔法壞女巫 80 8 2,2…" at bounding box center [453, 242] width 907 height 484
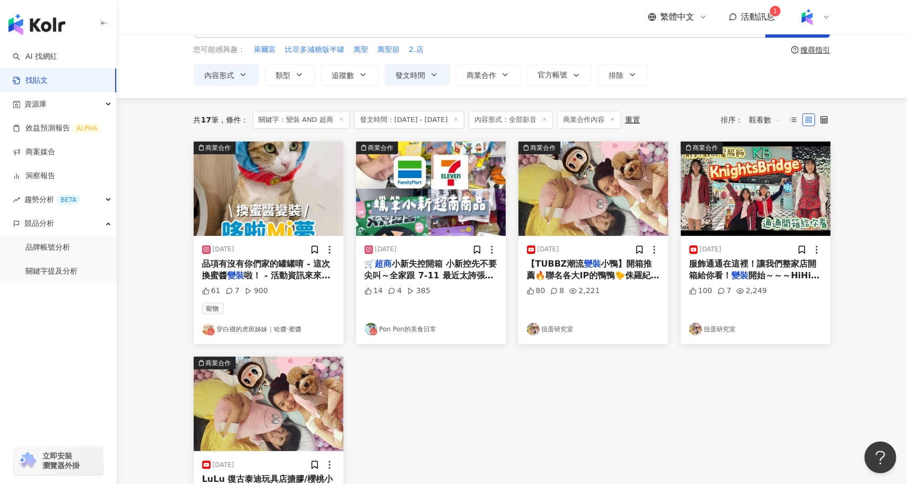
click at [291, 188] on img "button" at bounding box center [269, 189] width 150 height 94
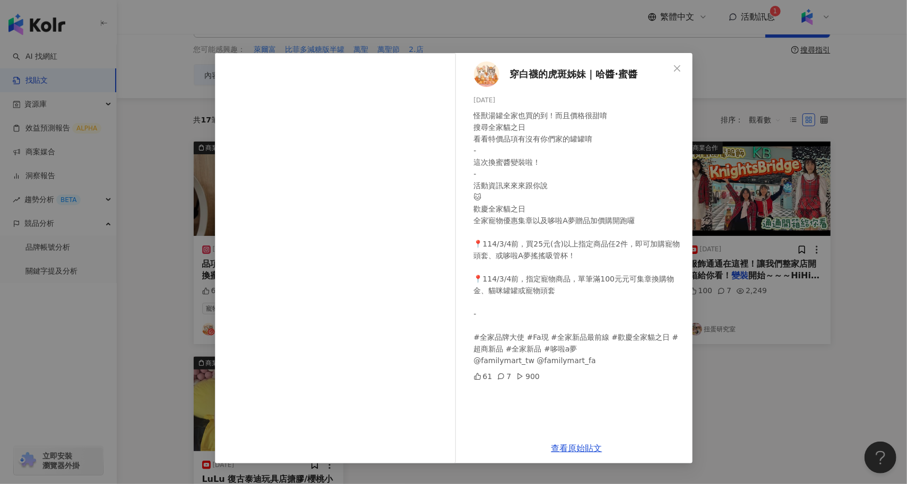
click at [155, 138] on div "穿白襪的虎斑姊妹｜哈醬·蜜醬 2025/2/9 怪獸湯罐全家也買的到！而且價格很甜唷 搜尋全家貓之日 看看特價品項有沒有你們家的罐罐唷 - 這次換蜜醬變裝啦！…" at bounding box center [453, 242] width 907 height 484
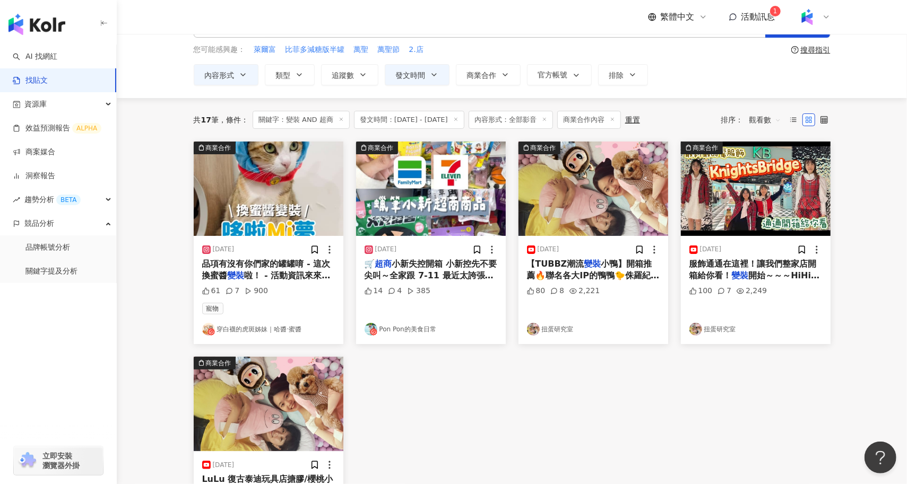
scroll to position [0, 0]
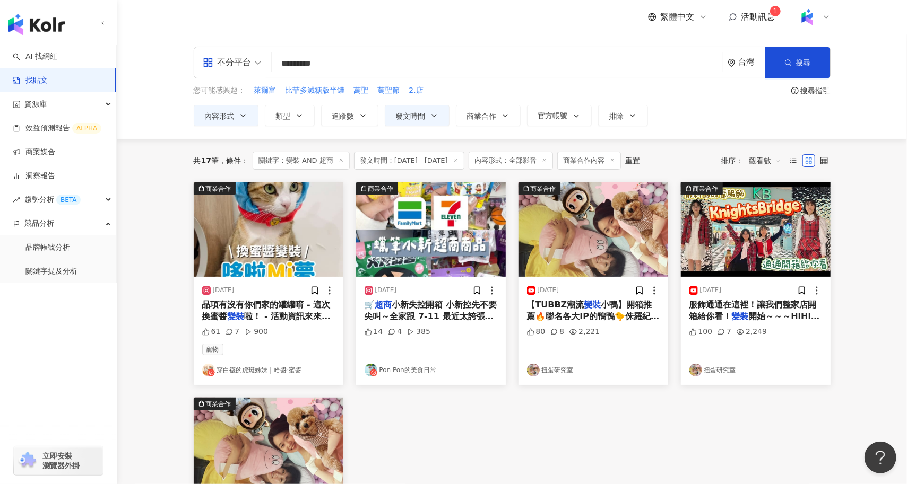
click at [337, 71] on input "*********" at bounding box center [497, 63] width 442 height 23
drag, startPoint x: 365, startPoint y: 65, endPoint x: 321, endPoint y: 62, distance: 43.6
click at [321, 62] on input "*********" at bounding box center [497, 63] width 442 height 23
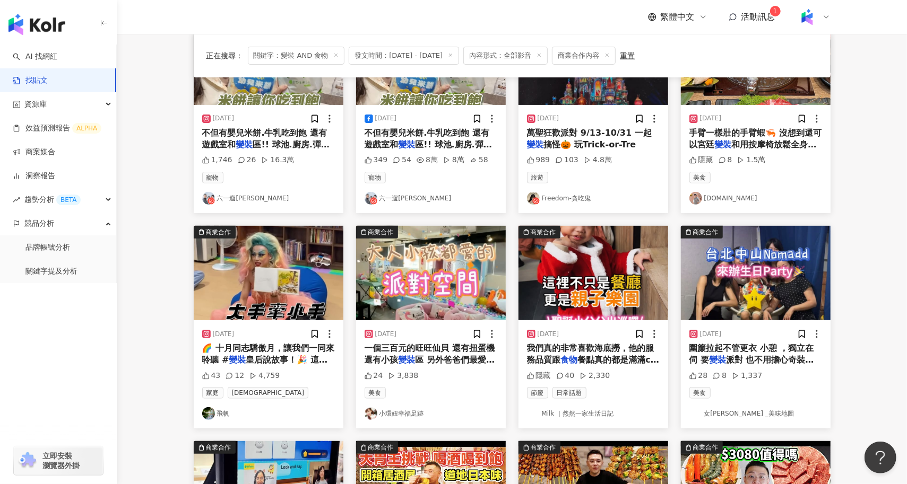
scroll to position [175, 0]
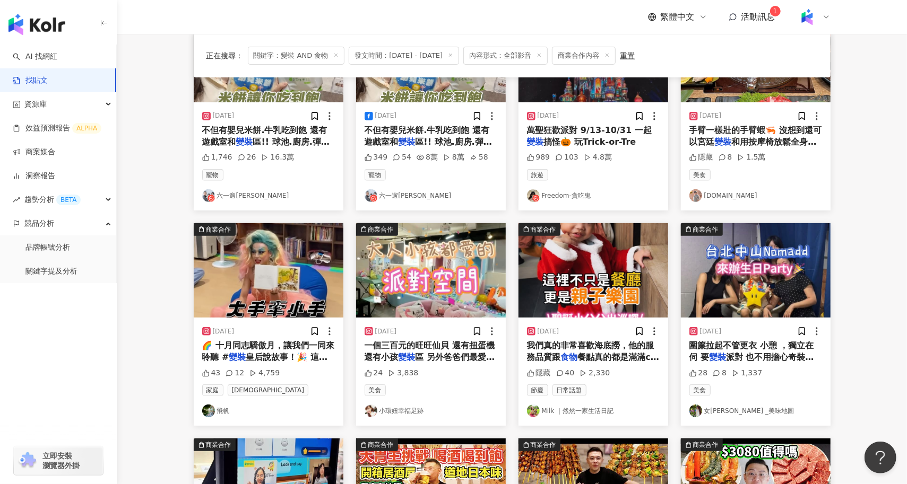
click at [280, 351] on div "🌈 十月同志驕傲月，讓我們一同來聆聽 # 變裝 皇后說故事！🎉 這次活動邀請到兩位 變裝 皇后——飛帆與岑岑，將在台北DACELO café為大小朋友們說故事…" at bounding box center [268, 352] width 133 height 24
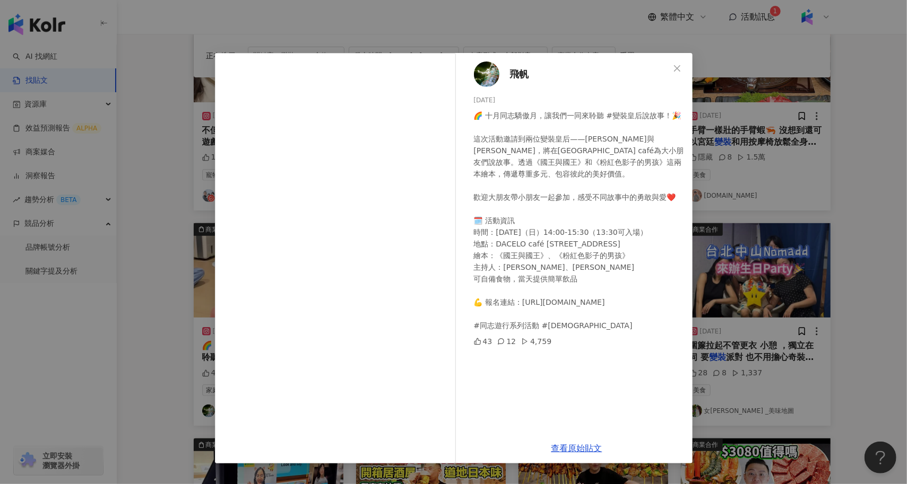
click at [753, 298] on div "飛帆 2024/10/11 🌈 十月同志驕傲月，讓我們一同來聆聽 #變裝皇后說故事！🎉 這次活動邀請到兩位變裝皇后——飛帆與岑岑，將在台北DACELO caf…" at bounding box center [453, 242] width 907 height 484
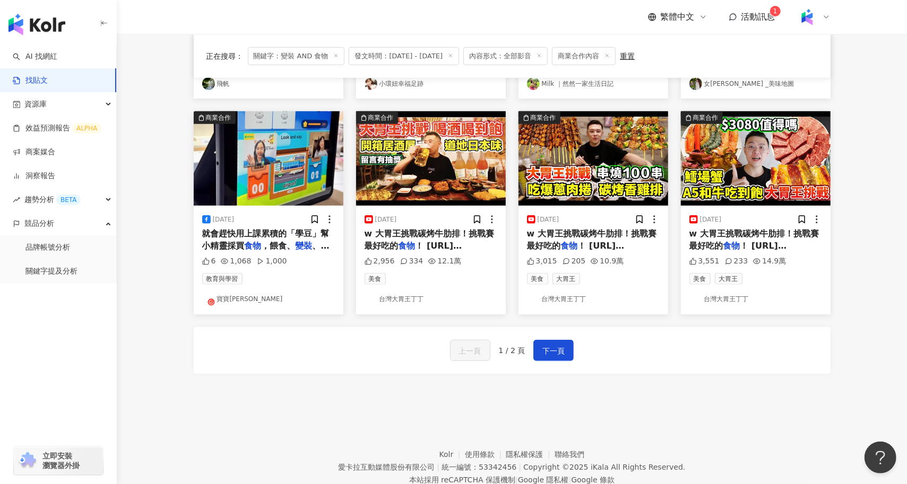
scroll to position [534, 0]
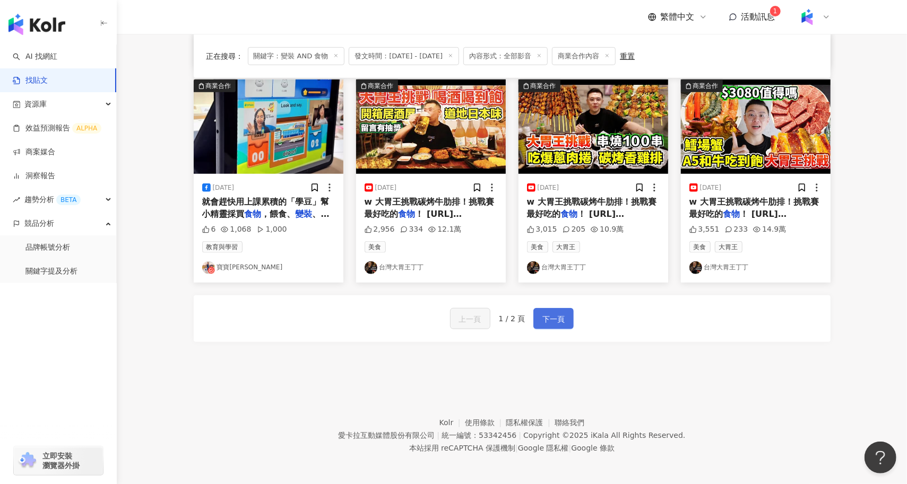
click at [546, 319] on span "下一頁" at bounding box center [553, 319] width 22 height 13
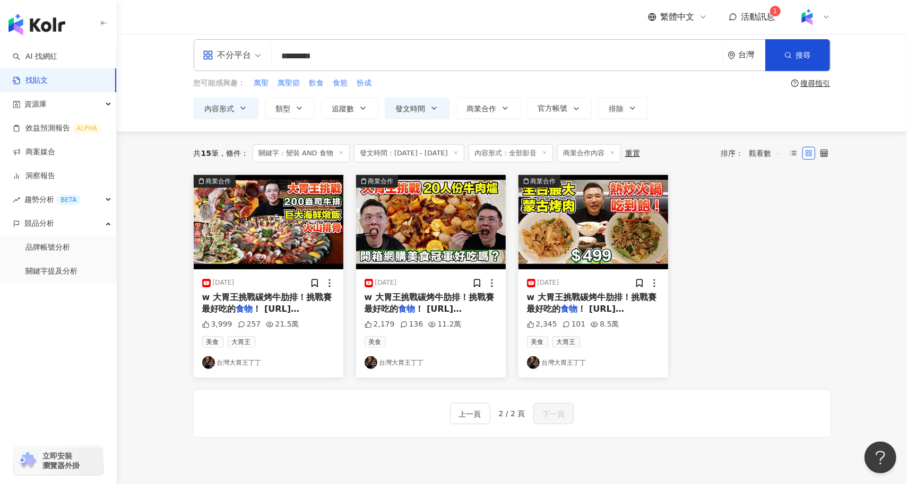
scroll to position [0, 0]
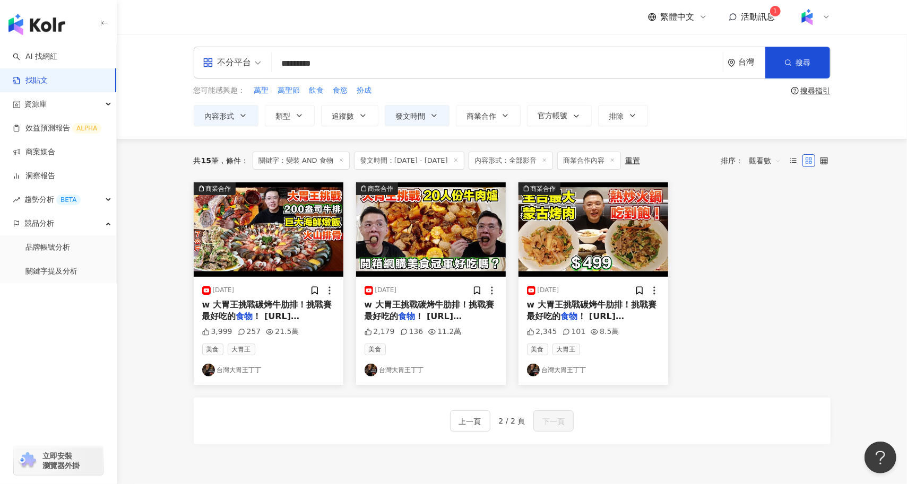
click at [334, 67] on input "*********" at bounding box center [497, 63] width 442 height 23
type input "********"
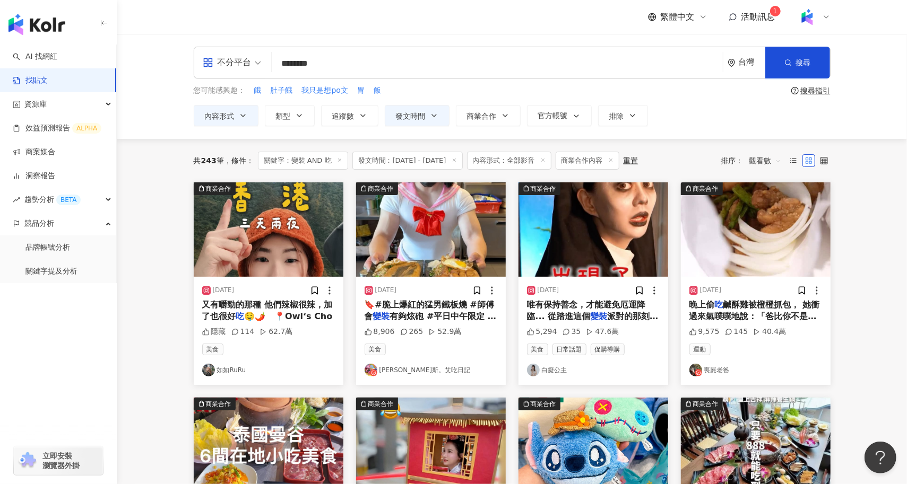
click at [578, 311] on div "唯有保持善念，才能避免厄運降臨... 從踏進這個 變裝 派對的那刻起 鬼ㄒㄆ就盯上你了！ 看你什麼時候才要想起兩個禮拜後就是中元節！ 普渡供品準備好了沒？ 8…" at bounding box center [593, 311] width 133 height 24
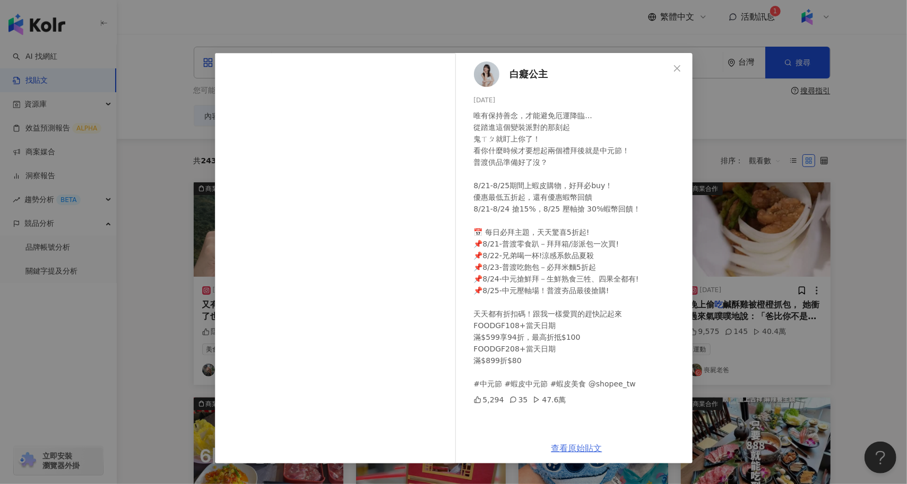
click at [578, 446] on link "查看原始貼文" at bounding box center [576, 448] width 51 height 10
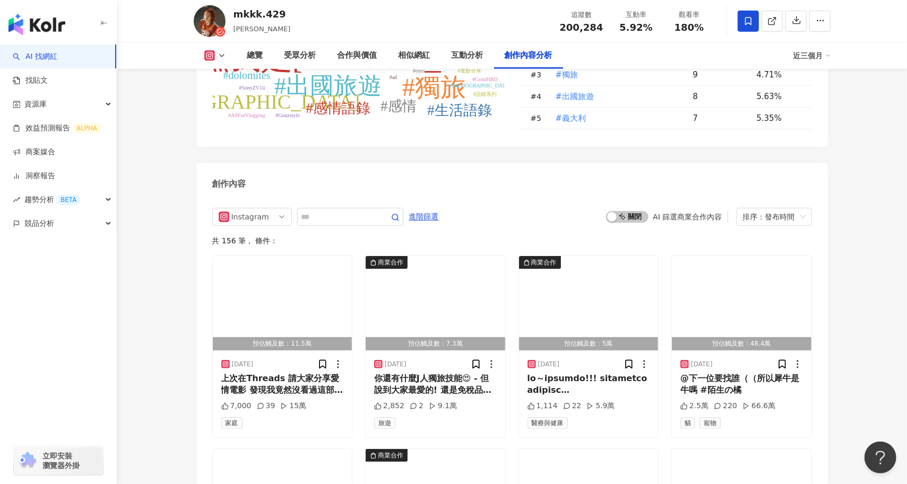
scroll to position [3249, 0]
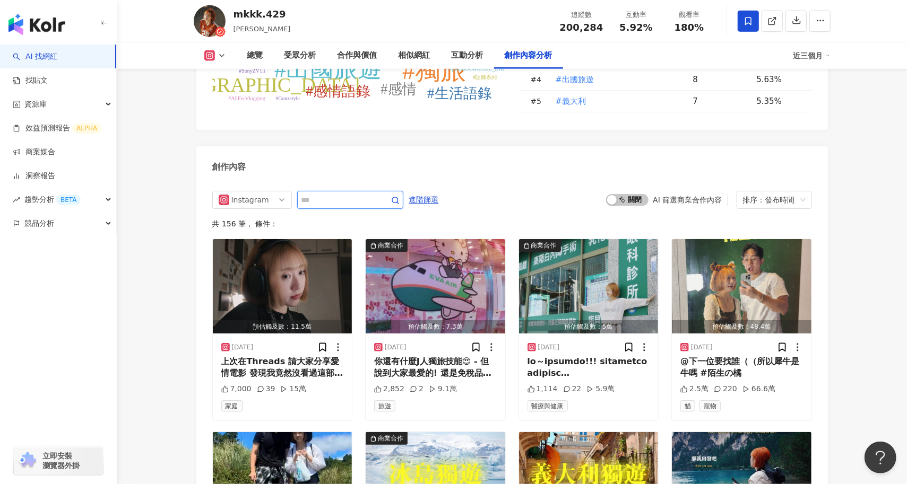
click at [337, 194] on input "text" at bounding box center [338, 200] width 74 height 13
type input "*"
type input "**"
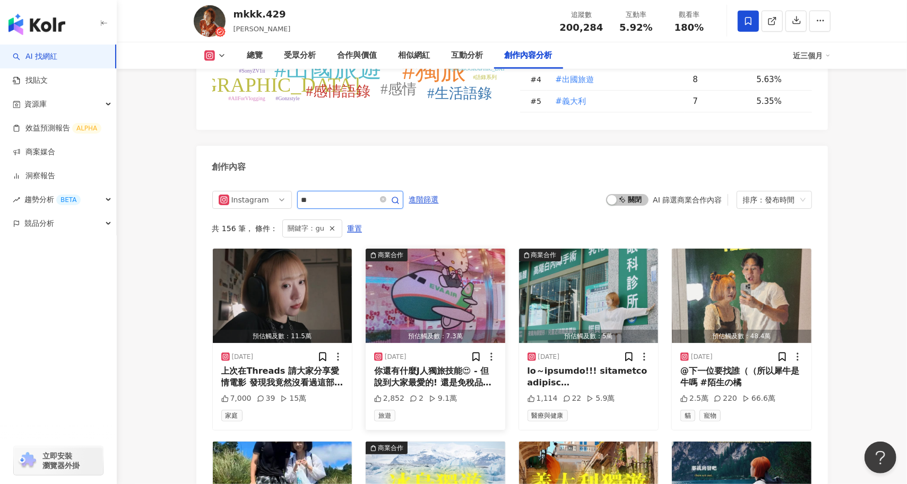
scroll to position [3262, 0]
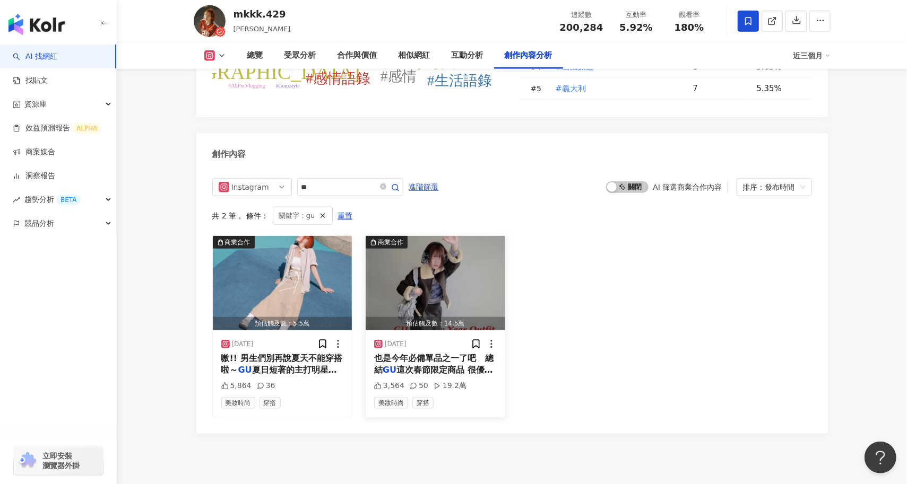
click at [477, 236] on img "button" at bounding box center [435, 283] width 140 height 94
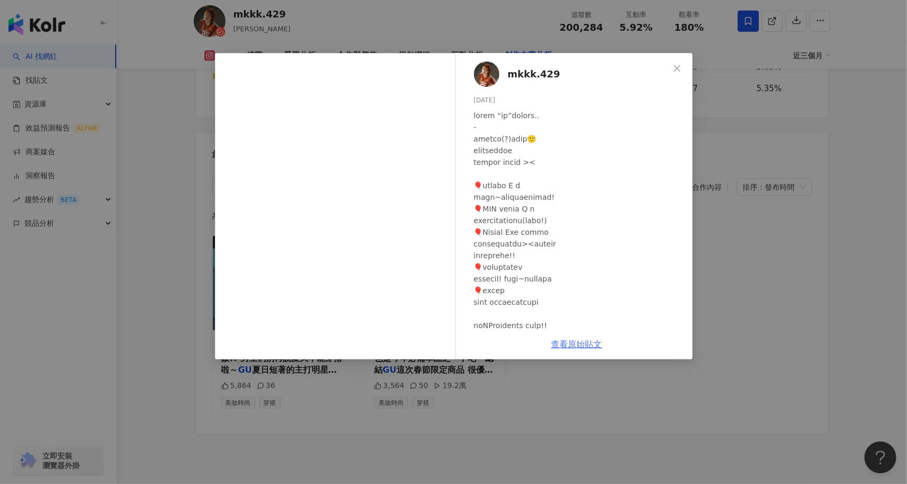
click at [581, 339] on link "查看原始貼文" at bounding box center [576, 344] width 51 height 10
click at [518, 76] on span "mkkk.429" at bounding box center [534, 74] width 53 height 15
click at [679, 75] on button "Close" at bounding box center [676, 68] width 21 height 21
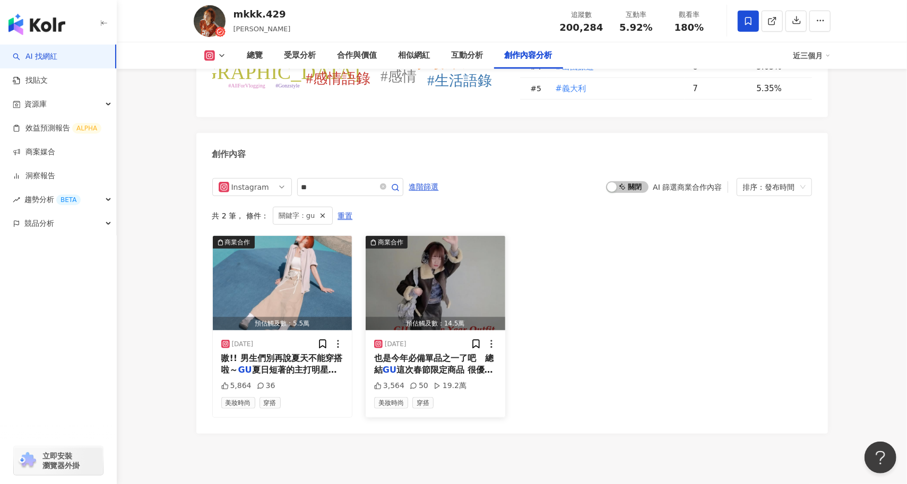
click at [451, 236] on img "button" at bounding box center [435, 283] width 140 height 94
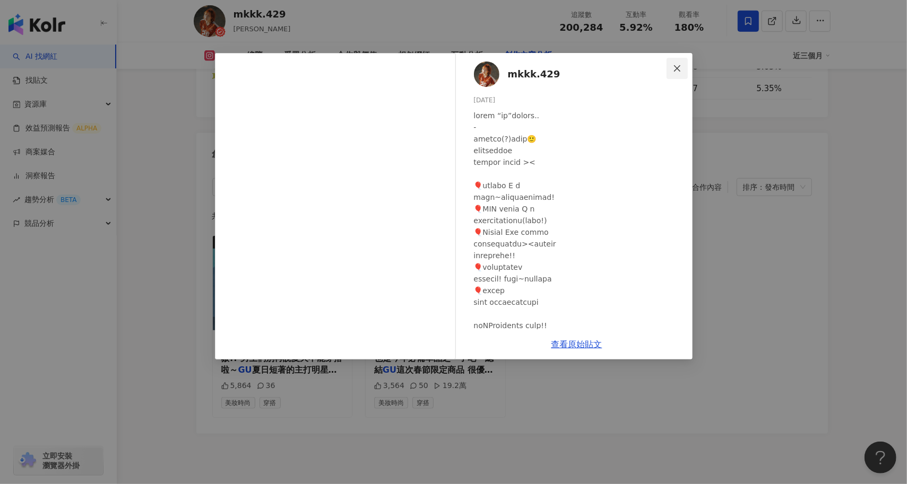
click at [682, 68] on span "Close" at bounding box center [676, 68] width 21 height 8
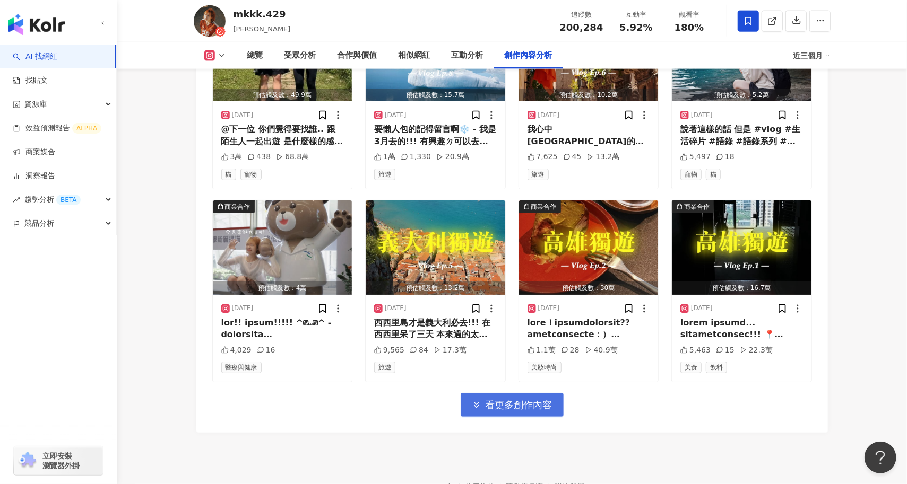
click at [531, 399] on span "看更多創作內容" at bounding box center [518, 405] width 67 height 12
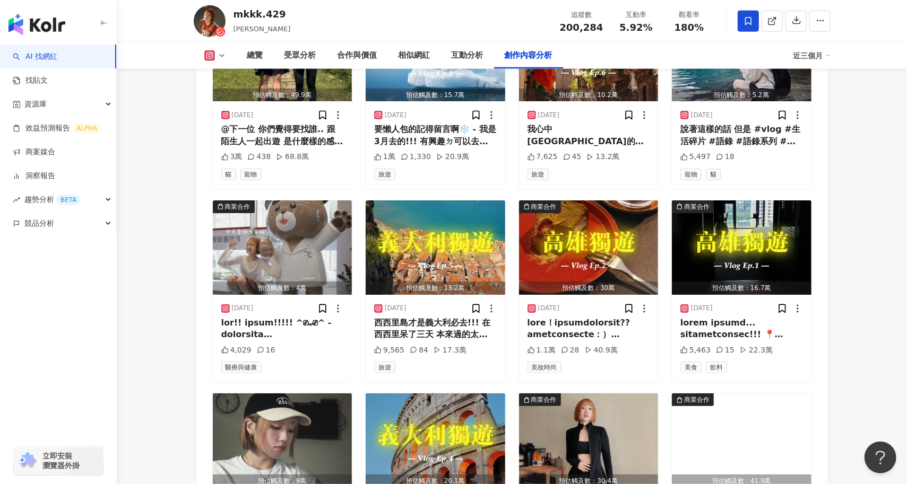
scroll to position [4252, 0]
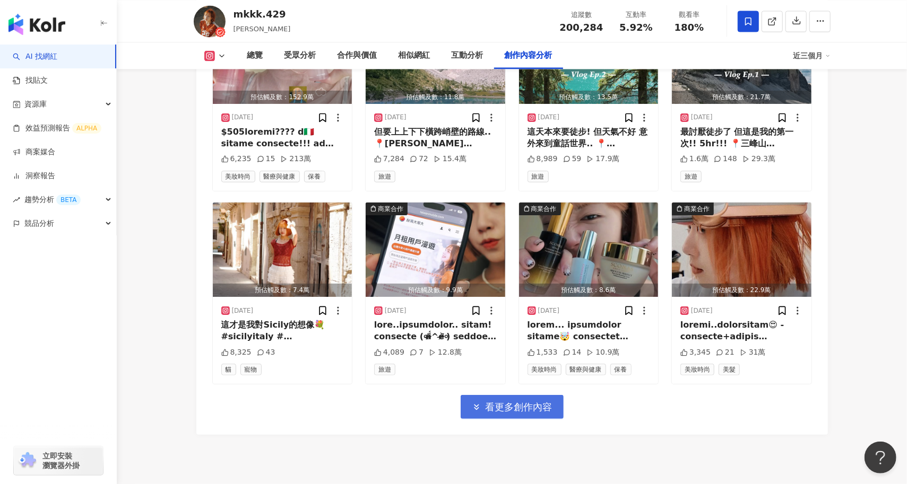
click at [527, 402] on span "看更多創作內容" at bounding box center [518, 408] width 67 height 12
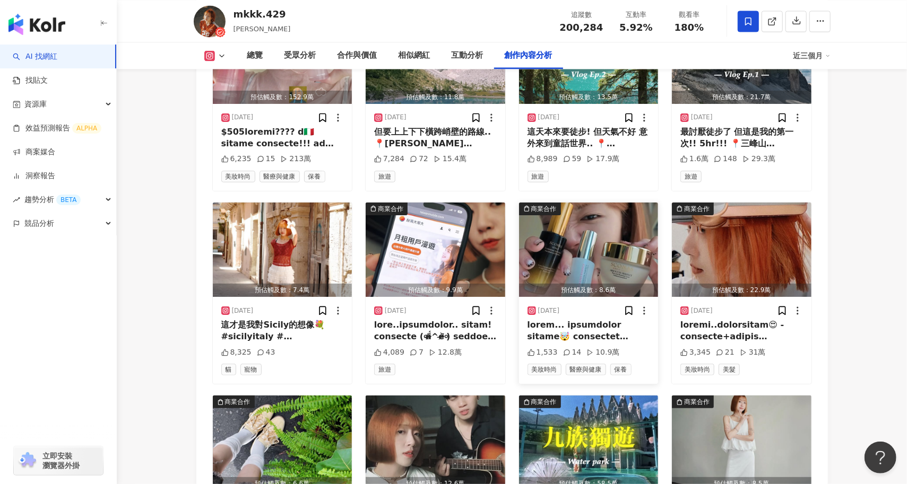
scroll to position [4830, 0]
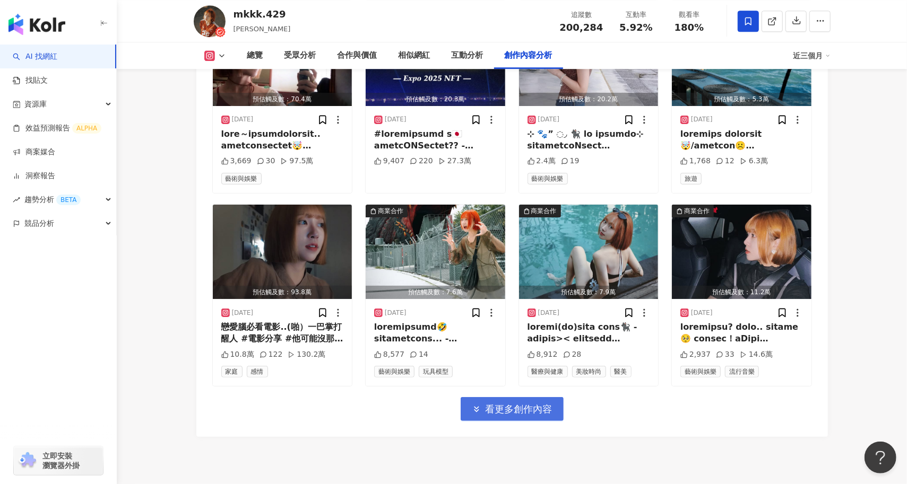
click at [530, 404] on span "看更多創作內容" at bounding box center [518, 410] width 67 height 12
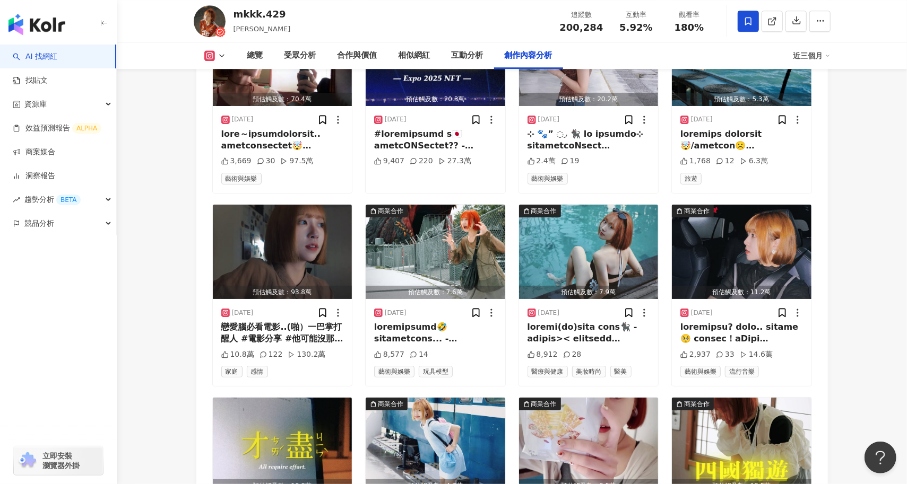
scroll to position [5407, 0]
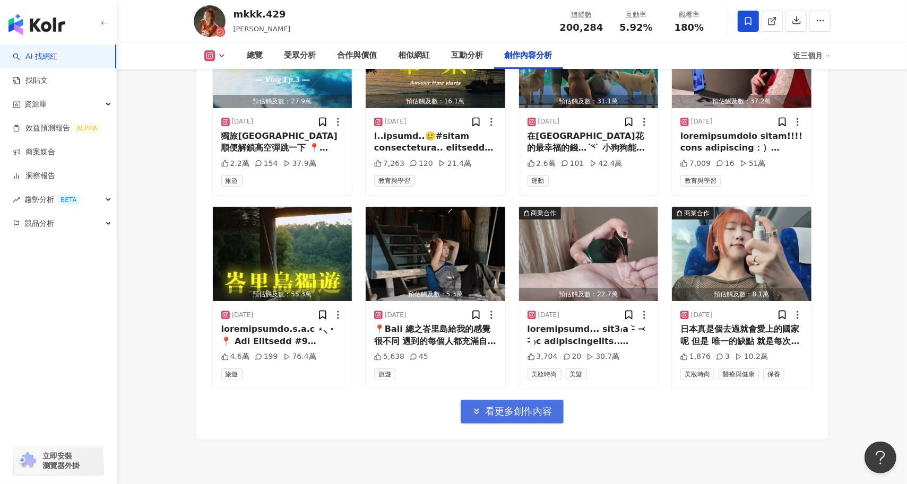
click at [535, 406] on span "看更多創作內容" at bounding box center [518, 412] width 67 height 12
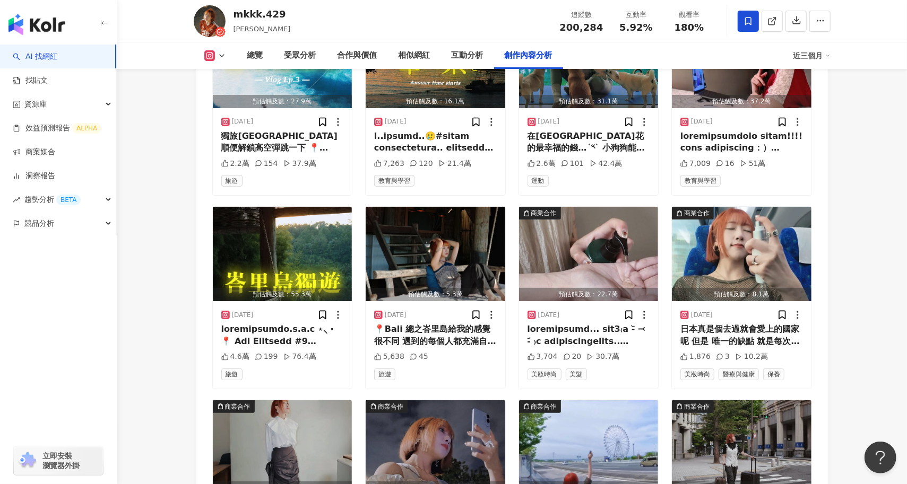
scroll to position [5986, 0]
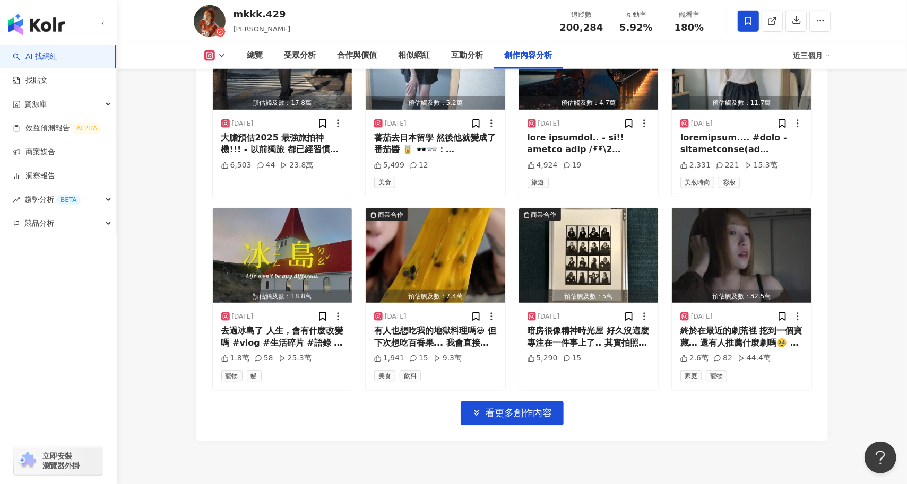
click at [521, 407] on span "看更多創作內容" at bounding box center [518, 413] width 67 height 12
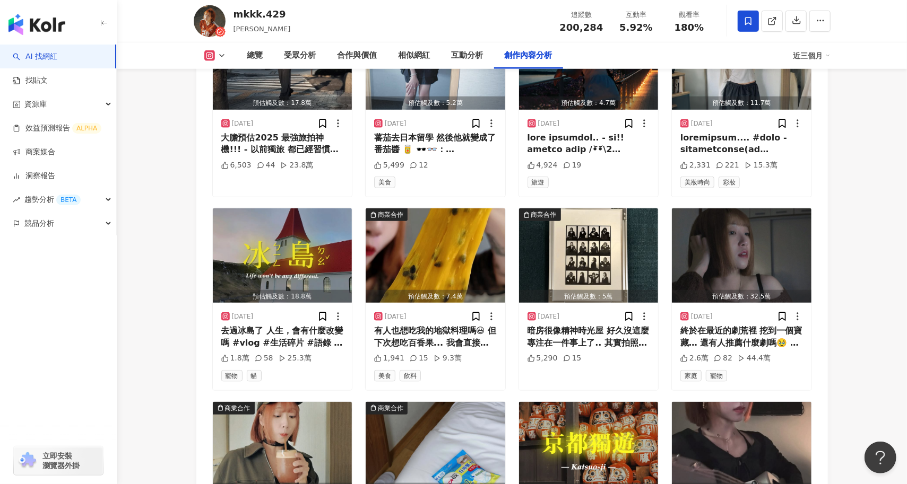
scroll to position [6563, 0]
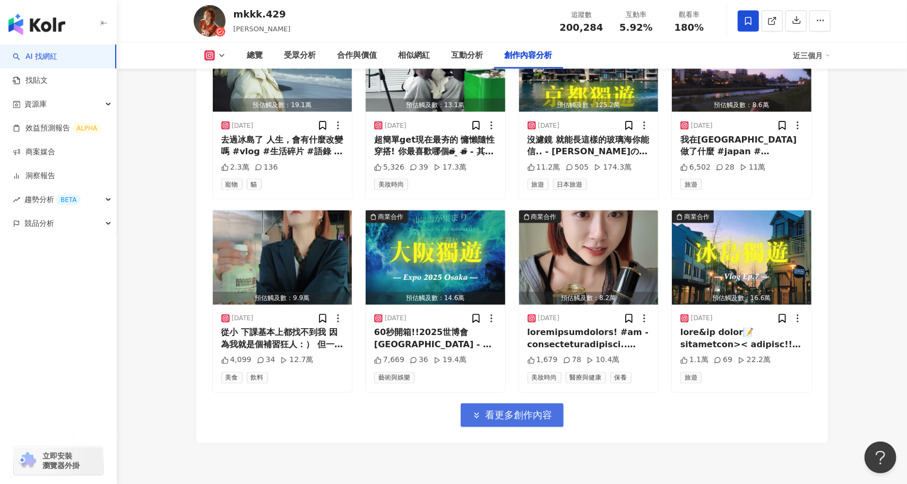
click at [528, 410] on span "看更多創作內容" at bounding box center [518, 416] width 67 height 12
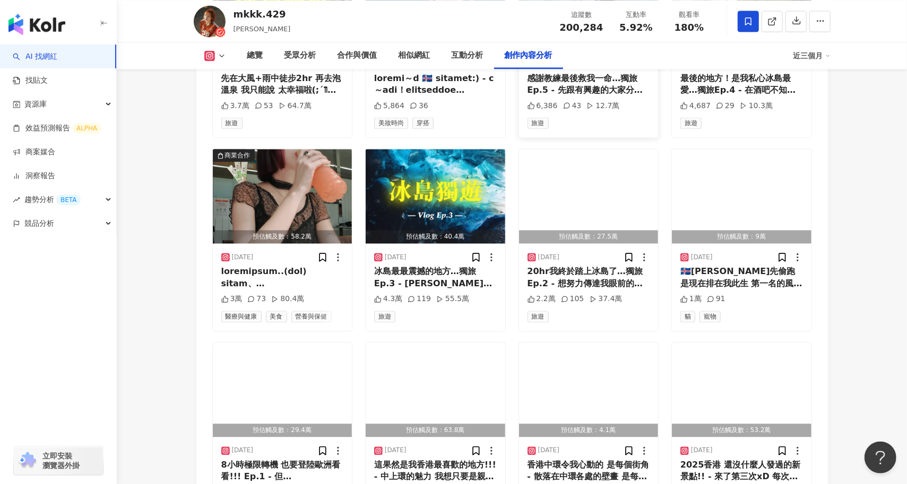
scroll to position [7141, 0]
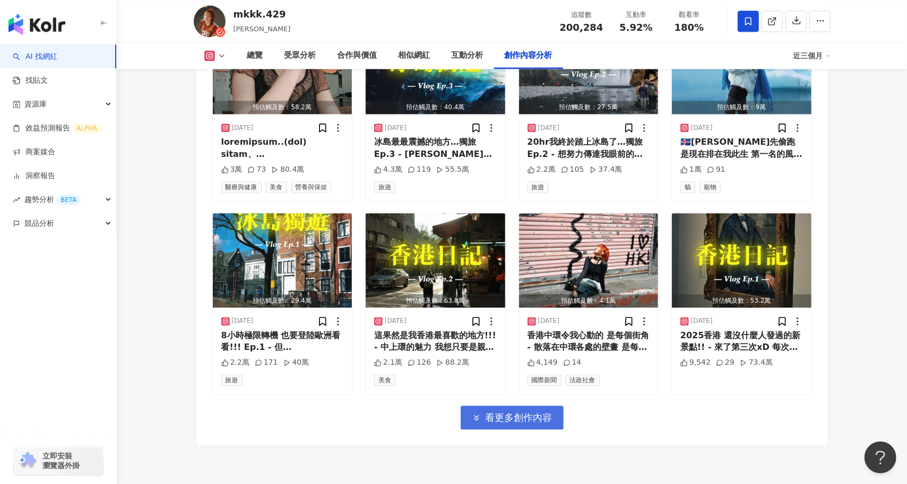
click at [502, 406] on button "看更多創作內容" at bounding box center [511, 418] width 103 height 24
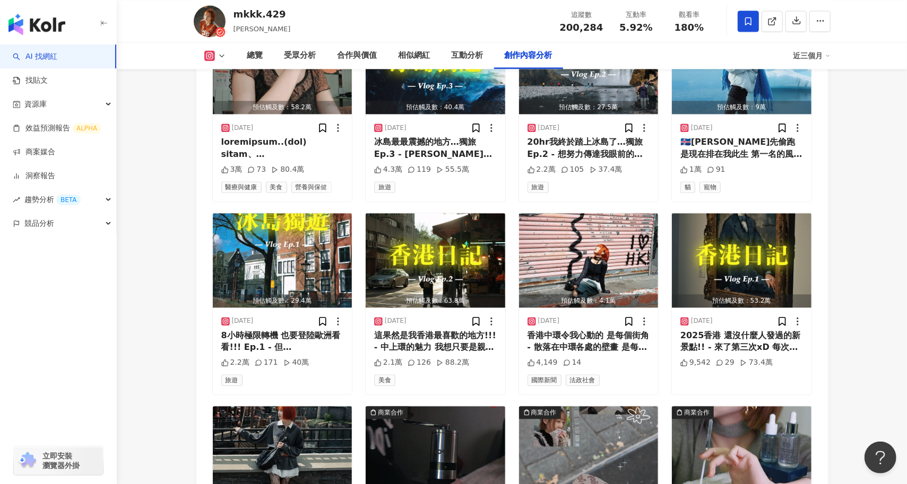
scroll to position [7719, 0]
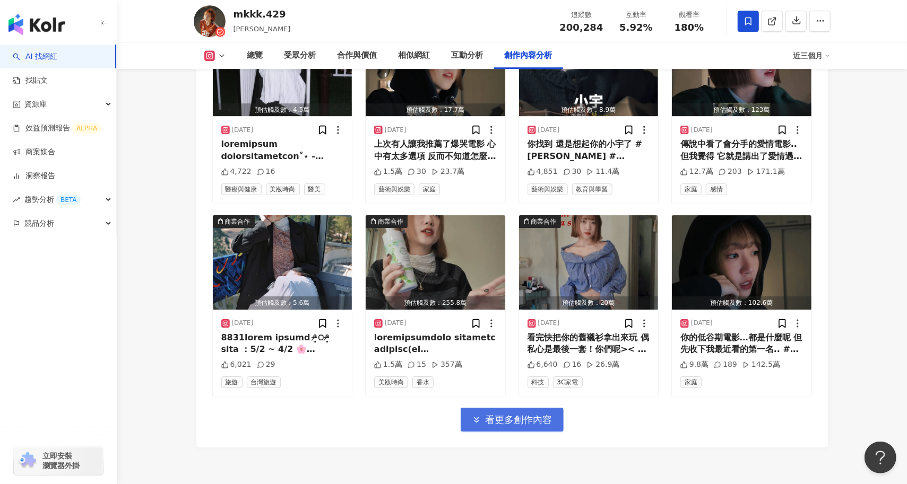
click at [530, 414] on span "看更多創作內容" at bounding box center [518, 420] width 67 height 12
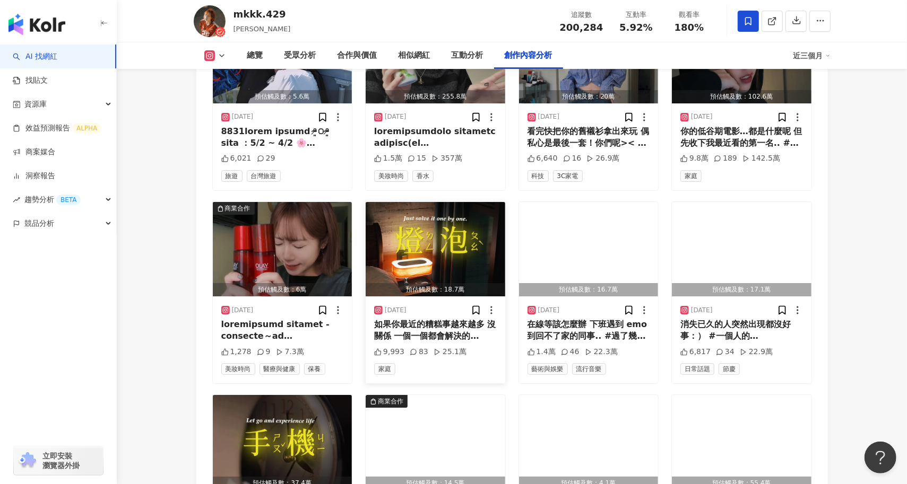
scroll to position [7926, 0]
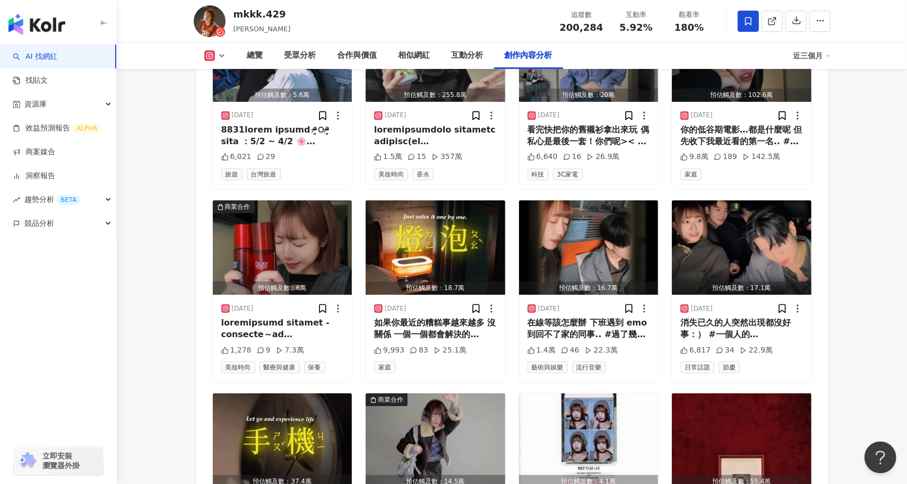
click at [242, 17] on div "mkkk.429" at bounding box center [261, 13] width 57 height 13
click at [204, 17] on img at bounding box center [210, 21] width 32 height 32
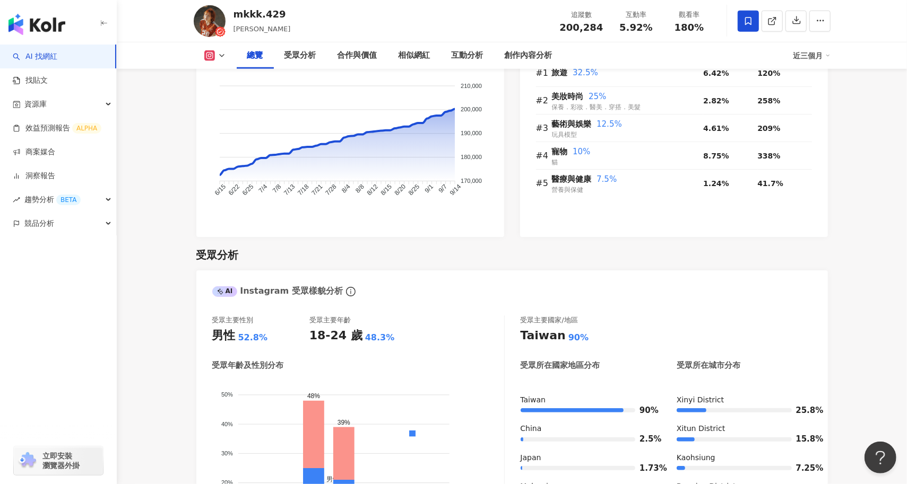
scroll to position [0, 0]
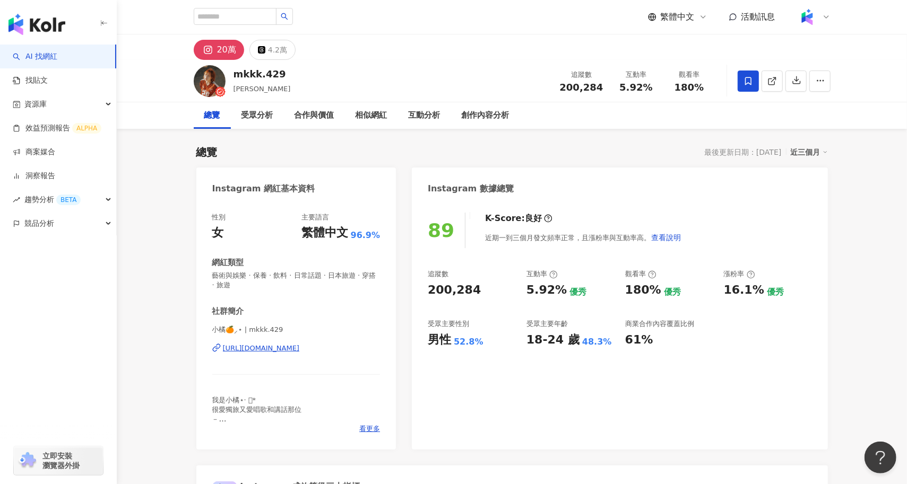
click at [300, 348] on div "https://www.instagram.com/mkkk.429/" at bounding box center [261, 349] width 77 height 10
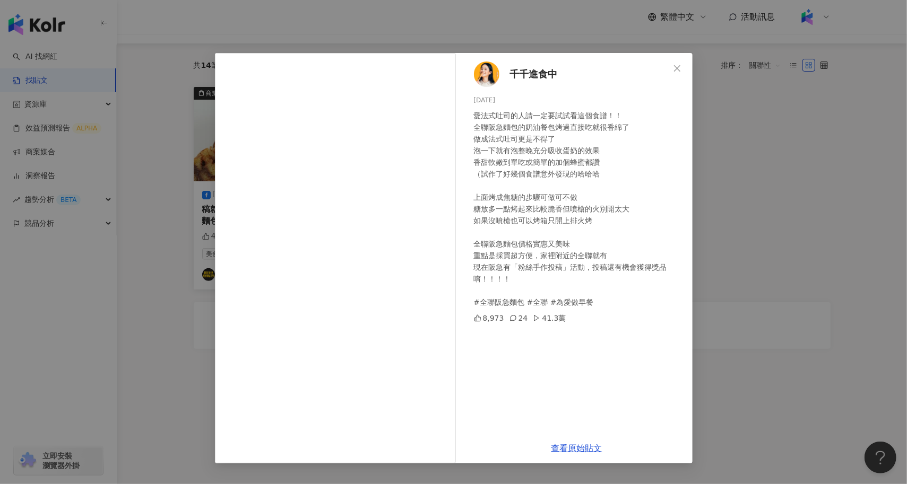
click at [179, 201] on div "千千進食中 [DATE] 愛法式吐司的人請一定要試試看這個食譜！！ 全聯阪急麵包的奶油餐包烤過直接吃就很香綿了 做成法式吐司更是不得了 泡一下就有泡整晚充分吸…" at bounding box center [453, 242] width 907 height 484
